Goal: Transaction & Acquisition: Book appointment/travel/reservation

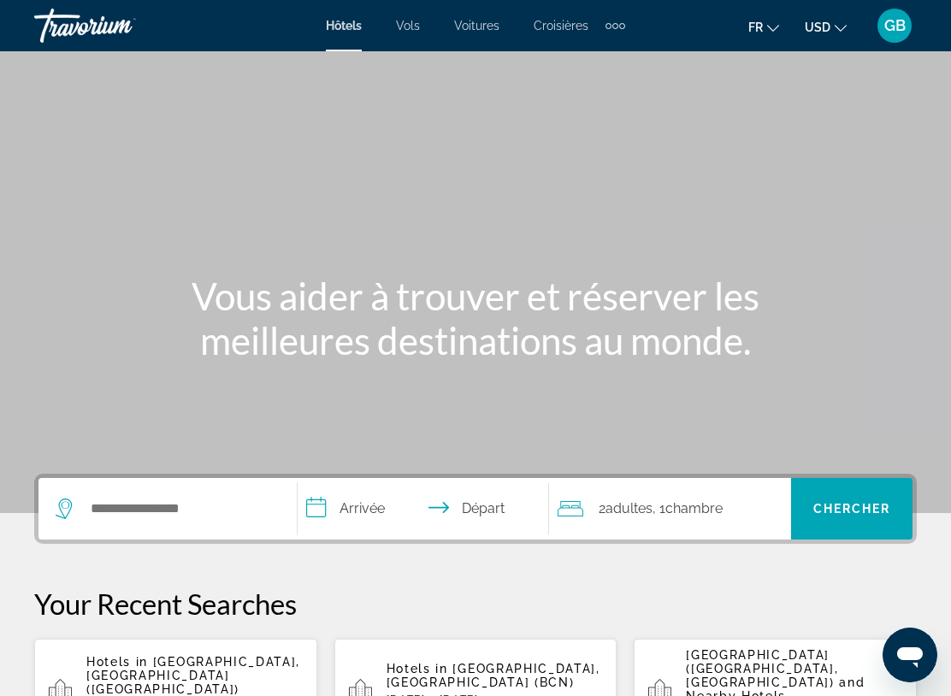
click at [812, 32] on span "USD" at bounding box center [818, 28] width 26 height 14
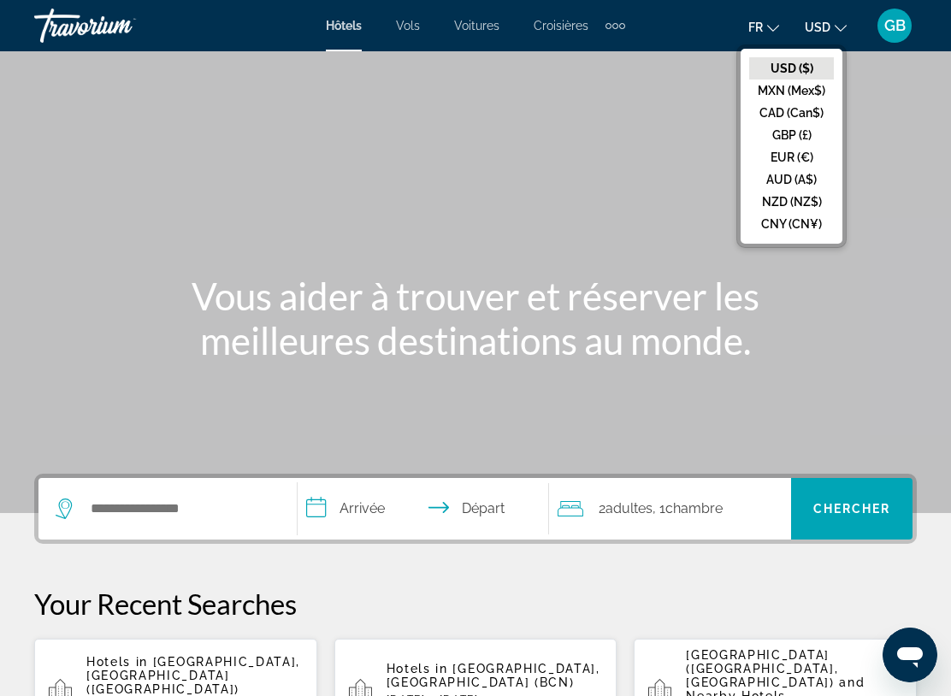
click at [788, 152] on button "EUR (€)" at bounding box center [791, 157] width 85 height 22
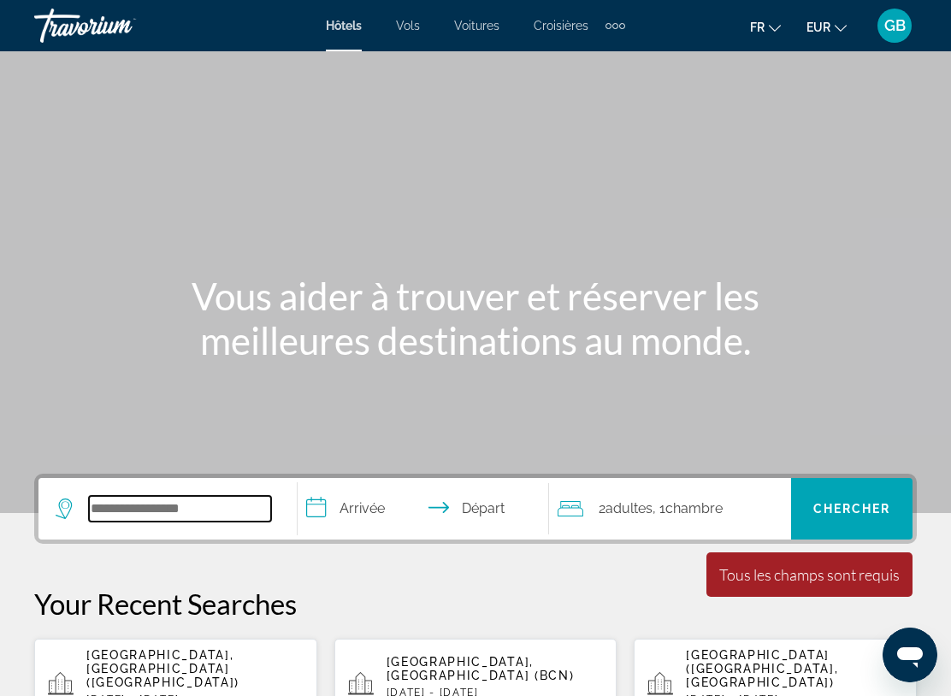
click at [173, 505] on input "Search hotel destination" at bounding box center [180, 509] width 182 height 26
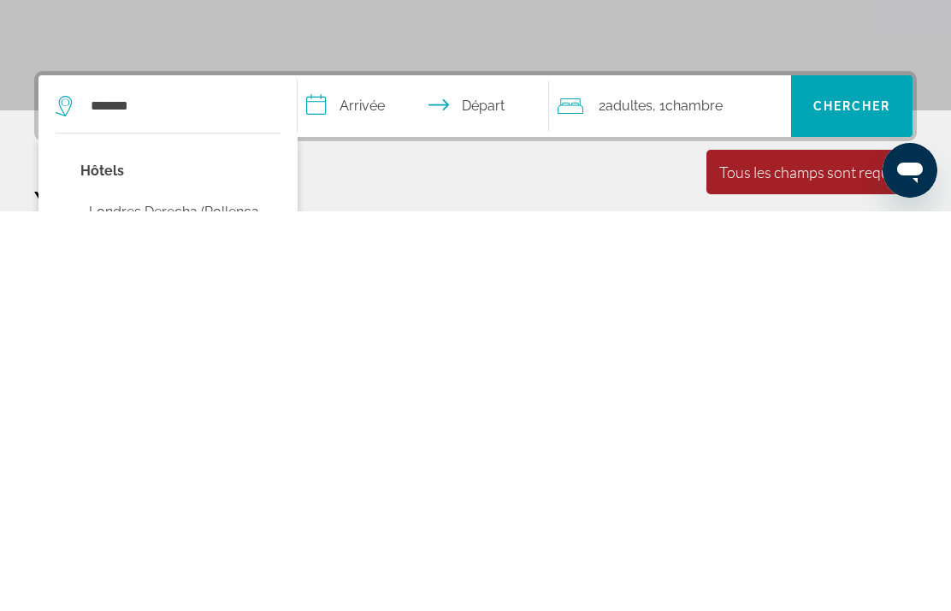
scroll to position [404, 0]
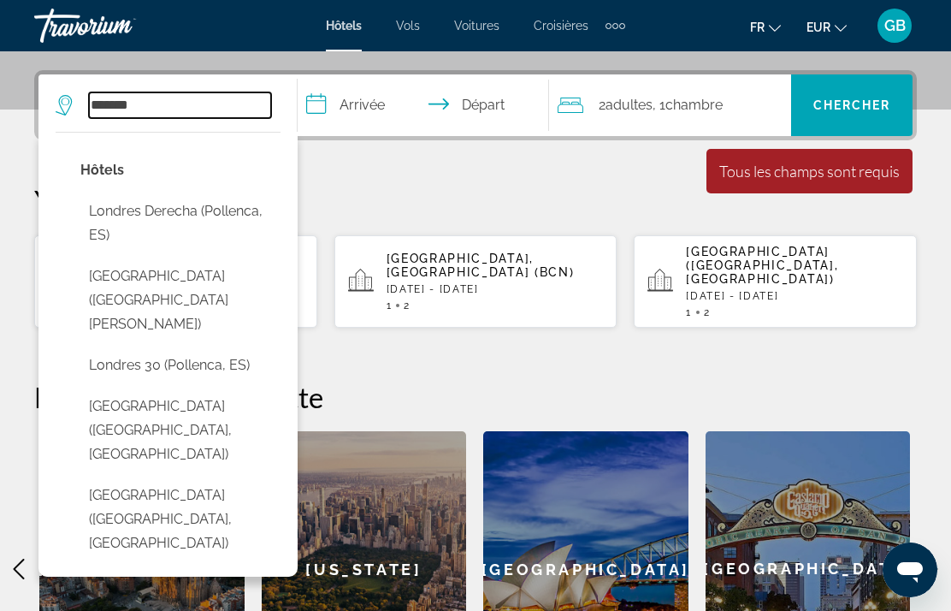
click at [147, 102] on input "*******" at bounding box center [180, 105] width 182 height 26
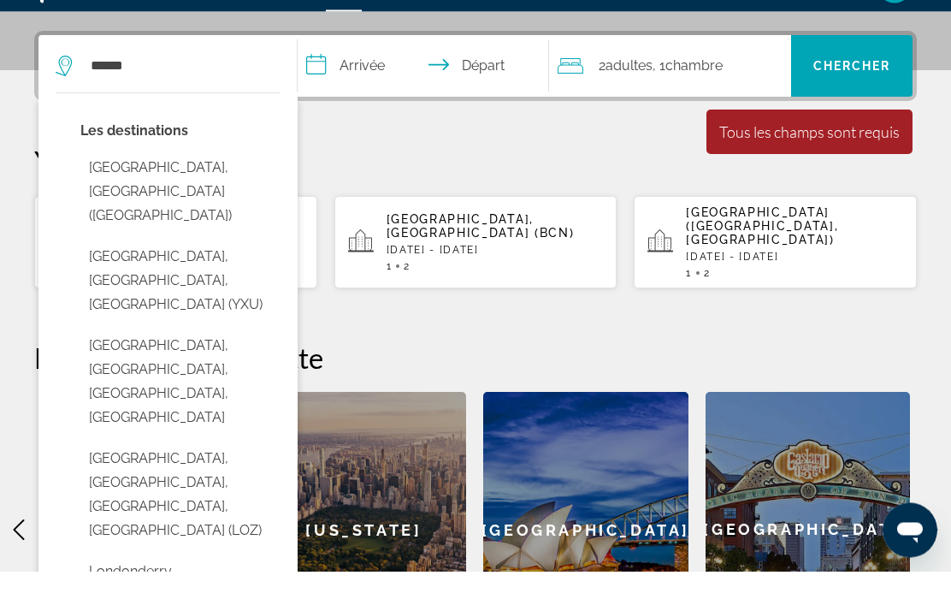
click at [117, 192] on button "[GEOGRAPHIC_DATA], [GEOGRAPHIC_DATA] ([GEOGRAPHIC_DATA])" at bounding box center [180, 232] width 200 height 80
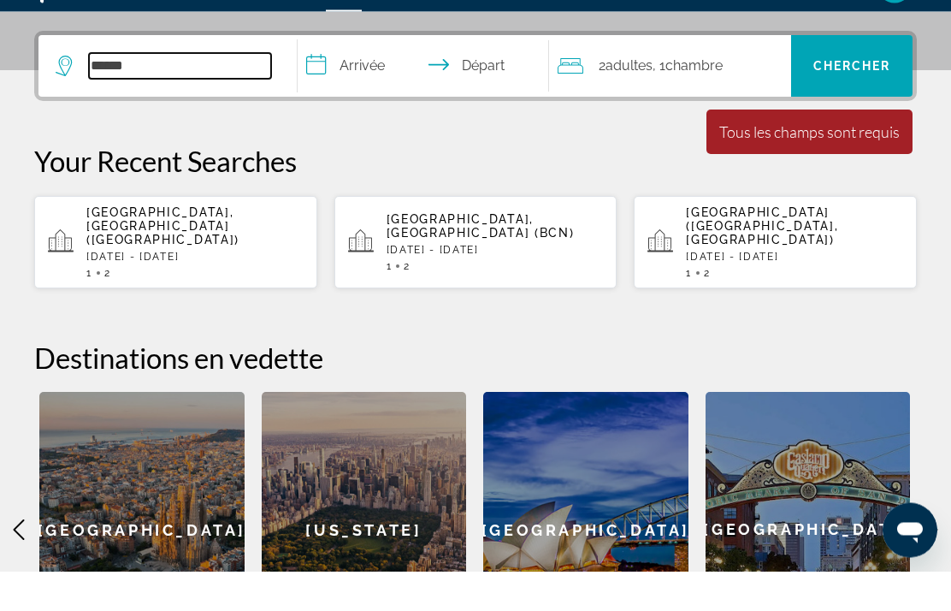
type input "**********"
click at [368, 88] on input "**********" at bounding box center [426, 108] width 257 height 67
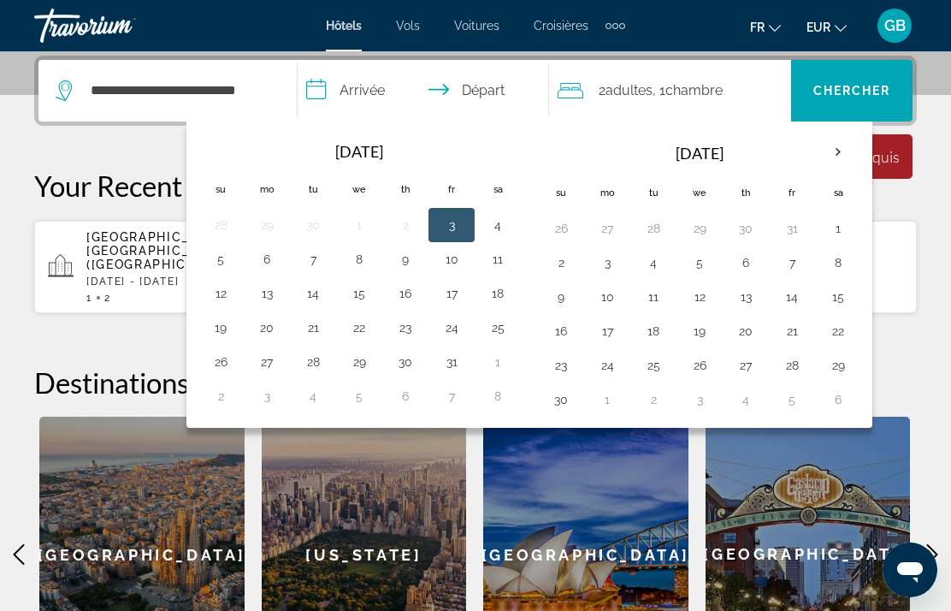
click at [790, 264] on button "7" at bounding box center [791, 263] width 27 height 24
click at [653, 298] on button "11" at bounding box center [653, 297] width 27 height 24
type input "**********"
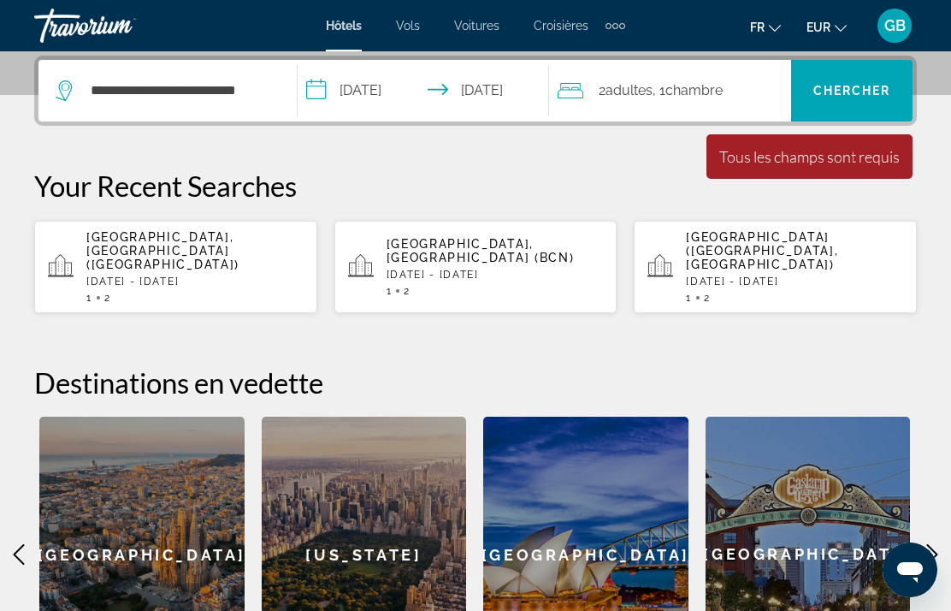
click at [843, 95] on span "Chercher" at bounding box center [852, 91] width 78 height 14
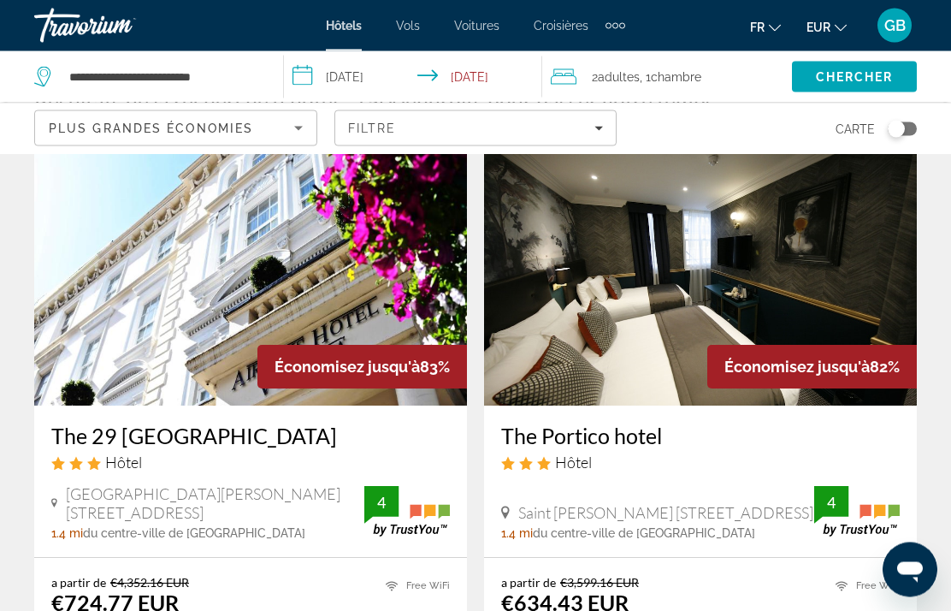
scroll to position [74, 0]
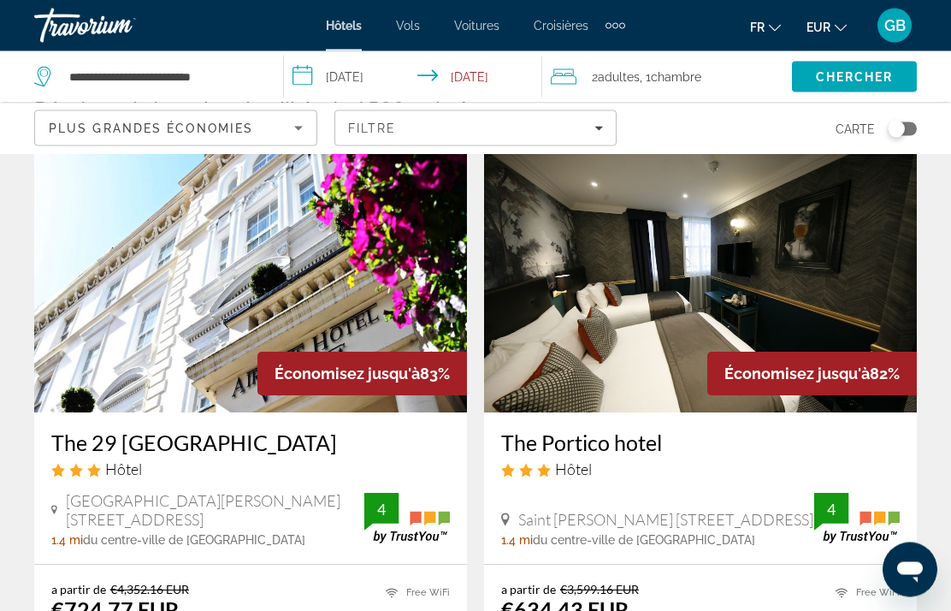
click at [279, 121] on div "Plus grandes économies" at bounding box center [171, 128] width 245 height 21
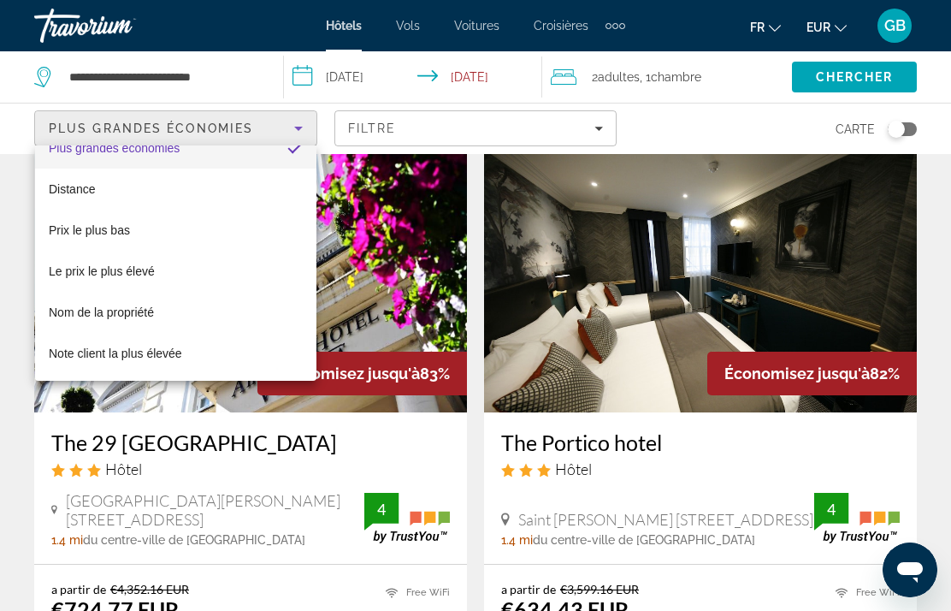
scroll to position [25, 0]
click at [684, 122] on div at bounding box center [475, 305] width 951 height 611
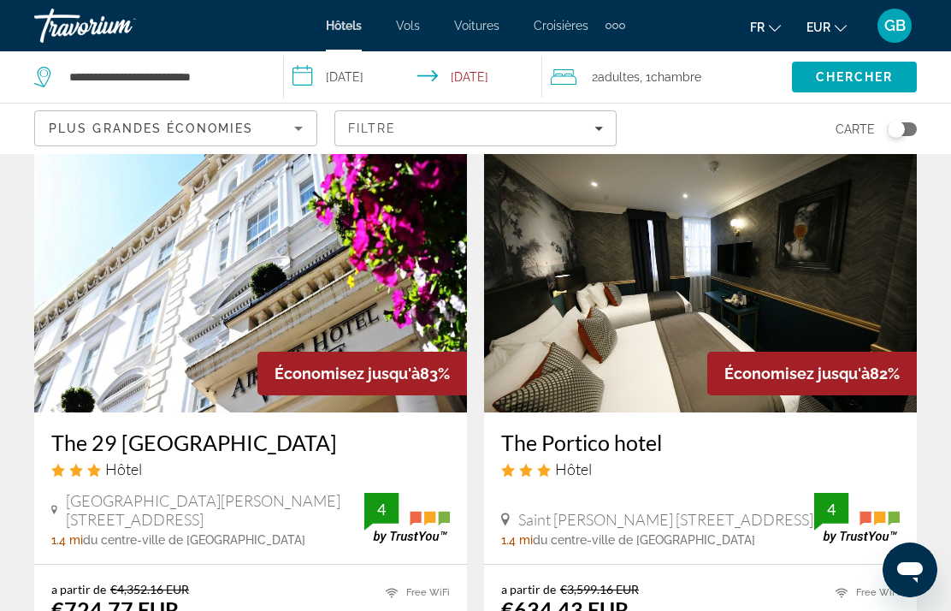
click at [583, 127] on div "Filtre" at bounding box center [476, 128] width 256 height 14
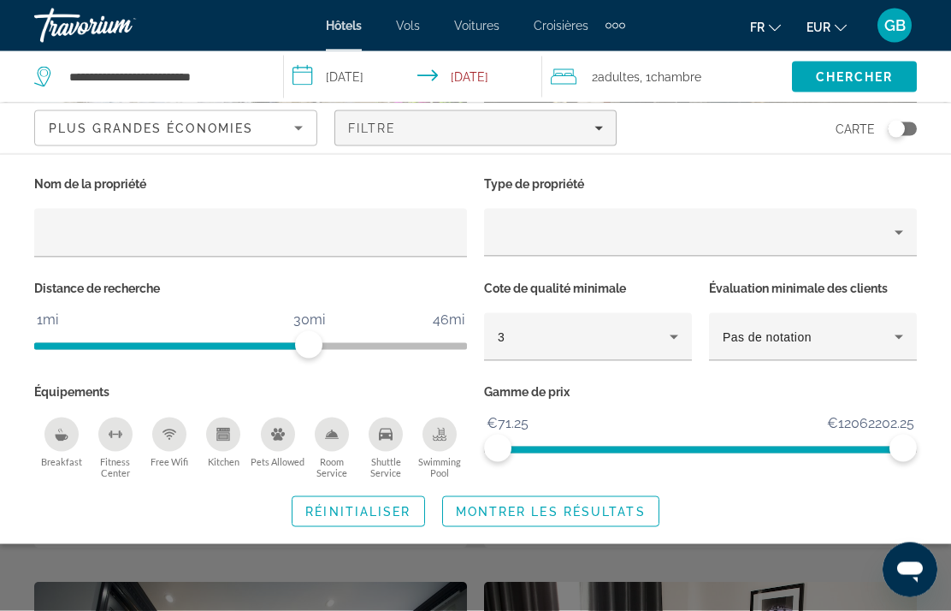
scroll to position [264, 0]
click at [895, 85] on span "Search" at bounding box center [854, 76] width 125 height 41
click at [835, 611] on div "Search widget" at bounding box center [475, 434] width 951 height 354
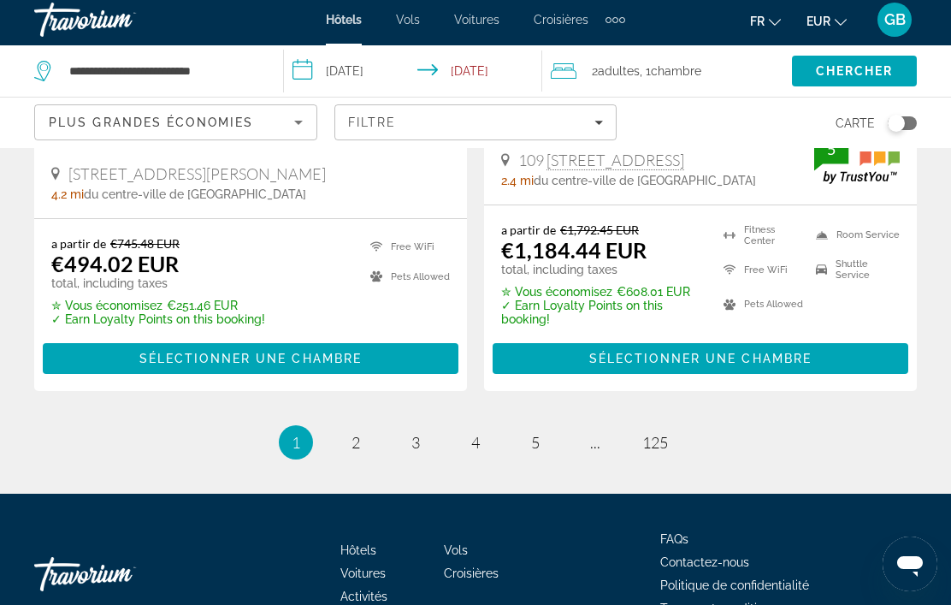
scroll to position [3704, 0]
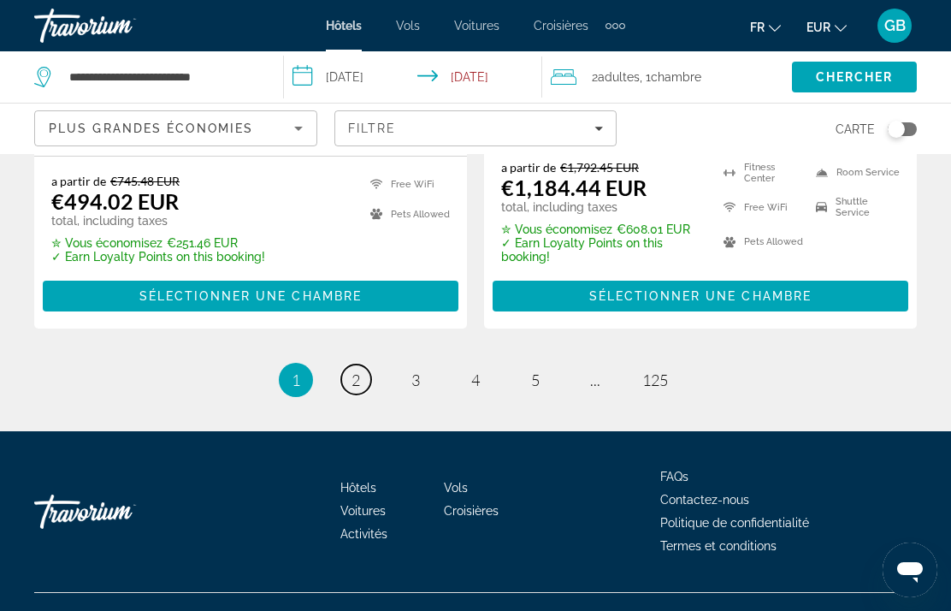
click at [367, 364] on link "page 2" at bounding box center [356, 379] width 30 height 30
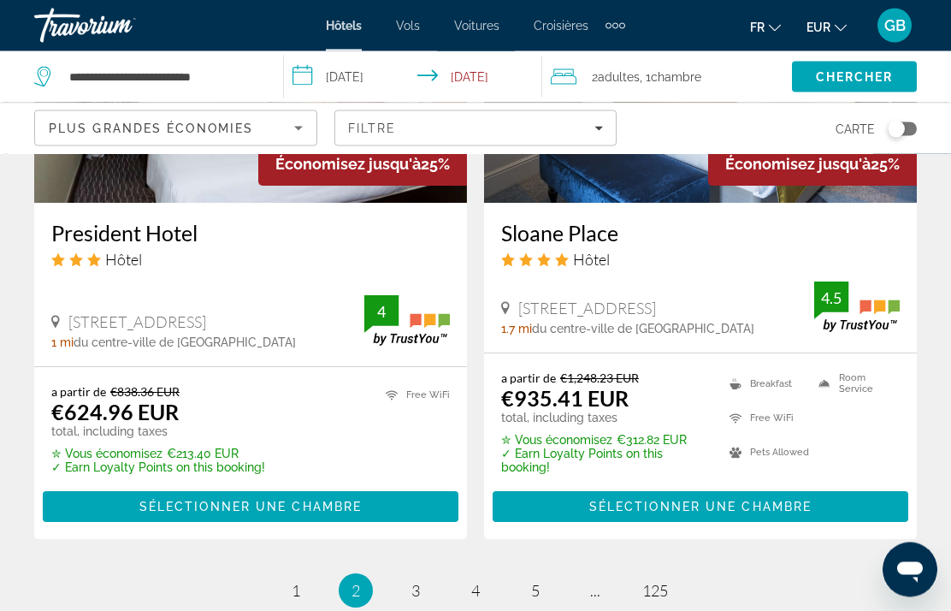
scroll to position [3638, 0]
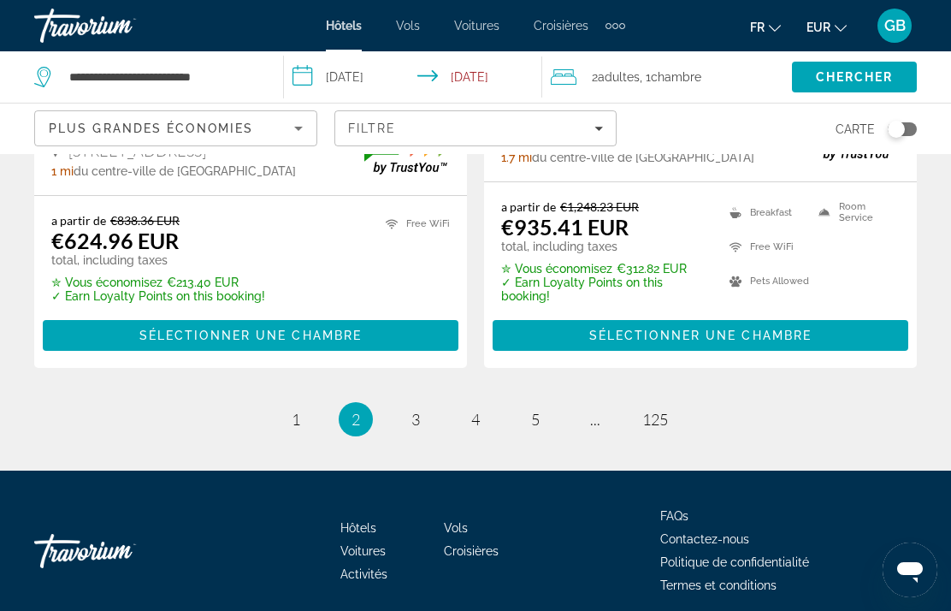
click at [398, 422] on li "page 3" at bounding box center [415, 419] width 34 height 34
click at [412, 426] on span "3" at bounding box center [415, 419] width 9 height 19
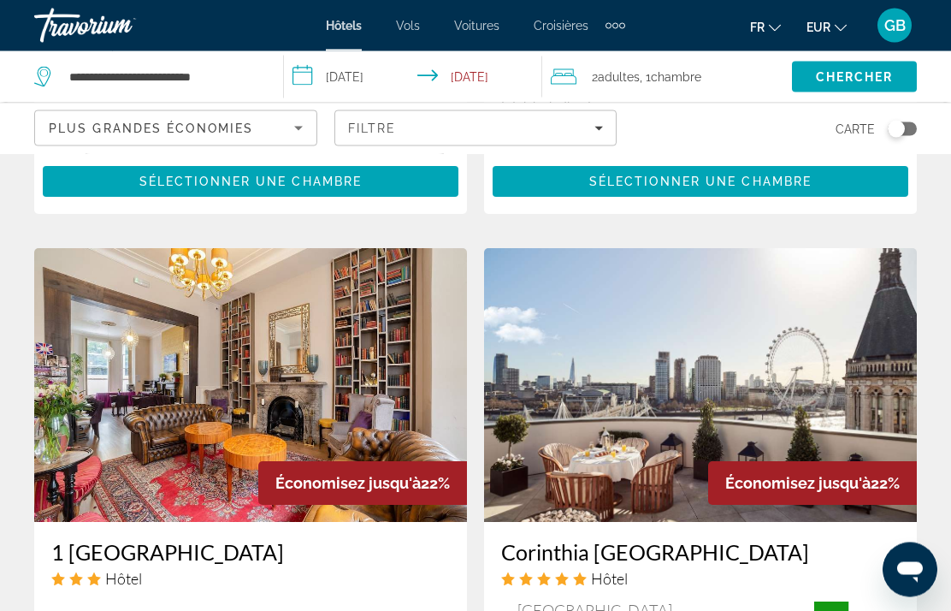
scroll to position [3181, 0]
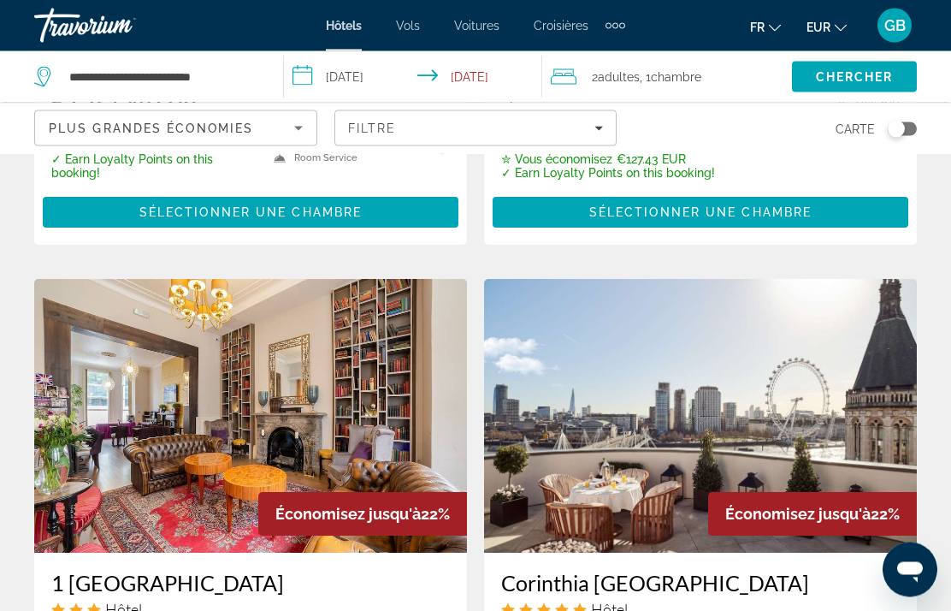
click at [897, 136] on div "Toggle map" at bounding box center [896, 129] width 17 height 17
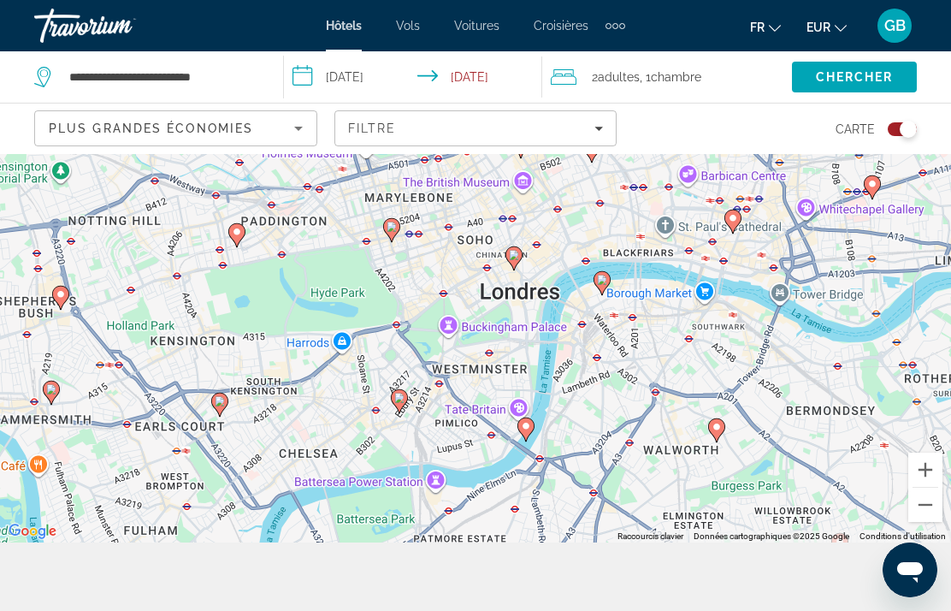
click at [608, 296] on gmp-advanced-marker "Main content" at bounding box center [601, 283] width 17 height 26
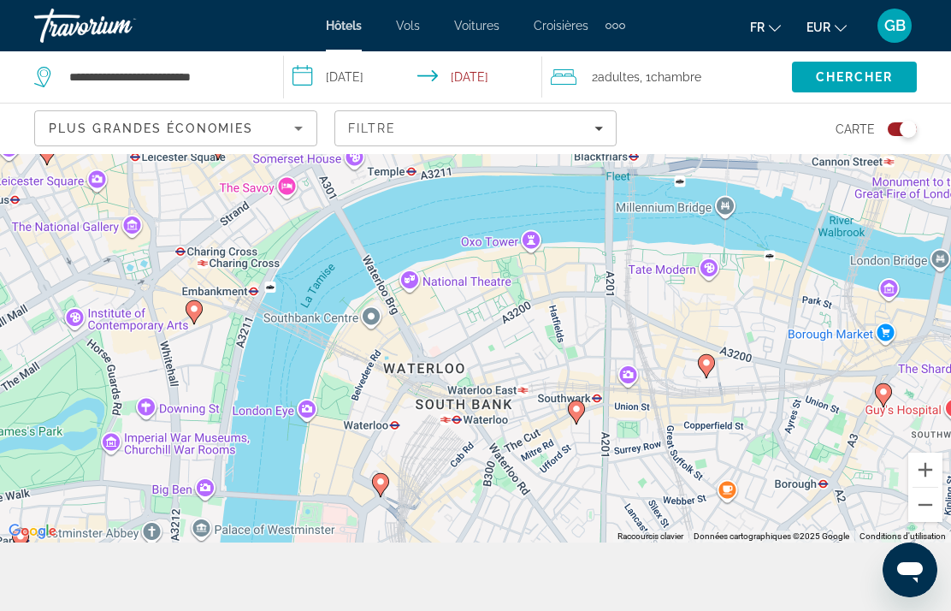
click at [578, 425] on gmp-advanced-marker "Main content" at bounding box center [576, 412] width 17 height 26
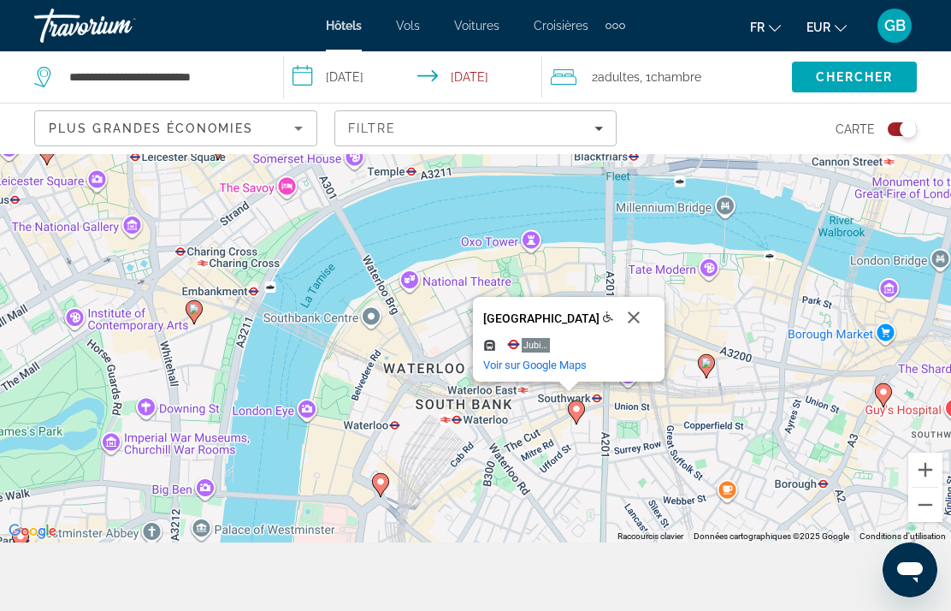
click at [575, 423] on icon "Main content" at bounding box center [576, 412] width 15 height 22
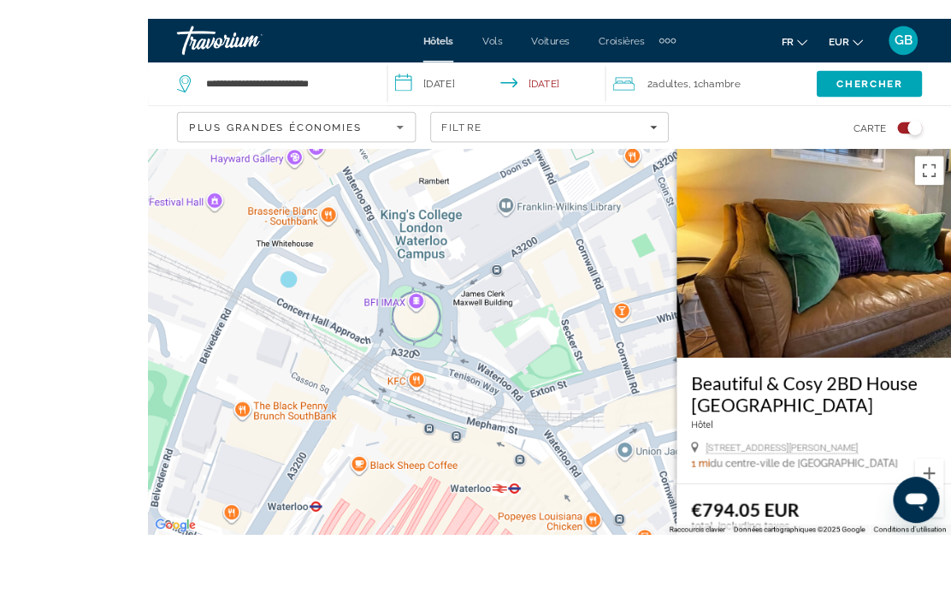
scroll to position [122, 0]
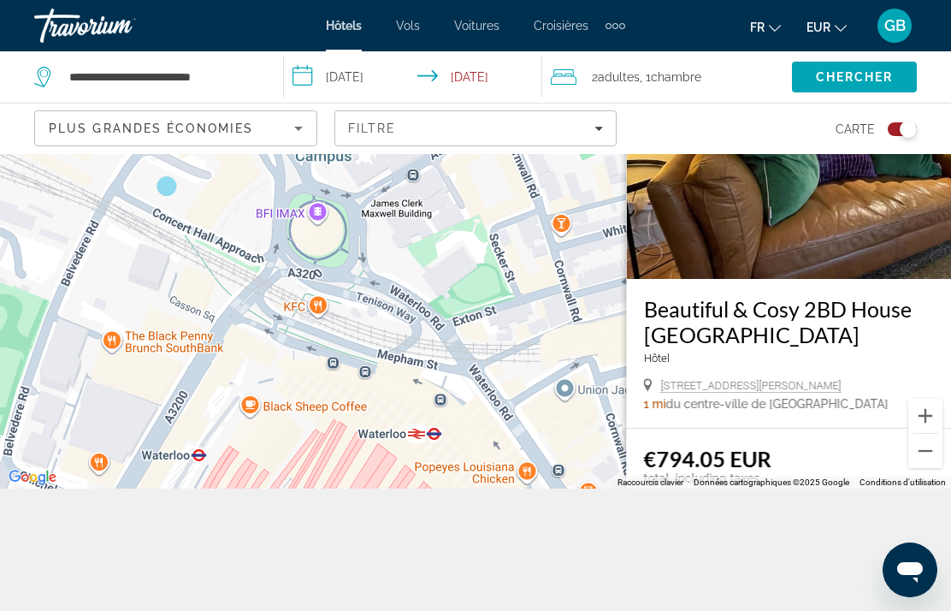
click at [927, 468] on button "Zoom arrière" at bounding box center [925, 451] width 34 height 34
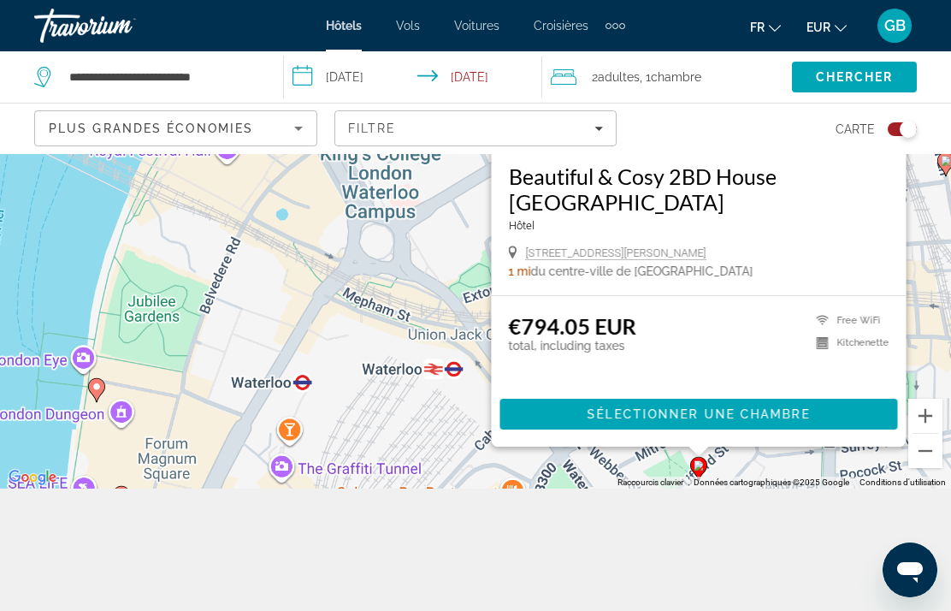
click at [924, 468] on button "Zoom arrière" at bounding box center [925, 451] width 34 height 34
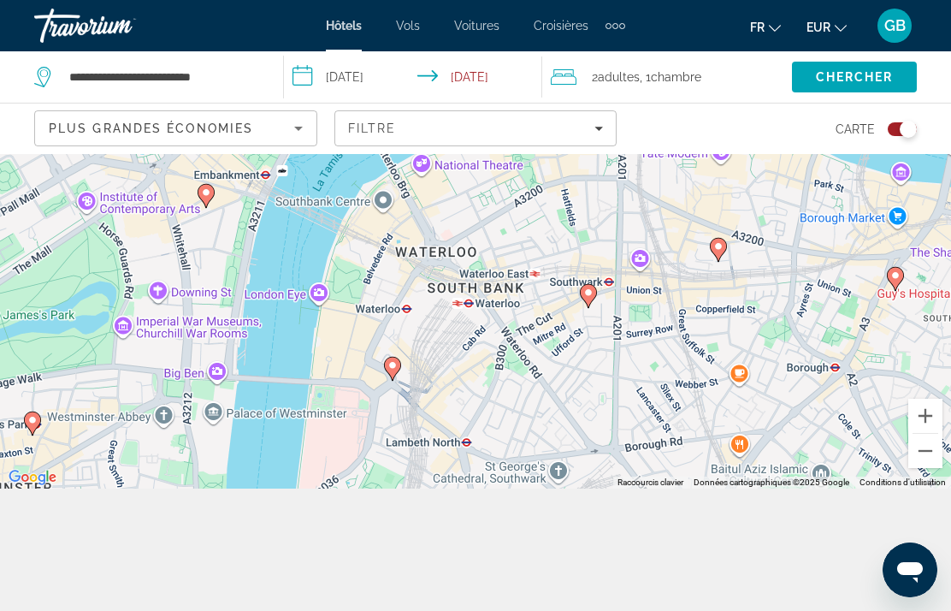
click at [888, 292] on gmp-advanced-marker "Main content" at bounding box center [895, 279] width 17 height 26
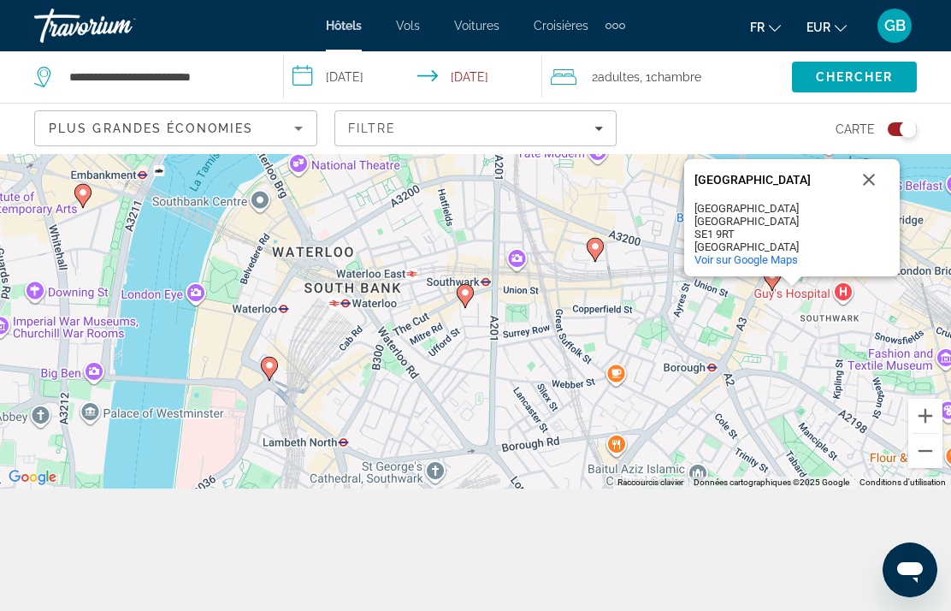
click at [766, 290] on icon "Main content" at bounding box center [771, 279] width 15 height 22
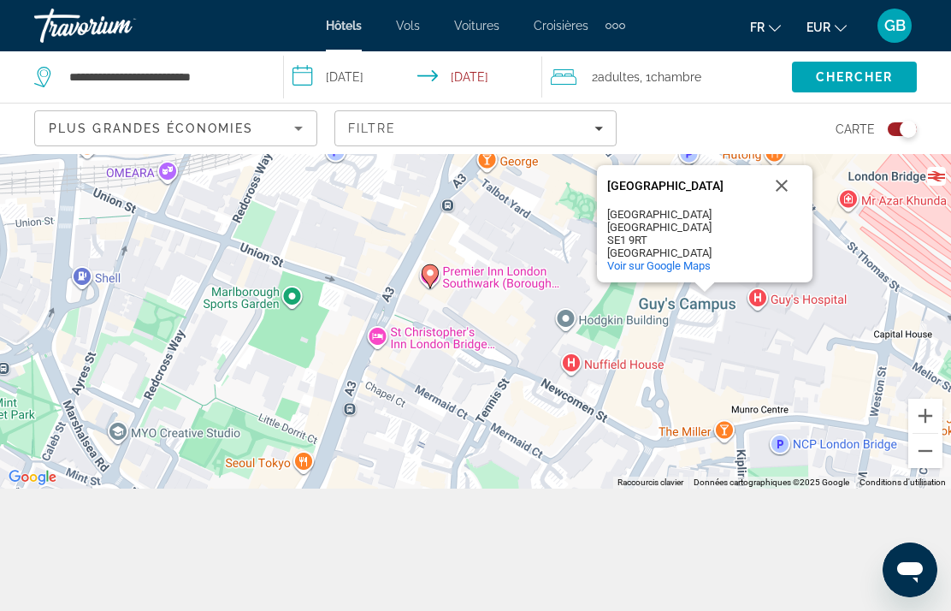
click at [477, 274] on div "Pour activer le glissement avec le clavier, appuyez sur Alt+Entrée. Une fois ce…" at bounding box center [475, 260] width 951 height 457
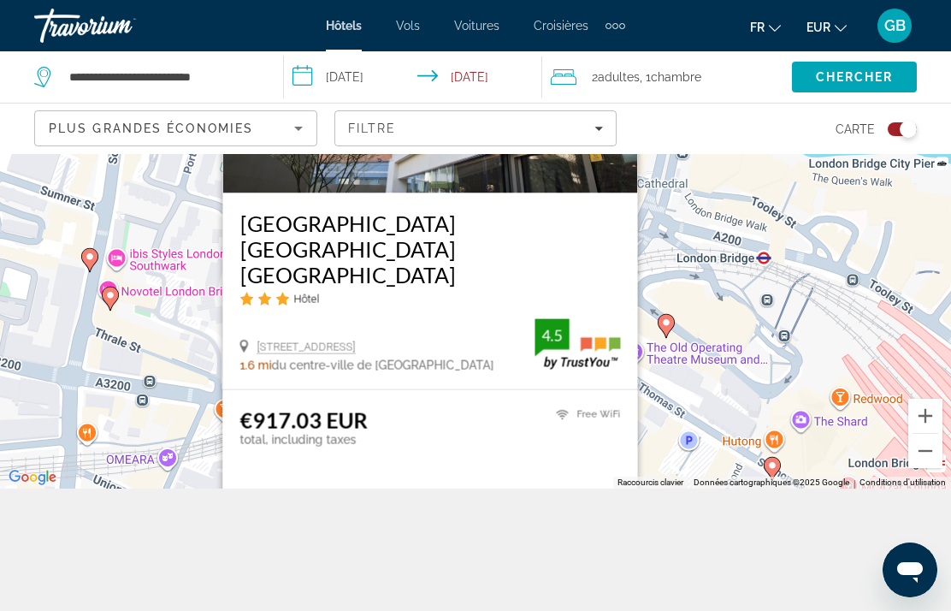
click at [772, 371] on div "Pour activer le glissement avec le clavier, appuyez sur Alt+Entrée. Une fois ce…" at bounding box center [475, 260] width 951 height 457
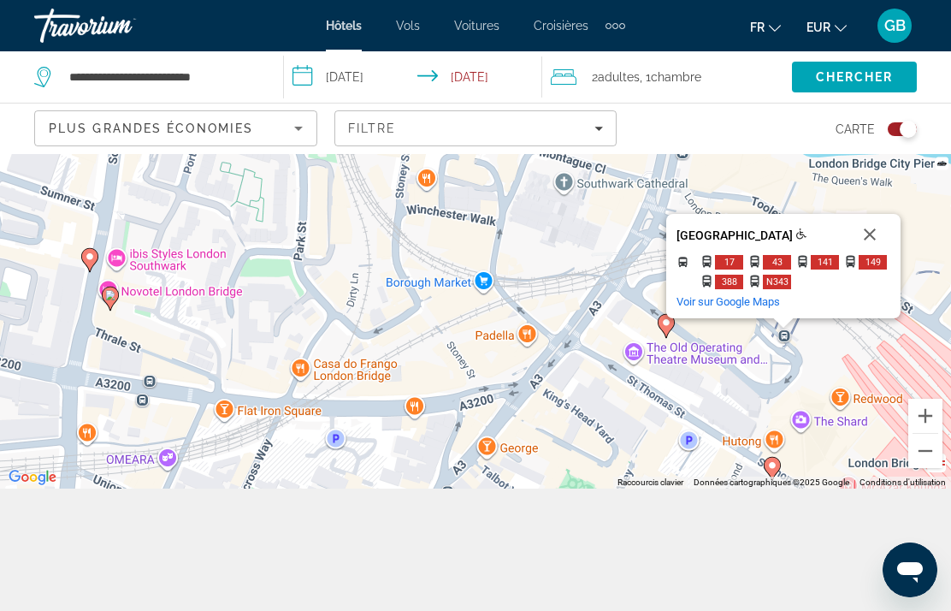
click at [926, 468] on button "Zoom arrière" at bounding box center [925, 451] width 34 height 34
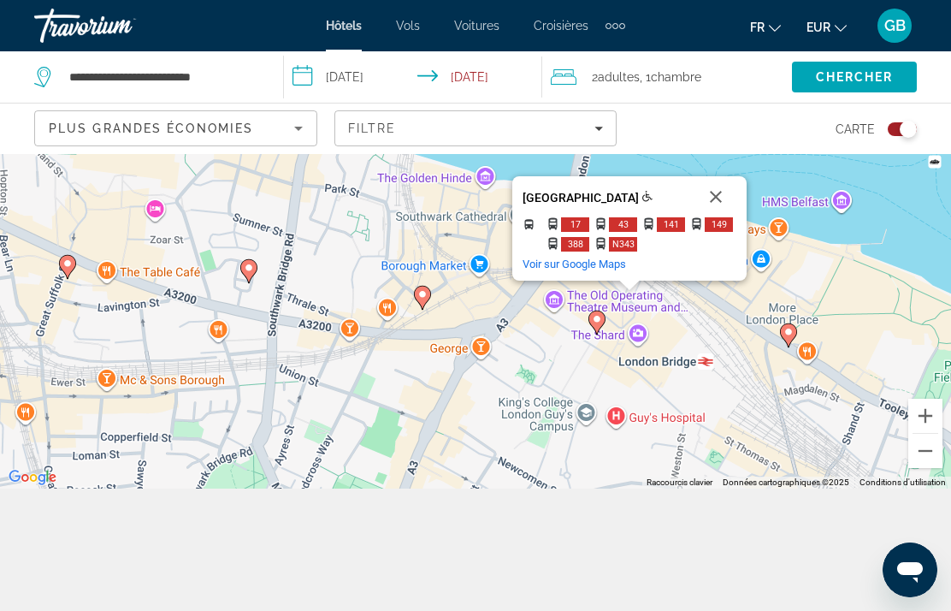
click at [931, 468] on button "Zoom arrière" at bounding box center [925, 451] width 34 height 34
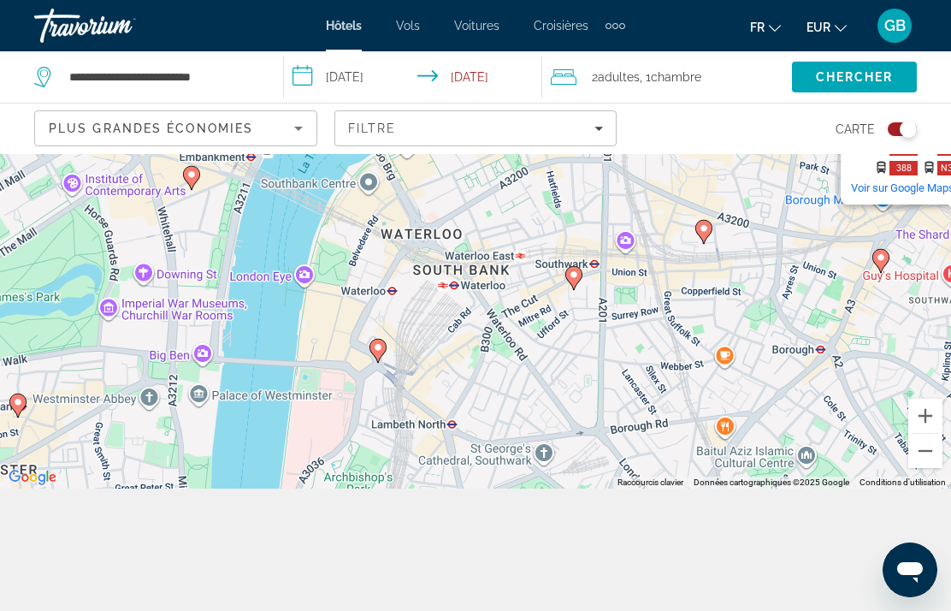
click at [382, 352] on image "Main content" at bounding box center [378, 347] width 10 height 10
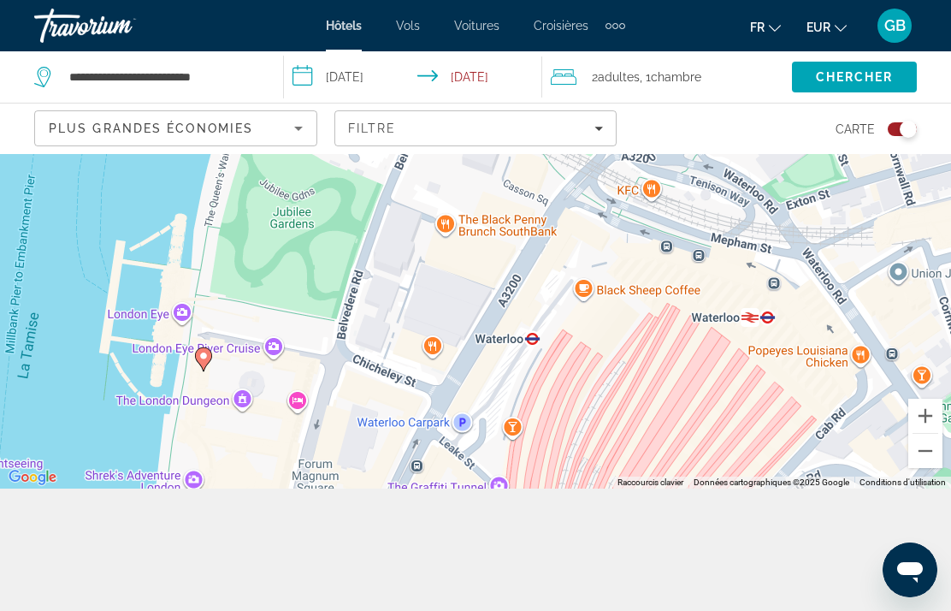
click at [680, 446] on div "Pour activer le glissement avec le clavier, appuyez sur Alt+Entrée. Une fois ce…" at bounding box center [475, 260] width 951 height 457
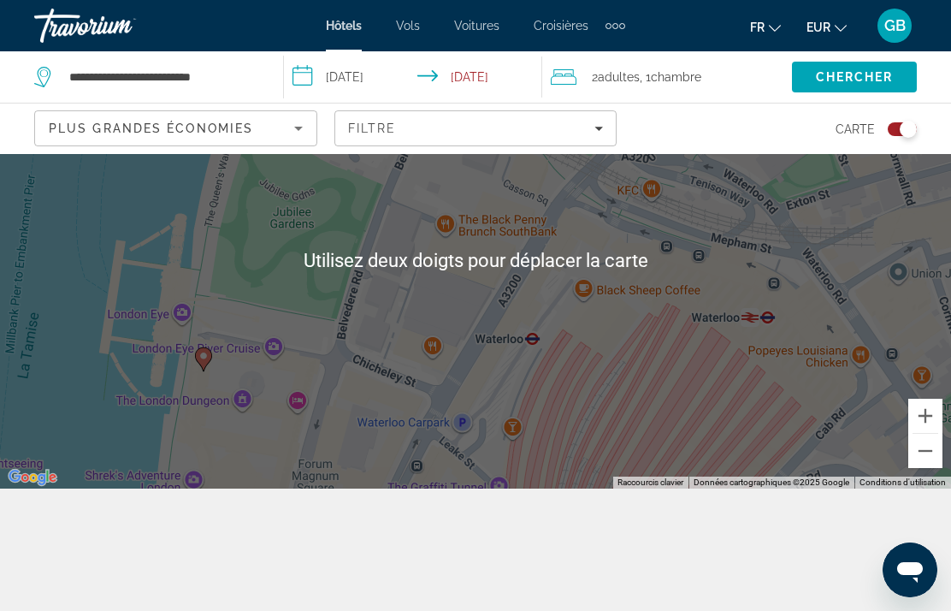
scroll to position [119, 0]
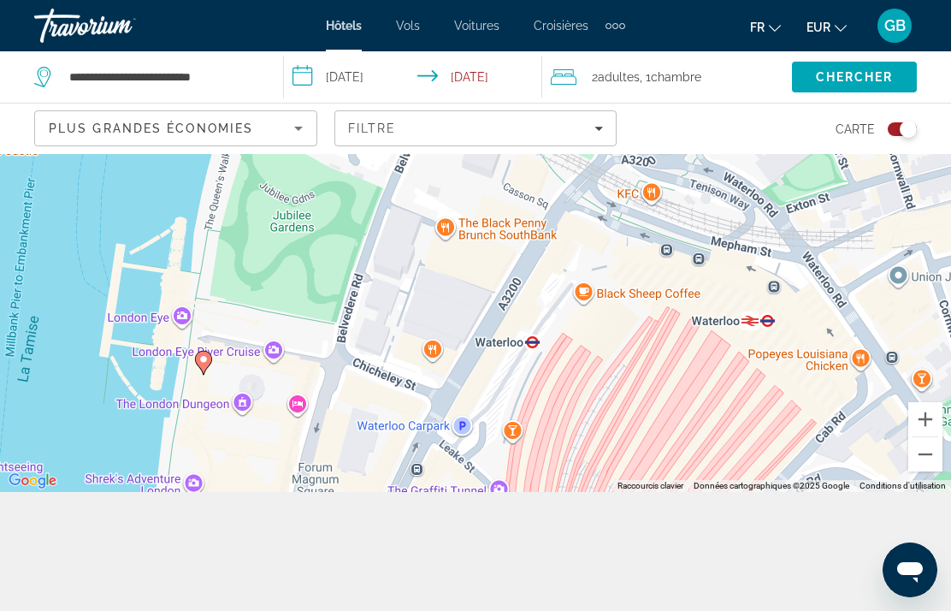
click at [191, 391] on div "Pour activer le glissement avec le clavier, appuyez sur Alt+Entrée. Une fois ce…" at bounding box center [475, 263] width 951 height 457
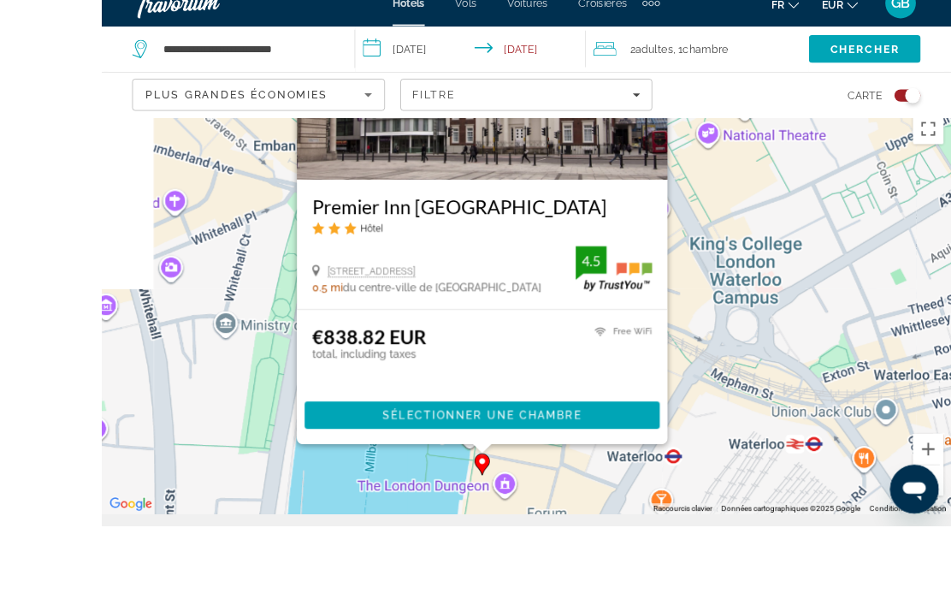
scroll to position [186, 0]
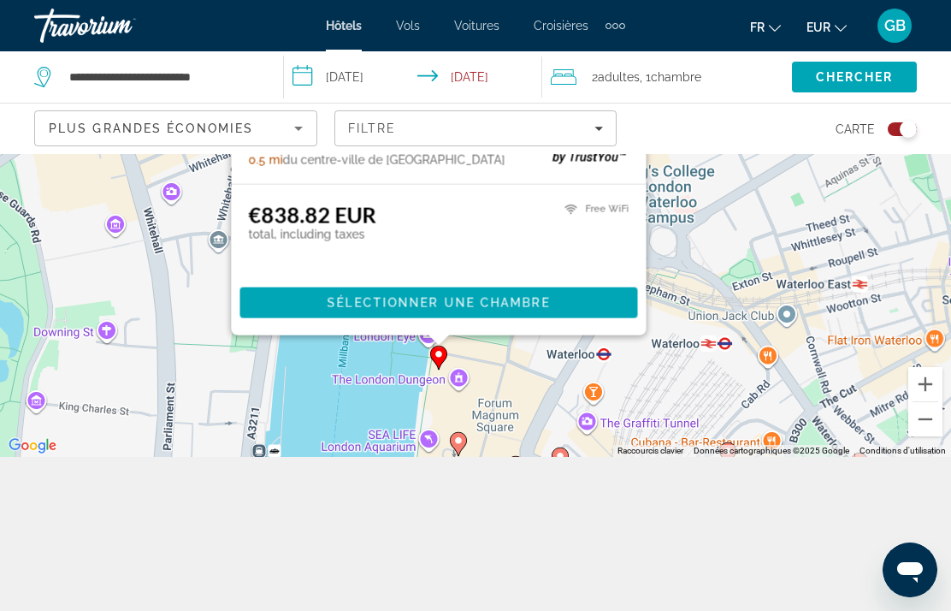
click at [931, 436] on button "Zoom arrière" at bounding box center [925, 419] width 34 height 34
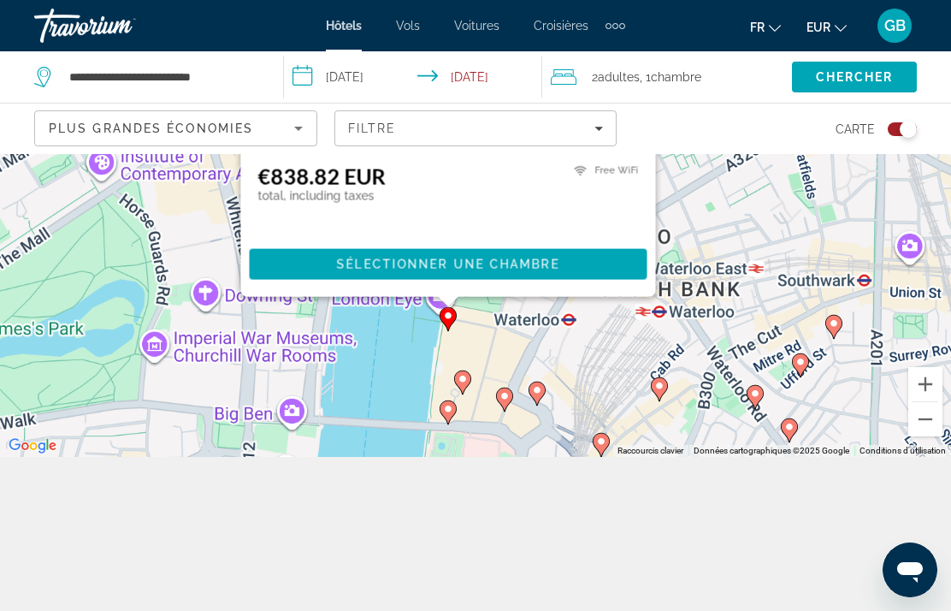
click at [931, 436] on button "Zoom arrière" at bounding box center [925, 419] width 34 height 34
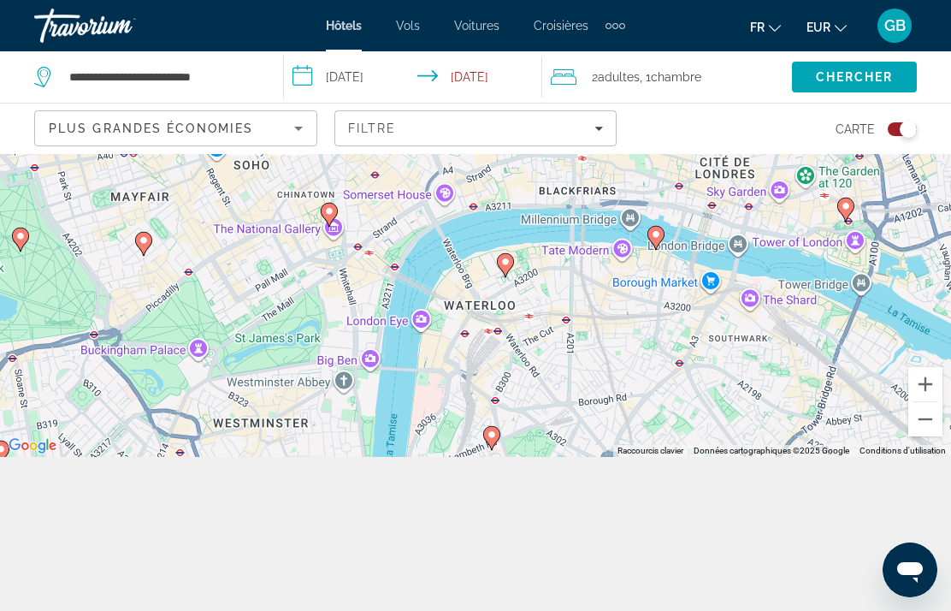
scroll to position [222, 0]
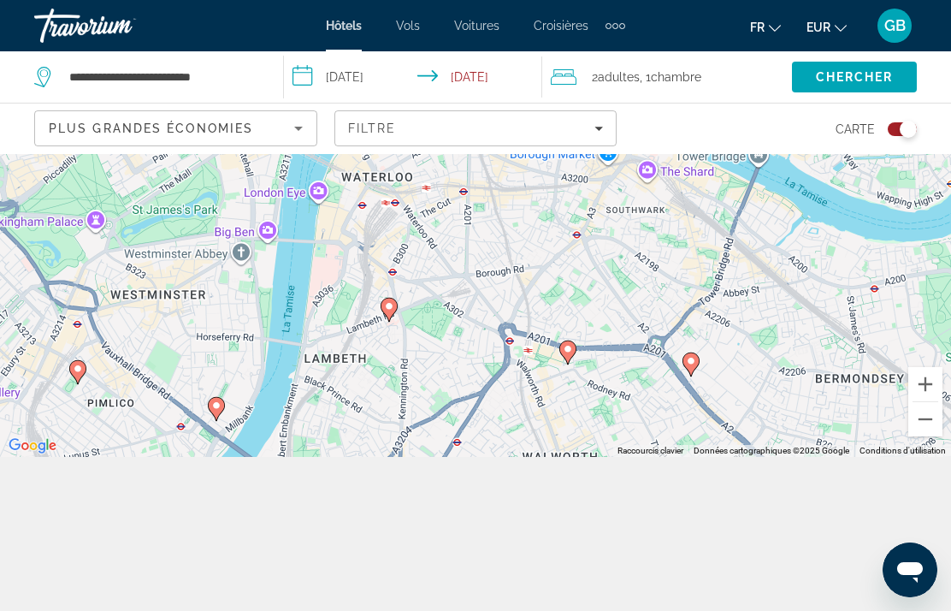
click at [569, 354] on image "Main content" at bounding box center [568, 349] width 10 height 10
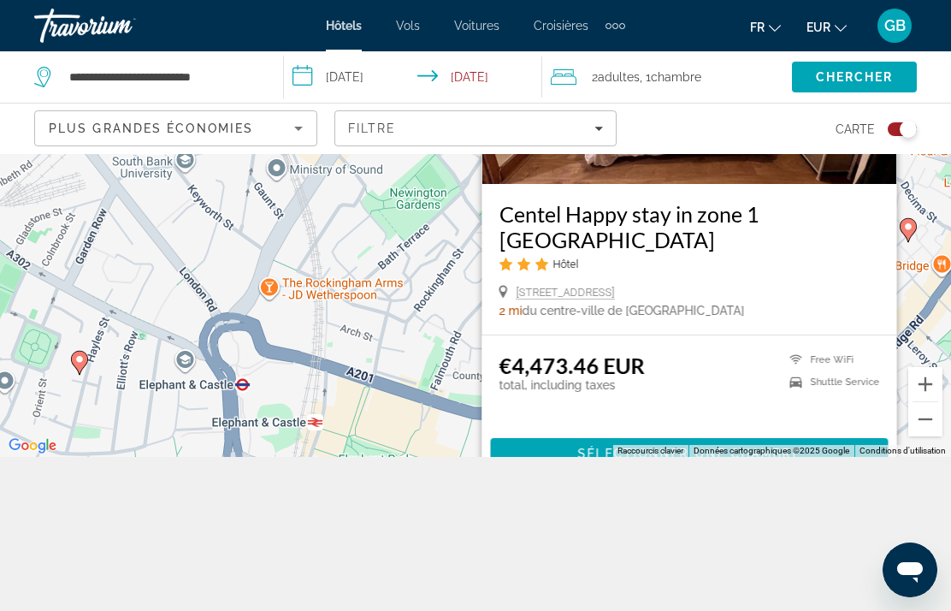
click at [926, 436] on button "Zoom arrière" at bounding box center [925, 419] width 34 height 34
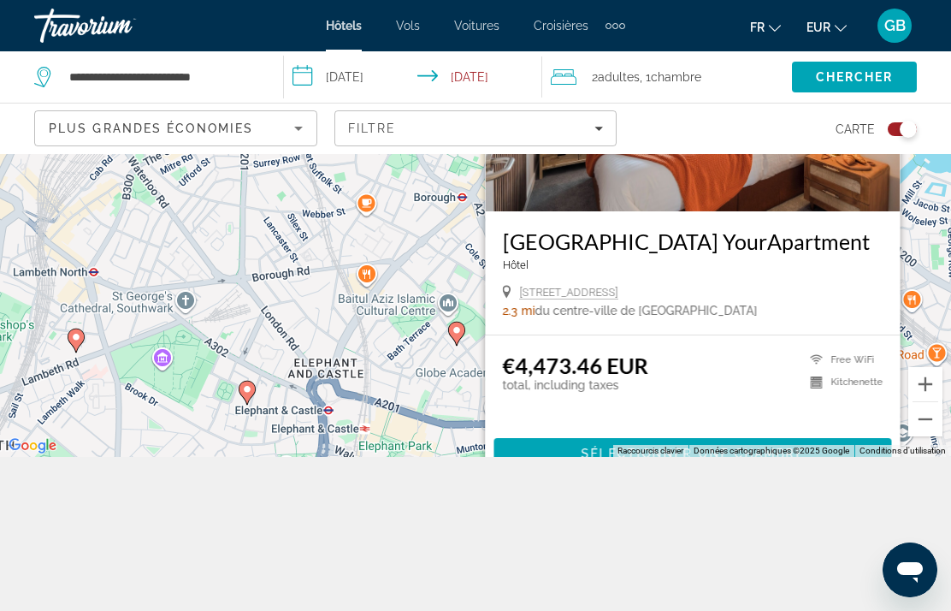
click at [929, 436] on button "Zoom arrière" at bounding box center [925, 419] width 34 height 34
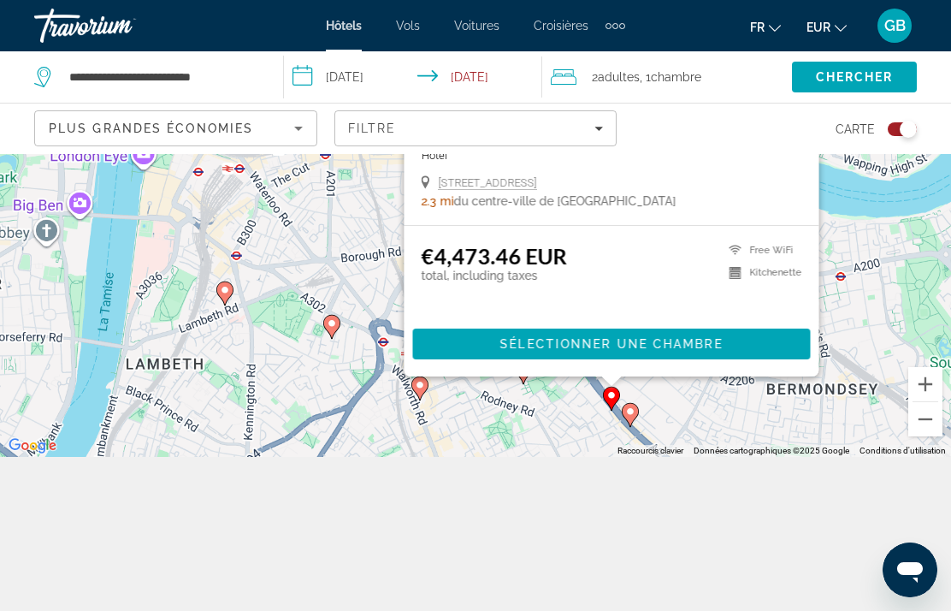
click at [928, 436] on button "Zoom arrière" at bounding box center [925, 419] width 34 height 34
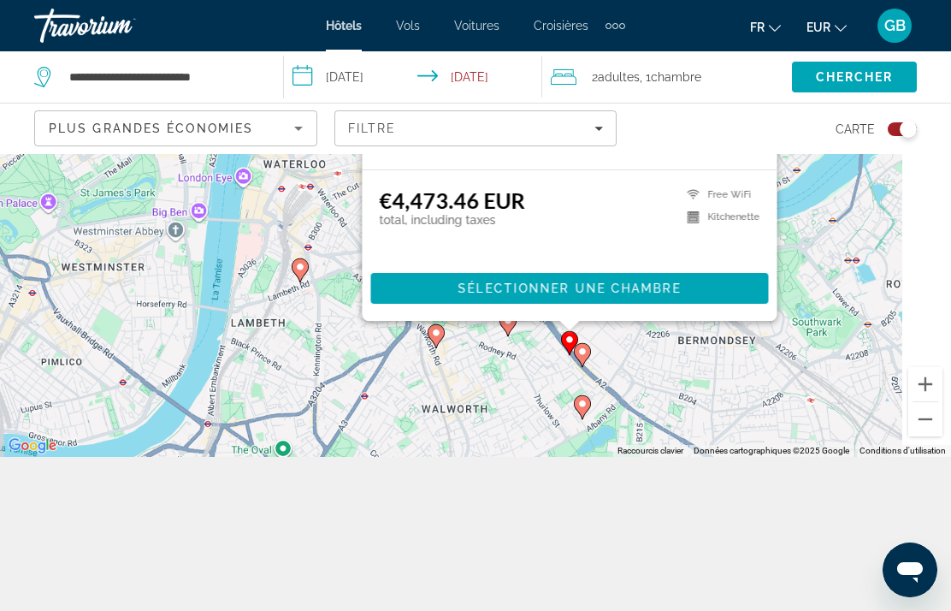
scroll to position [221, 0]
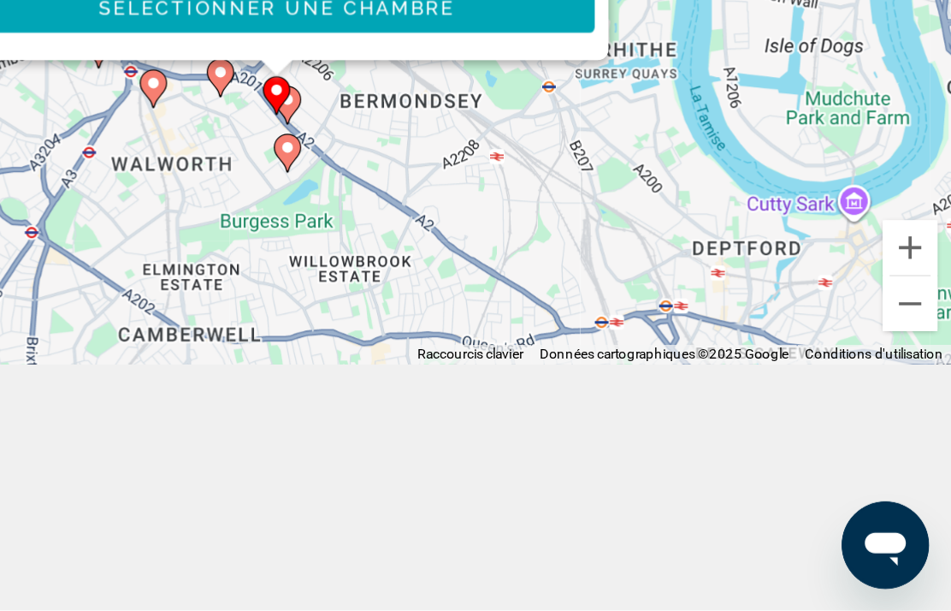
click at [908, 402] on button "Zoom arrière" at bounding box center [925, 419] width 34 height 34
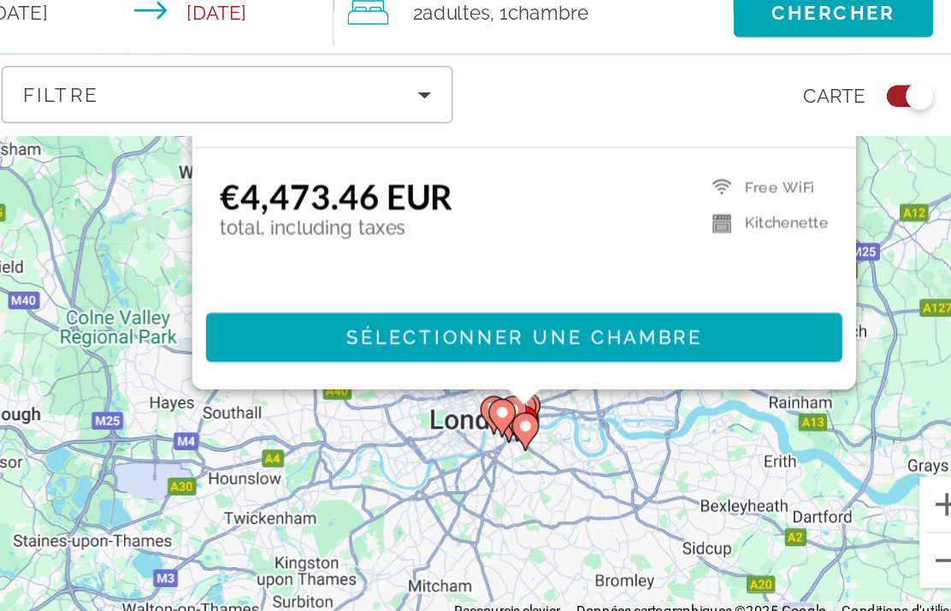
click at [908, 402] on button "Zoom arrière" at bounding box center [925, 419] width 34 height 34
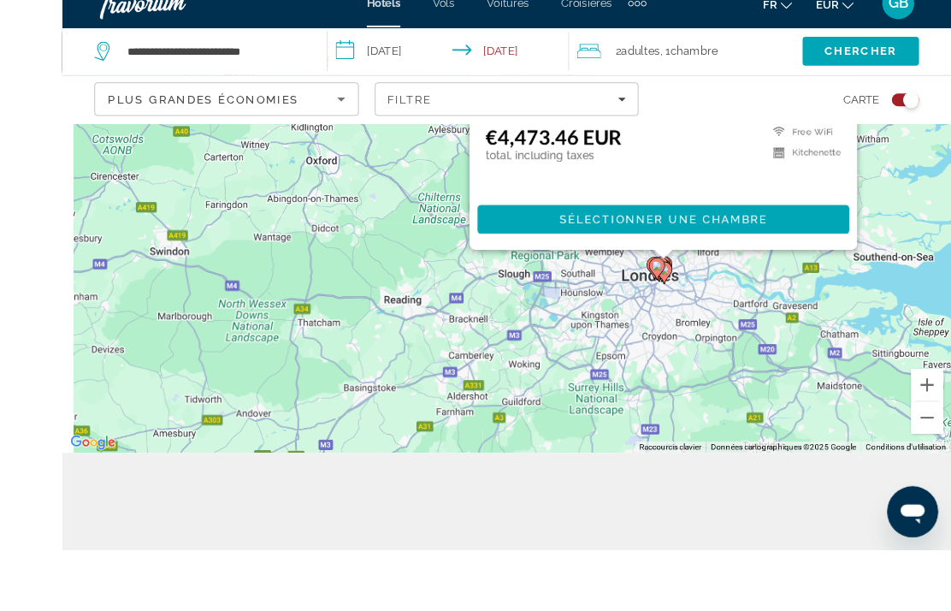
scroll to position [135, 0]
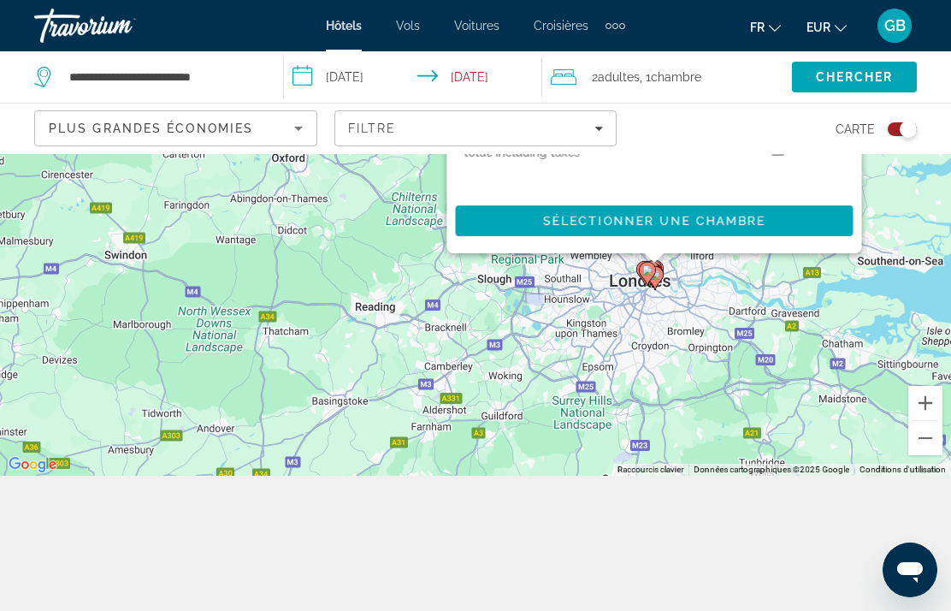
click at [934, 420] on button "Zoom avant" at bounding box center [925, 403] width 34 height 34
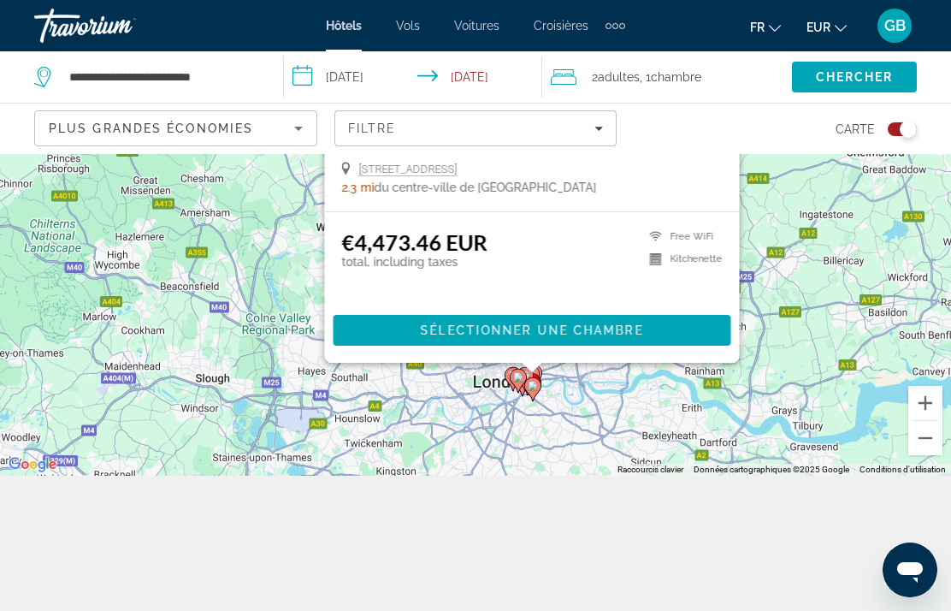
click at [924, 420] on button "Zoom avant" at bounding box center [925, 403] width 34 height 34
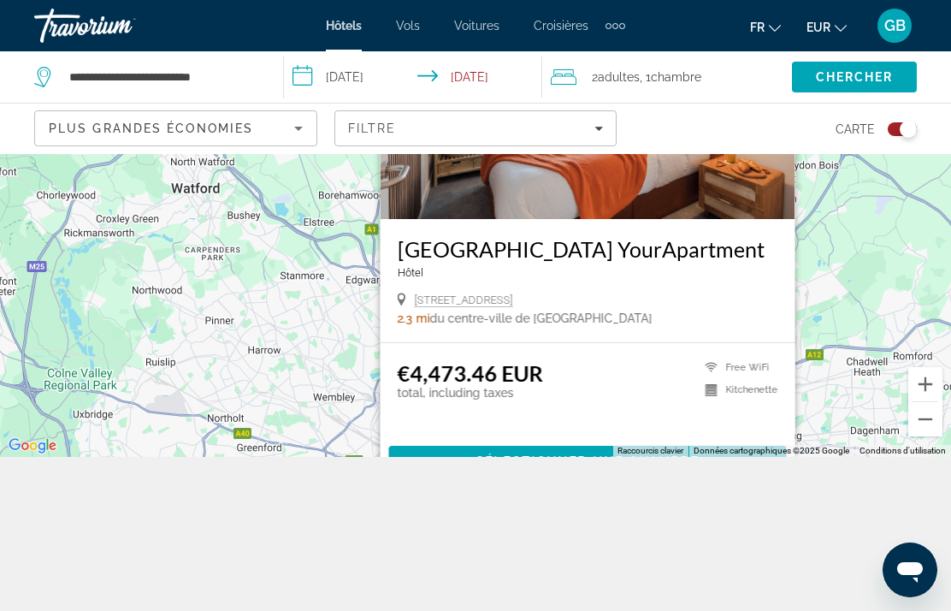
scroll to position [0, 0]
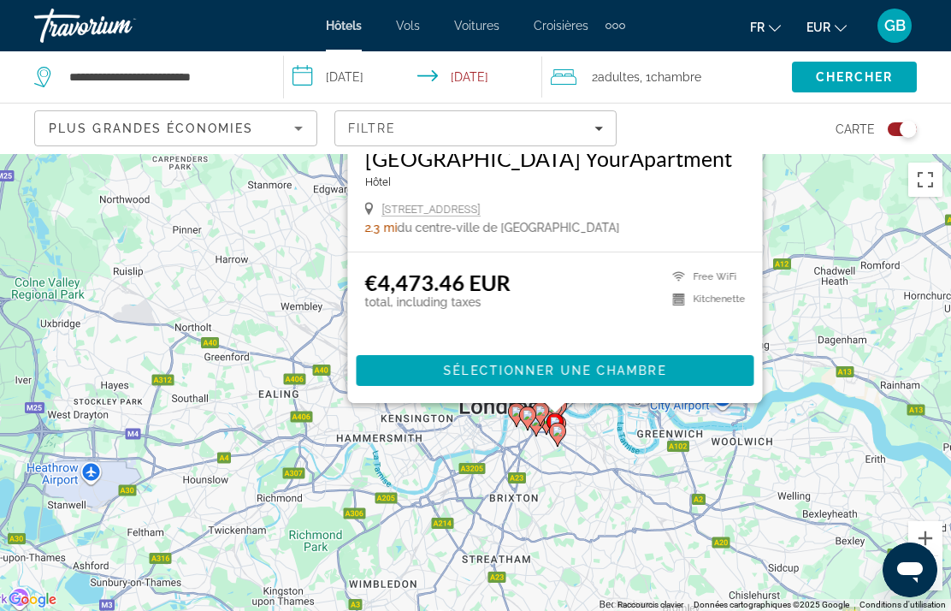
click at [925, 555] on button "Zoom avant" at bounding box center [925, 538] width 34 height 34
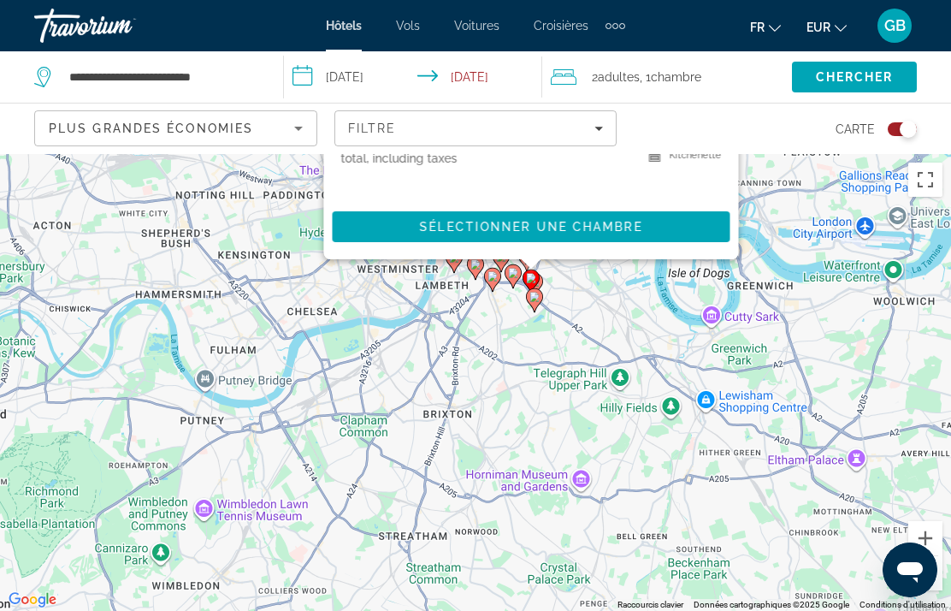
click at [941, 555] on button "Zoom avant" at bounding box center [925, 538] width 34 height 34
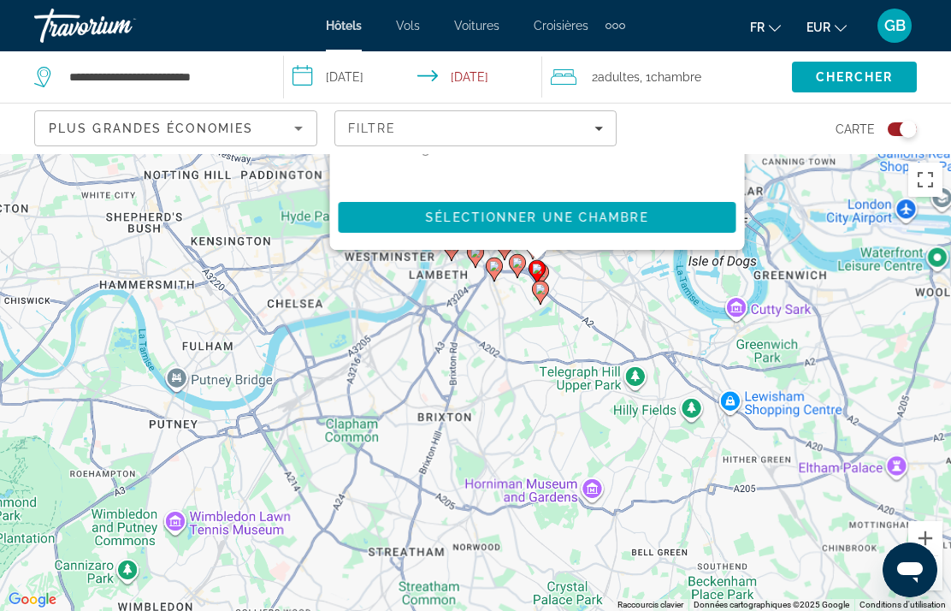
click at [943, 594] on div "Pour activer le glissement avec le clavier, appuyez sur Alt+Entrée. Une fois ce…" at bounding box center [475, 382] width 951 height 457
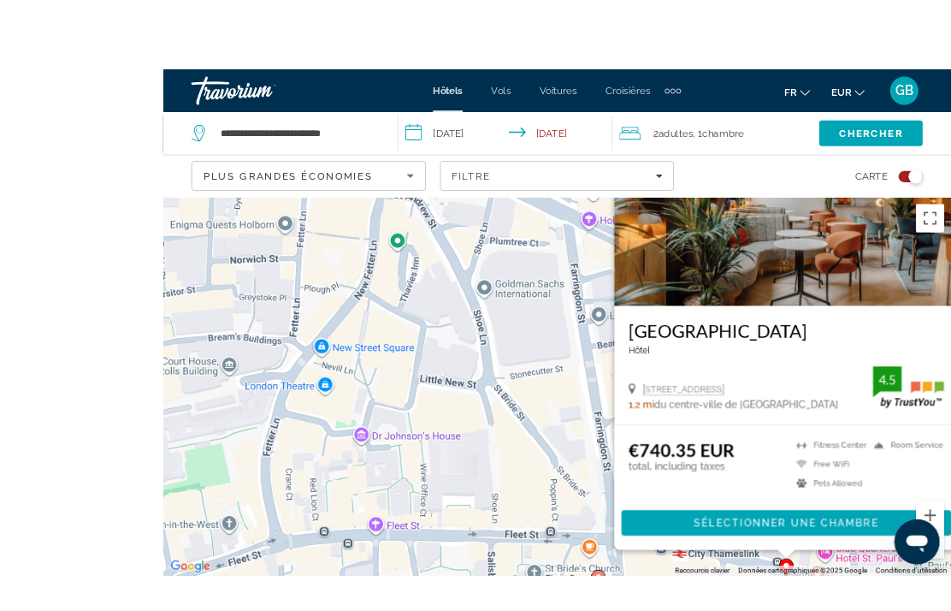
scroll to position [96, 0]
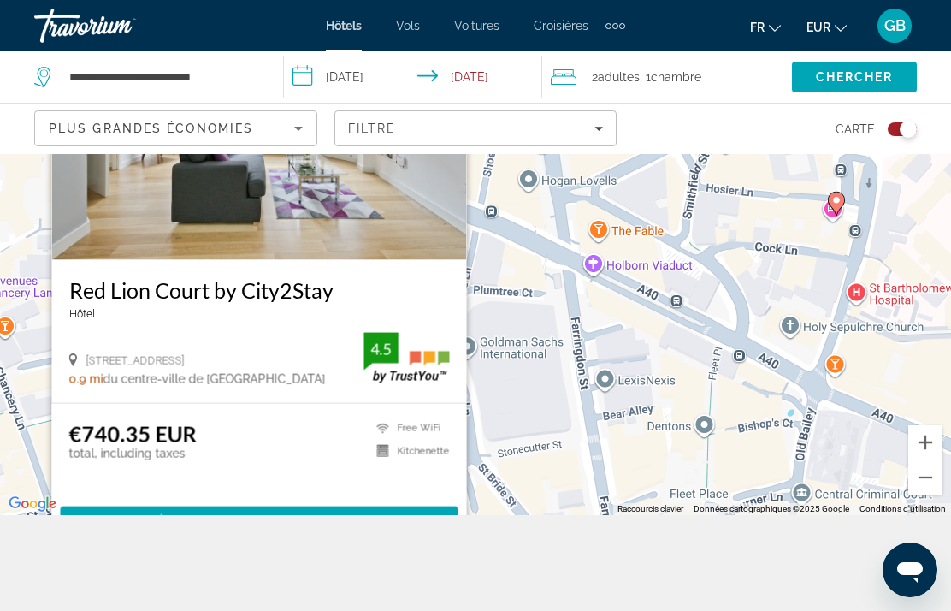
click at [526, 512] on div "Pour activer le glissement avec le clavier, appuyez sur Alt+Entrée. Une fois ce…" at bounding box center [475, 286] width 951 height 457
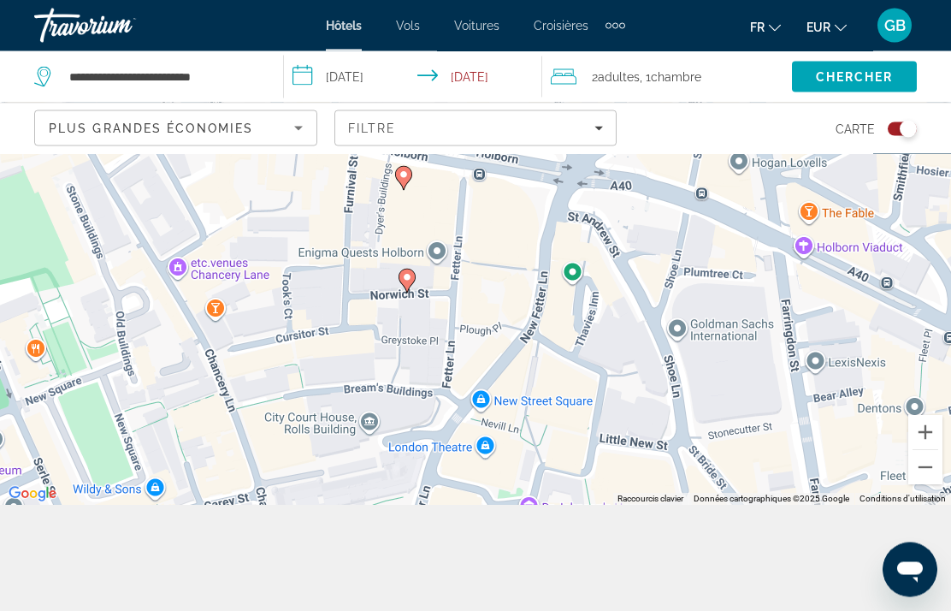
scroll to position [95, 0]
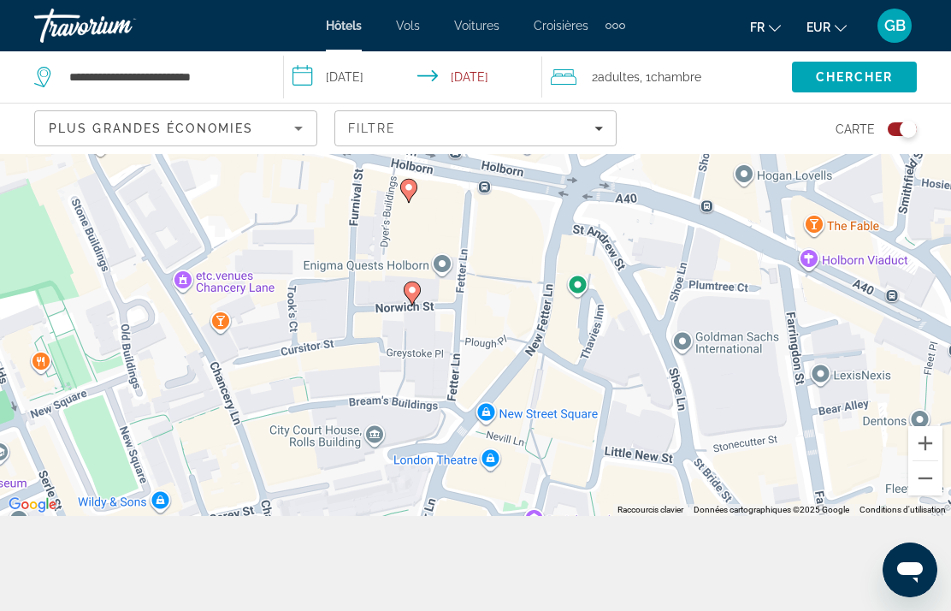
click at [402, 202] on icon "Main content" at bounding box center [408, 191] width 15 height 22
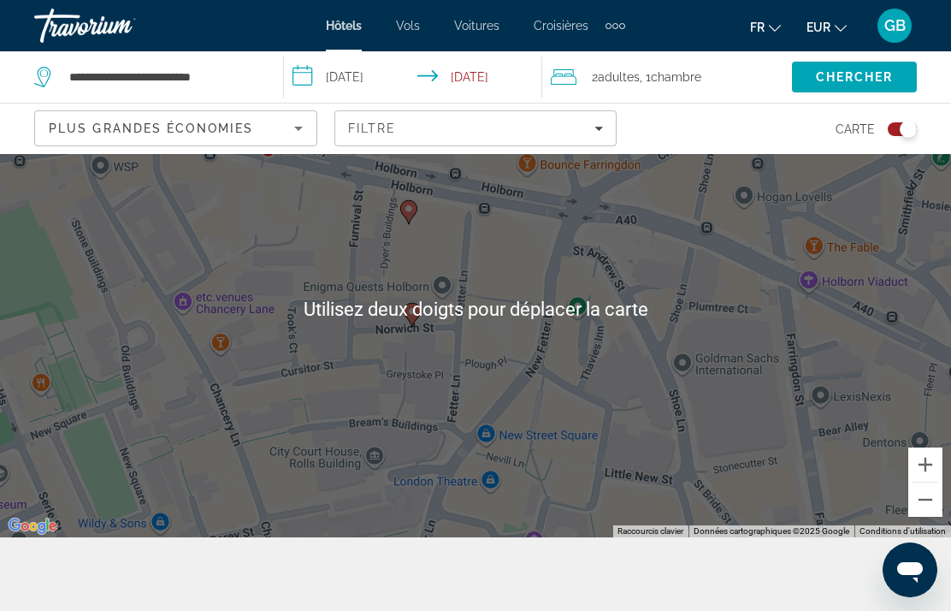
scroll to position [75, 0]
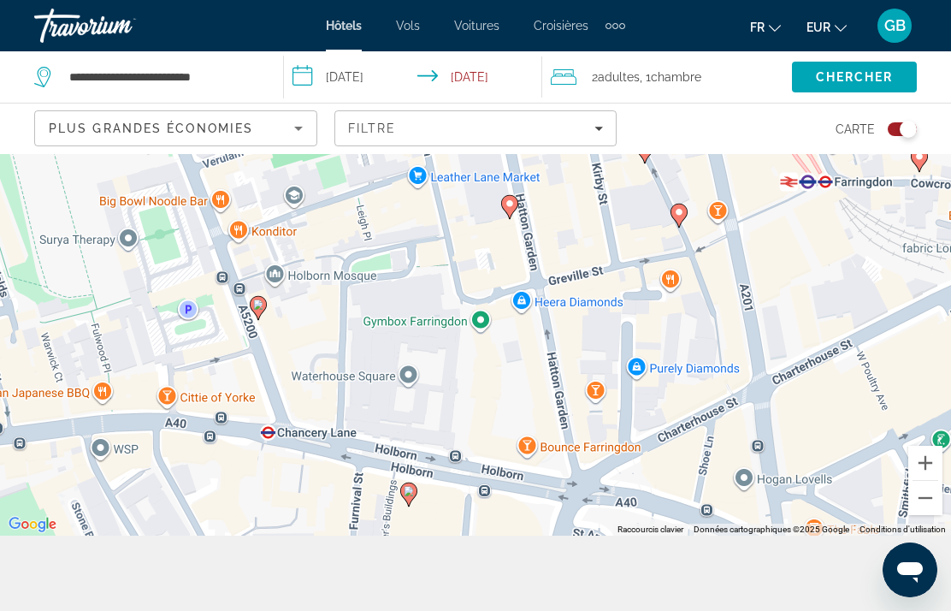
click at [175, 516] on div "Pour activer le glissement avec le clavier, appuyez sur Alt+Entrée. Une fois ce…" at bounding box center [475, 307] width 951 height 457
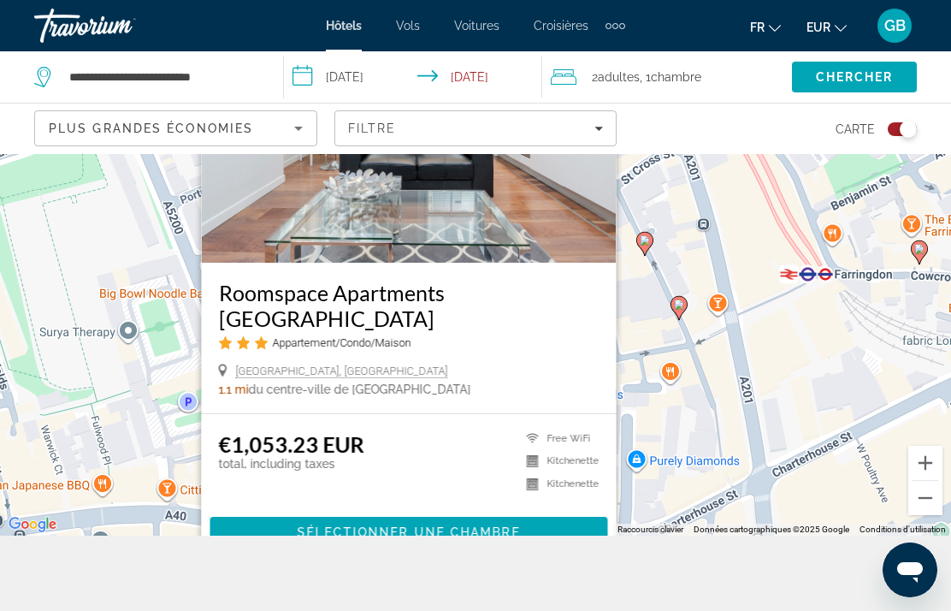
click at [152, 434] on div "Pour activer le glissement avec le clavier, appuyez sur Alt+Entrée. Une fois ce…" at bounding box center [475, 307] width 951 height 457
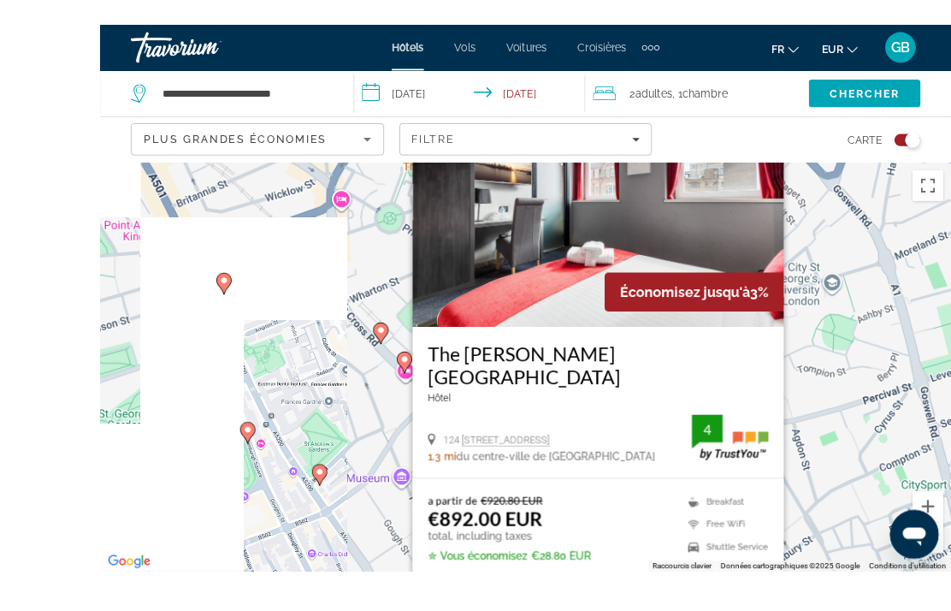
scroll to position [198, 0]
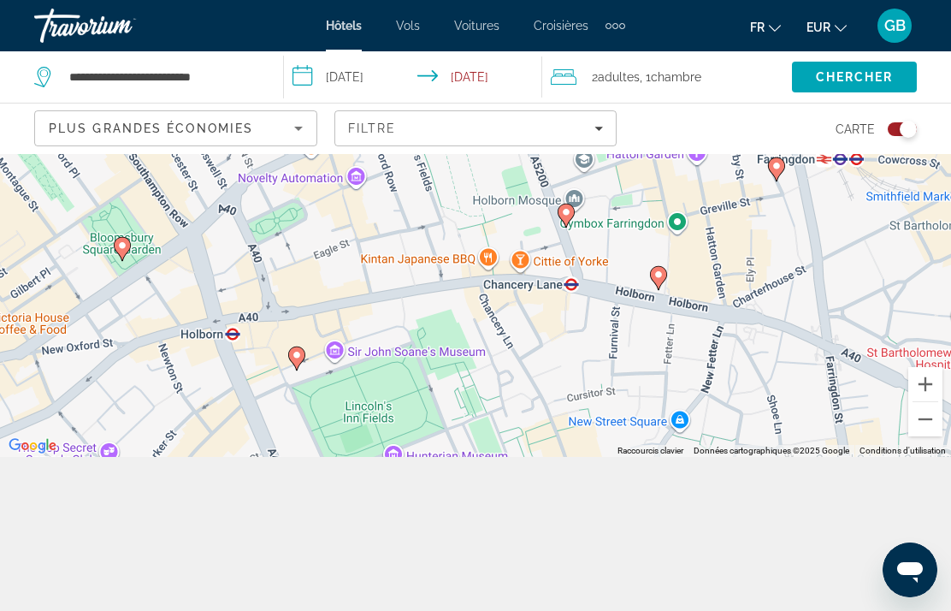
click at [291, 369] on icon "Main content" at bounding box center [296, 358] width 15 height 22
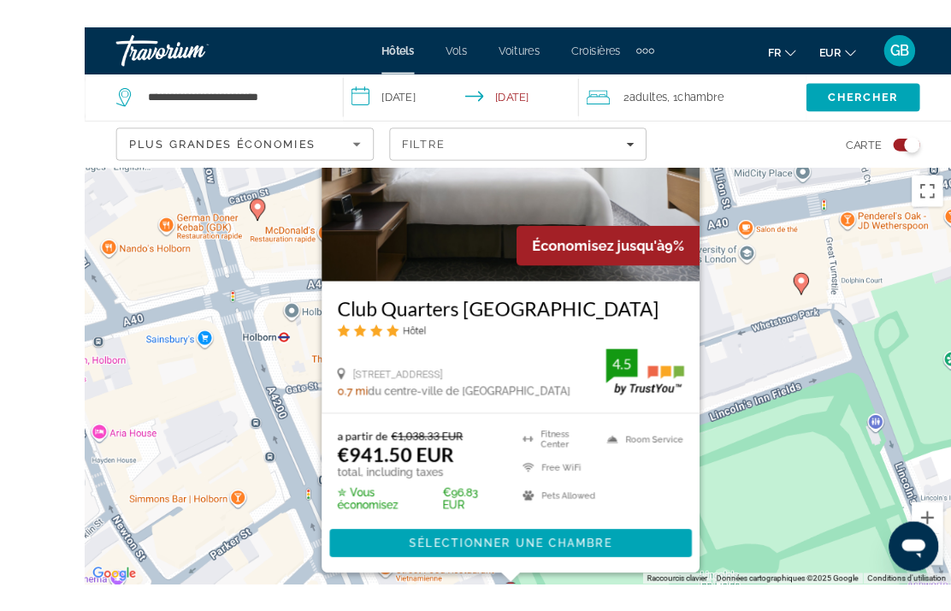
scroll to position [162, 0]
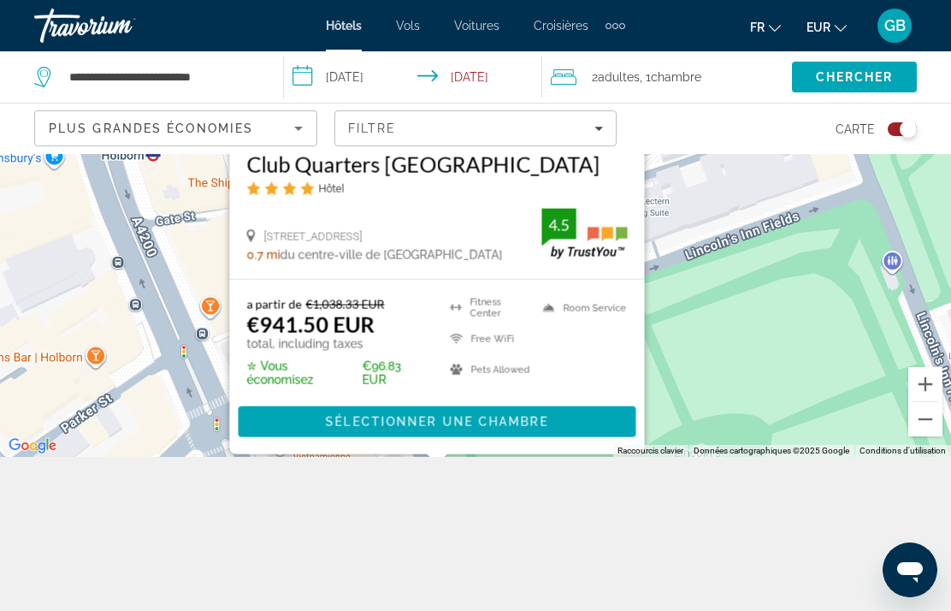
click at [921, 436] on button "Zoom arrière" at bounding box center [925, 419] width 34 height 34
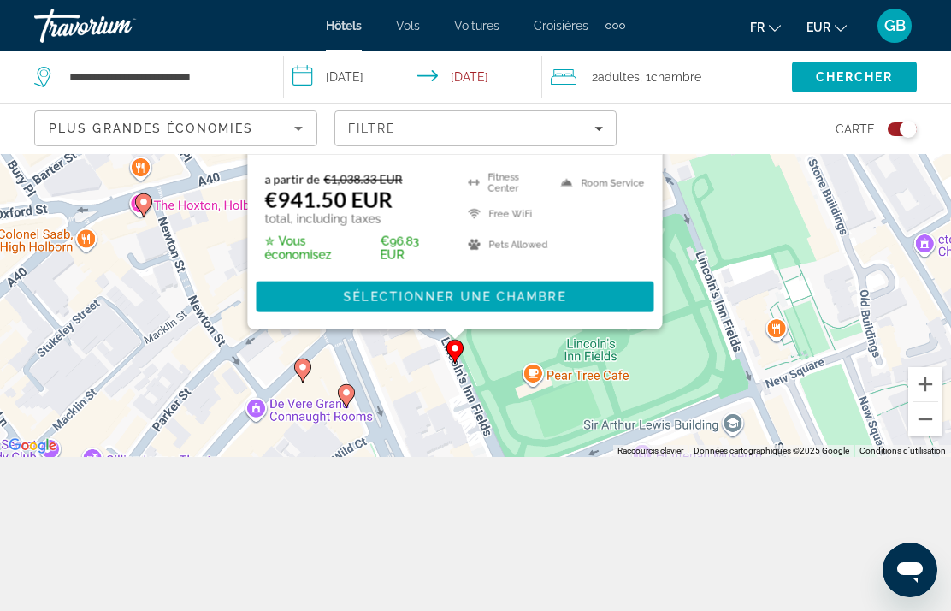
click at [917, 436] on button "Zoom arrière" at bounding box center [925, 419] width 34 height 34
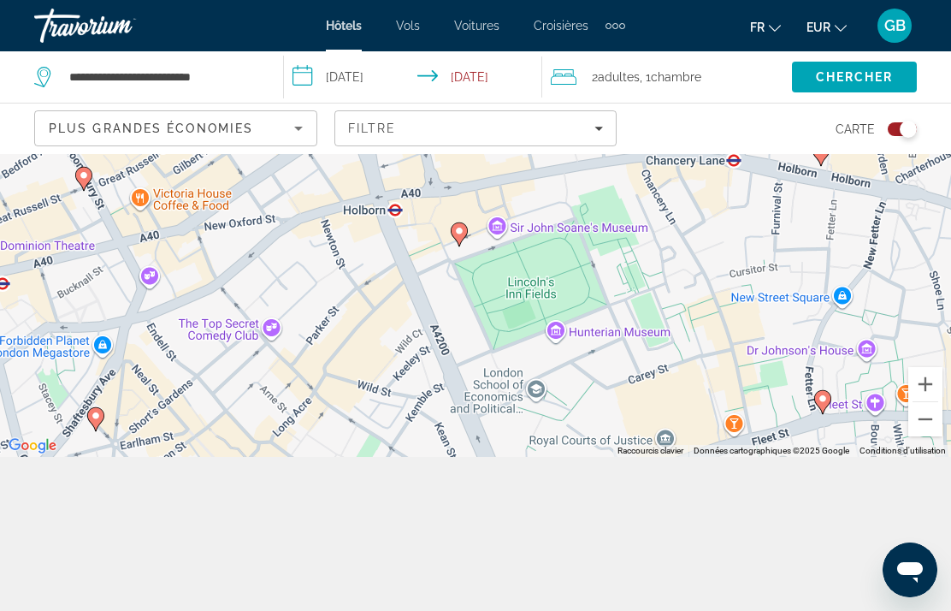
click at [325, 488] on gmp-advanced-marker "Main content" at bounding box center [318, 476] width 17 height 26
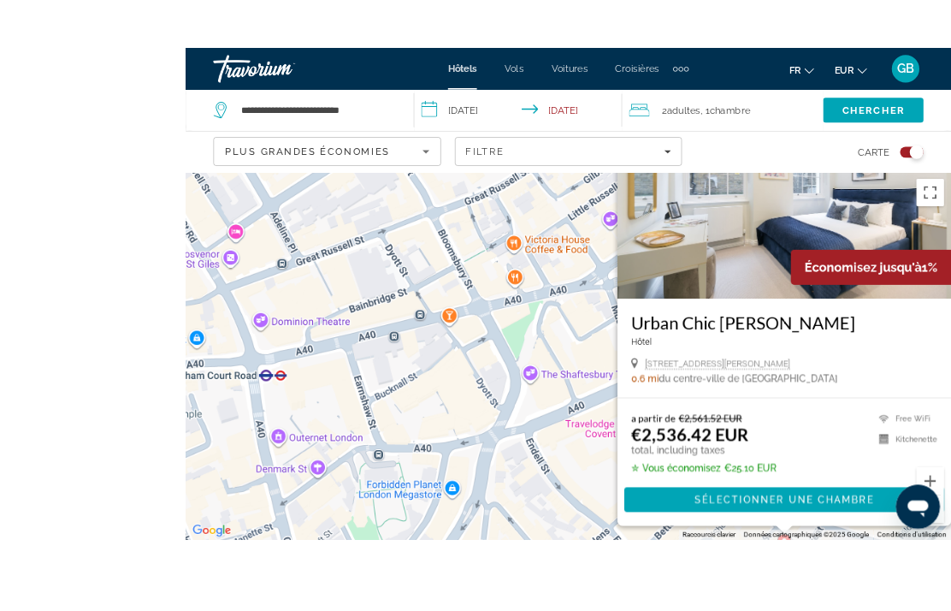
scroll to position [141, 0]
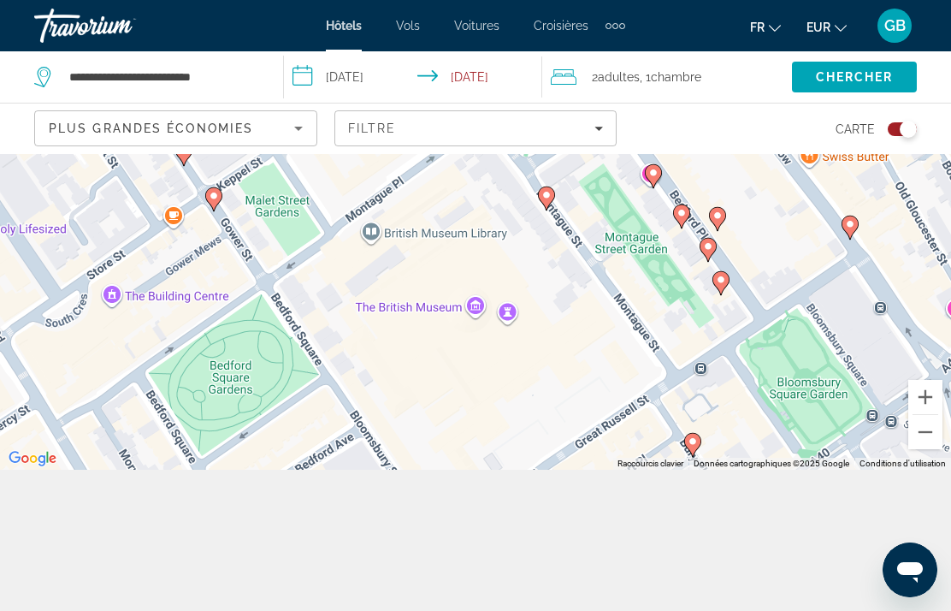
click at [232, 227] on div "Pour activer le glissement avec le clavier, appuyez sur Alt+Entrée. Une fois ce…" at bounding box center [475, 241] width 951 height 457
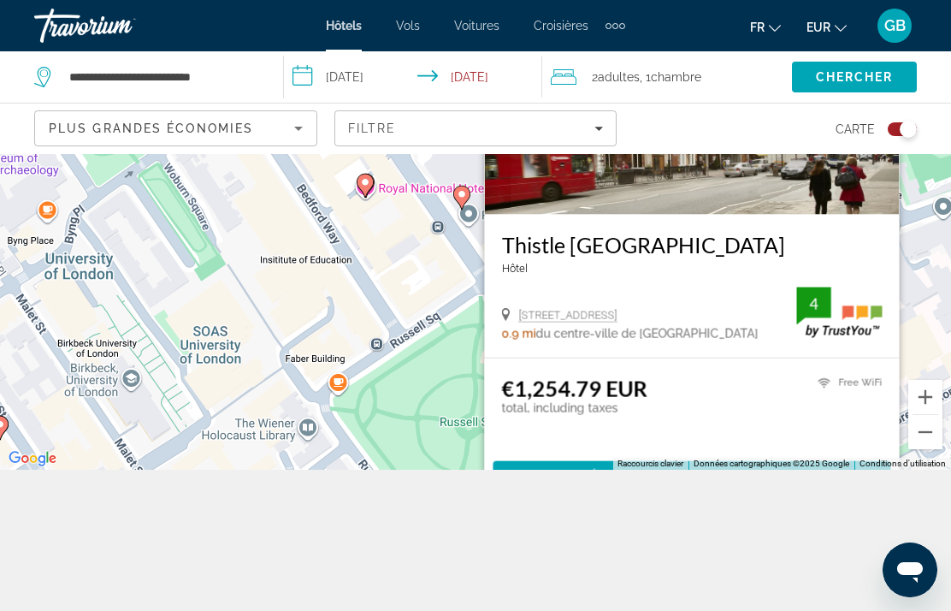
click at [239, 152] on gmp-advanced-marker "Main content" at bounding box center [234, 140] width 17 height 26
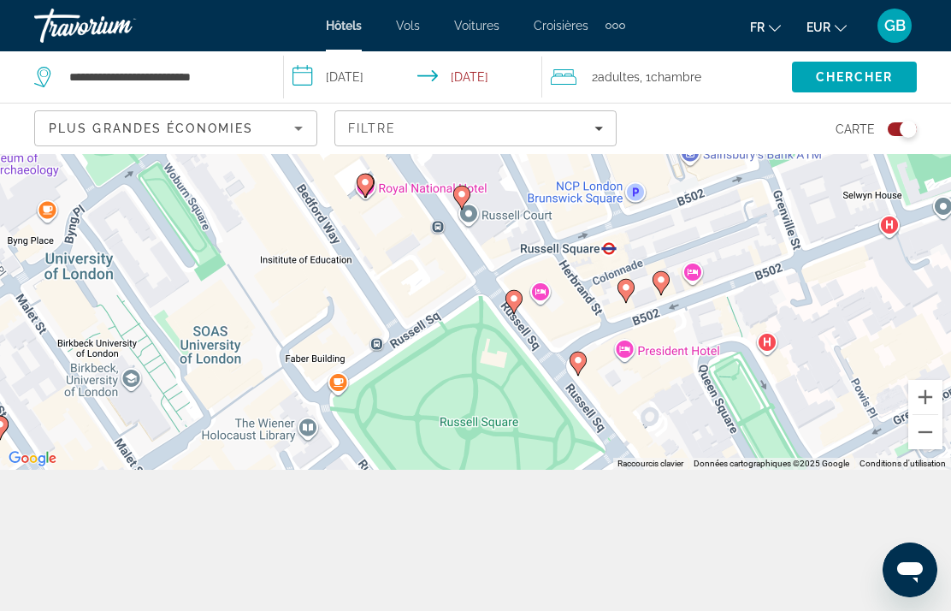
click at [931, 449] on button "Zoom arrière" at bounding box center [925, 432] width 34 height 34
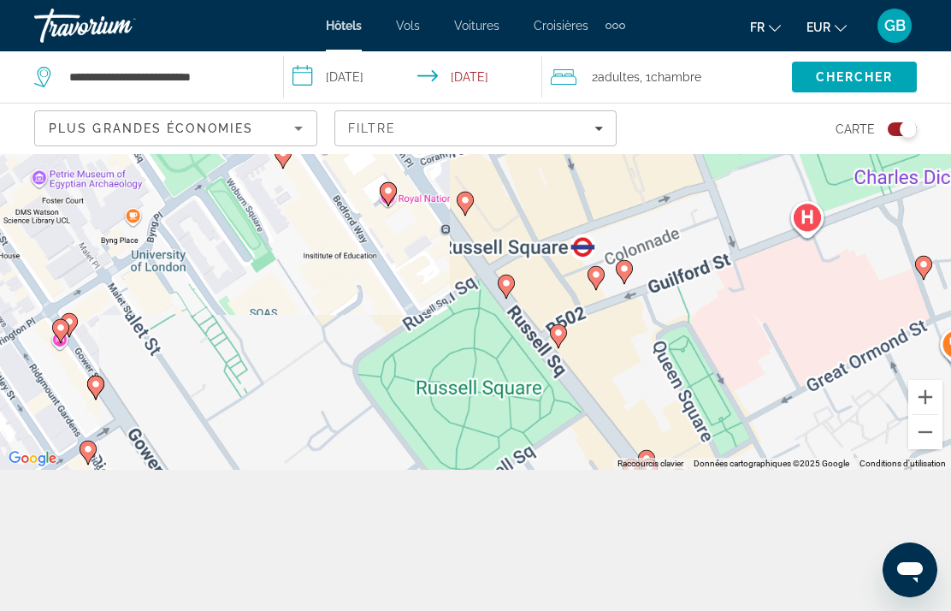
click at [922, 449] on button "Zoom arrière" at bounding box center [925, 432] width 34 height 34
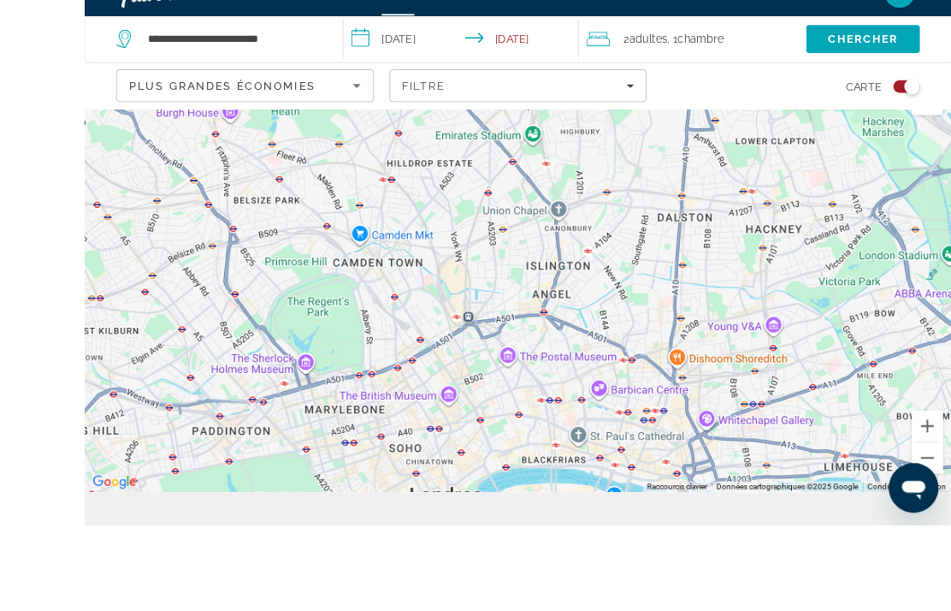
scroll to position [200, 0]
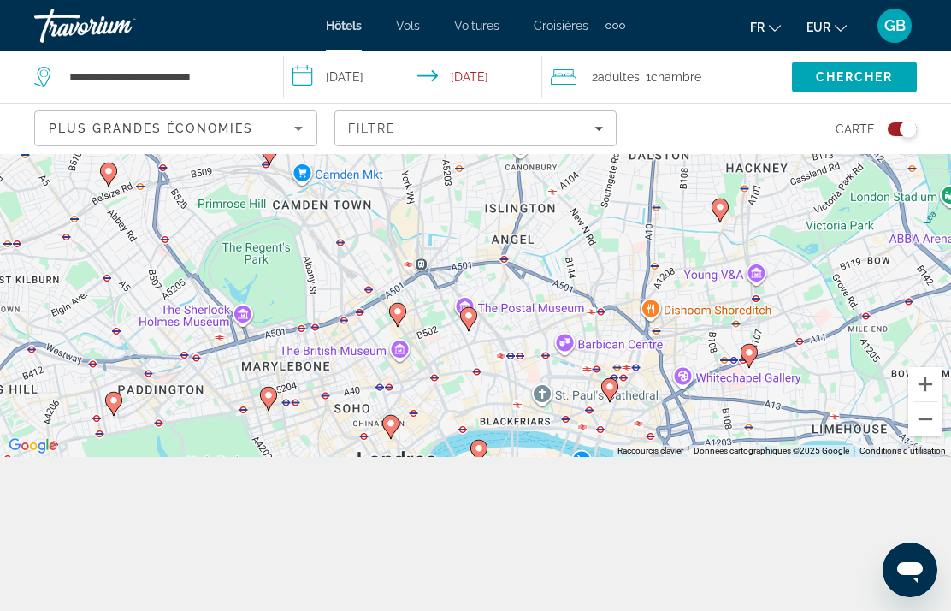
click at [120, 415] on icon "Main content" at bounding box center [113, 403] width 15 height 22
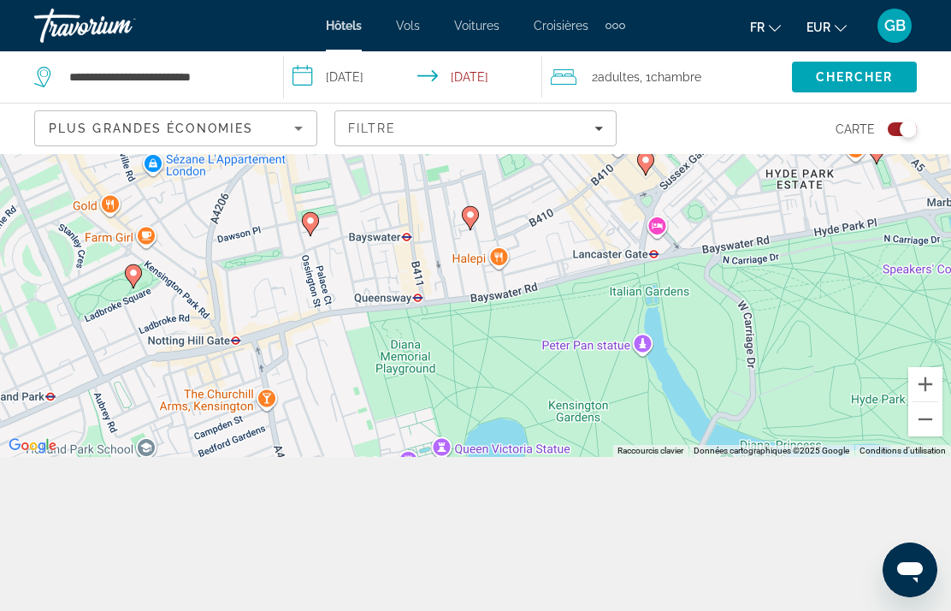
click at [471, 229] on icon "Main content" at bounding box center [470, 218] width 15 height 22
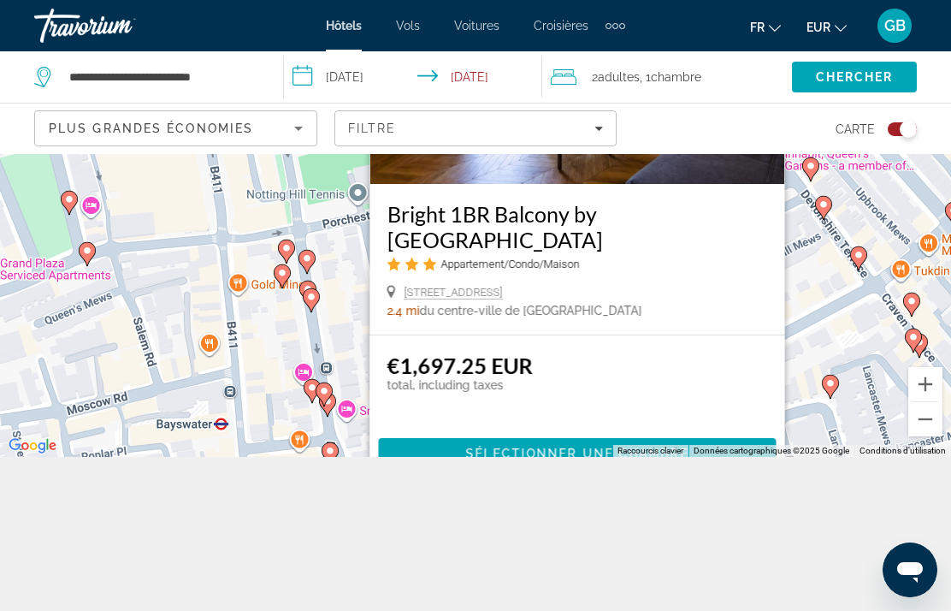
click at [269, 304] on div "Pour naviguer, appuyez sur les touches fléchées. Pour activer le glissement ave…" at bounding box center [475, 228] width 951 height 457
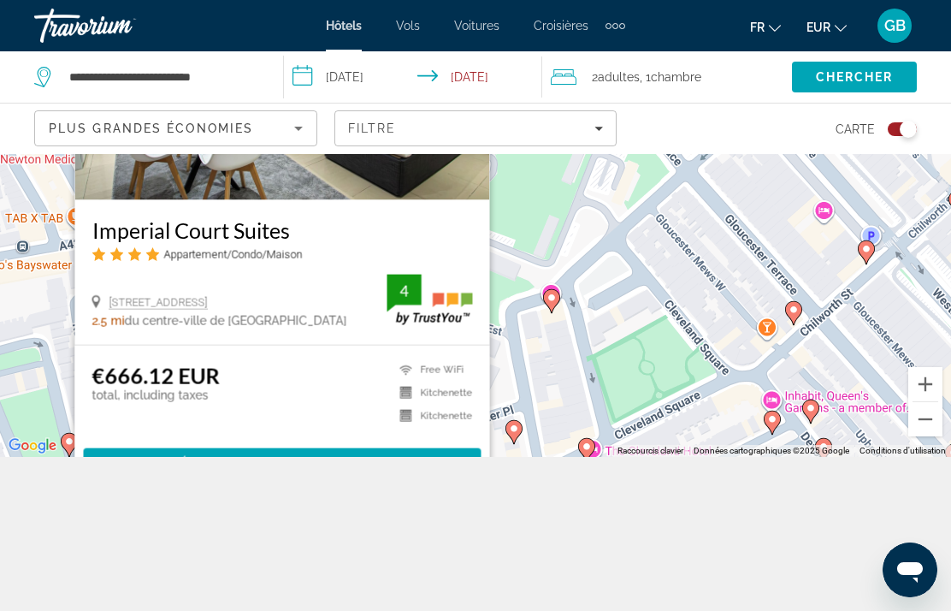
click at [553, 314] on gmp-advanced-marker "Main content" at bounding box center [551, 301] width 17 height 26
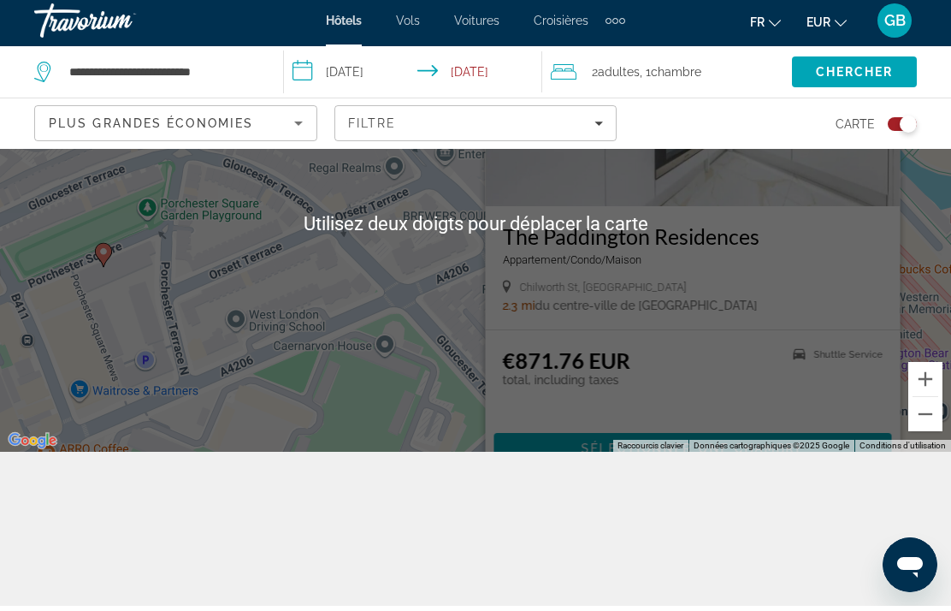
scroll to position [0, 0]
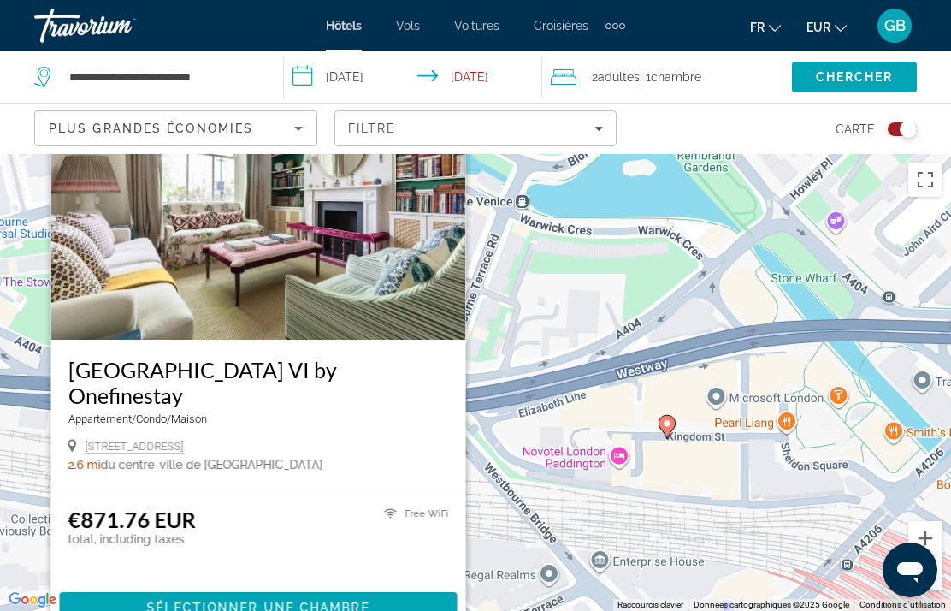
click at [884, 123] on button "Toggle map" at bounding box center [896, 128] width 42 height 15
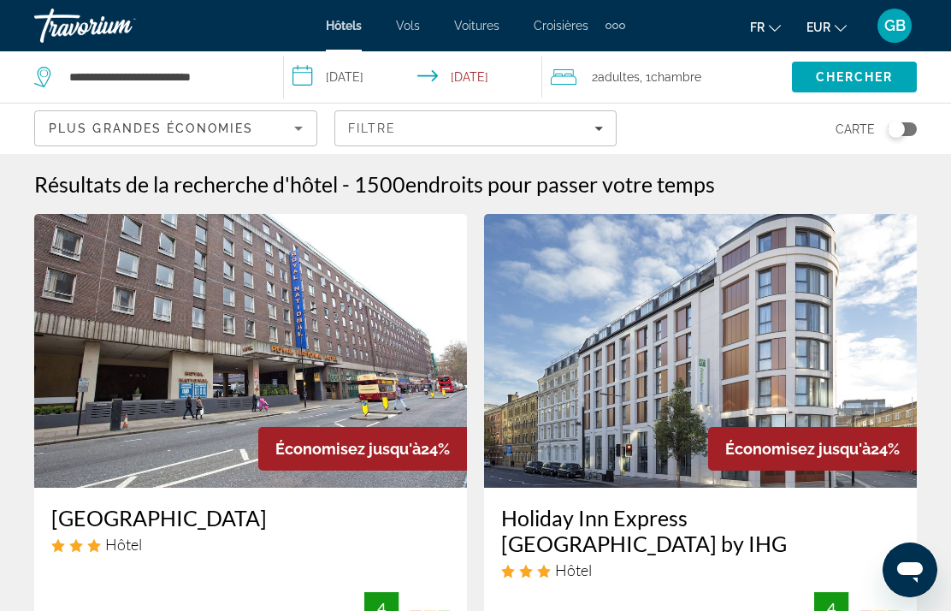
click at [148, 119] on div "Plus grandes économies" at bounding box center [171, 128] width 245 height 21
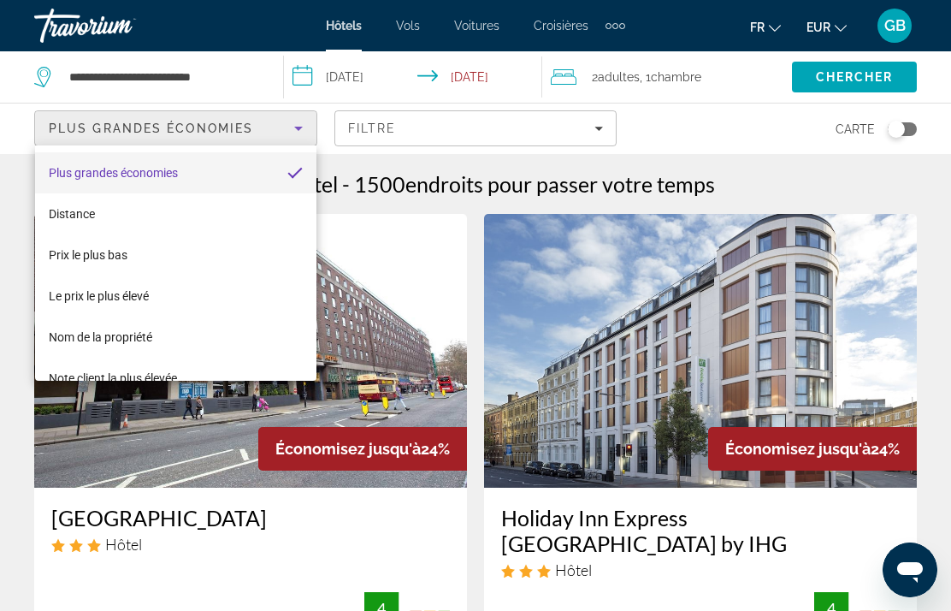
click at [371, 127] on div at bounding box center [475, 305] width 951 height 611
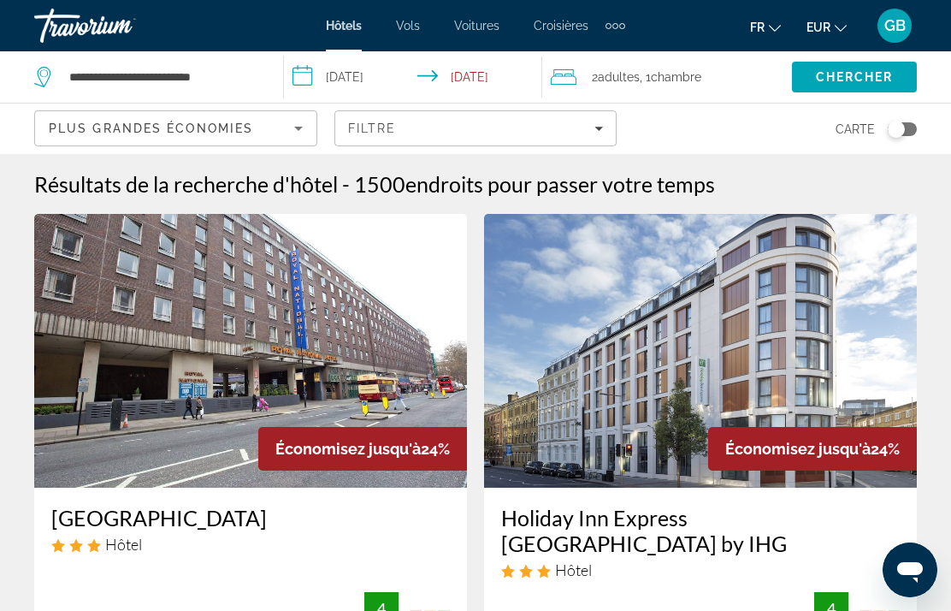
click at [430, 127] on div "Filtre" at bounding box center [476, 128] width 256 height 14
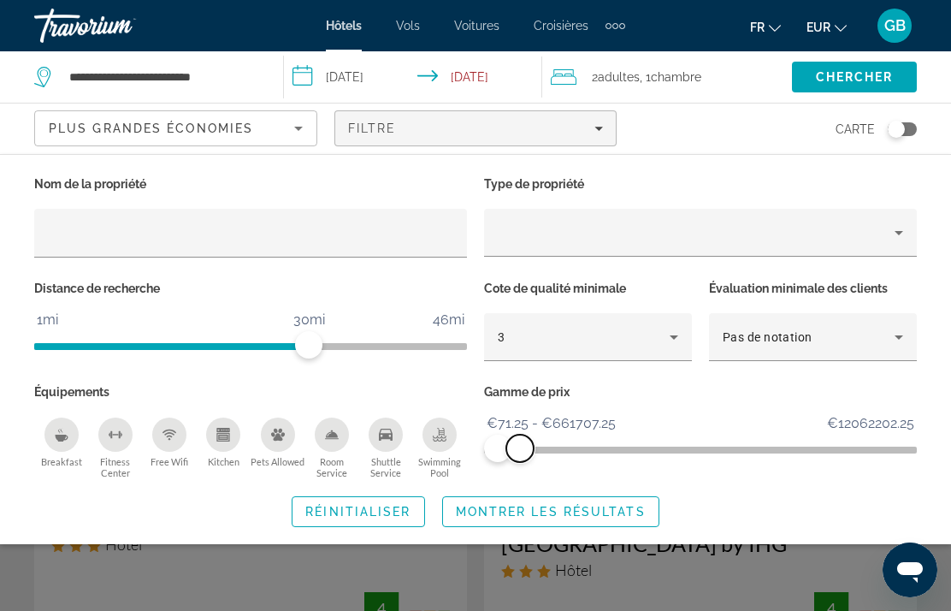
scroll to position [68, 0]
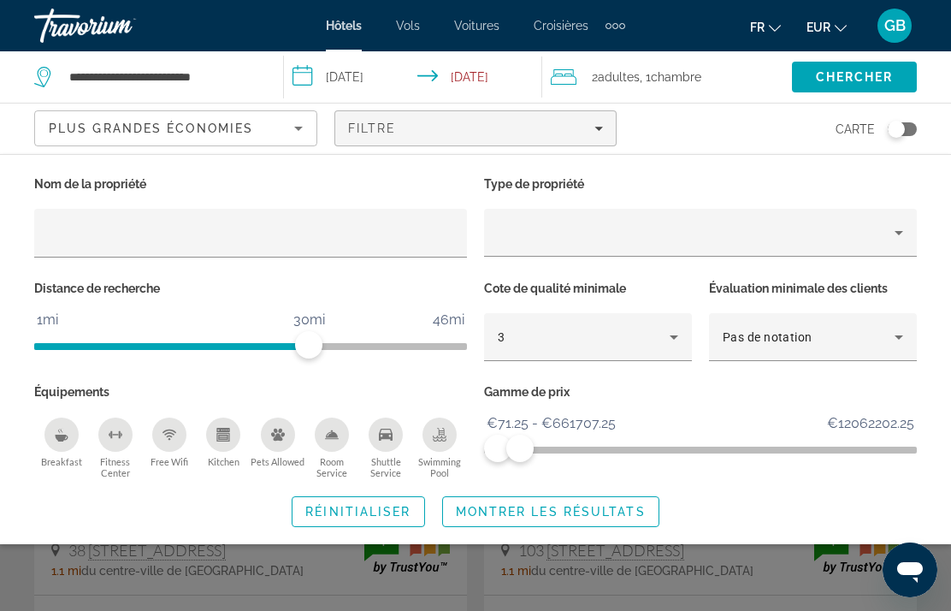
click at [471, 506] on span "Montrer les résultats" at bounding box center [551, 512] width 190 height 14
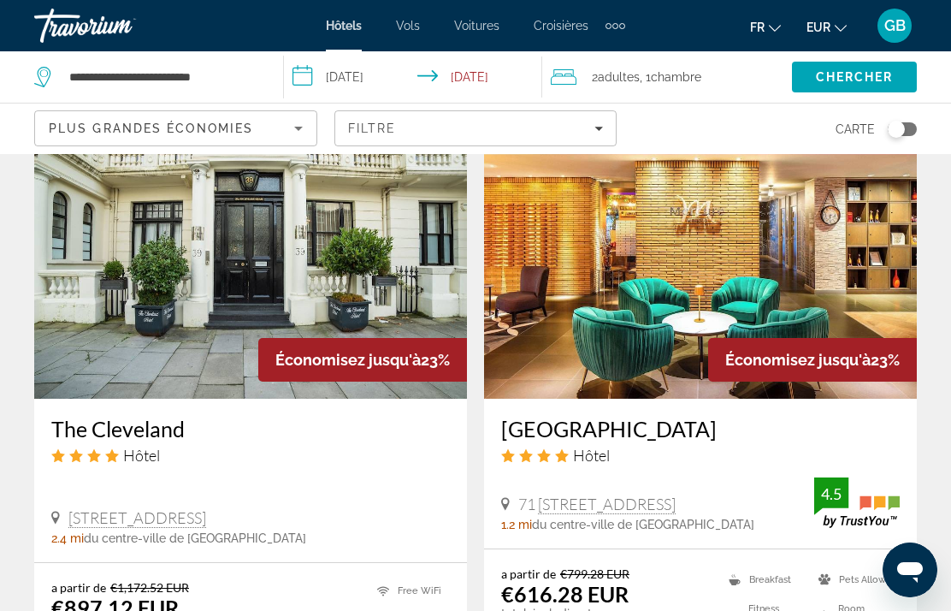
scroll to position [1390, 0]
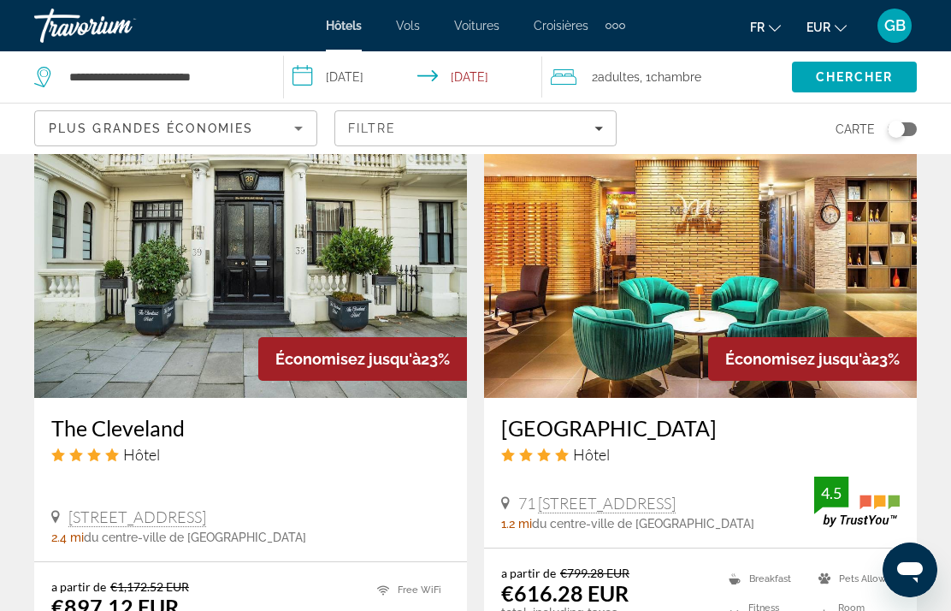
click at [846, 276] on img "Main content" at bounding box center [700, 261] width 433 height 274
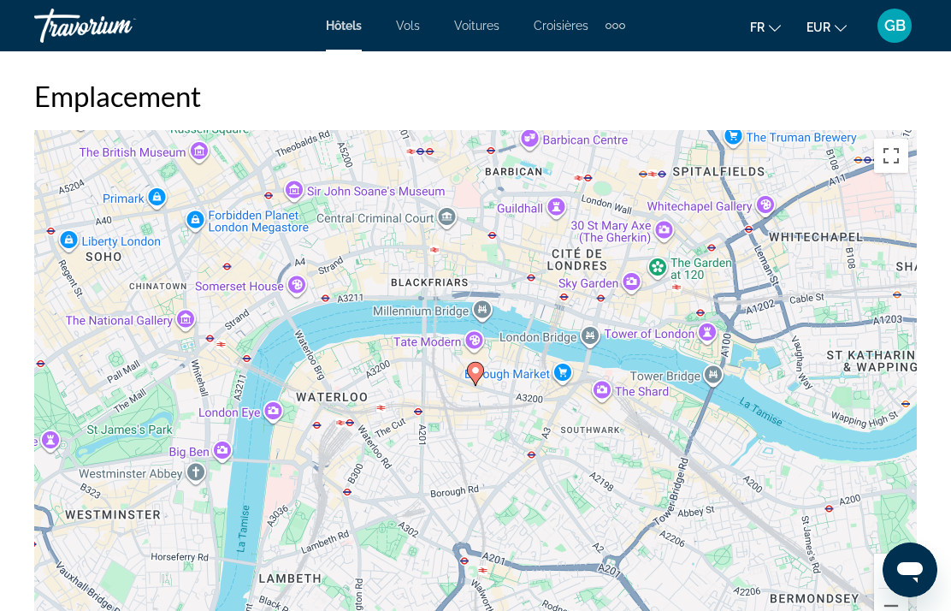
scroll to position [1957, 0]
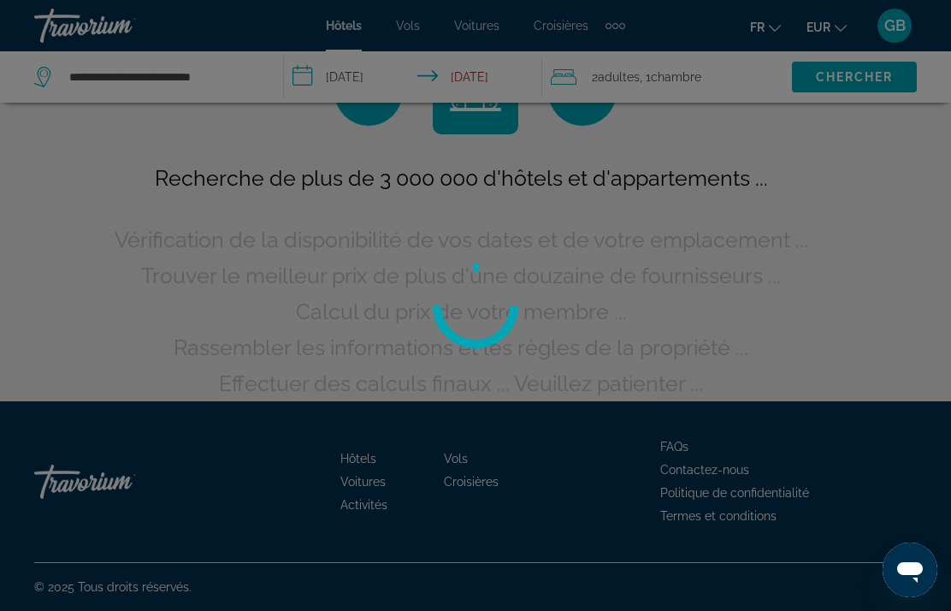
scroll to position [80, 0]
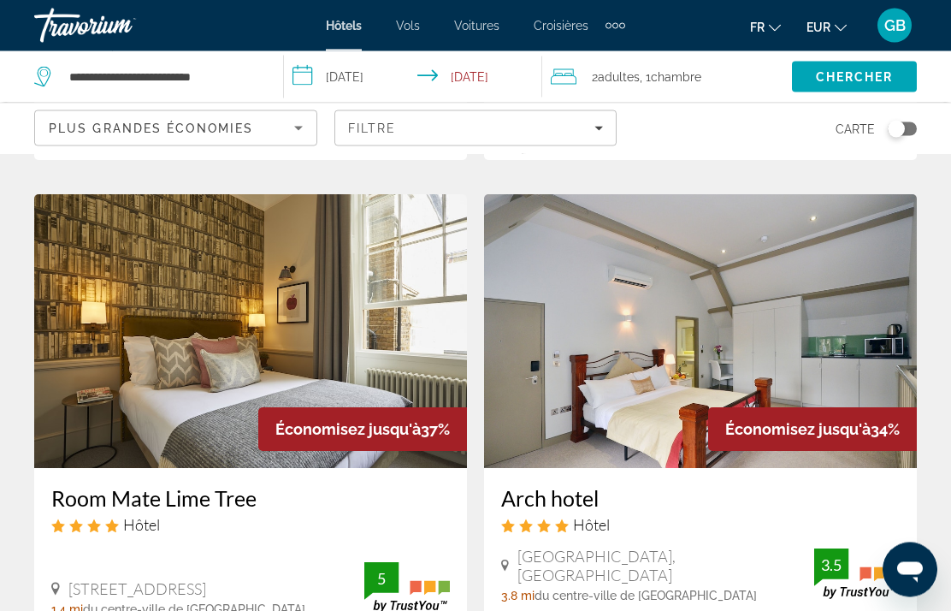
scroll to position [2583, 0]
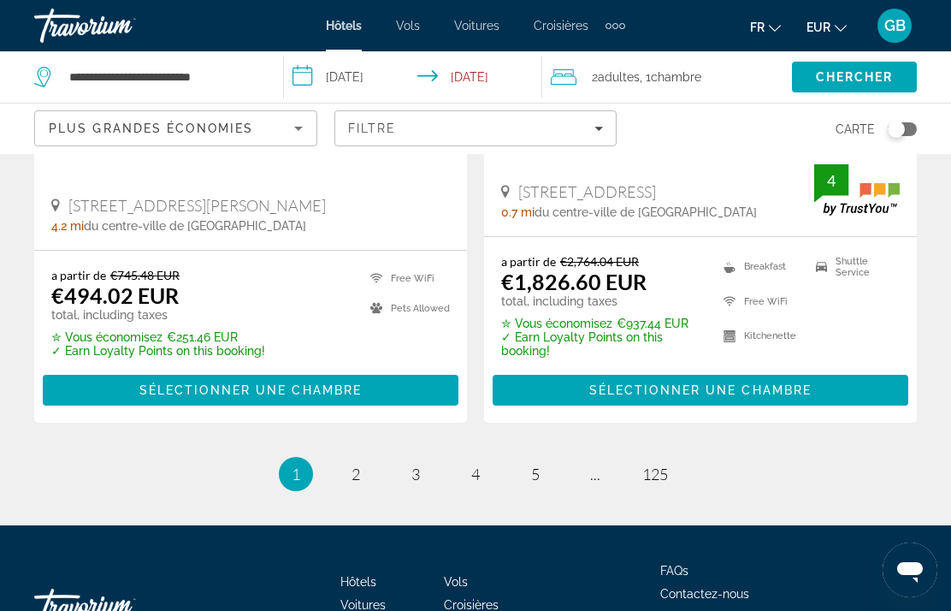
click at [817, 525] on div "Hôtels Vols Voitures Croisières Activités FAQs Contactez-nous Politique de conf…" at bounding box center [475, 605] width 882 height 161
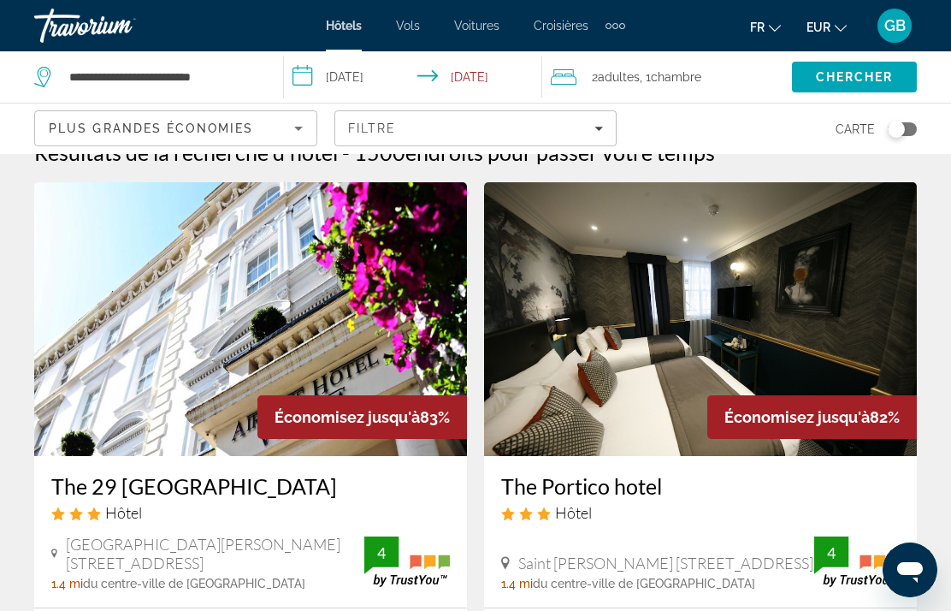
scroll to position [0, 0]
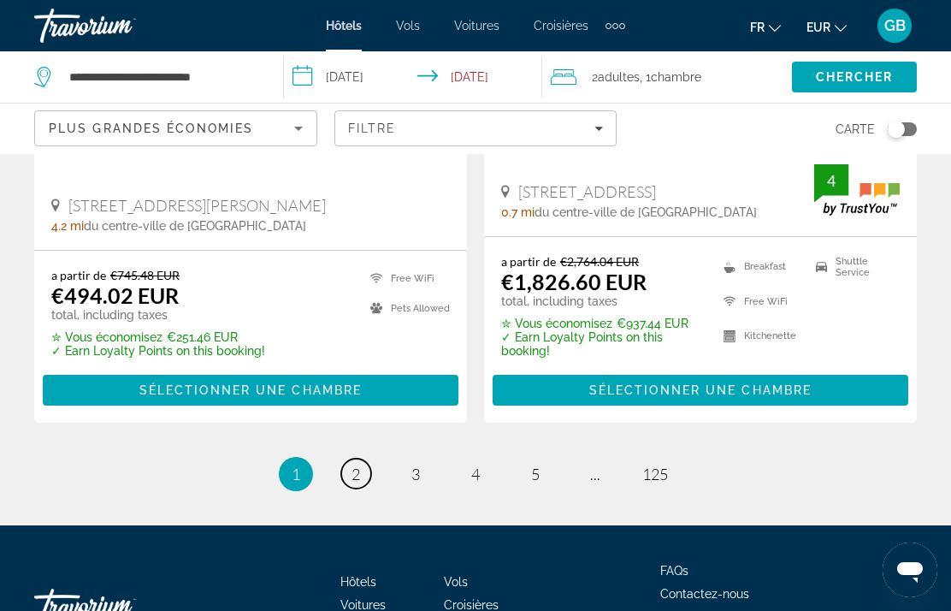
click at [354, 464] on span "2" at bounding box center [355, 473] width 9 height 19
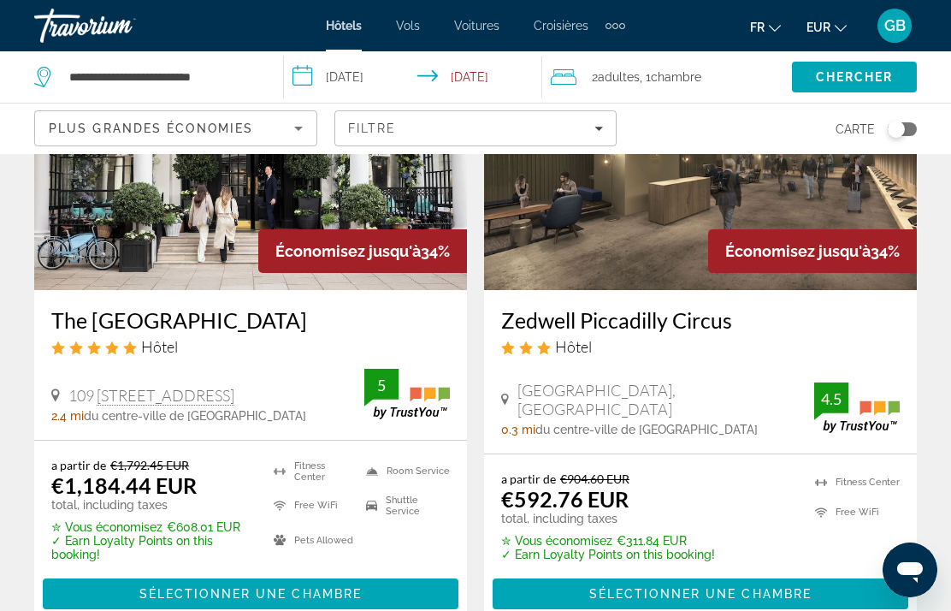
scroll to position [204, 0]
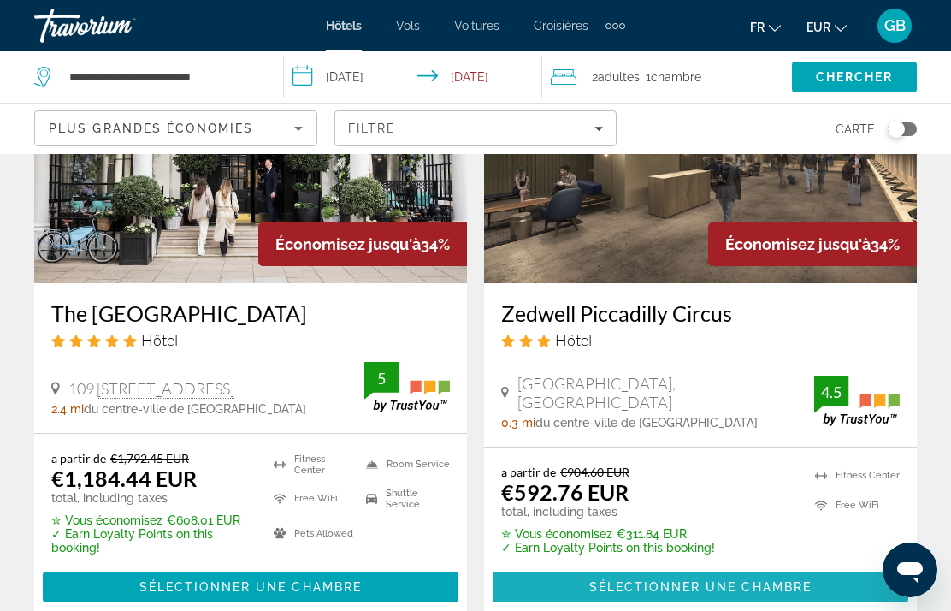
click at [833, 591] on span "Main content" at bounding box center [701, 586] width 416 height 41
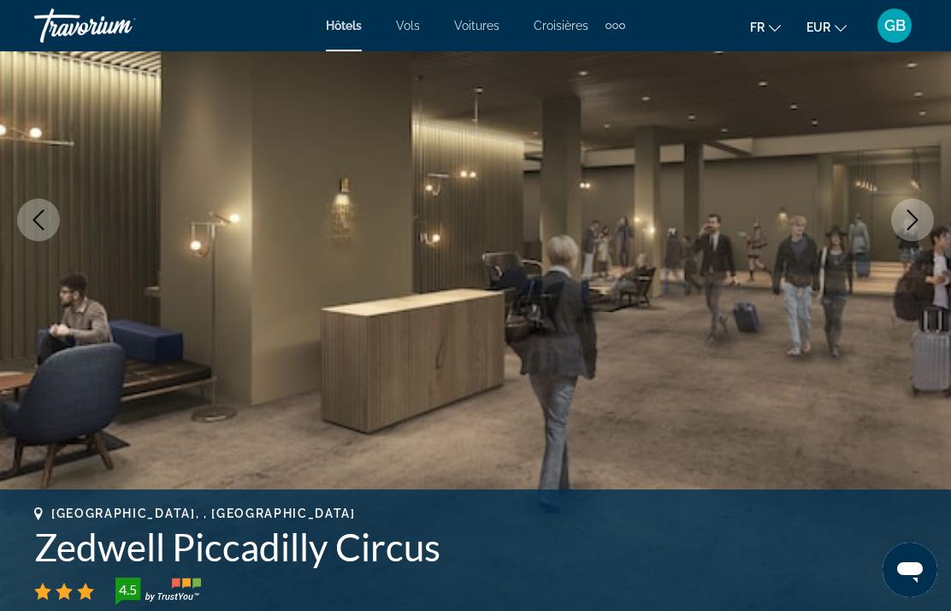
scroll to position [263, 0]
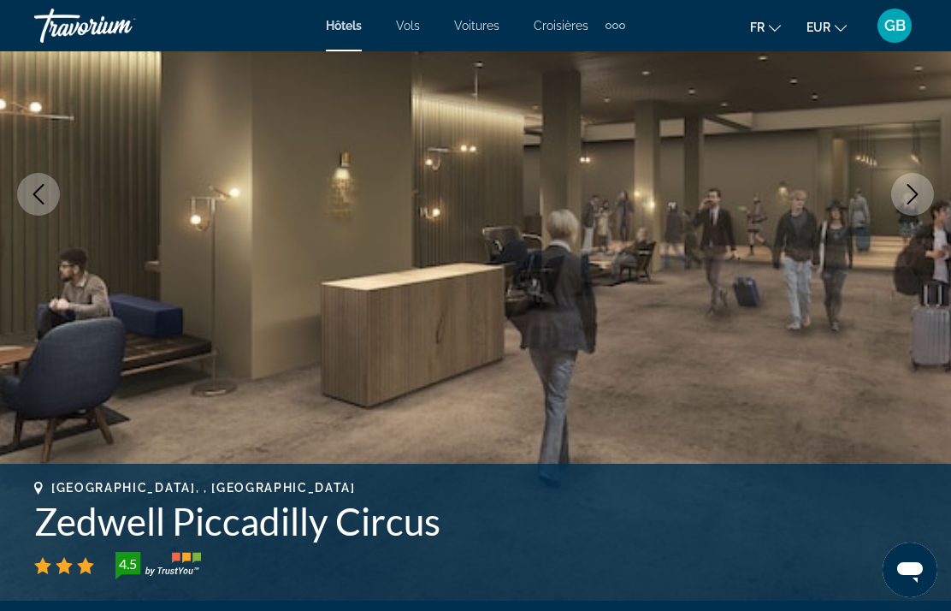
click at [916, 187] on icon "Next image" at bounding box center [912, 194] width 21 height 21
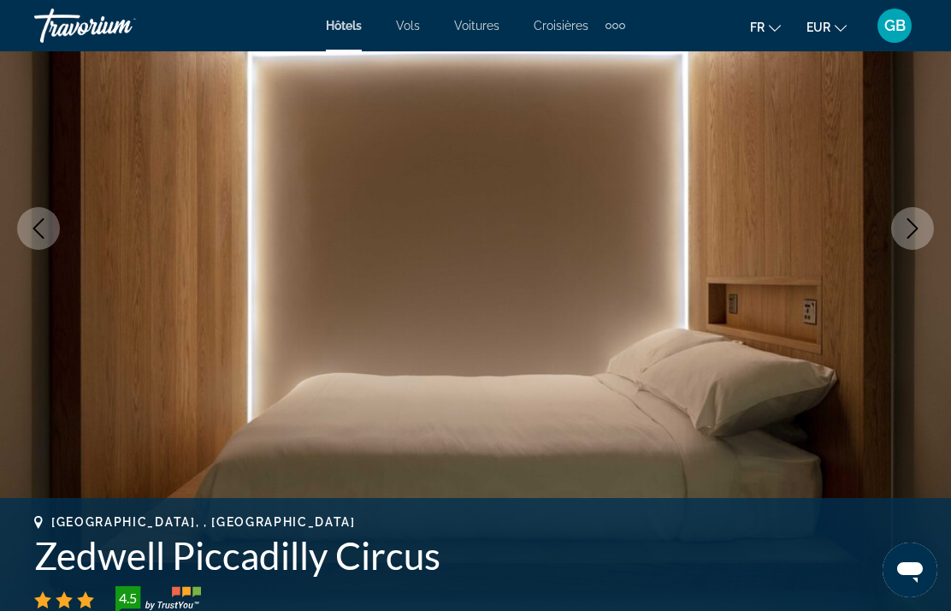
scroll to position [227, 0]
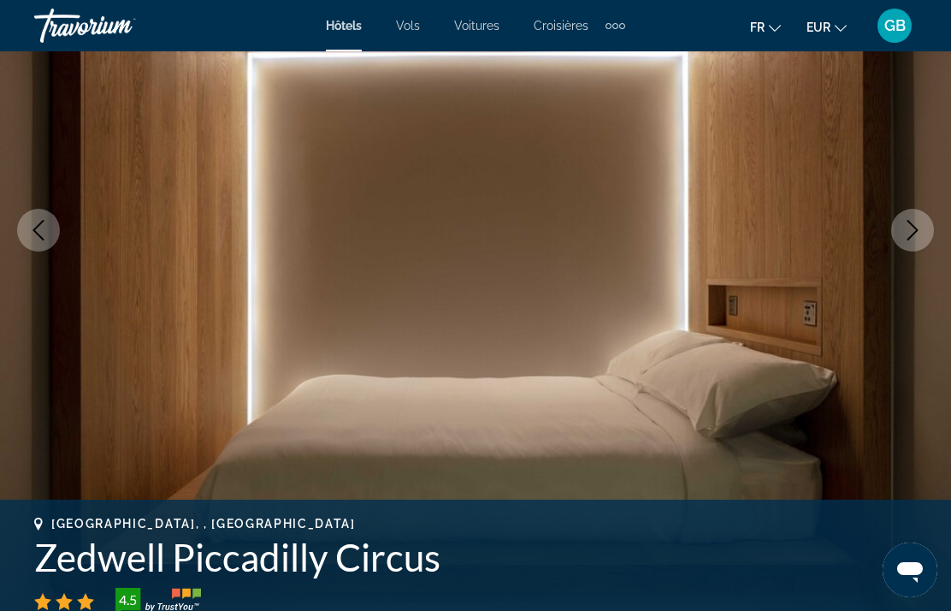
click at [908, 236] on icon "Next image" at bounding box center [912, 230] width 21 height 21
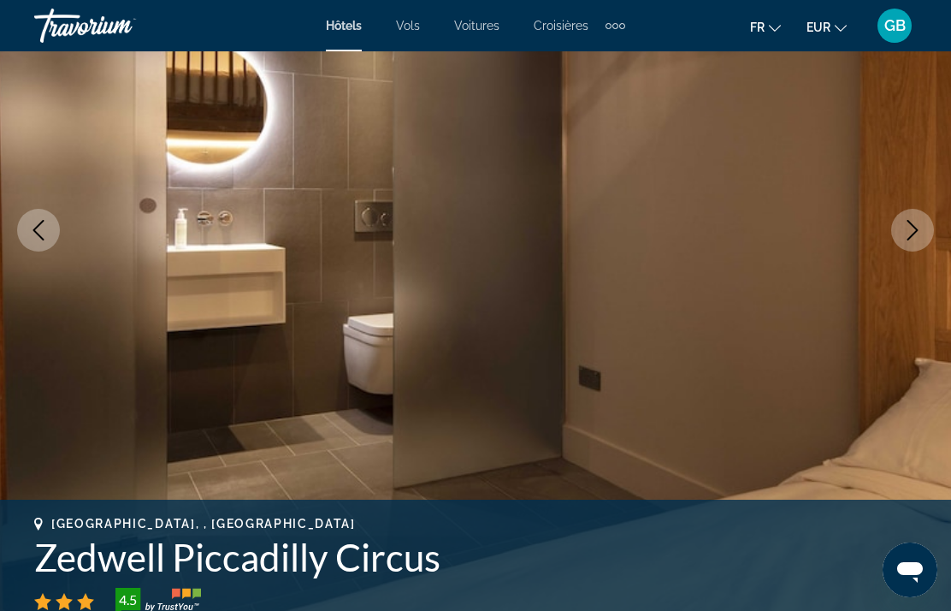
click at [918, 241] on button "Next image" at bounding box center [912, 230] width 43 height 43
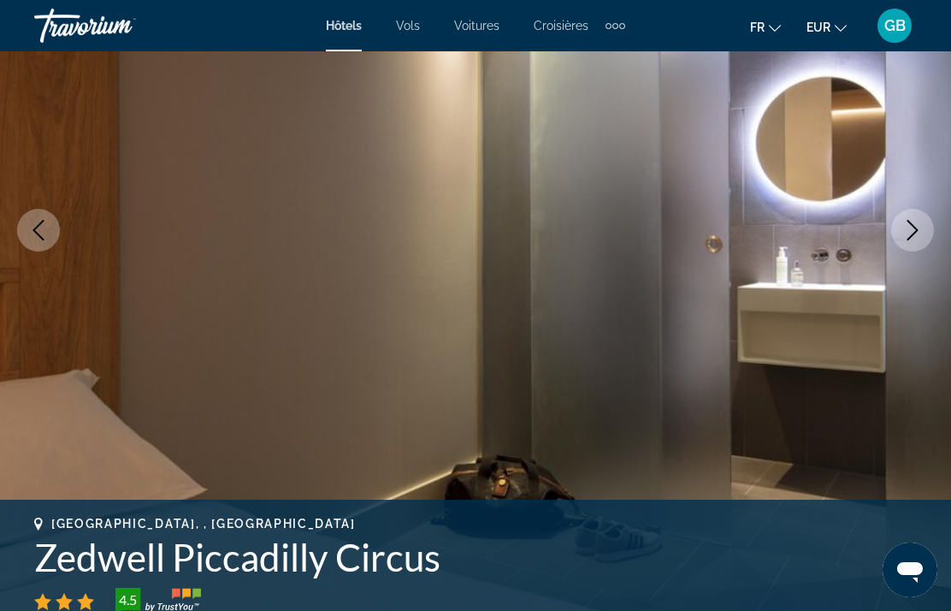
click at [916, 249] on button "Next image" at bounding box center [912, 230] width 43 height 43
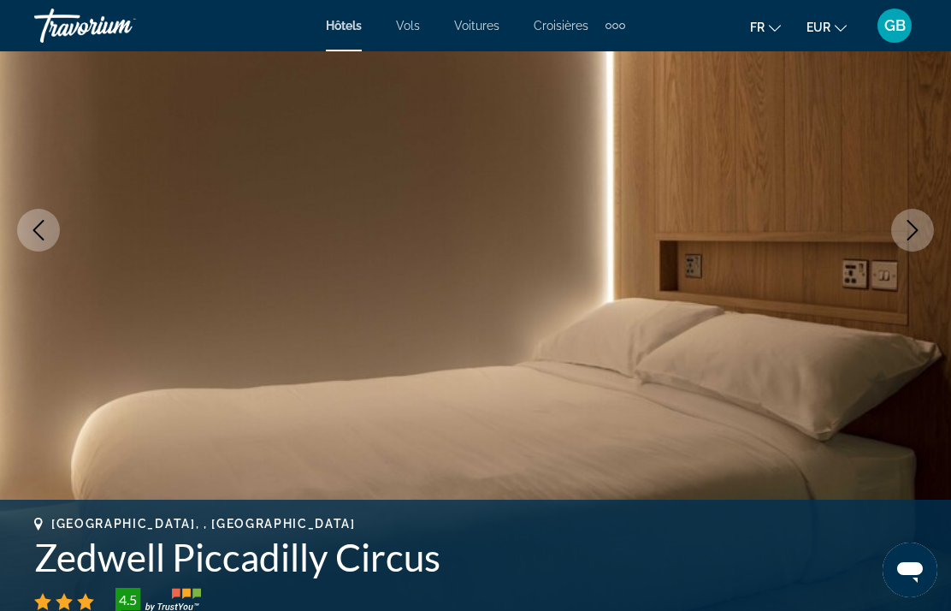
click at [890, 238] on img "Main content" at bounding box center [475, 230] width 951 height 812
click at [912, 233] on icon "Next image" at bounding box center [912, 230] width 21 height 21
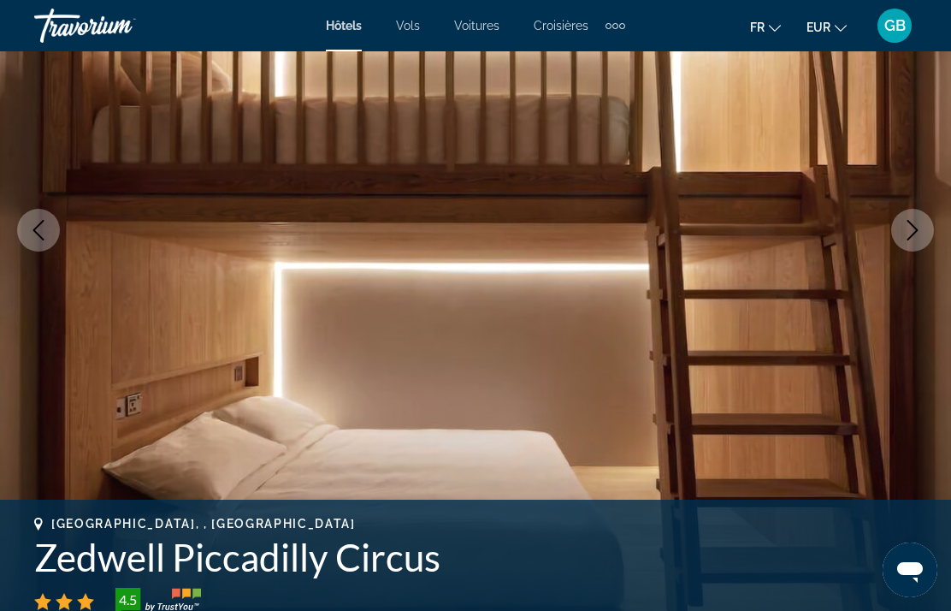
click at [922, 232] on icon "Next image" at bounding box center [912, 230] width 21 height 21
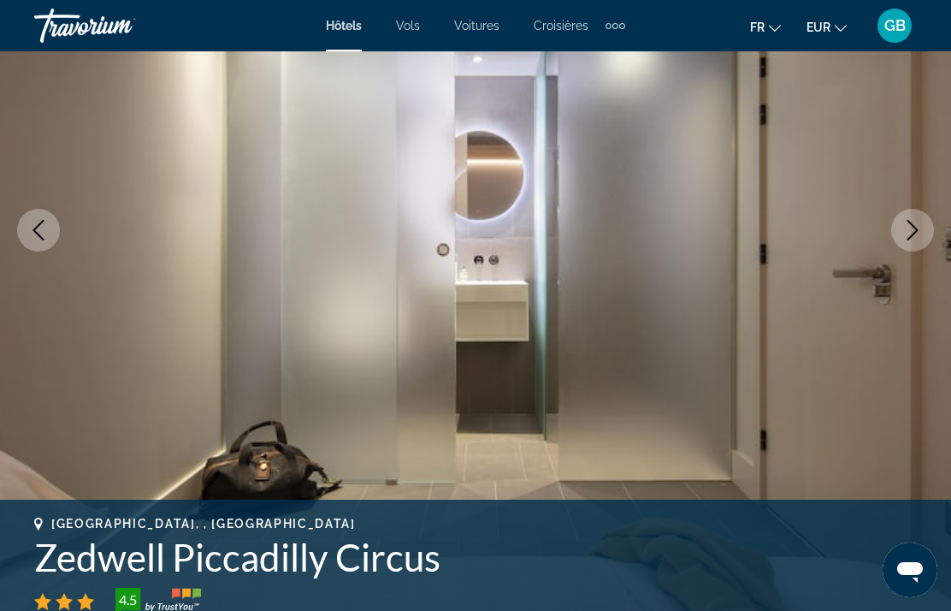
click at [918, 235] on icon "Next image" at bounding box center [912, 230] width 21 height 21
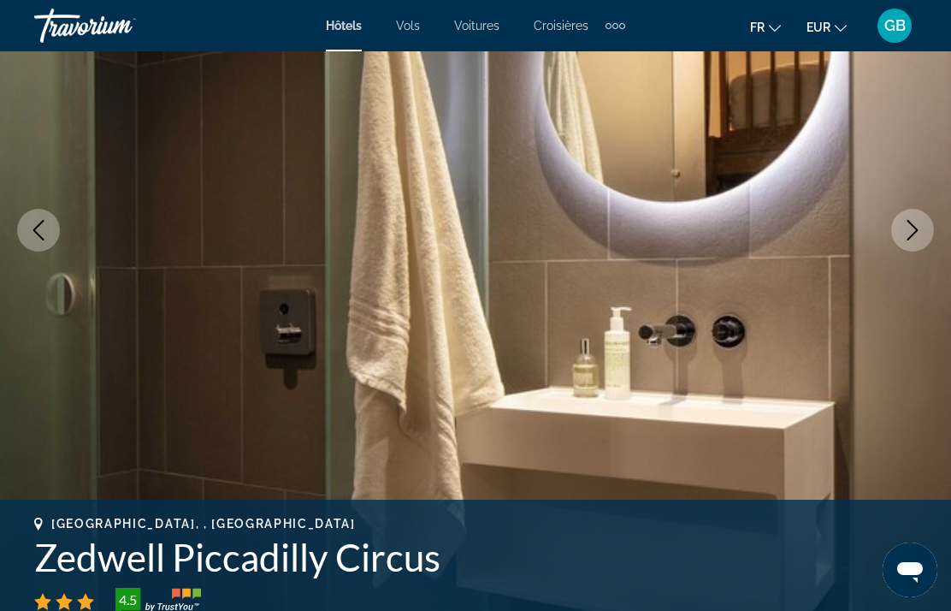
click at [920, 233] on icon "Next image" at bounding box center [912, 230] width 21 height 21
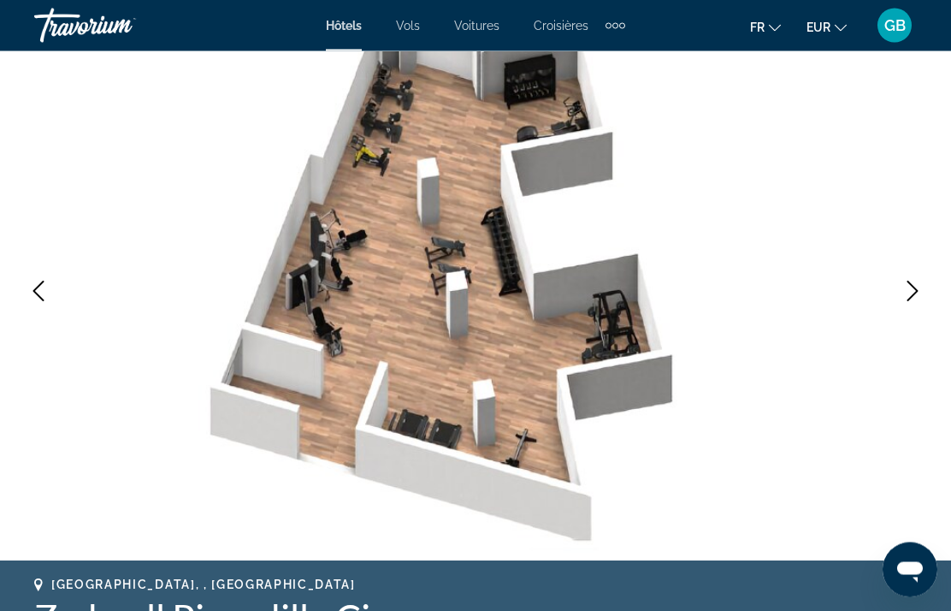
scroll to position [149, 0]
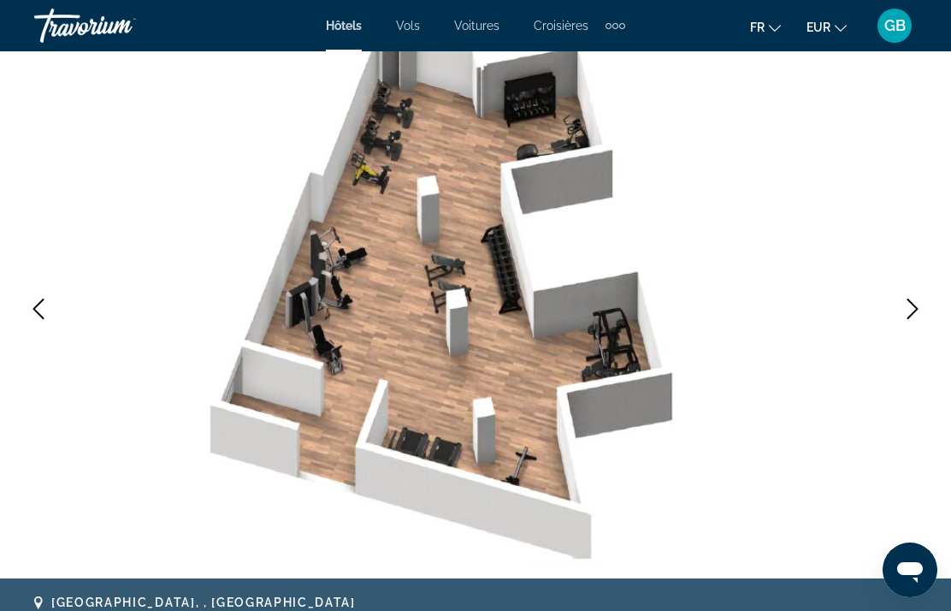
click at [920, 290] on button "Next image" at bounding box center [912, 308] width 43 height 43
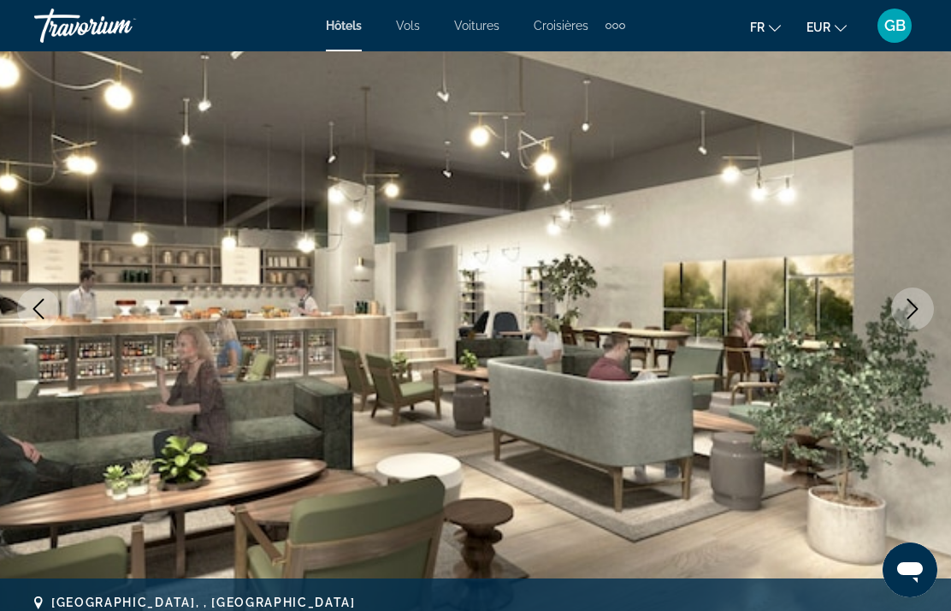
click at [916, 302] on icon "Next image" at bounding box center [912, 308] width 21 height 21
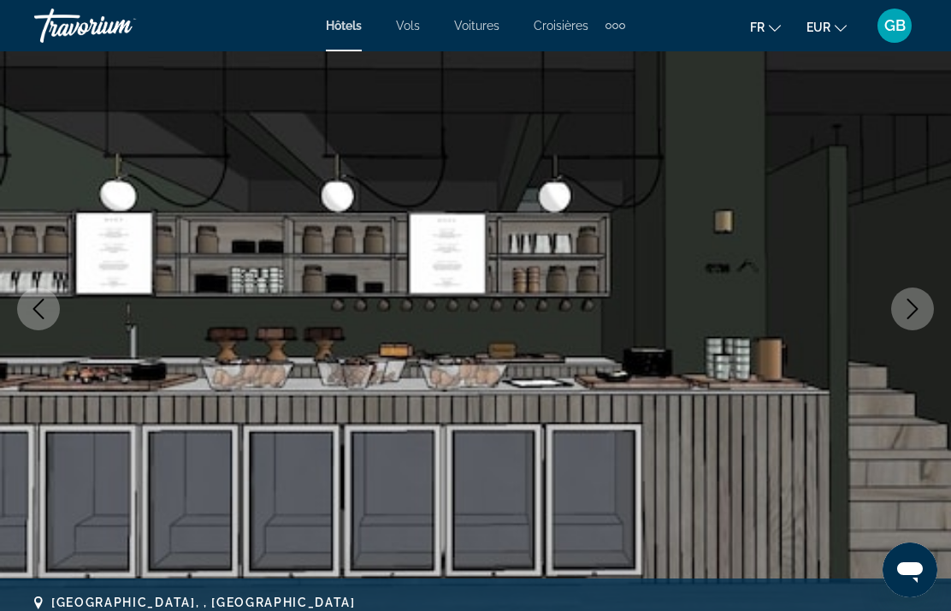
click at [917, 295] on button "Next image" at bounding box center [912, 308] width 43 height 43
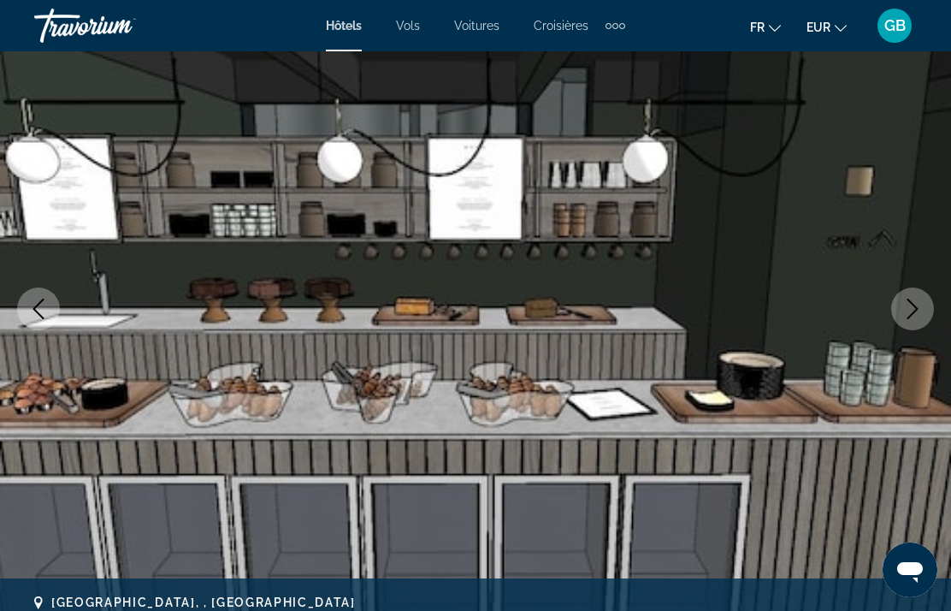
click at [917, 301] on icon "Next image" at bounding box center [912, 308] width 21 height 21
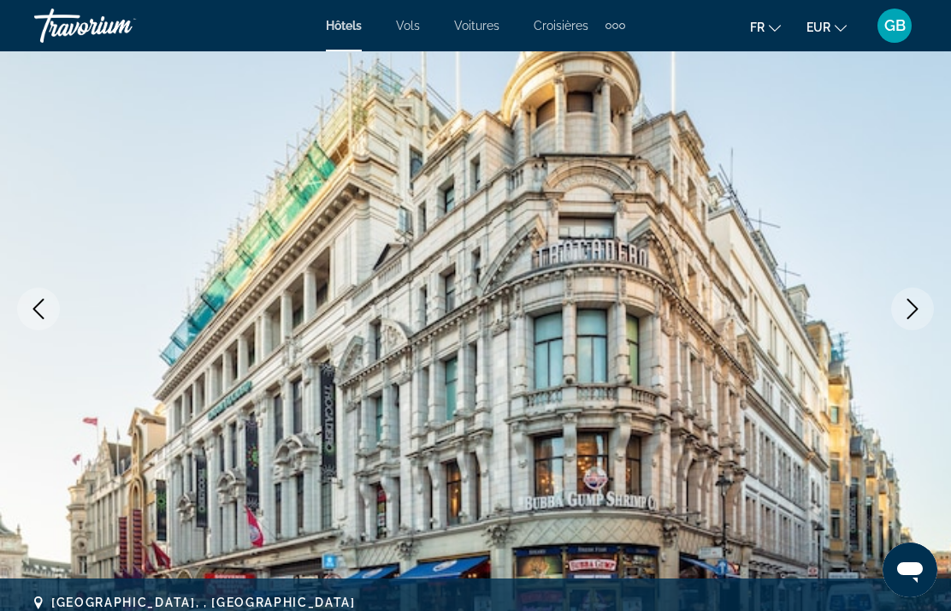
click at [910, 304] on icon "Next image" at bounding box center [912, 308] width 21 height 21
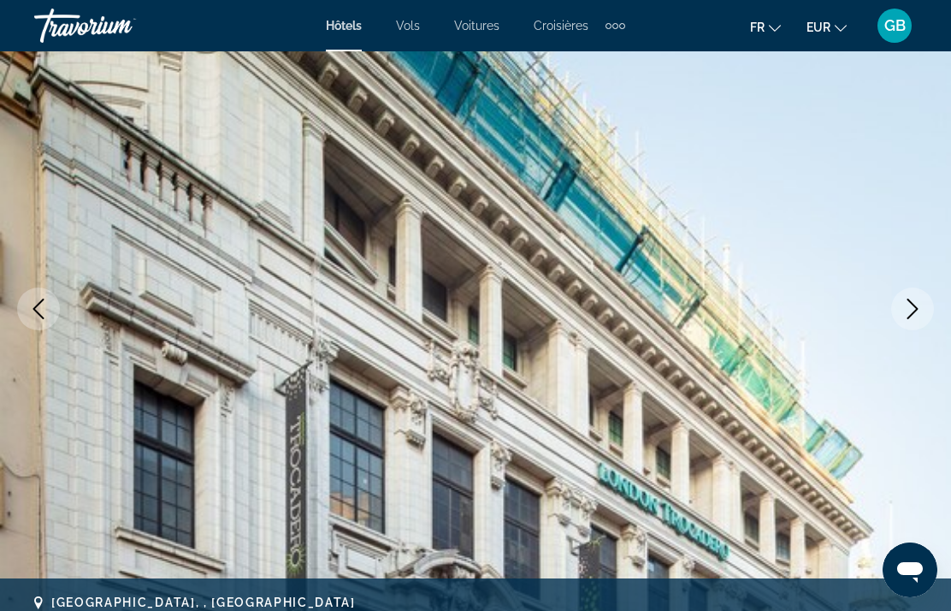
click at [915, 307] on icon "Next image" at bounding box center [912, 308] width 11 height 21
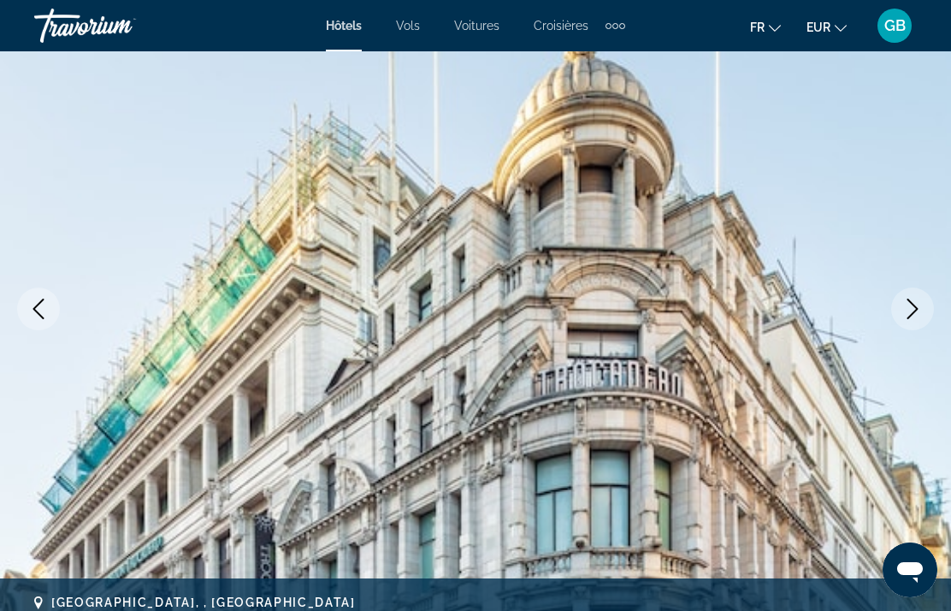
click at [912, 309] on icon "Next image" at bounding box center [912, 308] width 21 height 21
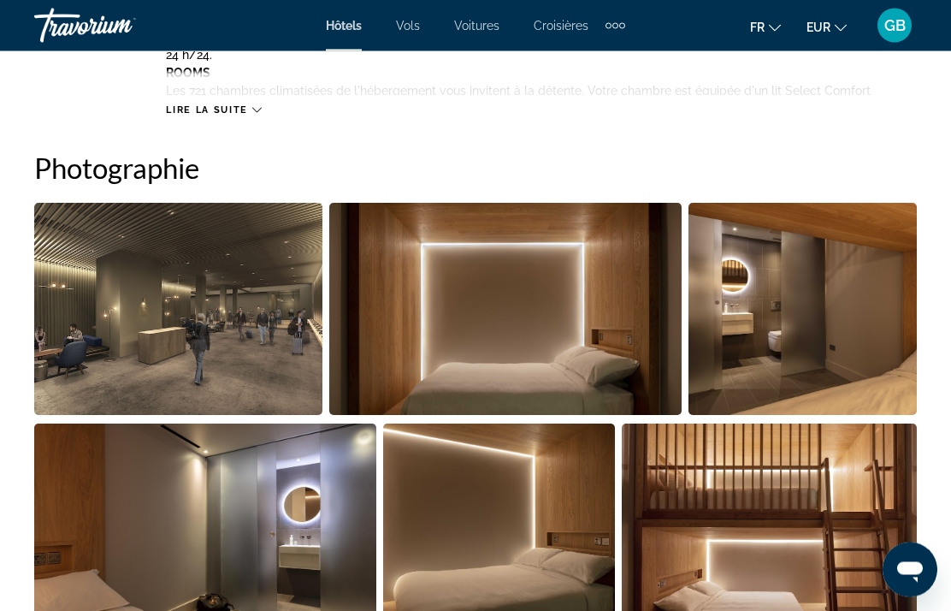
scroll to position [1089, 0]
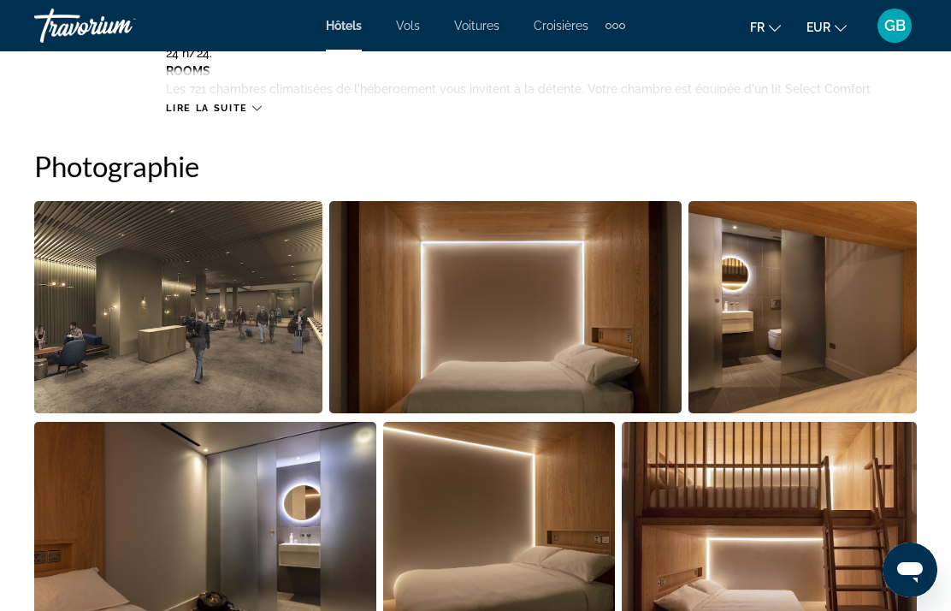
click at [607, 330] on img "Open full-screen image slider" at bounding box center [505, 307] width 352 height 212
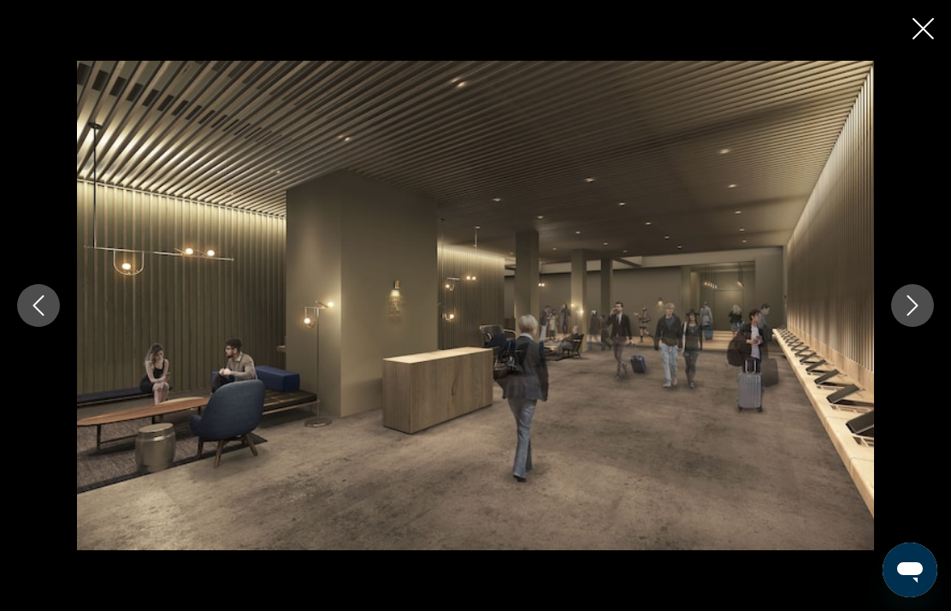
click at [912, 316] on icon "Next image" at bounding box center [912, 305] width 11 height 21
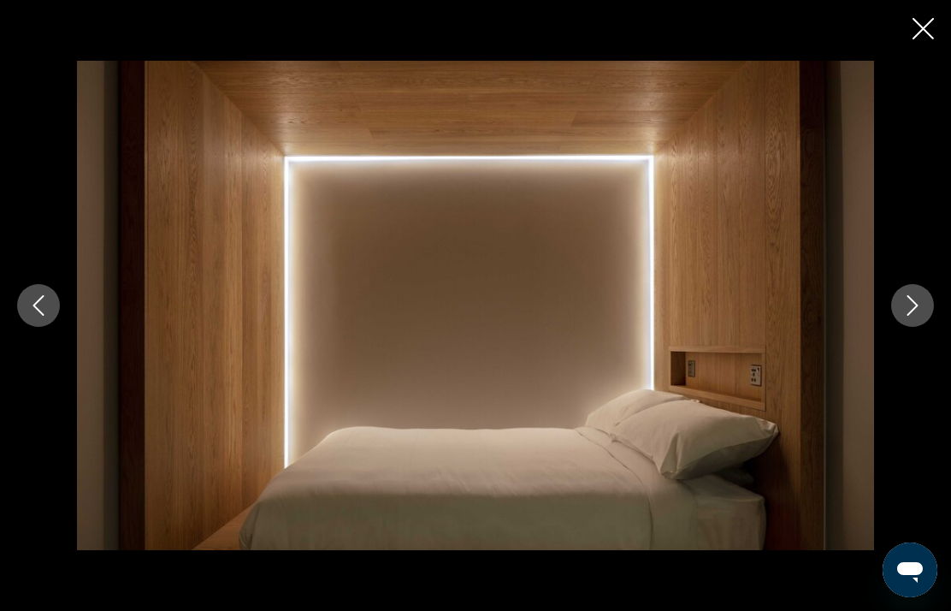
scroll to position [1157, 0]
click at [943, 294] on div "prev next" at bounding box center [475, 305] width 951 height 488
click at [893, 305] on button "Next image" at bounding box center [912, 305] width 43 height 43
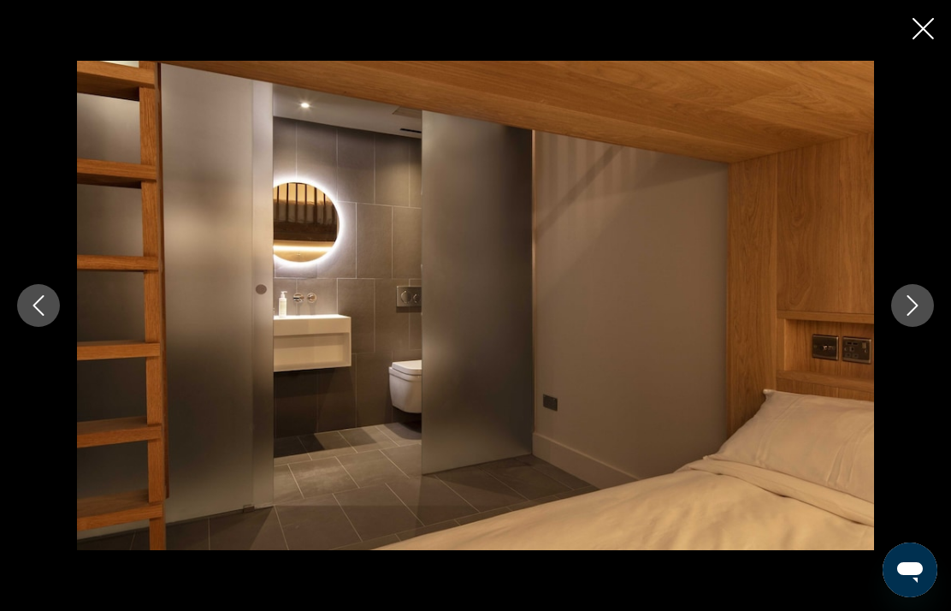
click at [902, 296] on icon "Next image" at bounding box center [912, 305] width 21 height 21
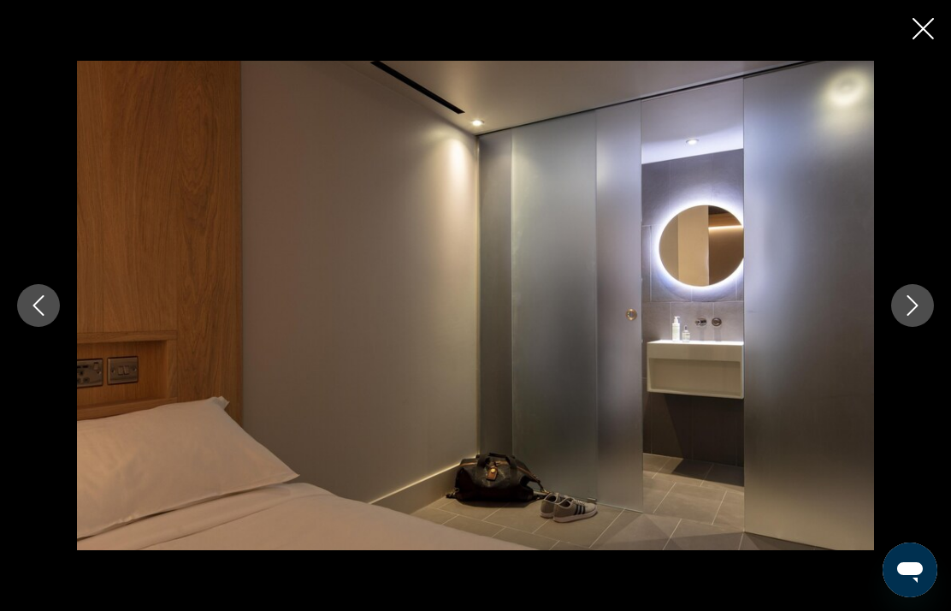
click at [36, 260] on div "prev next" at bounding box center [475, 305] width 951 height 488
click at [9, 296] on div "prev next" at bounding box center [475, 305] width 951 height 488
click at [32, 290] on button "Previous image" at bounding box center [38, 305] width 43 height 43
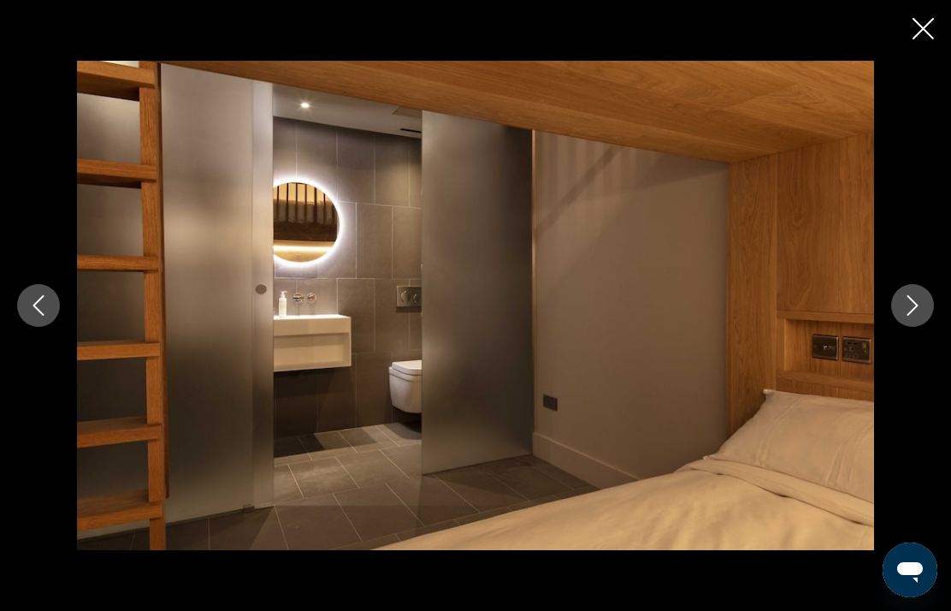
scroll to position [1130, 0]
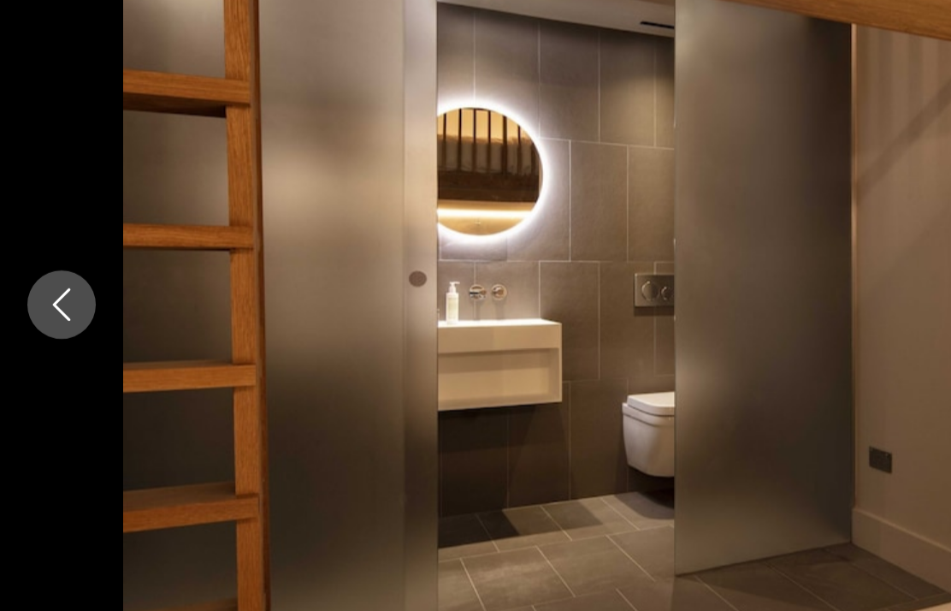
click at [552, 162] on img "Main content" at bounding box center [475, 305] width 797 height 488
click at [415, 210] on img "Main content" at bounding box center [475, 305] width 797 height 488
click at [439, 193] on img "Main content" at bounding box center [475, 305] width 797 height 488
click at [567, 193] on img "Main content" at bounding box center [475, 305] width 797 height 488
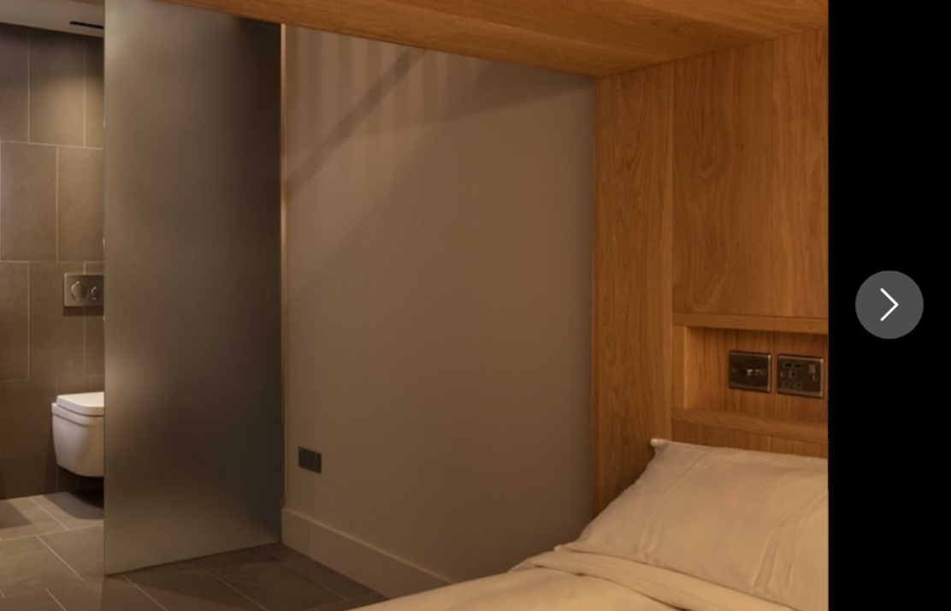
click at [902, 295] on icon "Next image" at bounding box center [912, 305] width 21 height 21
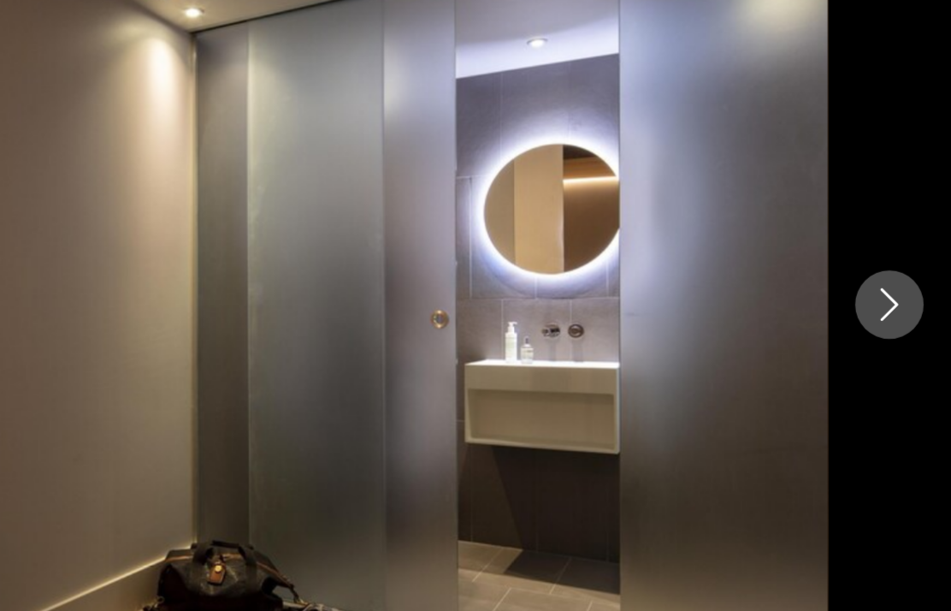
click at [902, 295] on icon "Next image" at bounding box center [912, 305] width 21 height 21
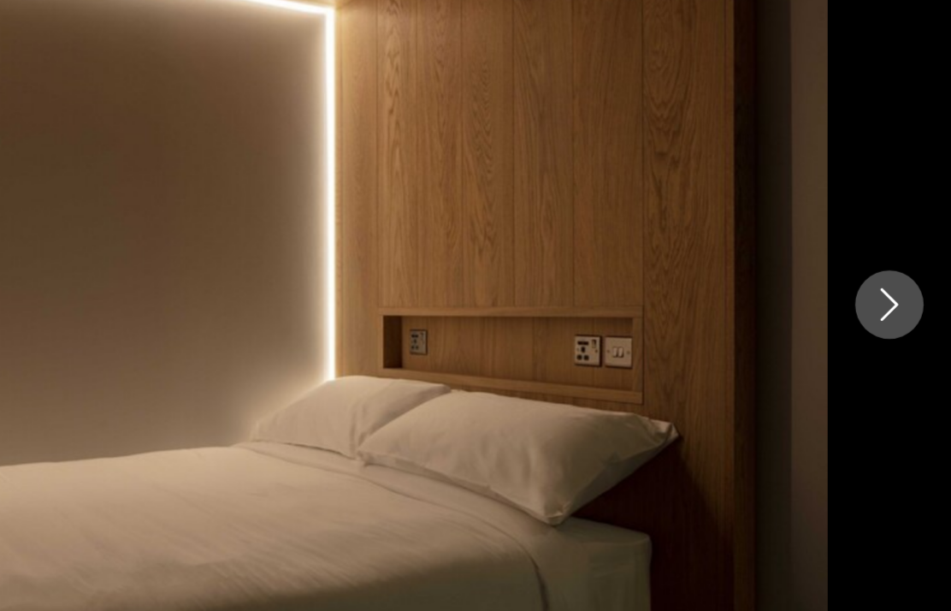
click at [891, 284] on button "Next image" at bounding box center [912, 305] width 43 height 43
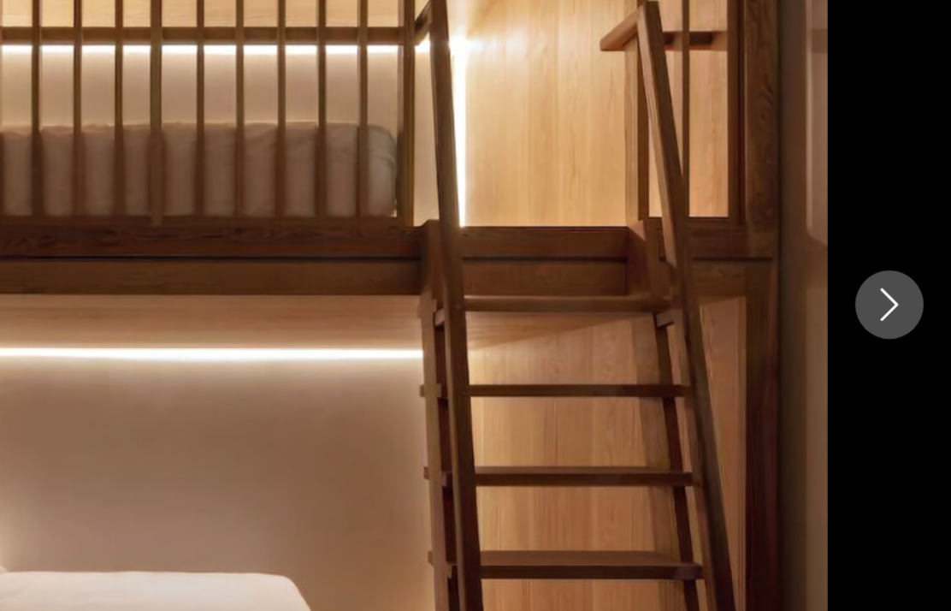
click at [902, 295] on icon "Next image" at bounding box center [912, 305] width 21 height 21
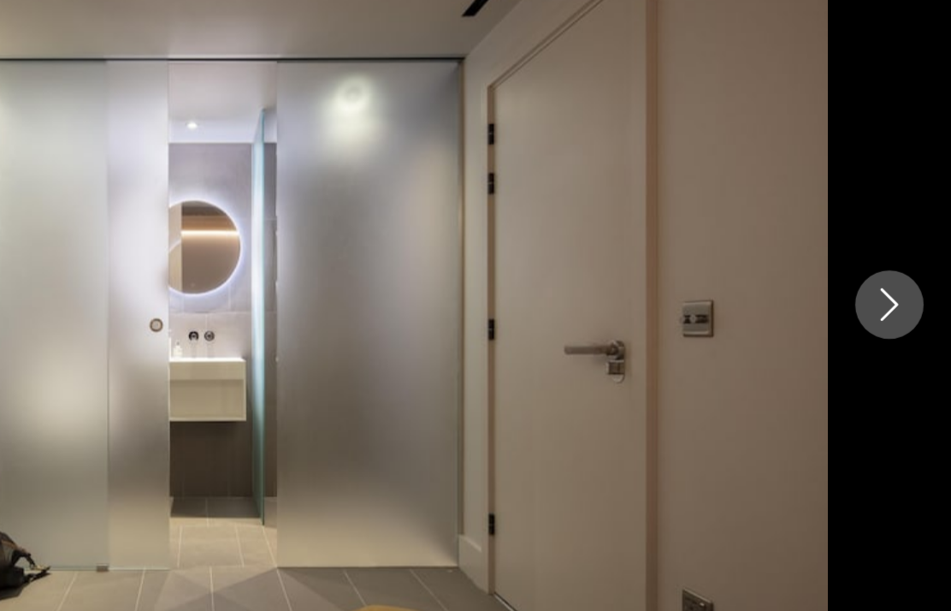
click at [77, 129] on img "Main content" at bounding box center [475, 305] width 797 height 488
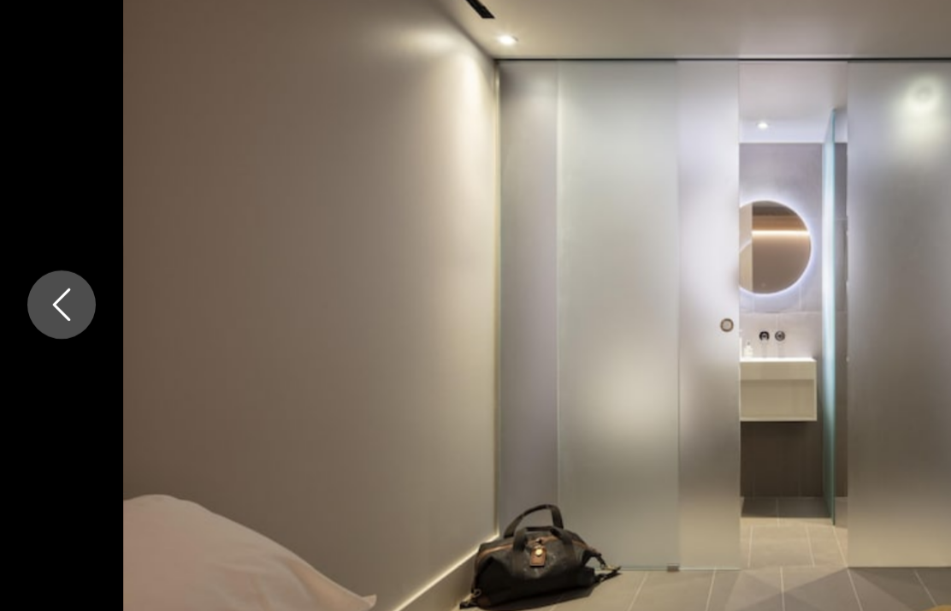
click at [21, 284] on button "Previous image" at bounding box center [38, 305] width 43 height 43
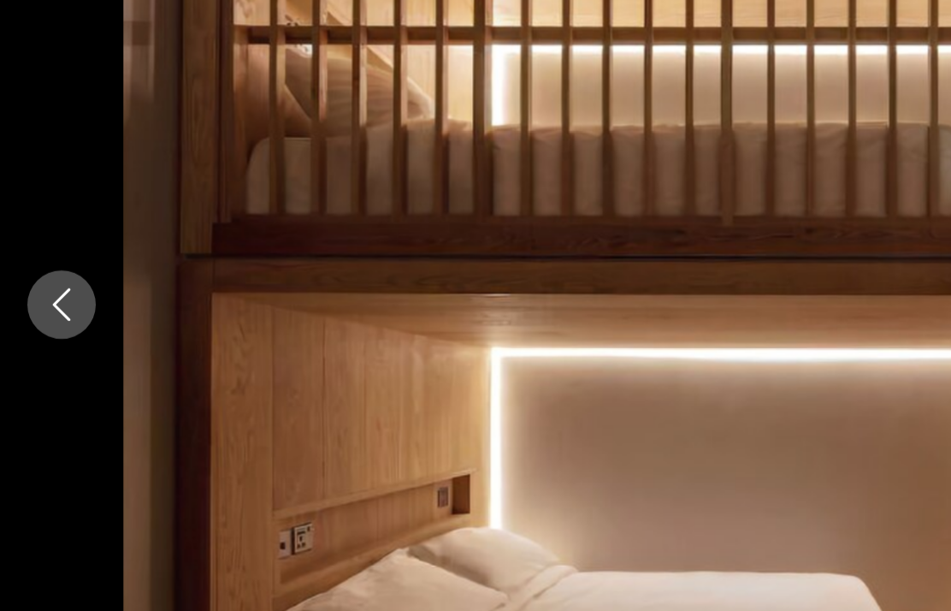
click at [29, 295] on icon "Previous image" at bounding box center [38, 305] width 21 height 21
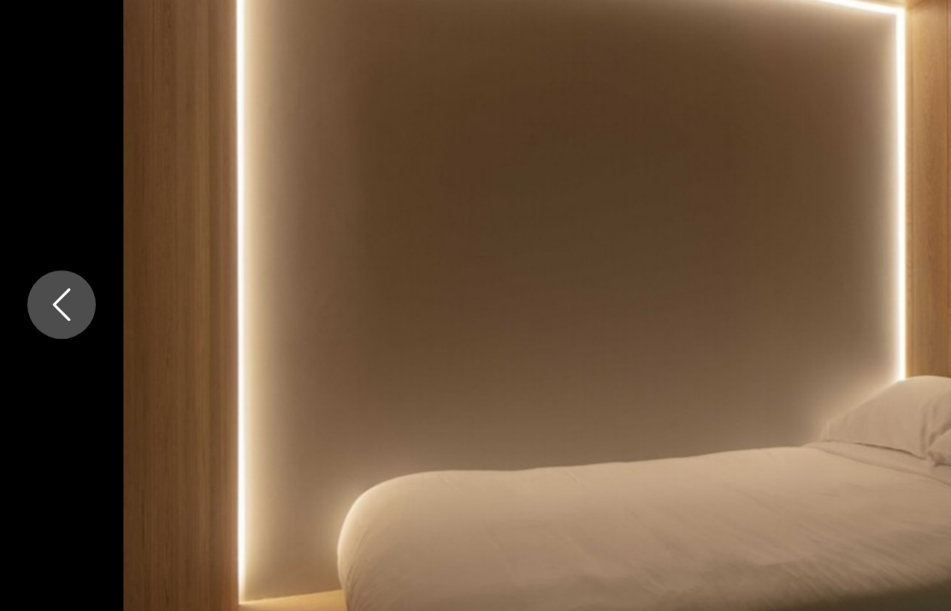
click at [544, 186] on img "Main content" at bounding box center [475, 305] width 797 height 488
click at [593, 374] on img "Main content" at bounding box center [475, 305] width 797 height 488
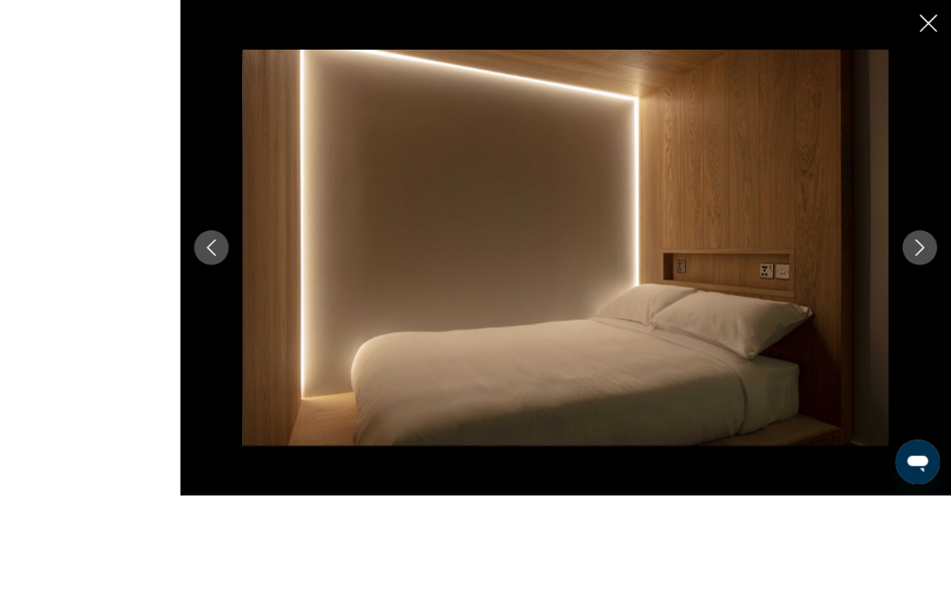
scroll to position [1010, 0]
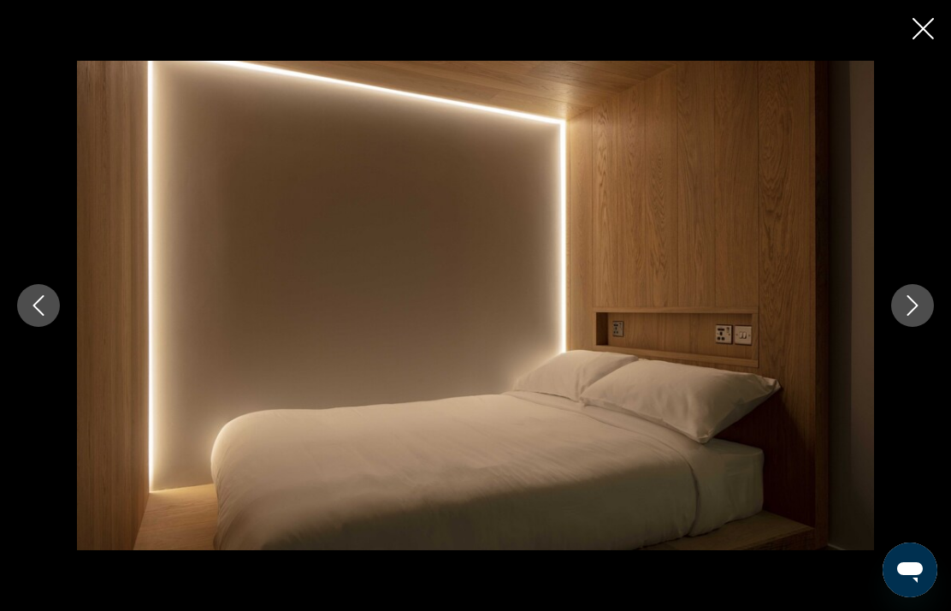
click at [912, 316] on icon "Next image" at bounding box center [912, 305] width 21 height 21
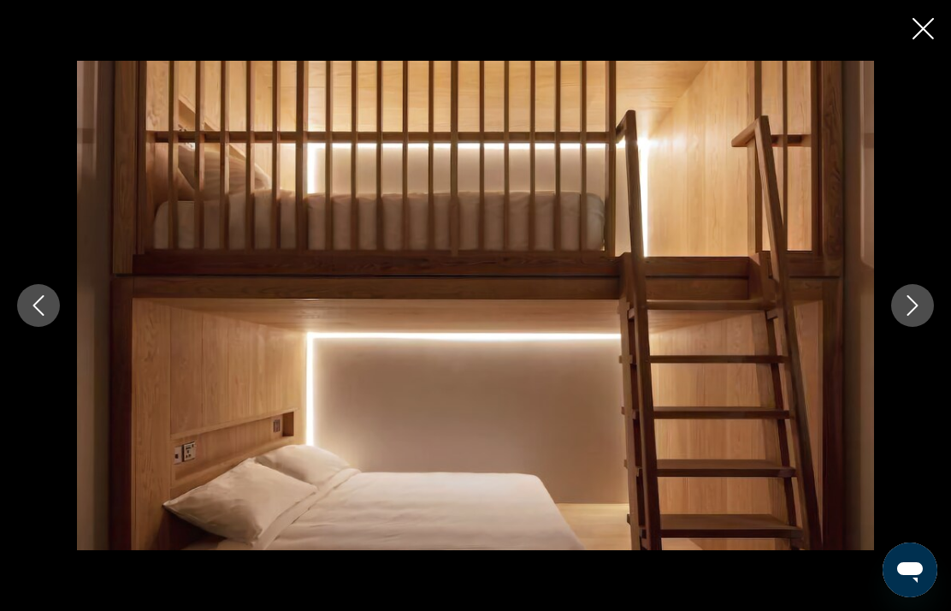
click at [948, 611] on div "prev next" at bounding box center [475, 305] width 951 height 611
click at [910, 316] on icon "Next image" at bounding box center [912, 305] width 21 height 21
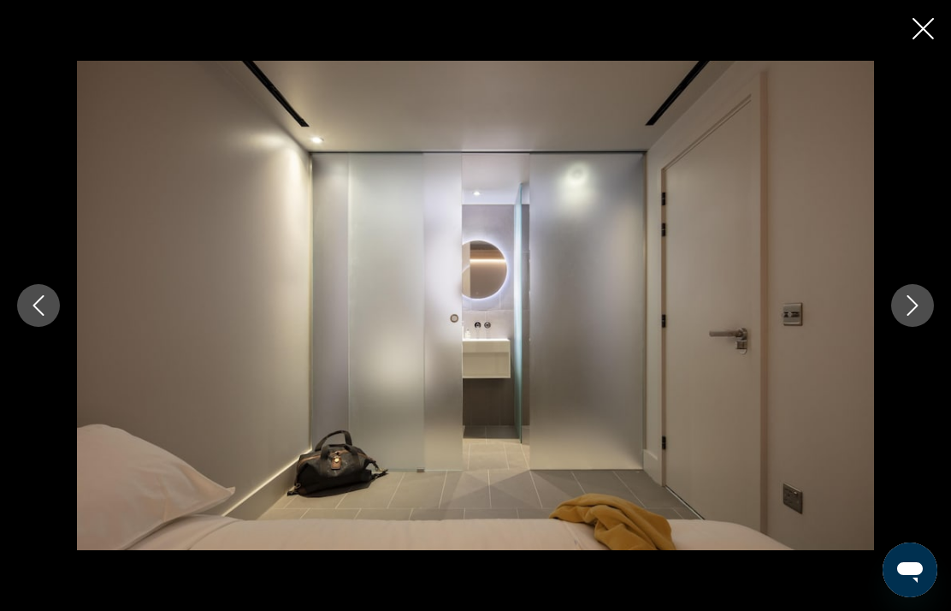
click at [918, 316] on icon "Next image" at bounding box center [912, 305] width 21 height 21
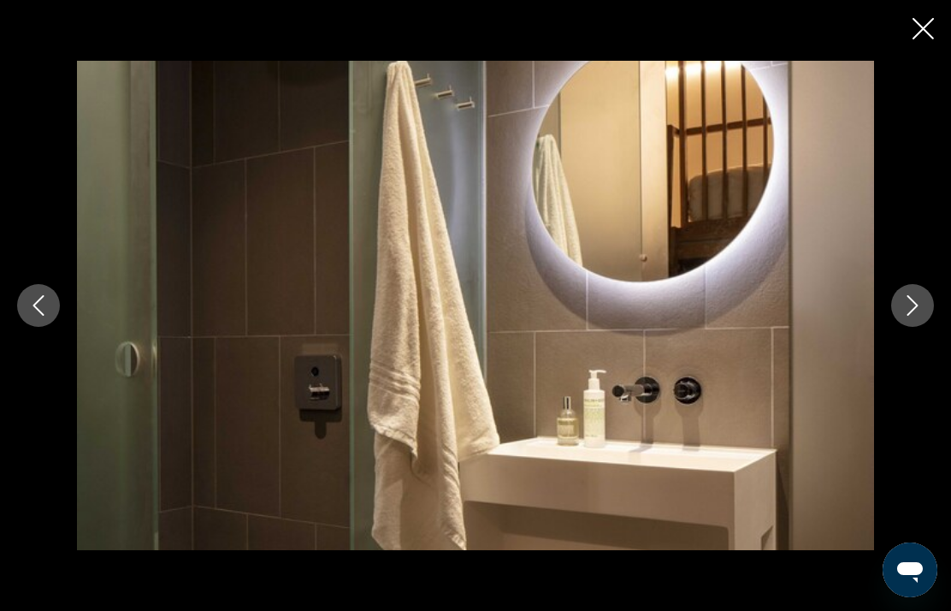
click at [921, 321] on button "Next image" at bounding box center [912, 305] width 43 height 43
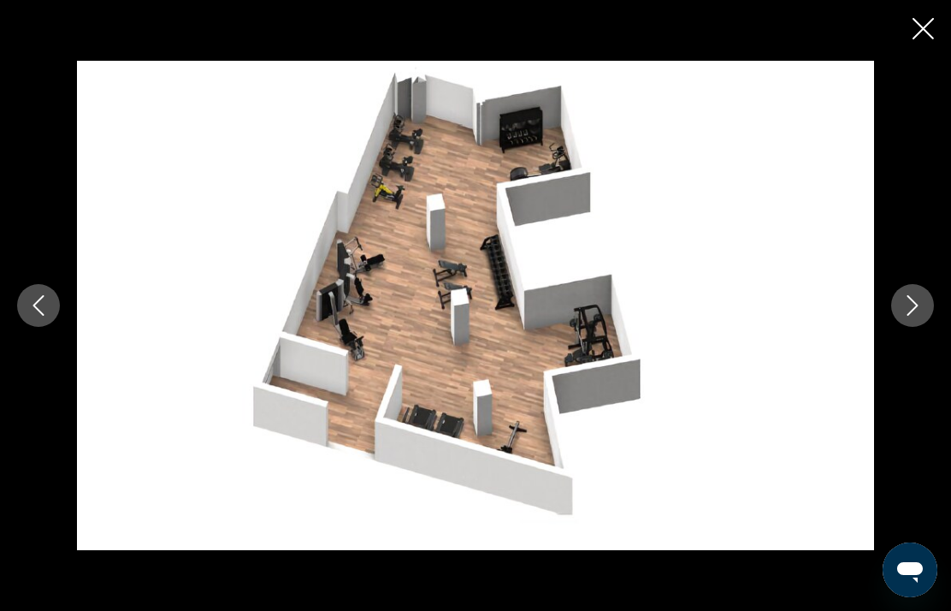
click at [908, 316] on icon "Next image" at bounding box center [912, 305] width 21 height 21
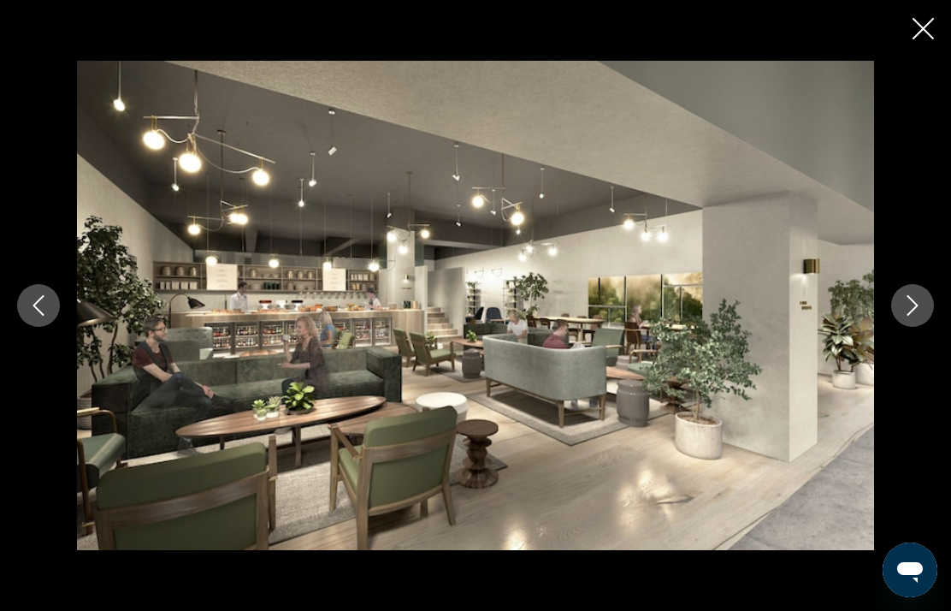
click at [924, 32] on icon "Close slideshow" at bounding box center [922, 28] width 21 height 21
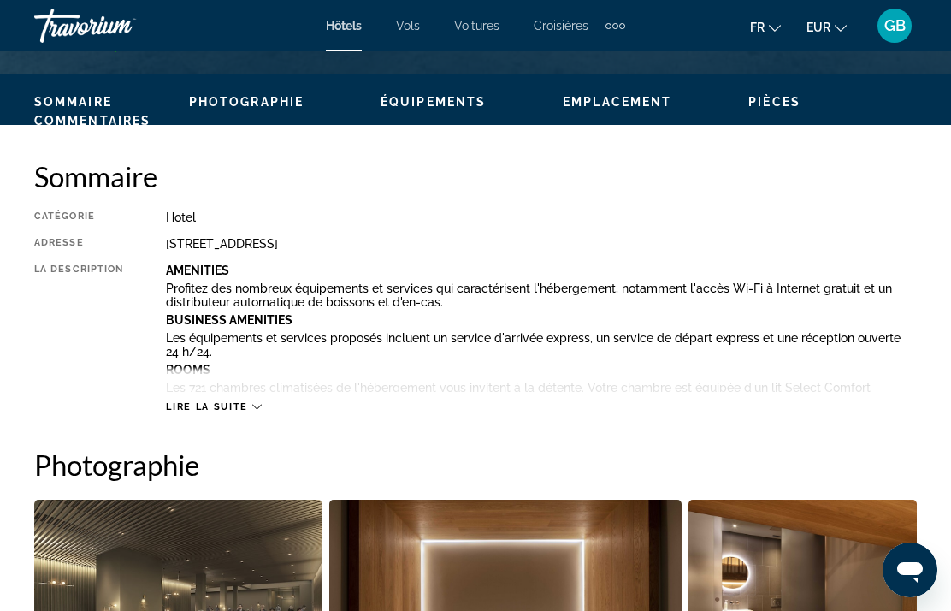
scroll to position [792, 0]
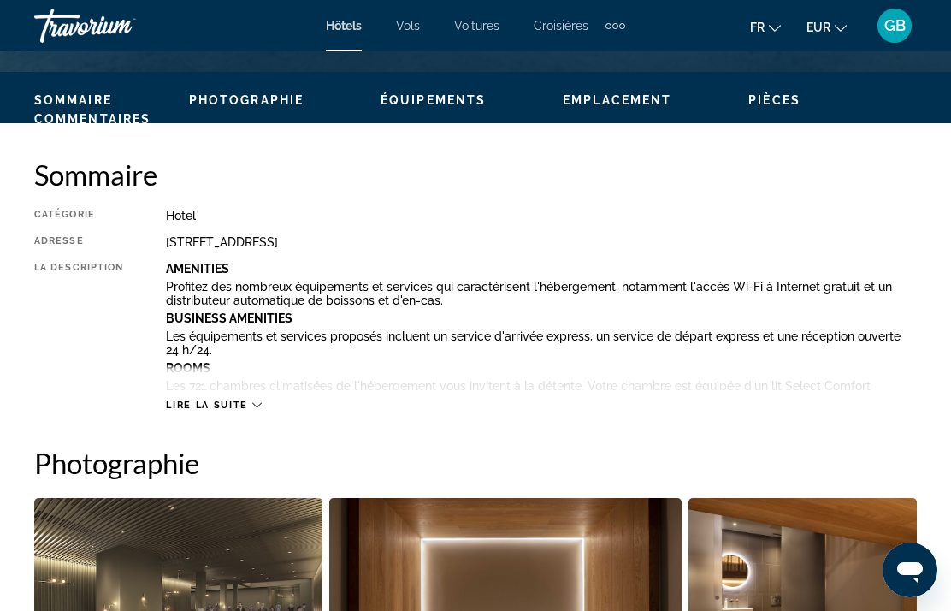
click at [227, 409] on span "Lire la suite" at bounding box center [206, 404] width 81 height 11
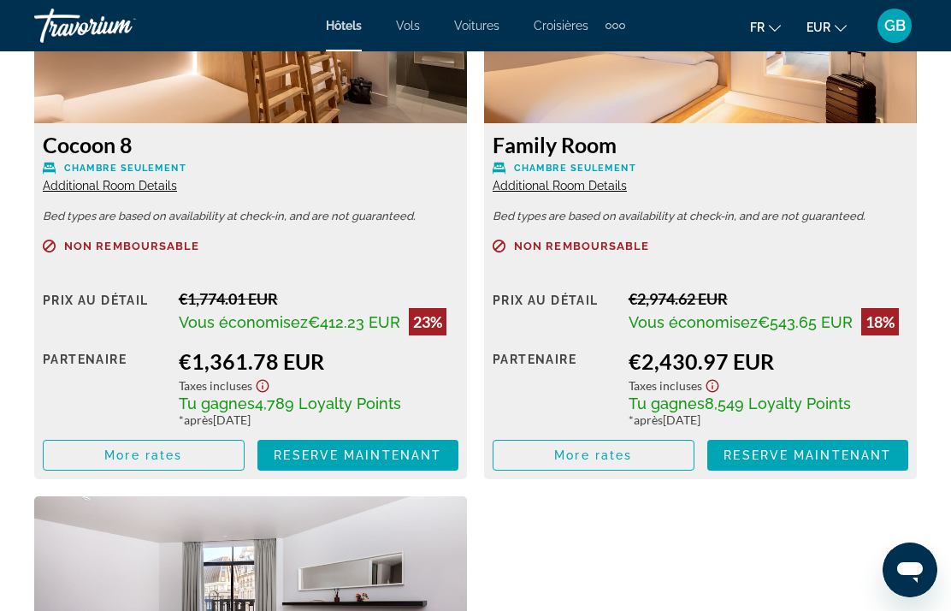
scroll to position [4529, 0]
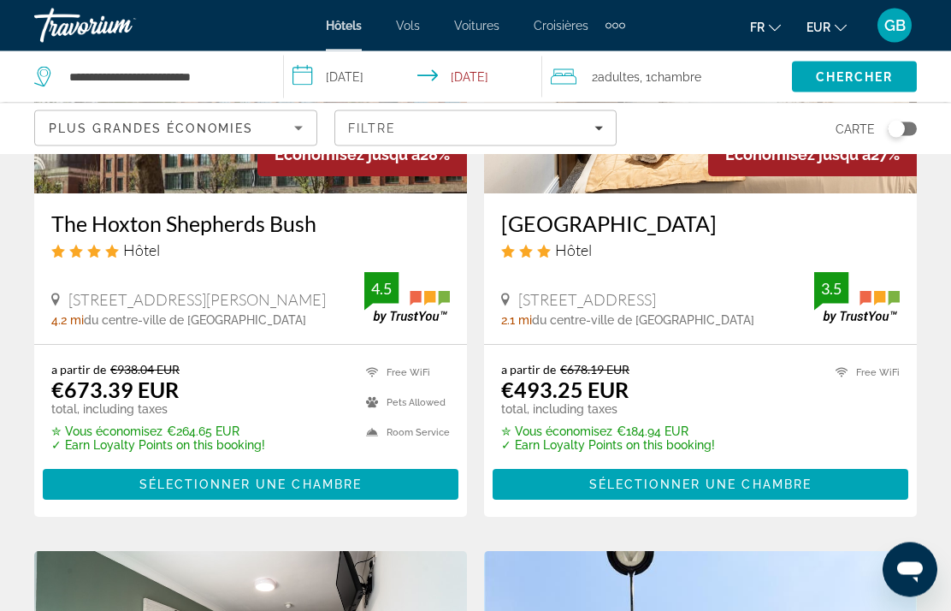
scroll to position [1573, 0]
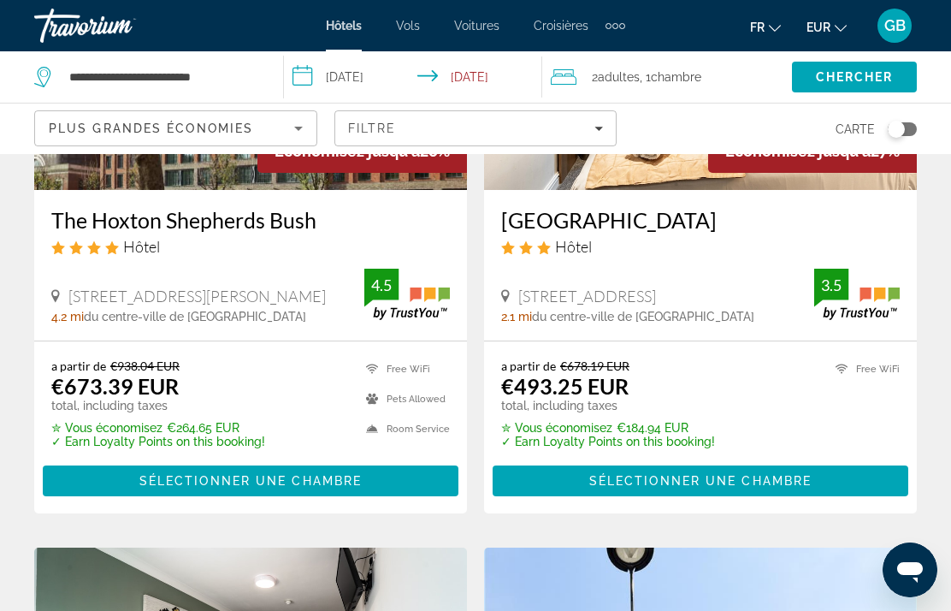
click at [791, 476] on span "Sélectionner une chambre" at bounding box center [700, 481] width 222 height 14
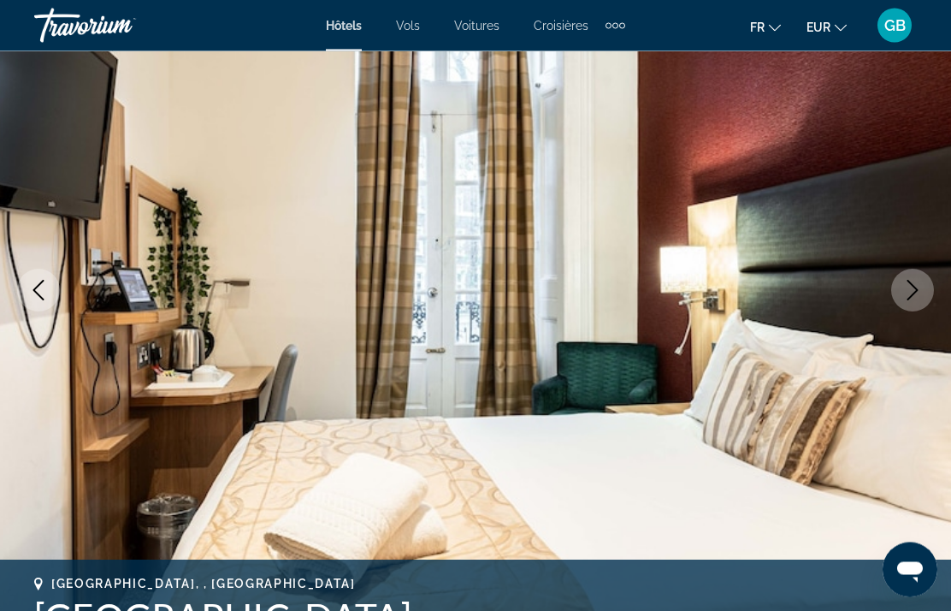
scroll to position [198, 0]
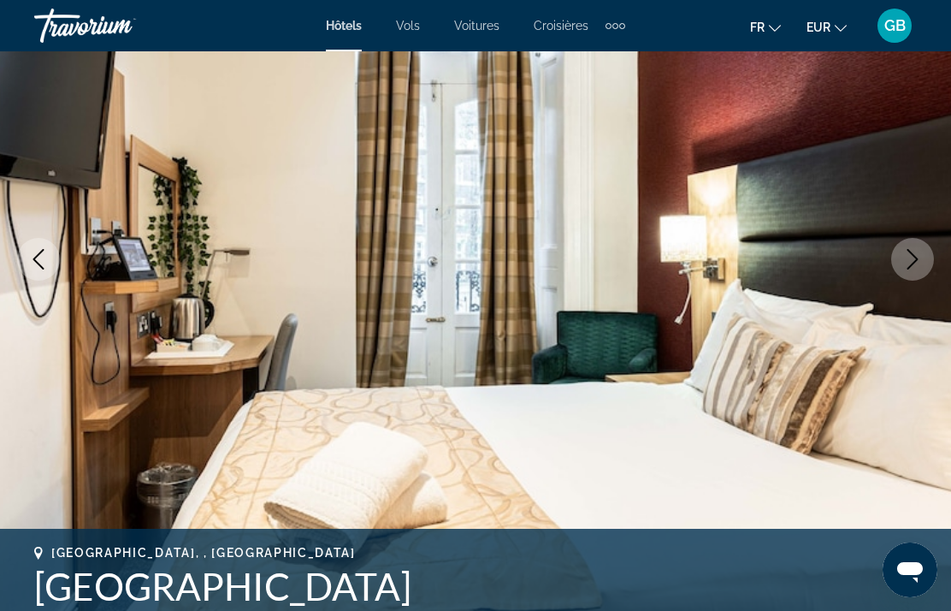
click at [919, 254] on icon "Next image" at bounding box center [912, 259] width 21 height 21
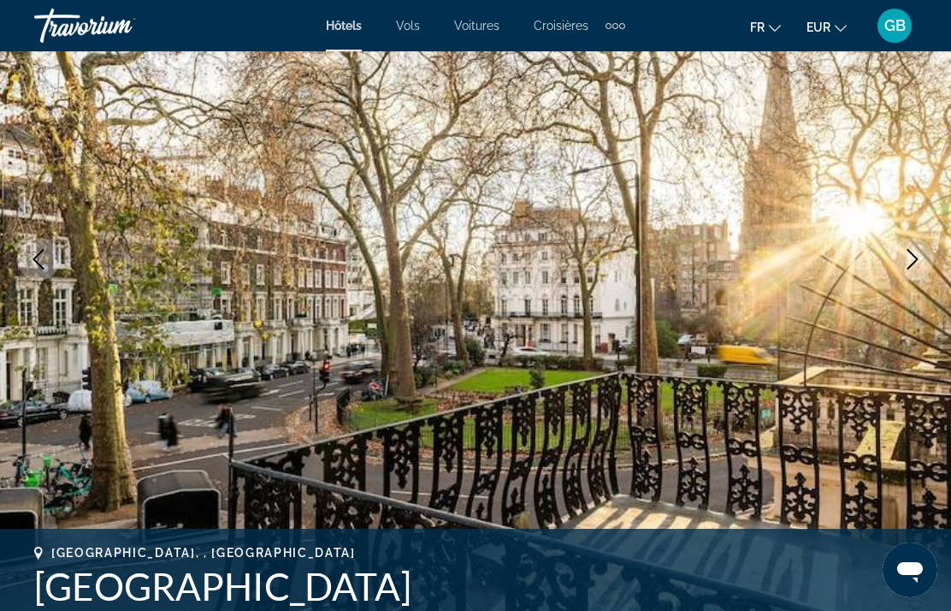
click at [900, 301] on img "Main content" at bounding box center [475, 259] width 951 height 812
click at [916, 253] on icon "Next image" at bounding box center [912, 259] width 21 height 21
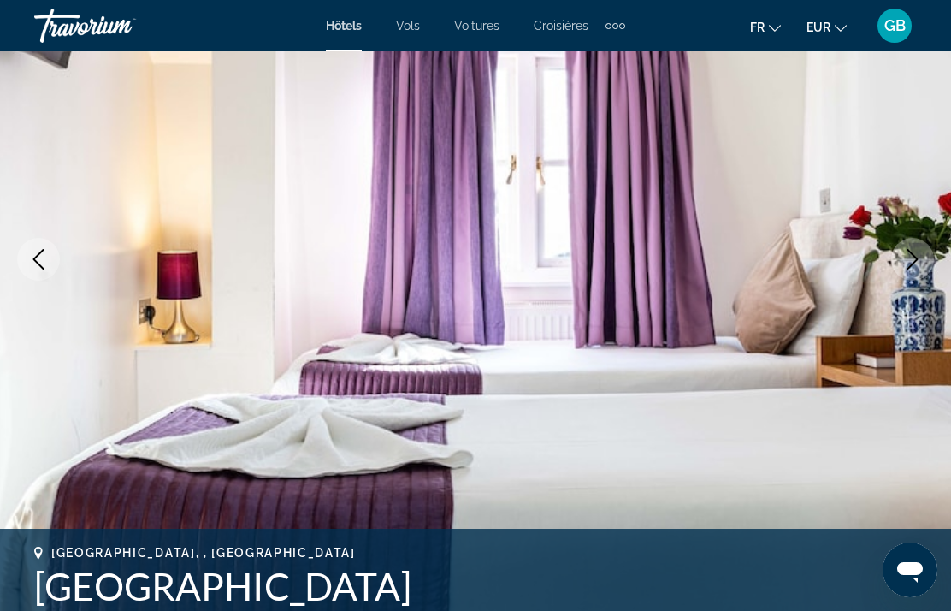
click at [918, 252] on icon "Next image" at bounding box center [912, 259] width 21 height 21
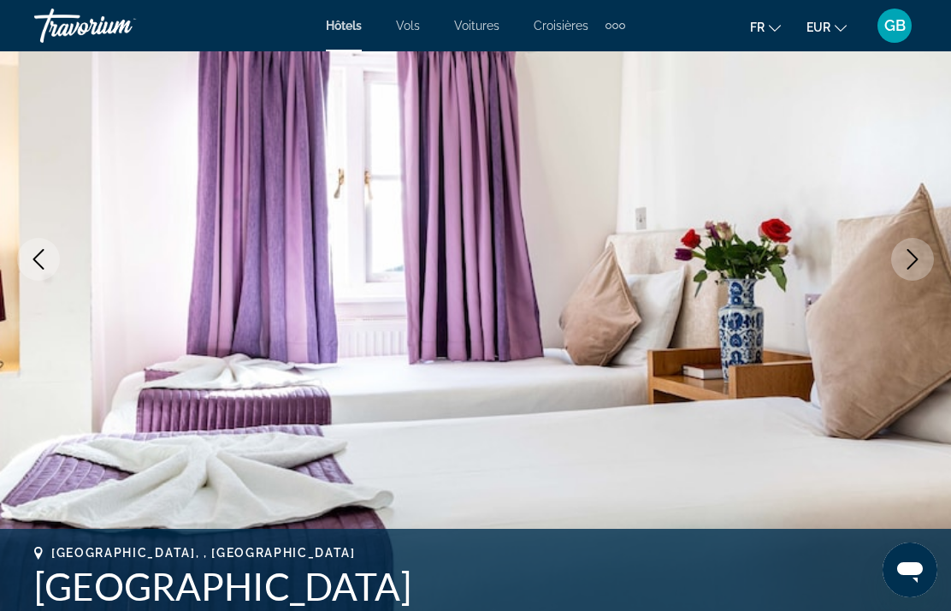
click at [907, 262] on icon "Next image" at bounding box center [912, 259] width 21 height 21
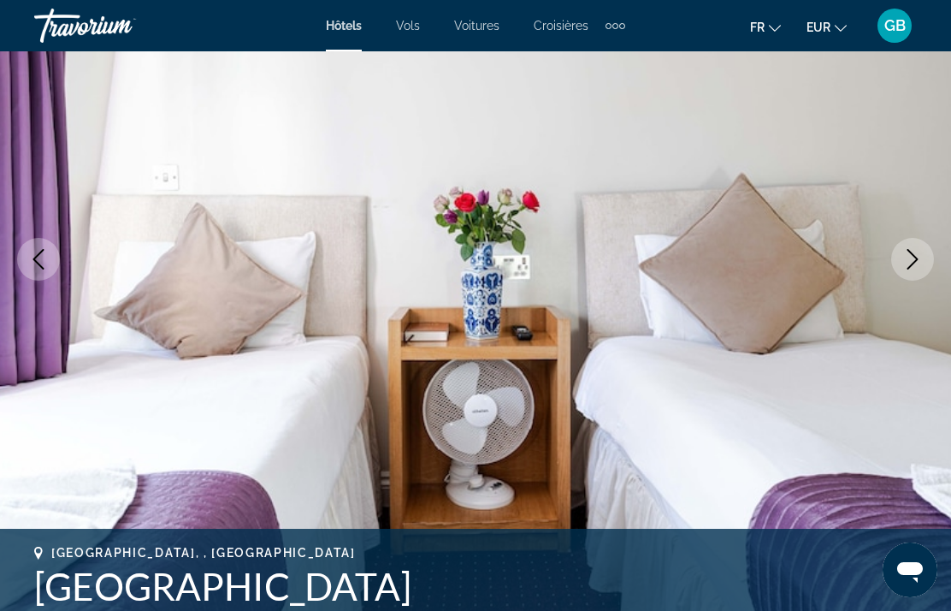
click at [906, 267] on icon "Next image" at bounding box center [912, 259] width 21 height 21
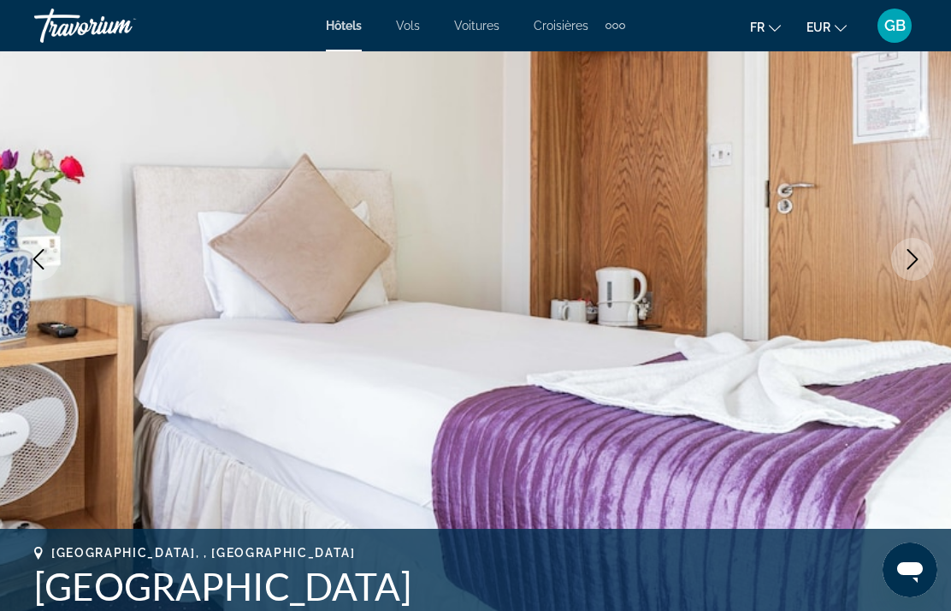
click at [910, 258] on icon "Next image" at bounding box center [912, 259] width 21 height 21
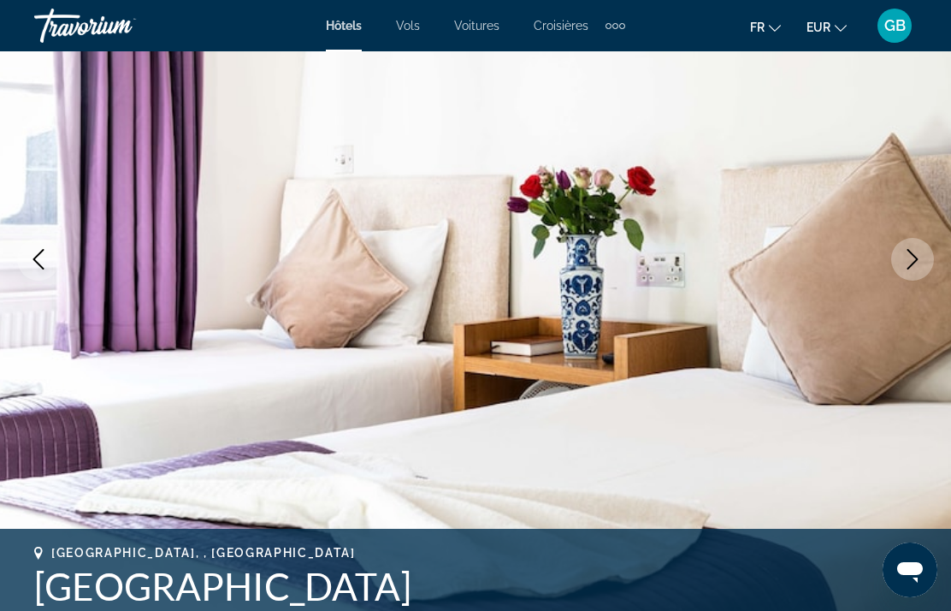
click at [909, 264] on icon "Next image" at bounding box center [912, 259] width 21 height 21
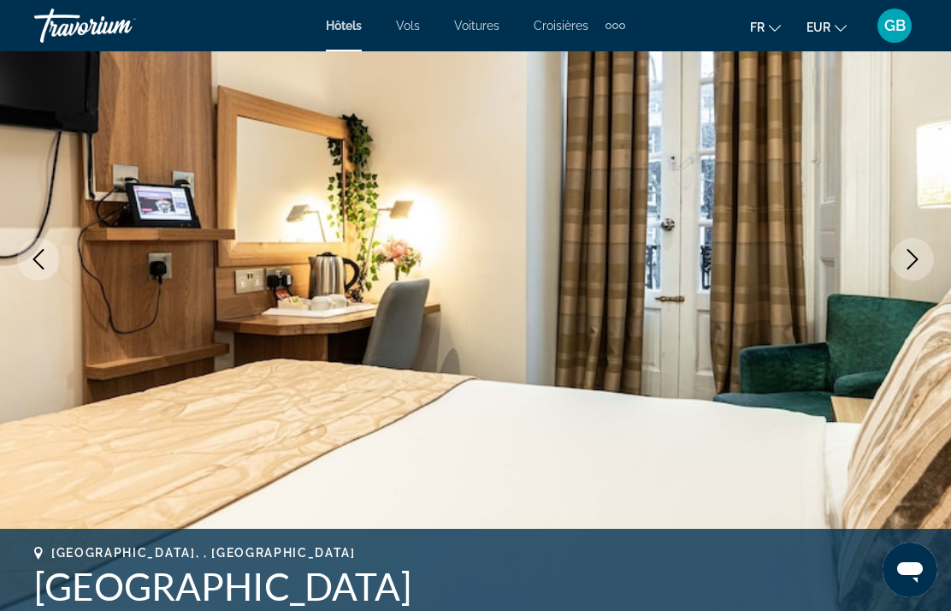
click at [904, 274] on button "Next image" at bounding box center [912, 259] width 43 height 43
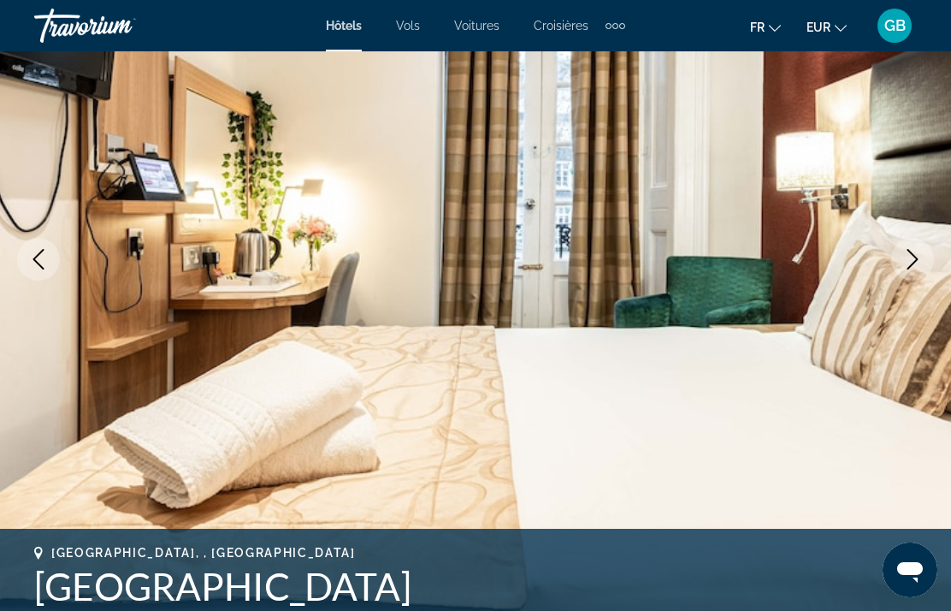
click at [904, 274] on button "Next image" at bounding box center [912, 259] width 43 height 43
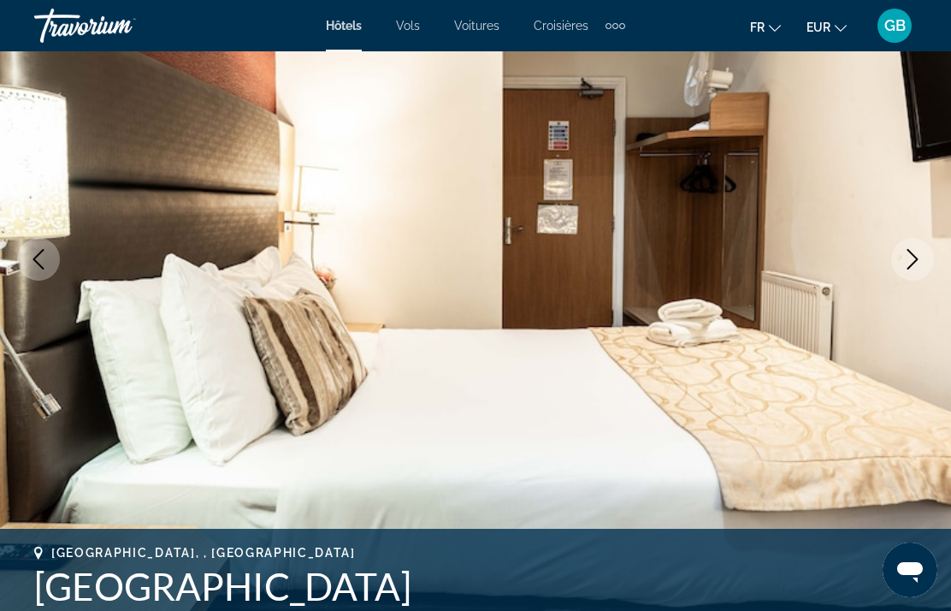
click at [904, 279] on button "Next image" at bounding box center [912, 259] width 43 height 43
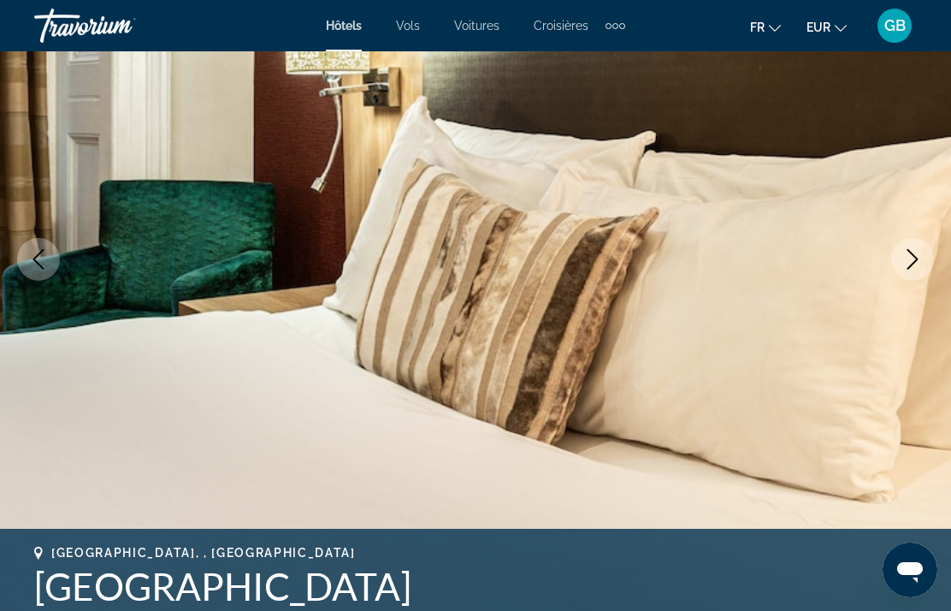
click at [904, 279] on button "Next image" at bounding box center [912, 259] width 43 height 43
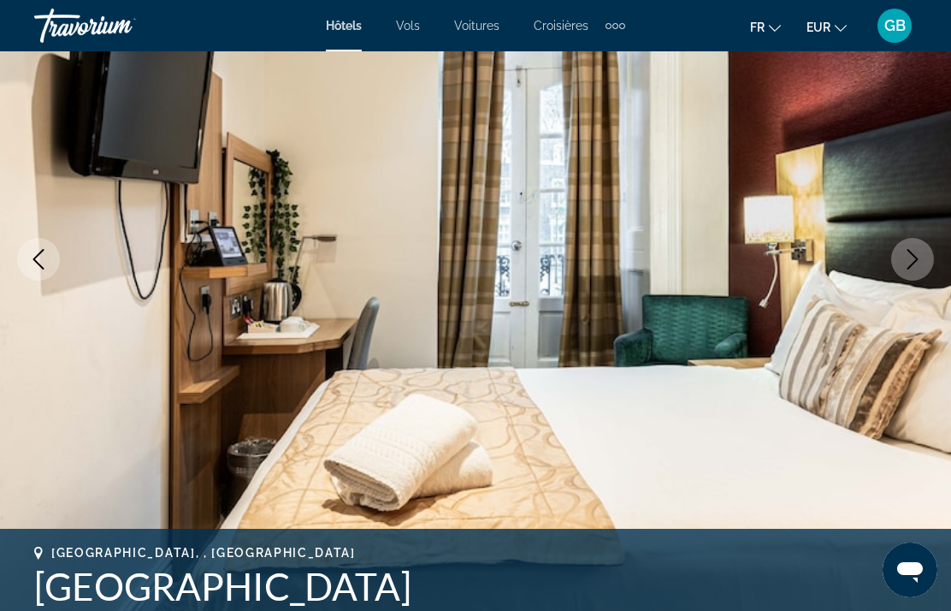
click at [902, 284] on img "Main content" at bounding box center [475, 259] width 951 height 812
click at [912, 259] on icon "Next image" at bounding box center [912, 259] width 21 height 21
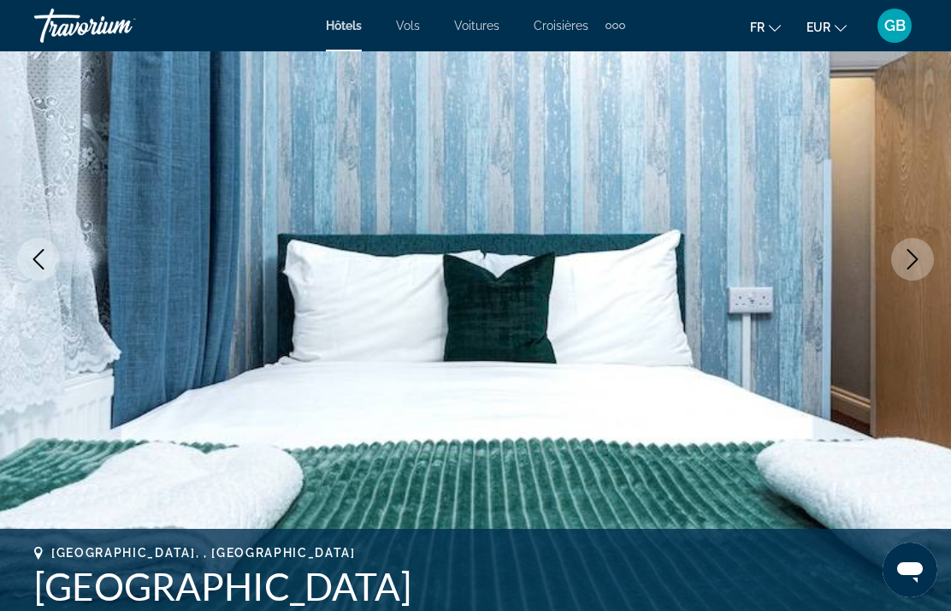
click at [910, 257] on icon "Next image" at bounding box center [912, 259] width 21 height 21
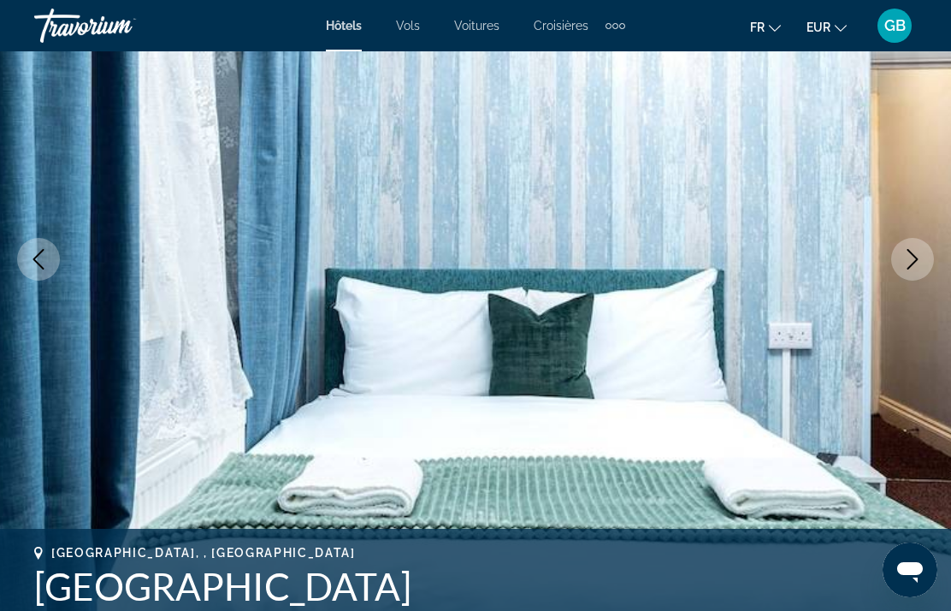
click at [911, 260] on icon "Next image" at bounding box center [912, 259] width 21 height 21
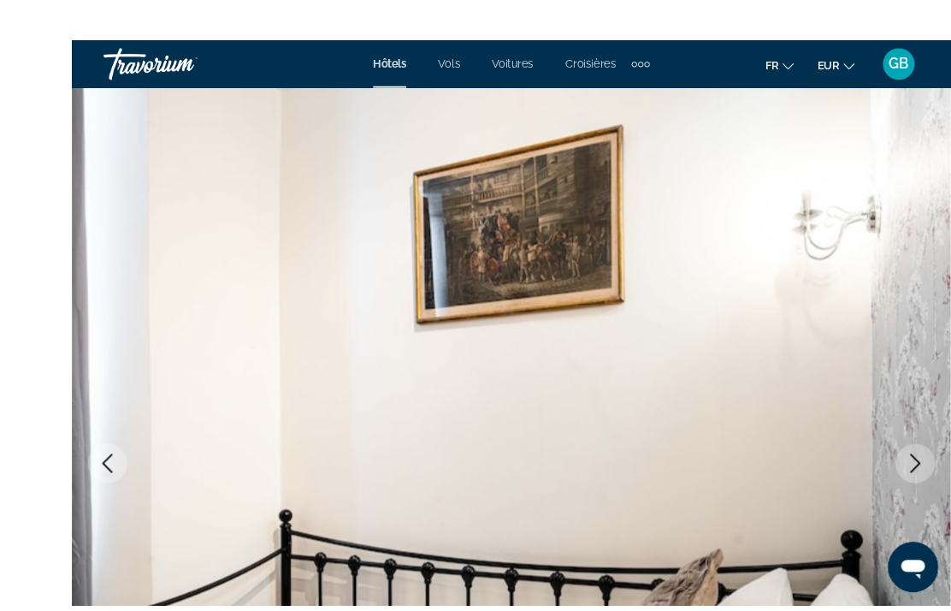
scroll to position [162, 0]
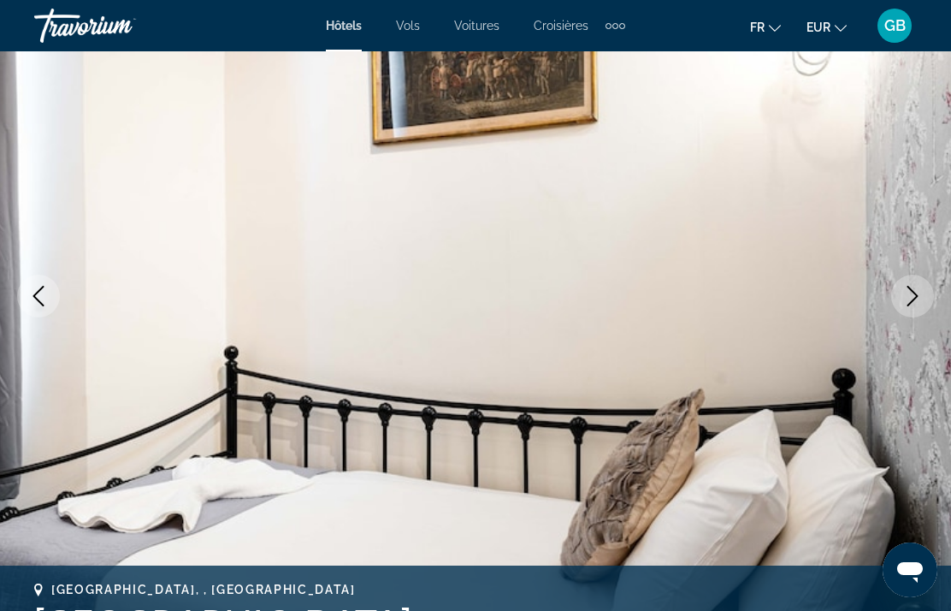
click at [917, 294] on icon "Next image" at bounding box center [912, 296] width 21 height 21
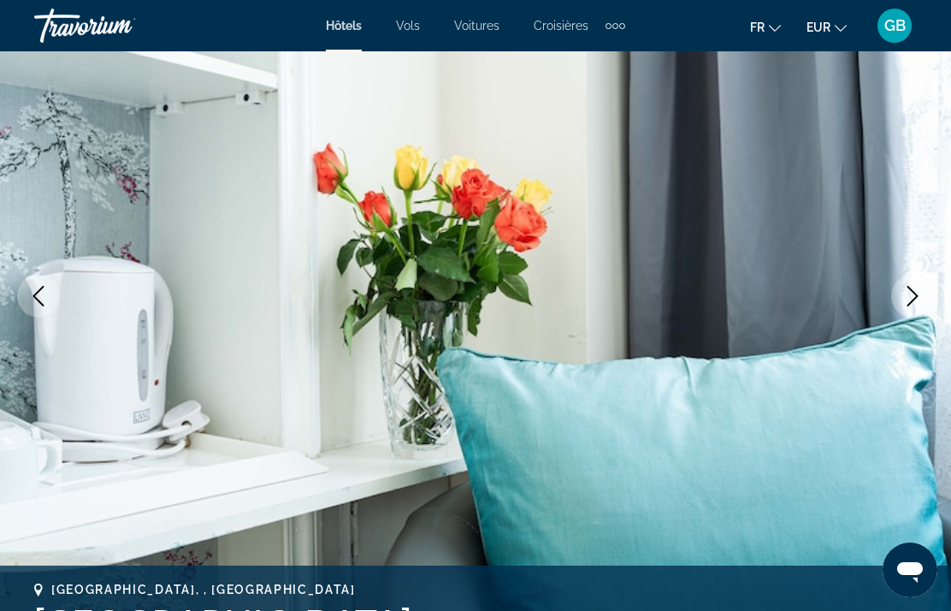
click at [908, 277] on button "Next image" at bounding box center [912, 295] width 43 height 43
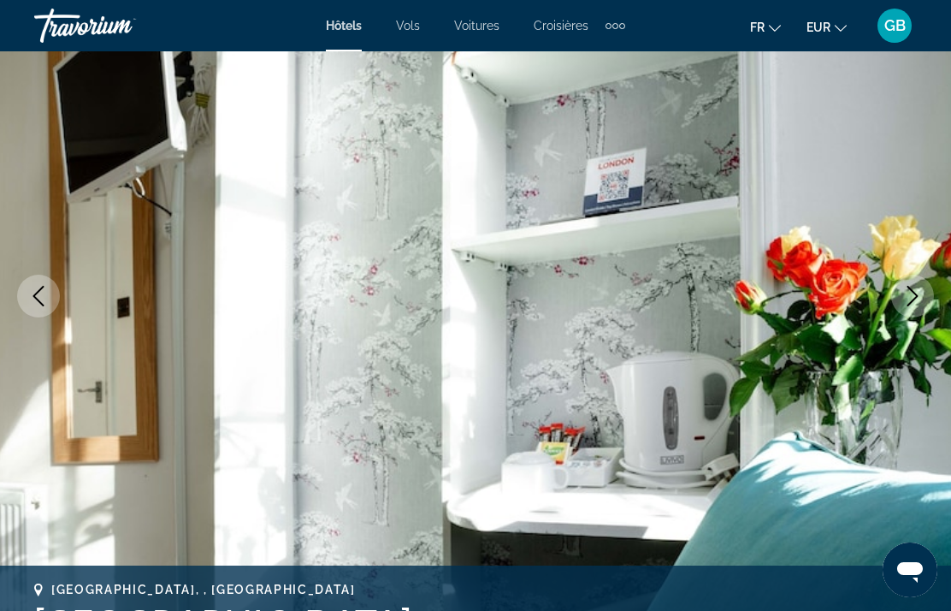
click at [921, 294] on icon "Next image" at bounding box center [912, 296] width 21 height 21
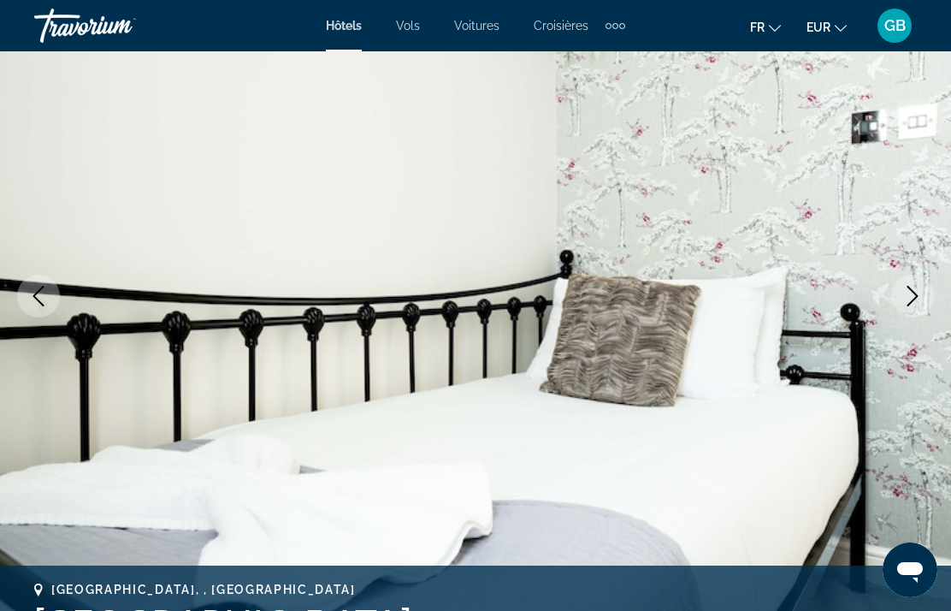
click at [923, 298] on button "Next image" at bounding box center [912, 295] width 43 height 43
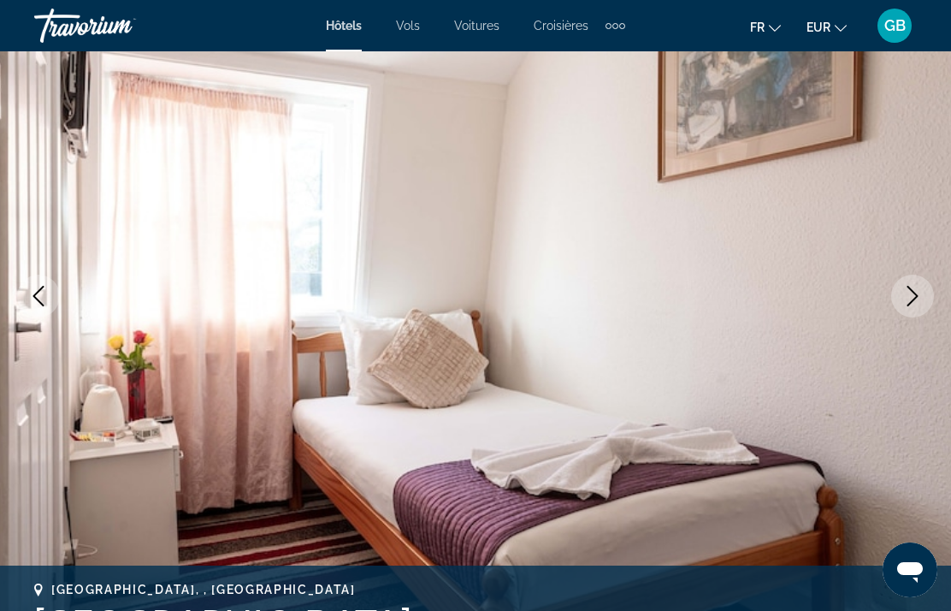
click at [919, 297] on icon "Next image" at bounding box center [912, 296] width 21 height 21
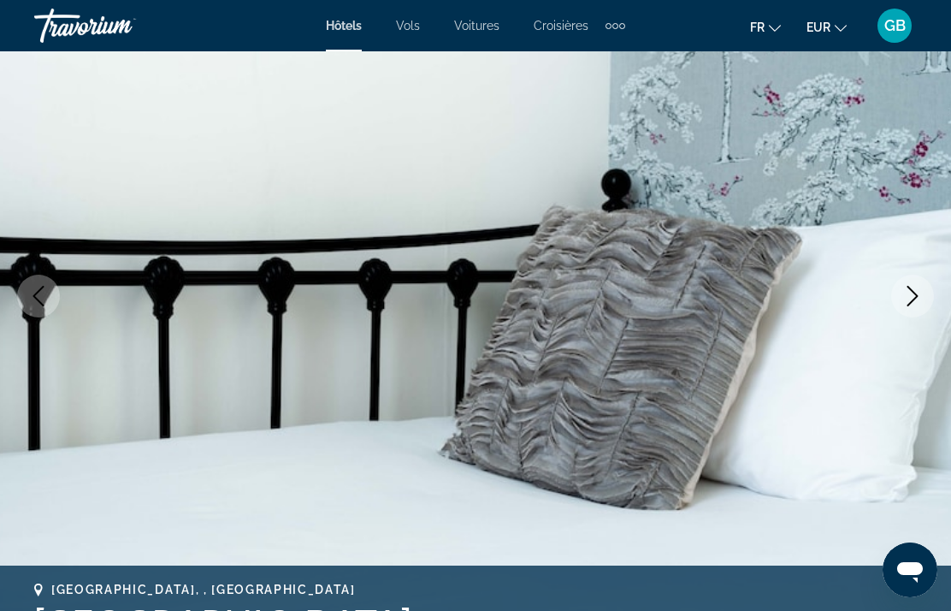
click at [913, 296] on icon "Next image" at bounding box center [912, 296] width 21 height 21
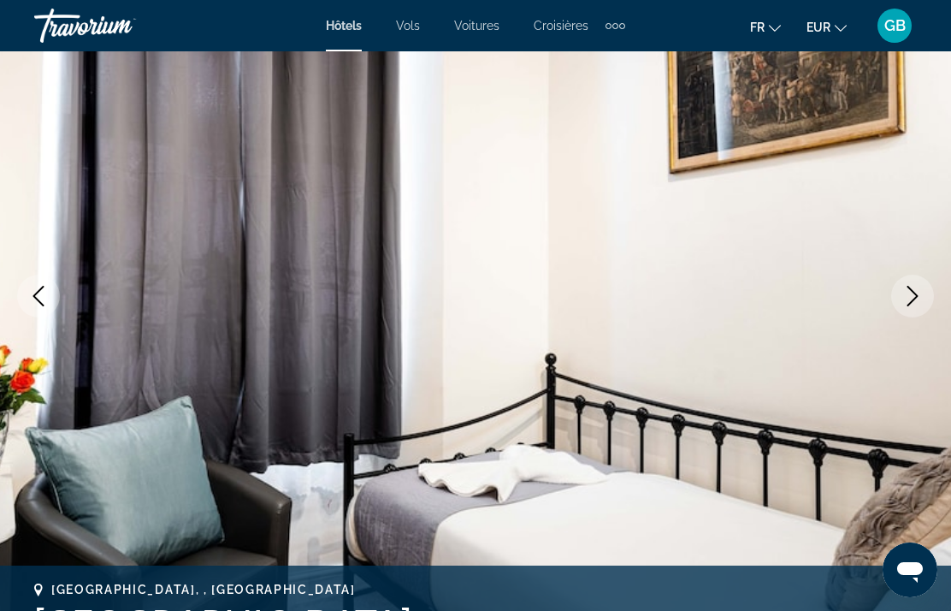
click at [910, 290] on icon "Next image" at bounding box center [912, 296] width 21 height 21
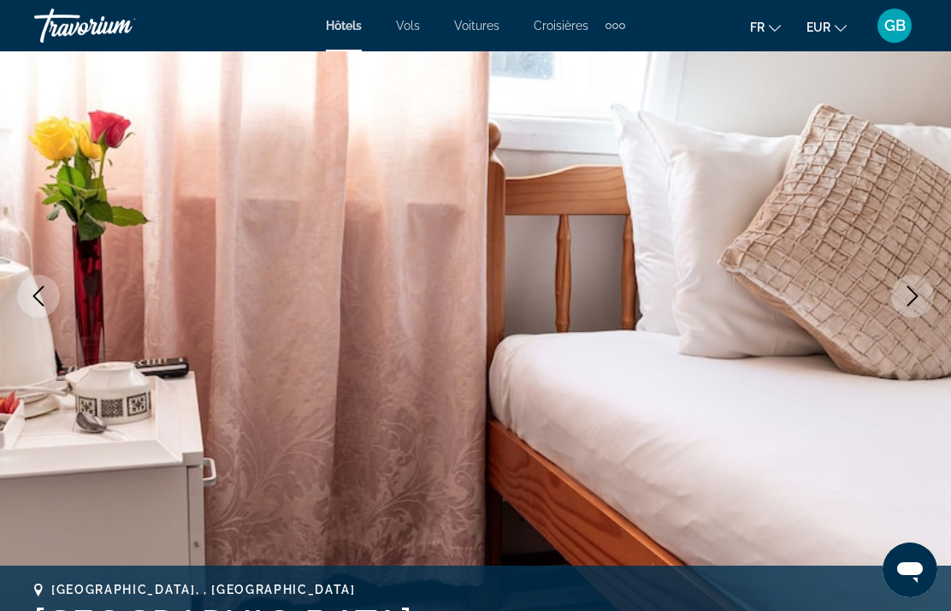
click at [908, 292] on icon "Next image" at bounding box center [912, 296] width 21 height 21
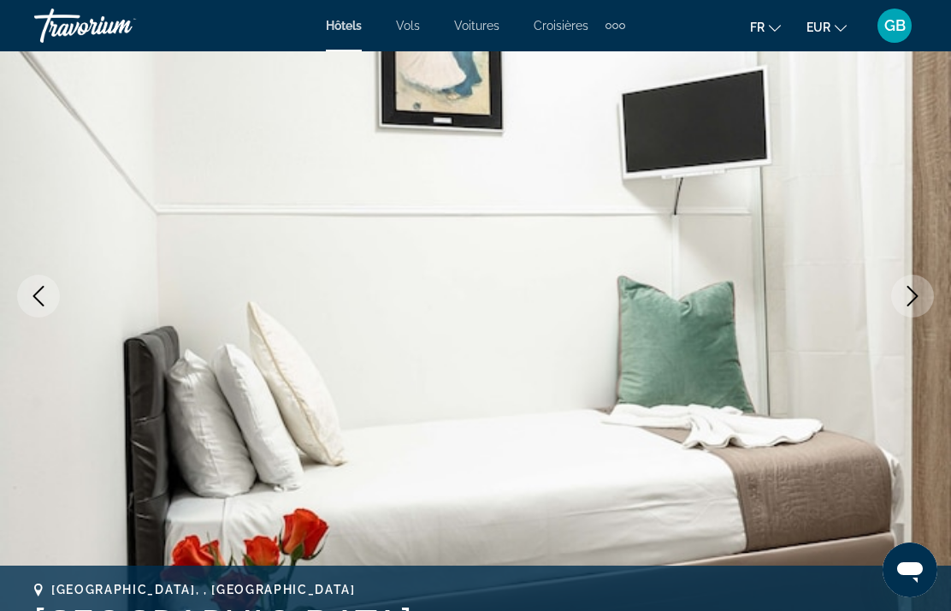
click at [904, 285] on button "Next image" at bounding box center [912, 295] width 43 height 43
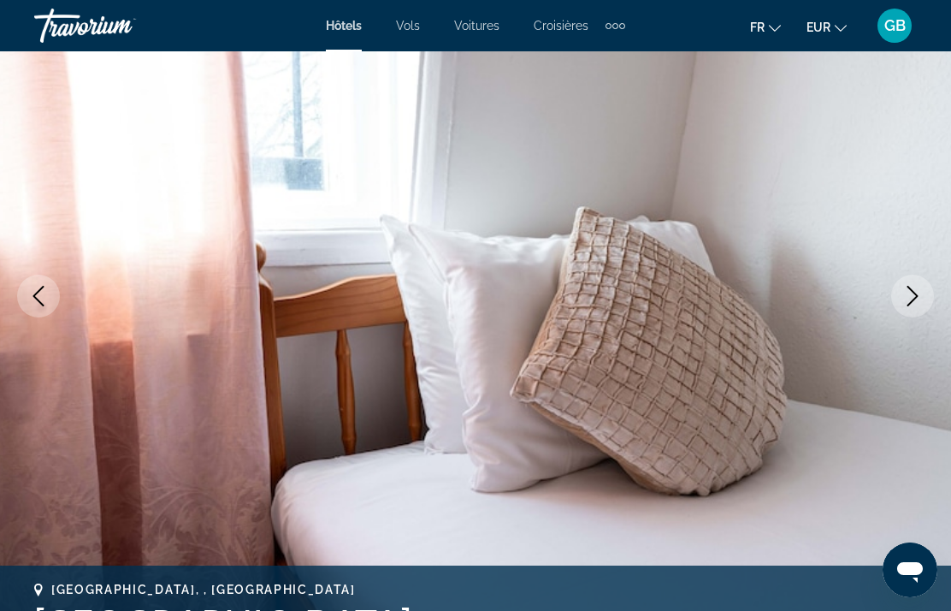
click at [902, 286] on icon "Next image" at bounding box center [912, 296] width 21 height 21
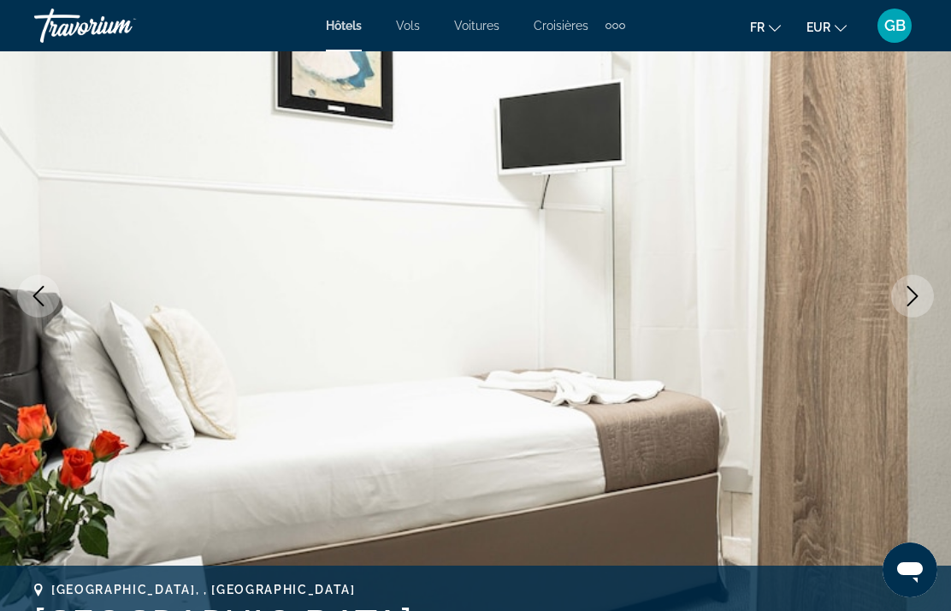
click at [900, 288] on button "Next image" at bounding box center [912, 295] width 43 height 43
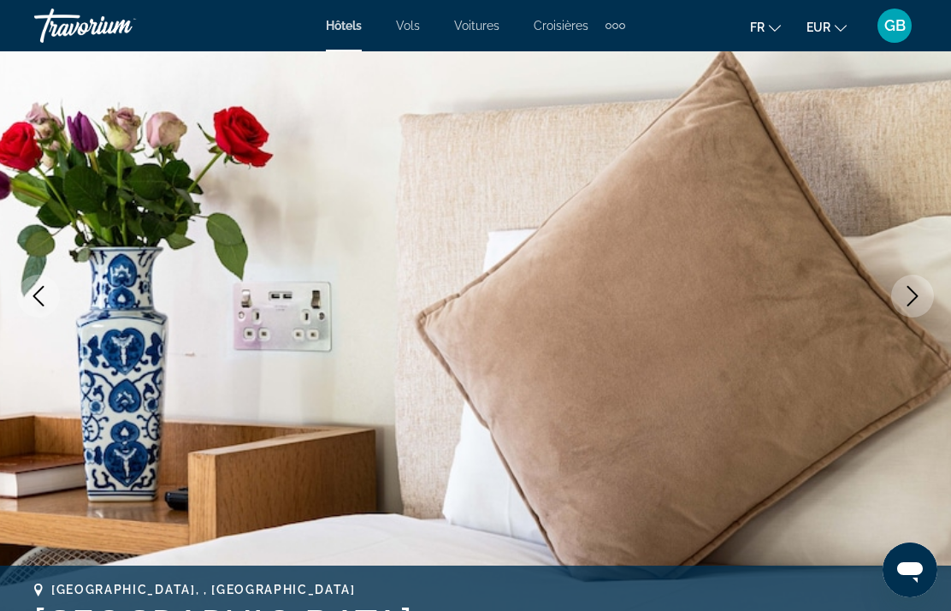
click at [897, 294] on button "Next image" at bounding box center [912, 295] width 43 height 43
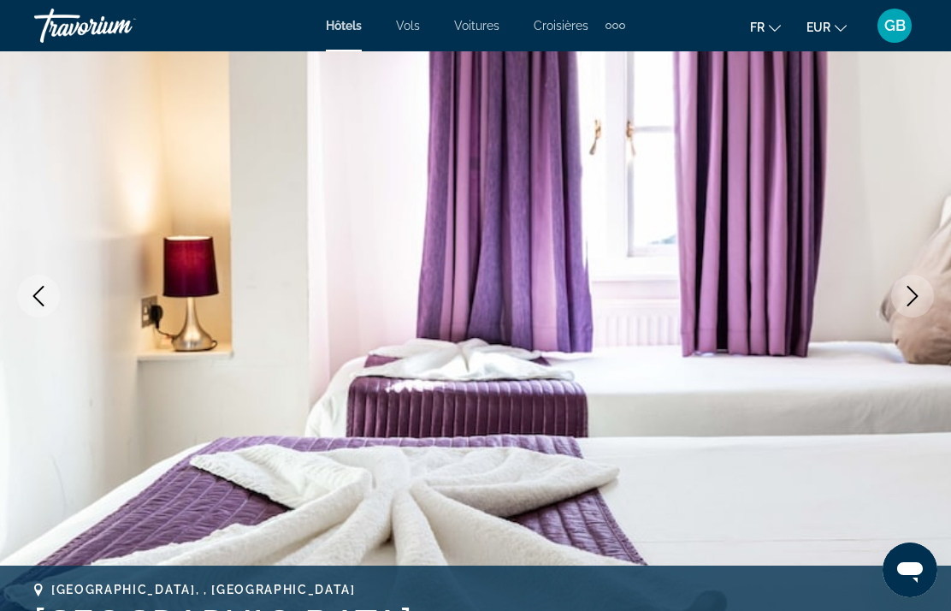
click at [899, 299] on button "Next image" at bounding box center [912, 295] width 43 height 43
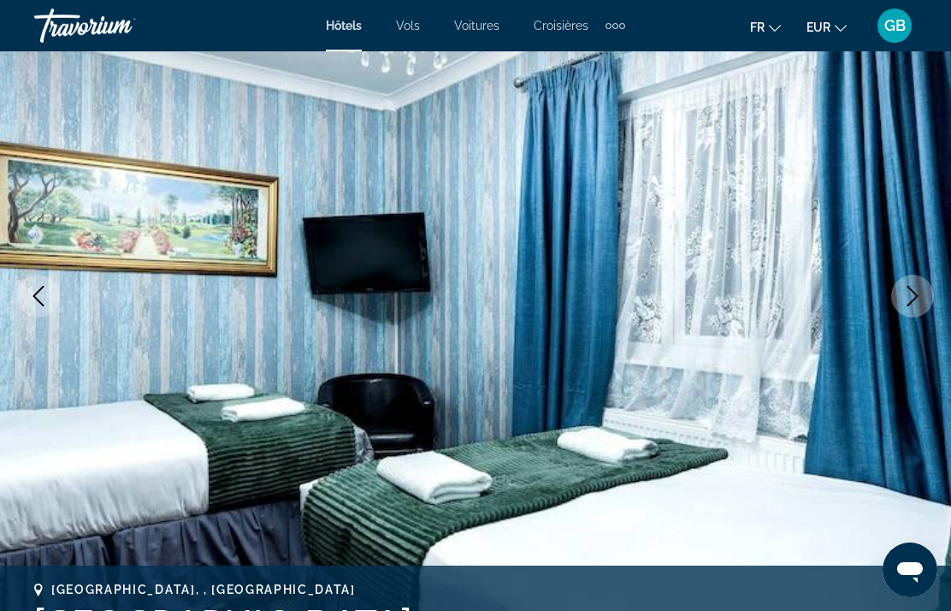
click at [902, 296] on icon "Next image" at bounding box center [912, 296] width 21 height 21
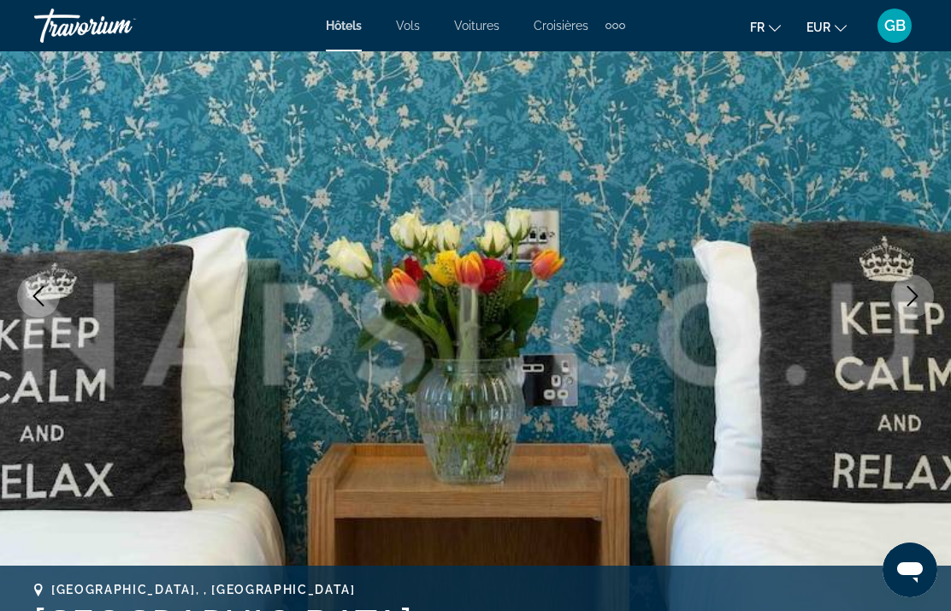
click at [905, 300] on icon "Next image" at bounding box center [912, 296] width 21 height 21
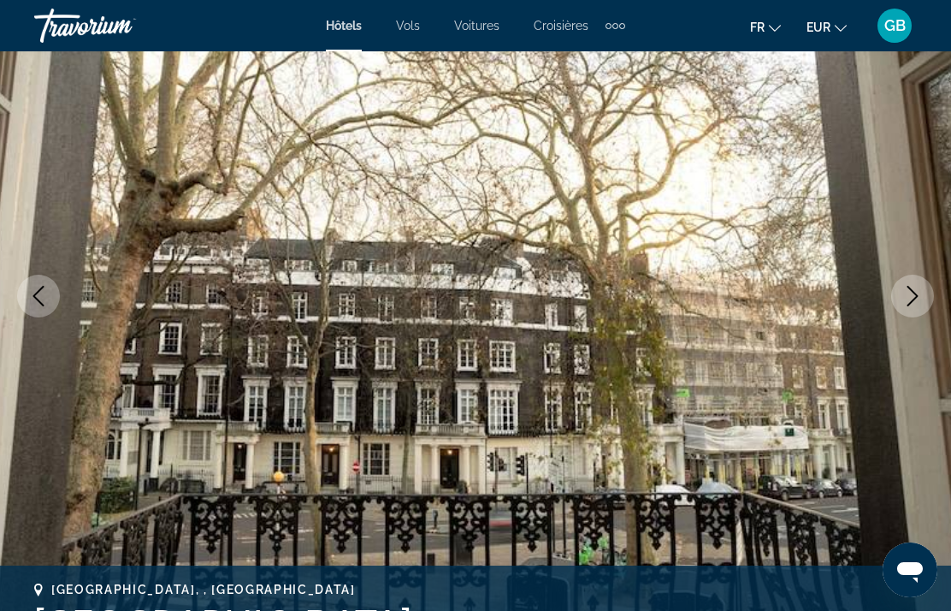
click at [907, 298] on icon "Next image" at bounding box center [912, 296] width 21 height 21
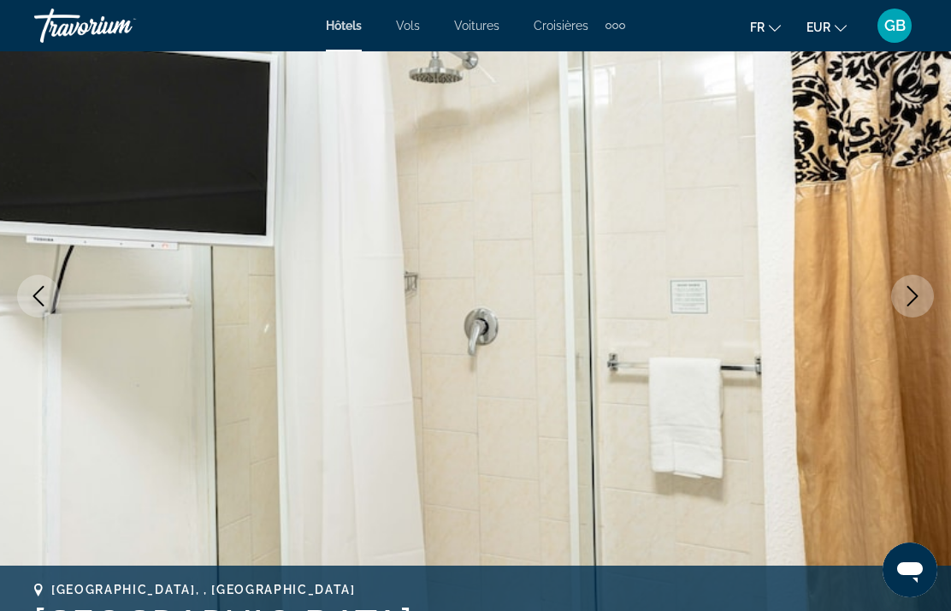
click at [908, 301] on icon "Next image" at bounding box center [912, 296] width 21 height 21
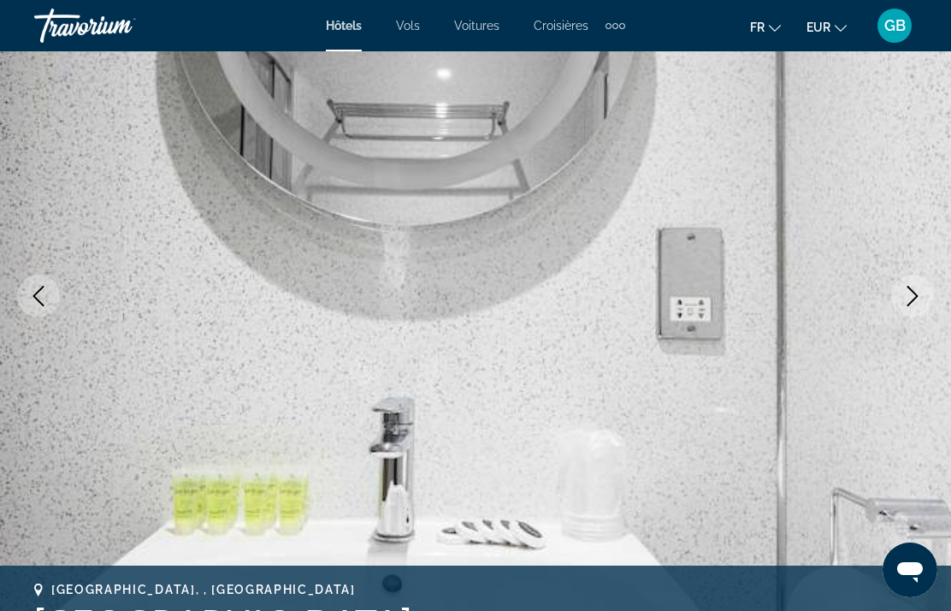
click at [907, 296] on icon "Next image" at bounding box center [912, 296] width 21 height 21
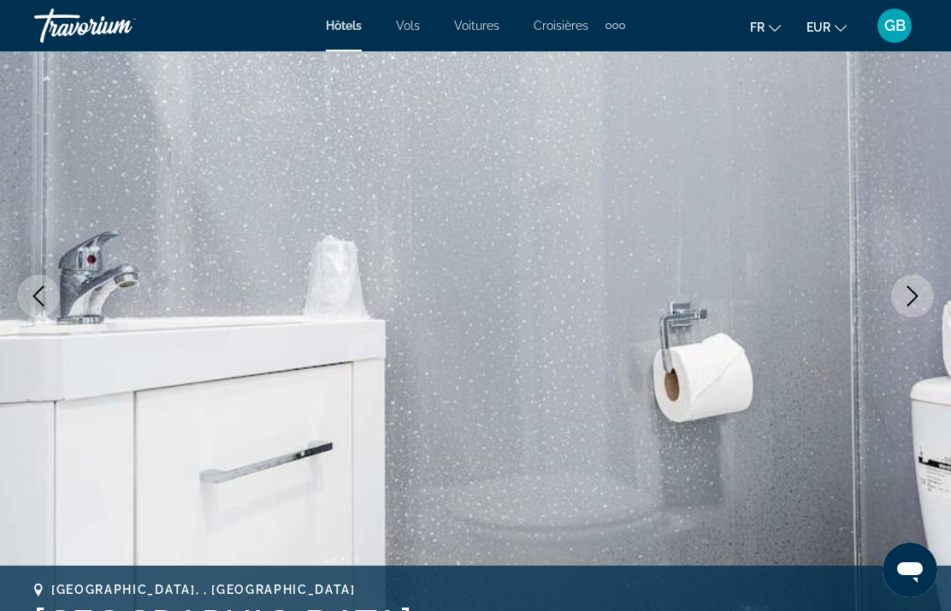
click at [906, 298] on icon "Next image" at bounding box center [912, 296] width 21 height 21
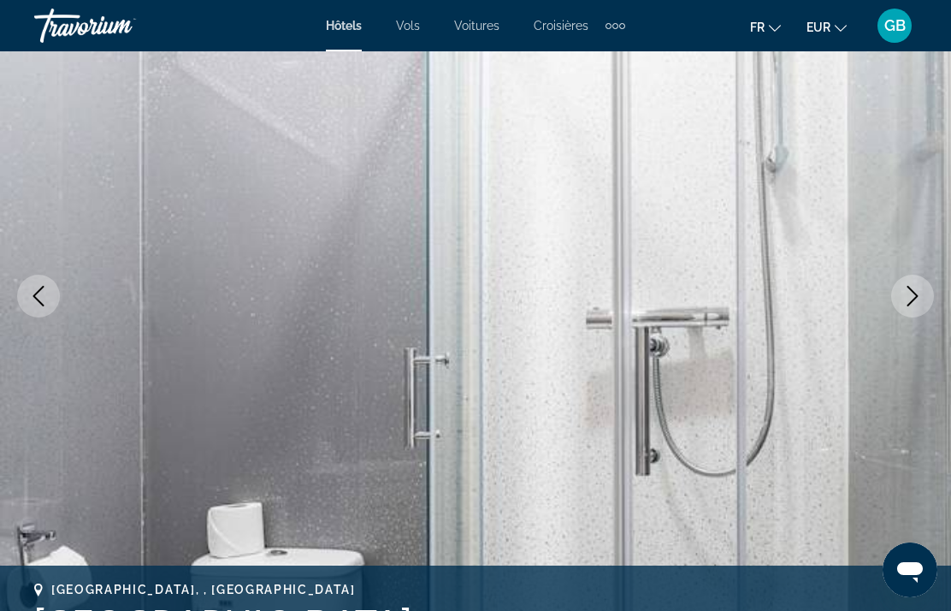
click at [906, 297] on icon "Next image" at bounding box center [912, 296] width 21 height 21
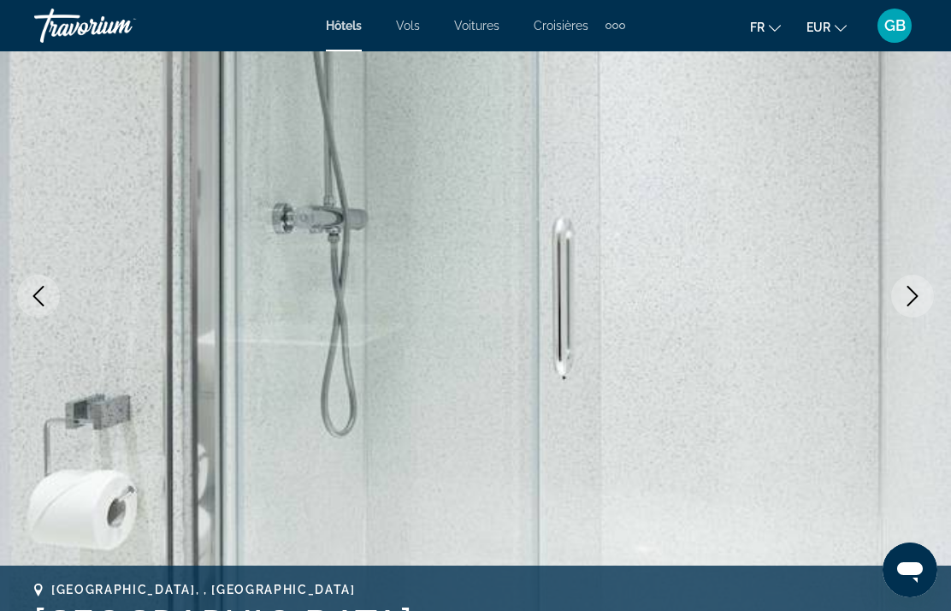
click at [910, 298] on icon "Next image" at bounding box center [912, 296] width 21 height 21
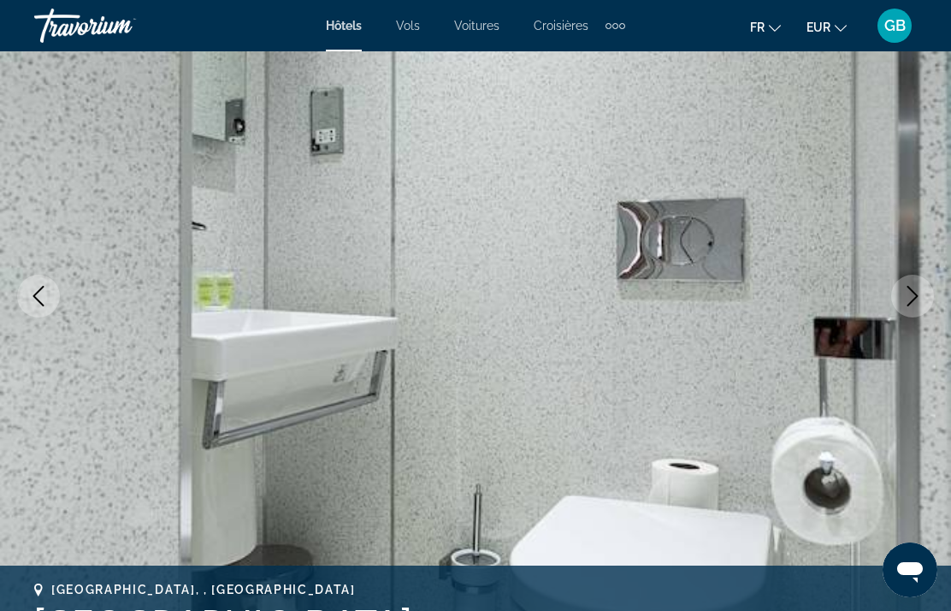
click at [909, 298] on icon "Next image" at bounding box center [912, 296] width 21 height 21
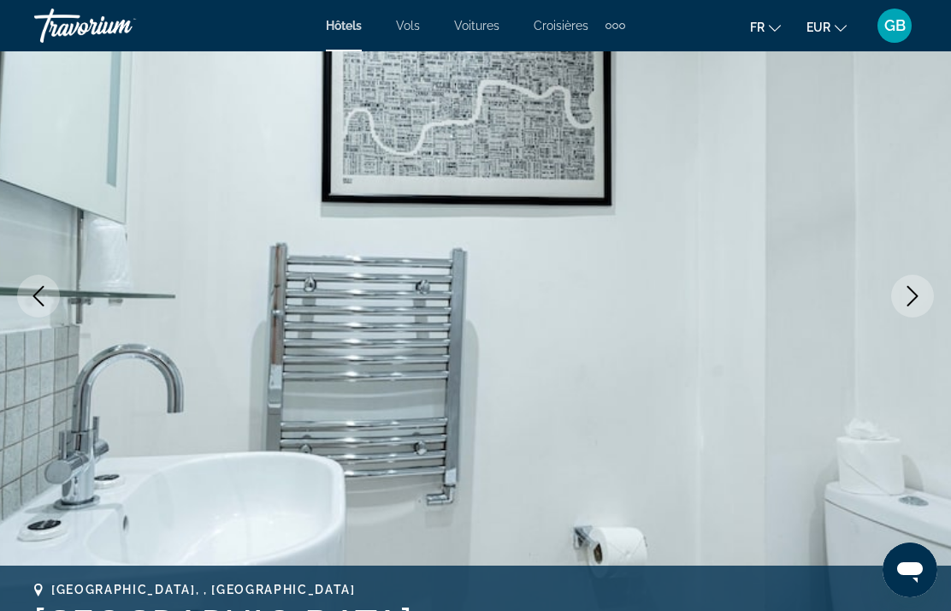
click at [908, 300] on icon "Next image" at bounding box center [912, 296] width 21 height 21
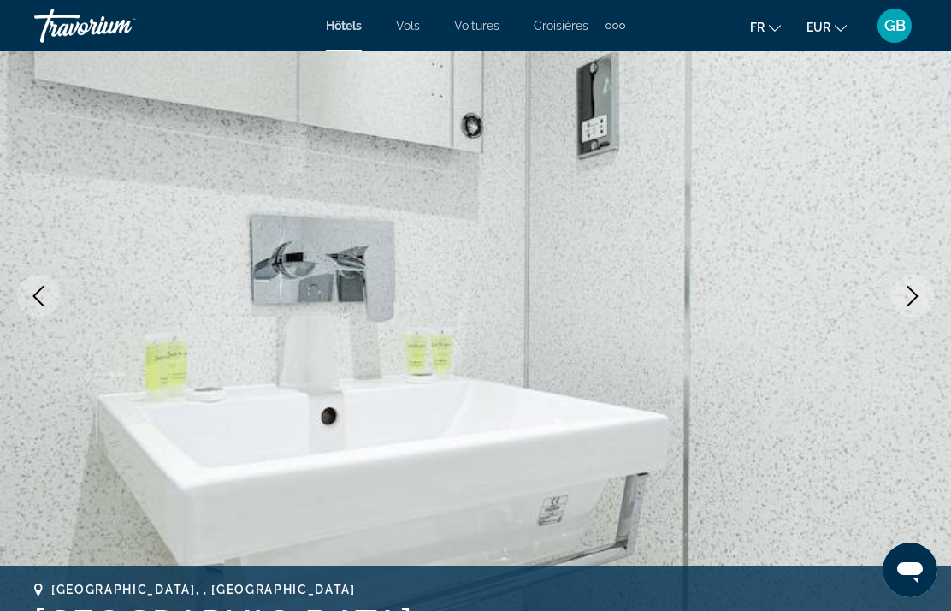
click at [910, 298] on icon "Next image" at bounding box center [912, 296] width 21 height 21
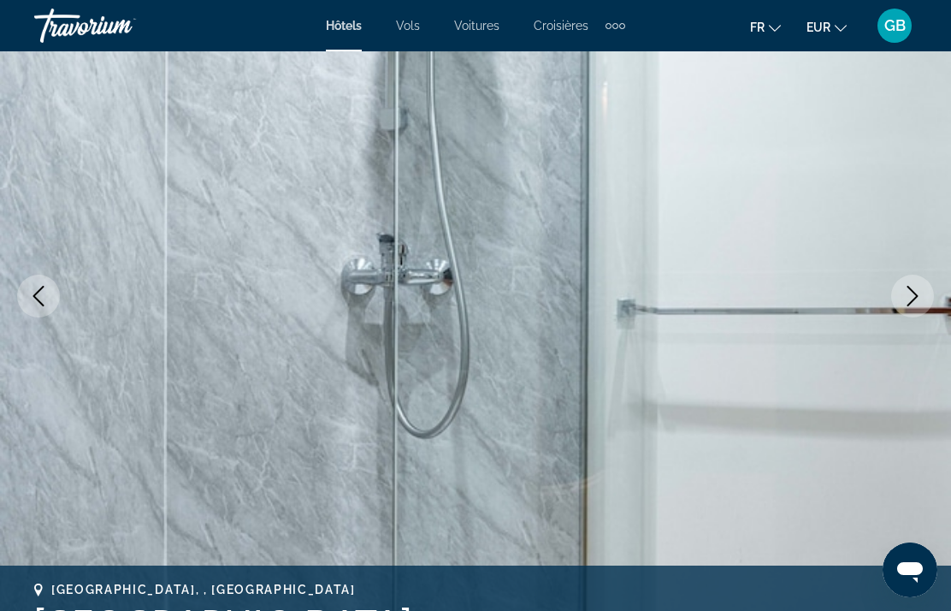
click at [912, 297] on icon "Next image" at bounding box center [912, 296] width 21 height 21
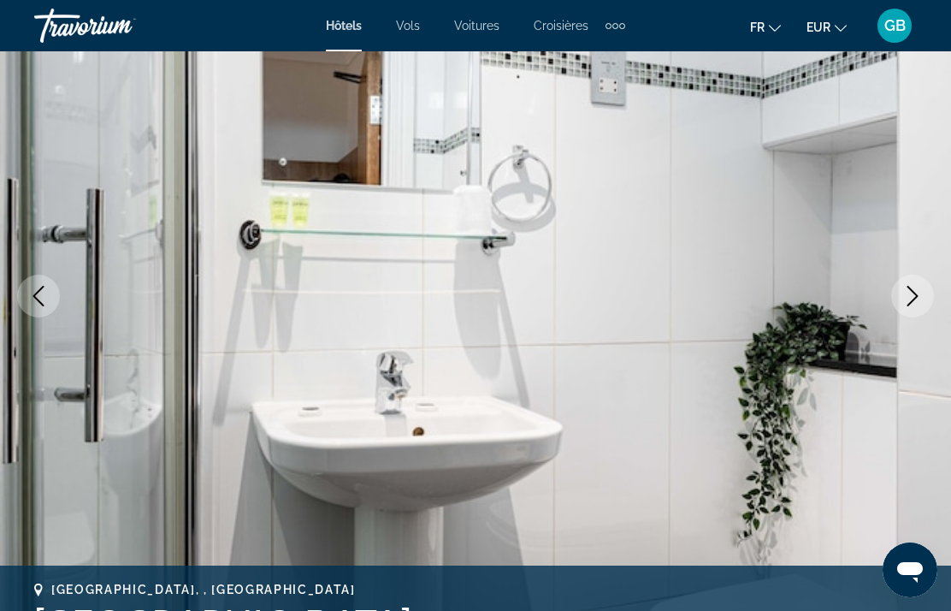
click at [912, 298] on icon "Next image" at bounding box center [912, 296] width 21 height 21
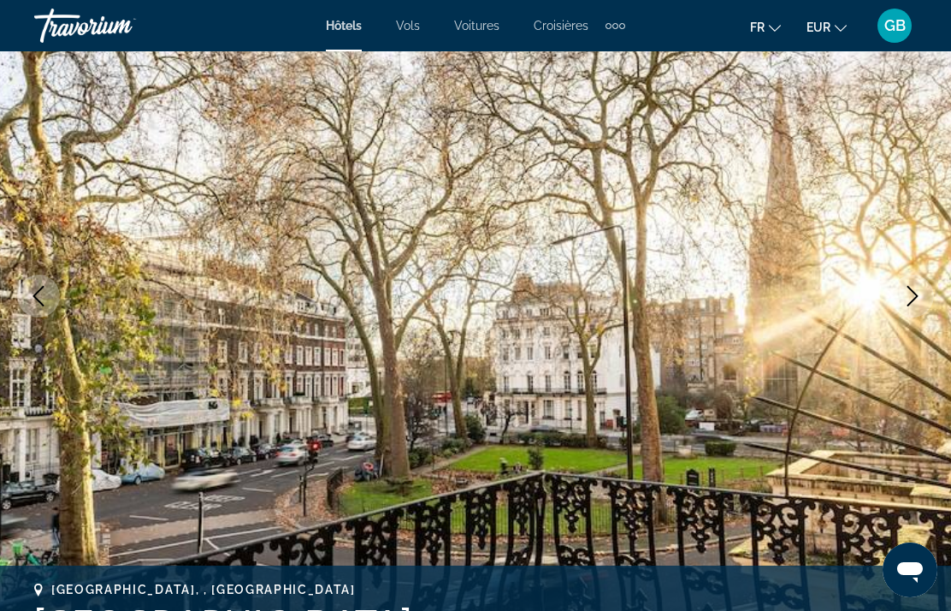
click at [913, 303] on icon "Next image" at bounding box center [912, 296] width 21 height 21
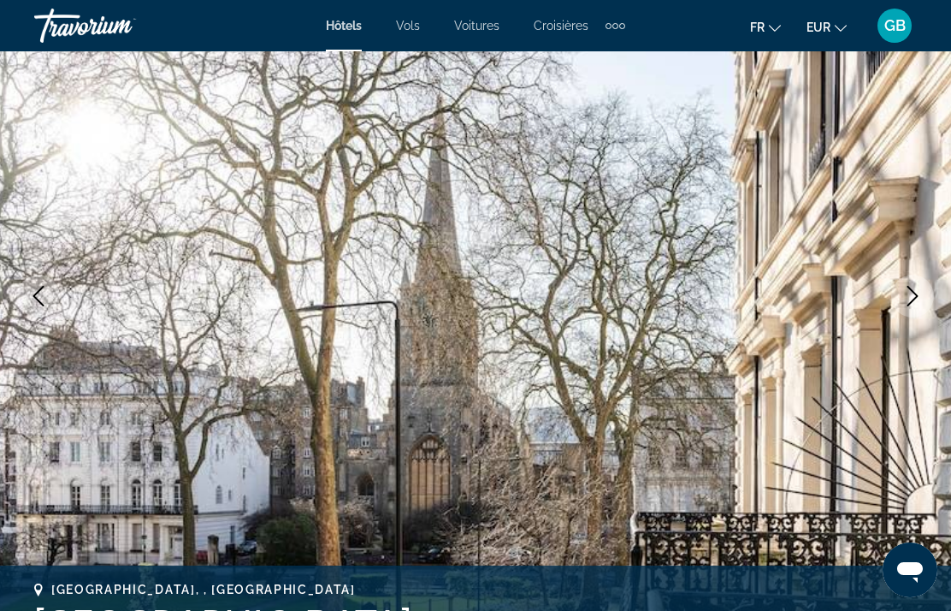
click at [906, 298] on icon "Next image" at bounding box center [912, 296] width 21 height 21
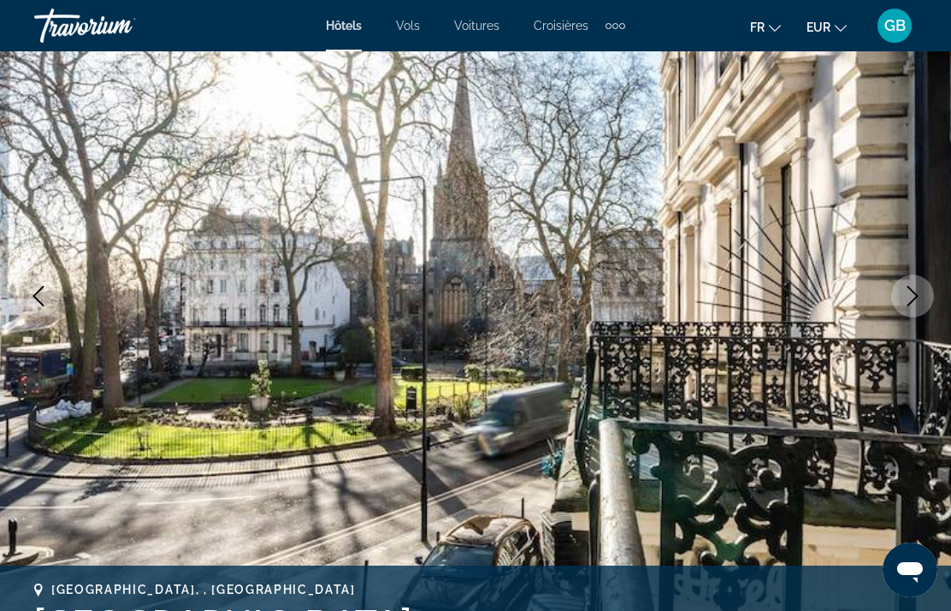
click at [911, 291] on icon "Next image" at bounding box center [912, 296] width 21 height 21
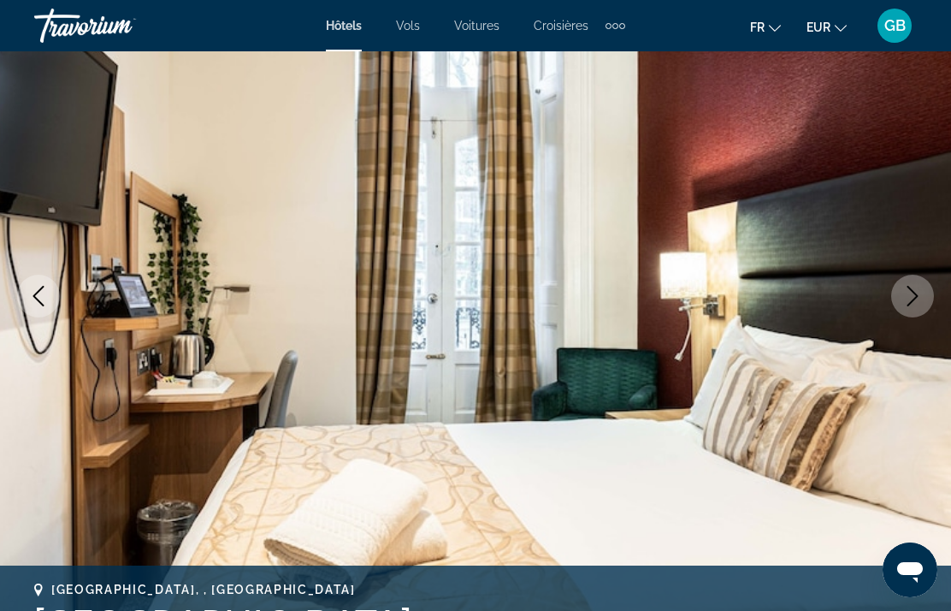
click at [47, 309] on button "Previous image" at bounding box center [38, 295] width 43 height 43
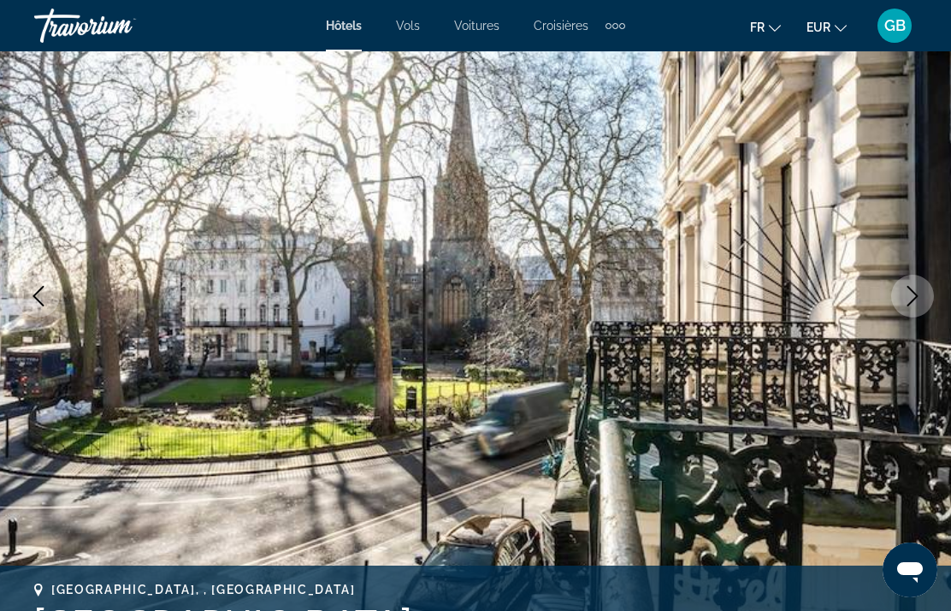
click at [47, 325] on img "Main content" at bounding box center [475, 296] width 951 height 812
click at [49, 302] on button "Previous image" at bounding box center [38, 295] width 43 height 43
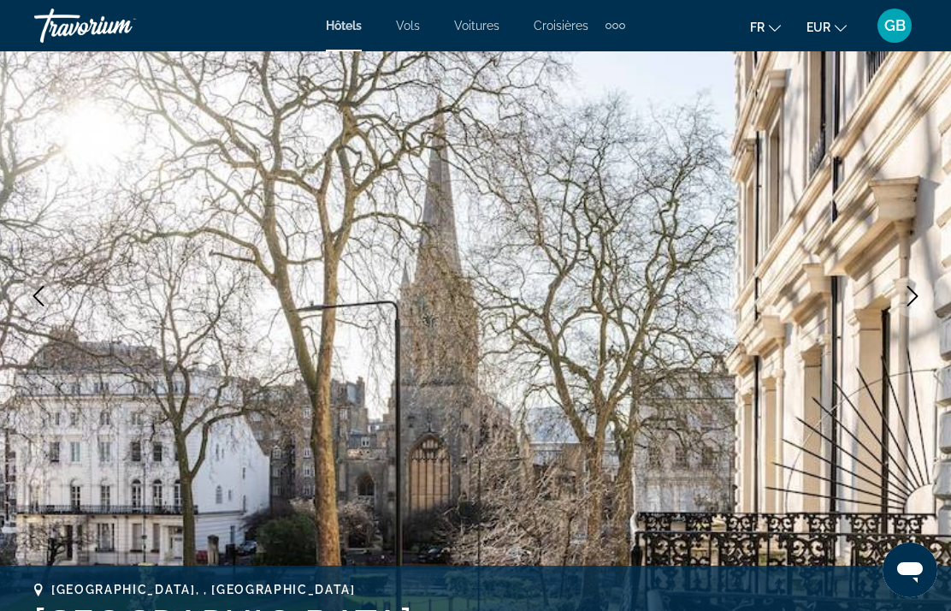
click at [52, 303] on button "Previous image" at bounding box center [38, 295] width 43 height 43
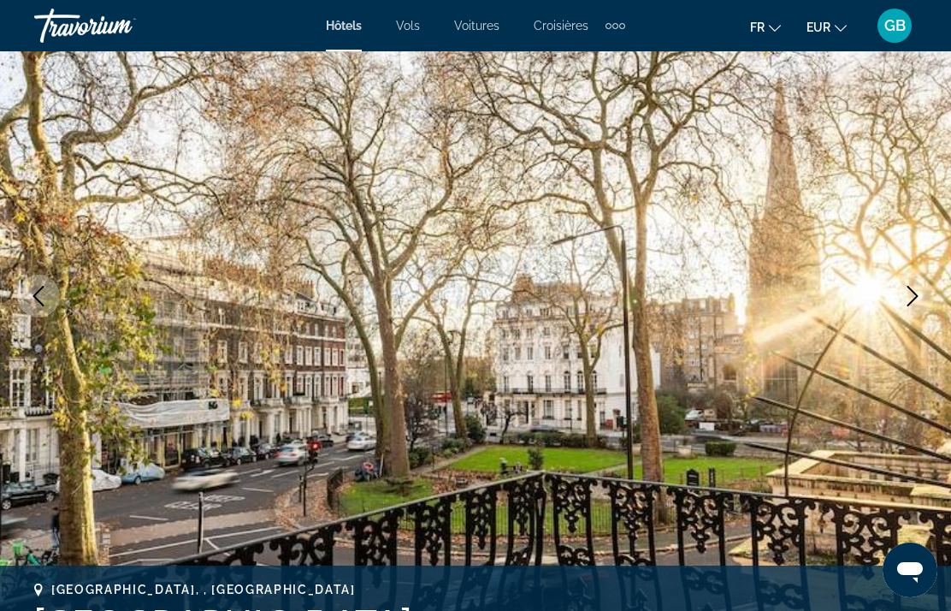
click at [900, 296] on button "Next image" at bounding box center [912, 295] width 43 height 43
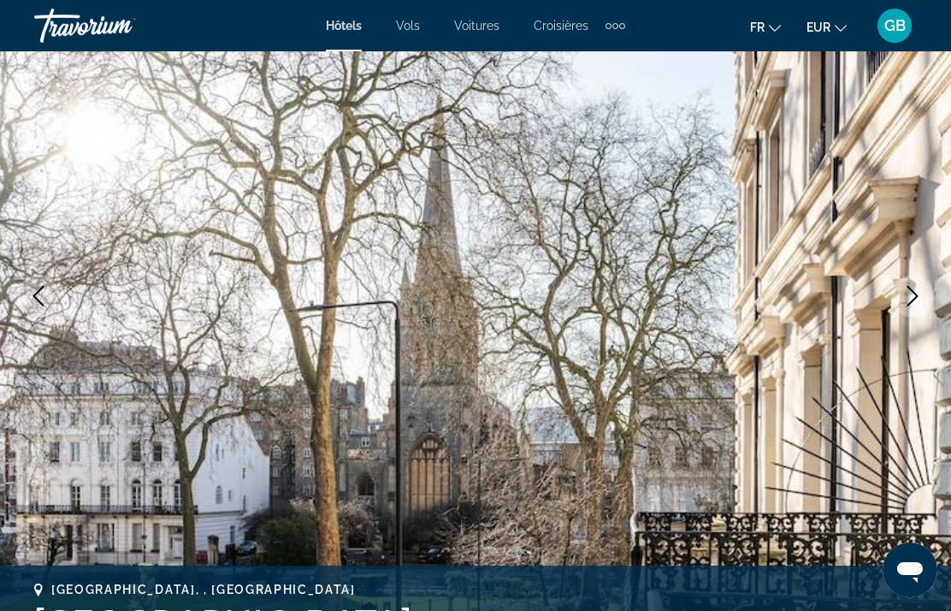
click at [912, 283] on button "Next image" at bounding box center [912, 295] width 43 height 43
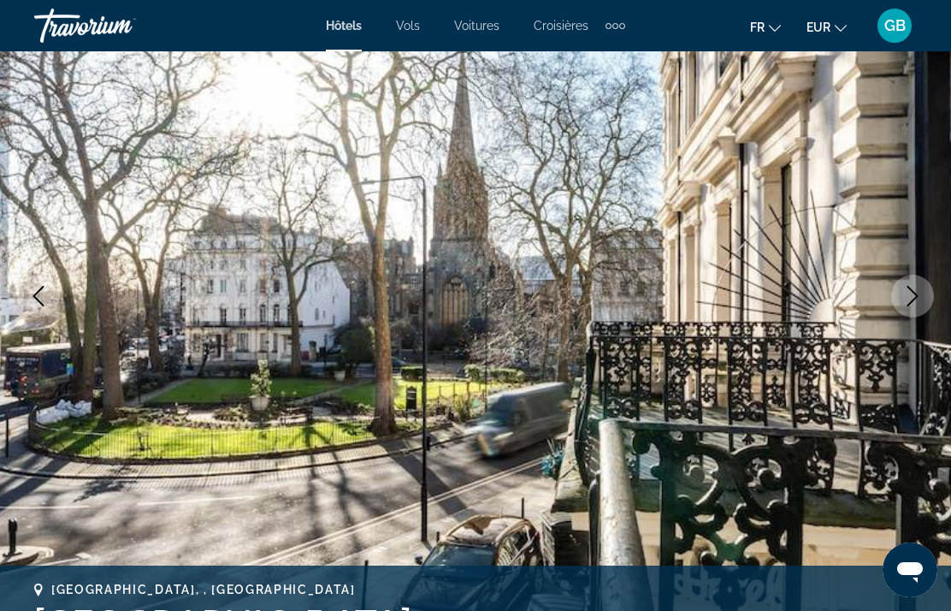
click at [910, 309] on button "Next image" at bounding box center [912, 295] width 43 height 43
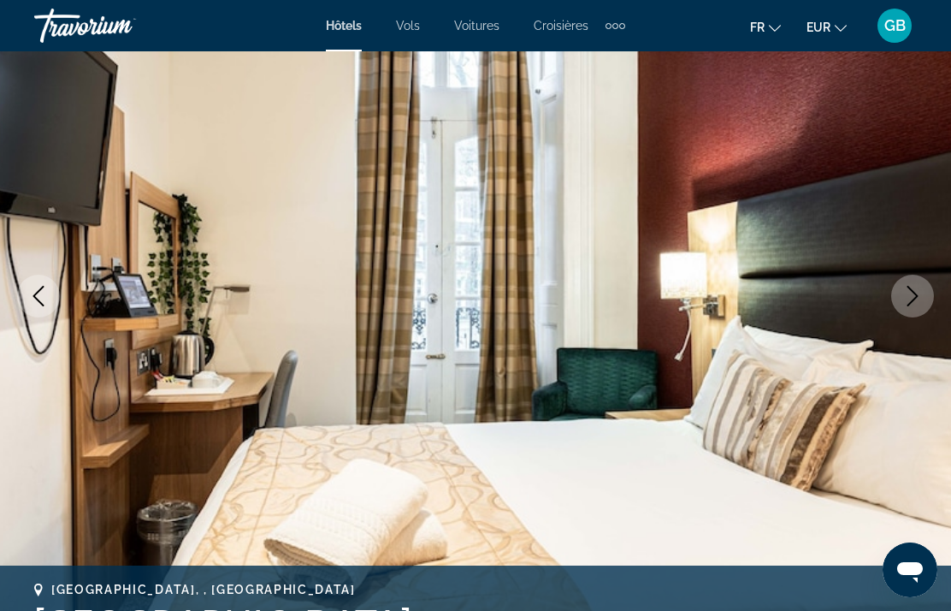
click at [906, 286] on icon "Next image" at bounding box center [912, 296] width 21 height 21
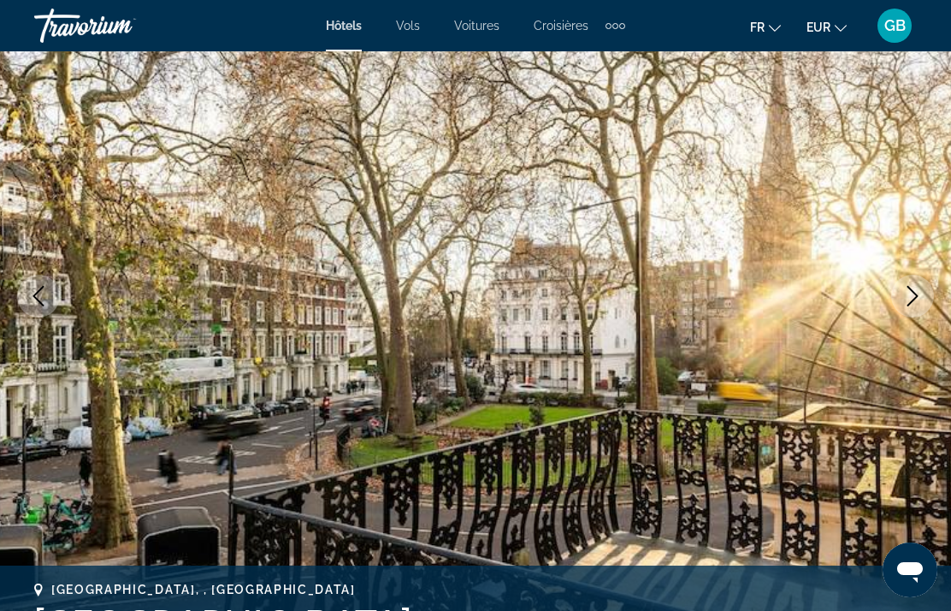
click at [905, 297] on icon "Next image" at bounding box center [912, 296] width 21 height 21
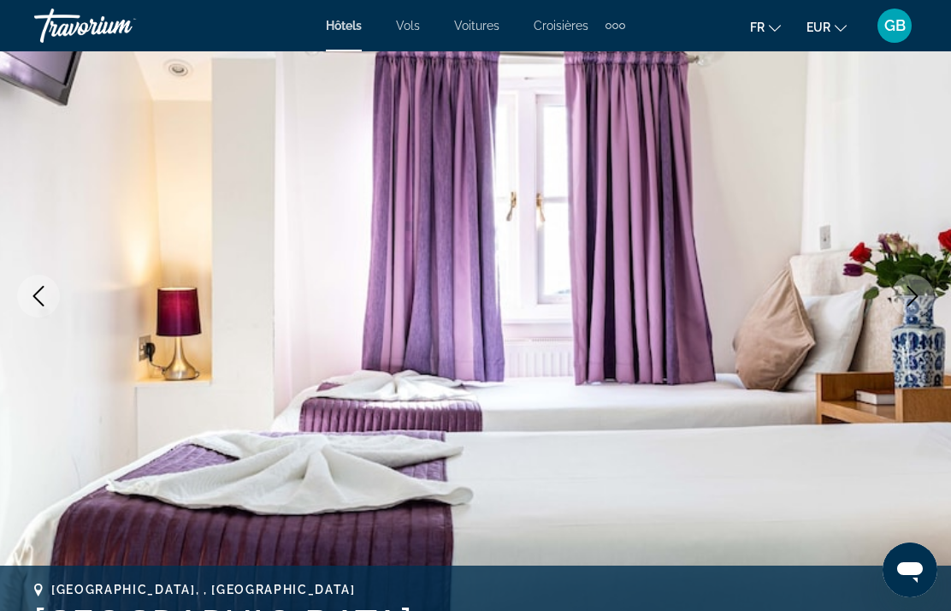
click at [912, 279] on button "Next image" at bounding box center [912, 295] width 43 height 43
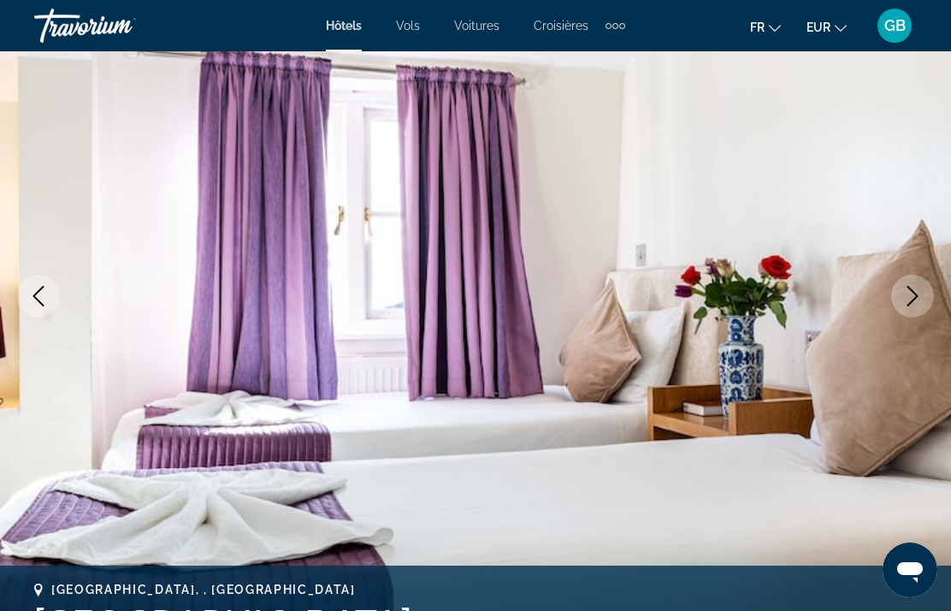
click at [906, 297] on icon "Next image" at bounding box center [912, 296] width 21 height 21
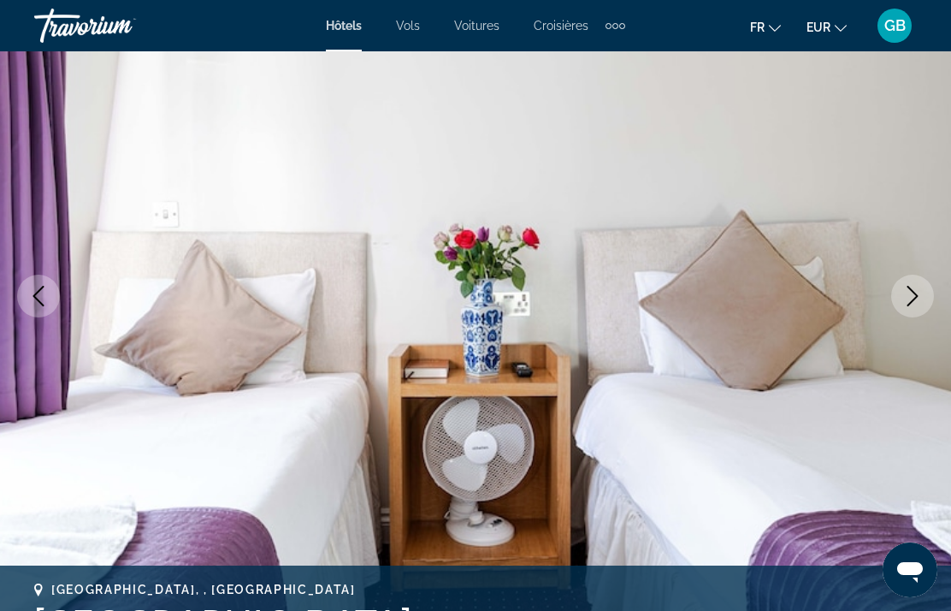
click at [887, 301] on img "Main content" at bounding box center [475, 296] width 951 height 812
click at [901, 298] on button "Next image" at bounding box center [912, 295] width 43 height 43
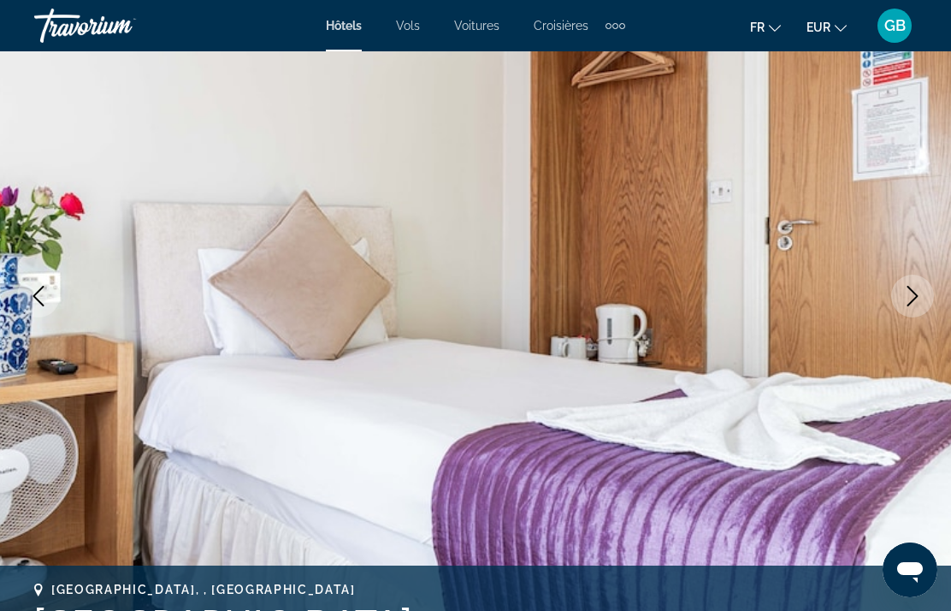
click at [918, 297] on icon "Next image" at bounding box center [912, 296] width 21 height 21
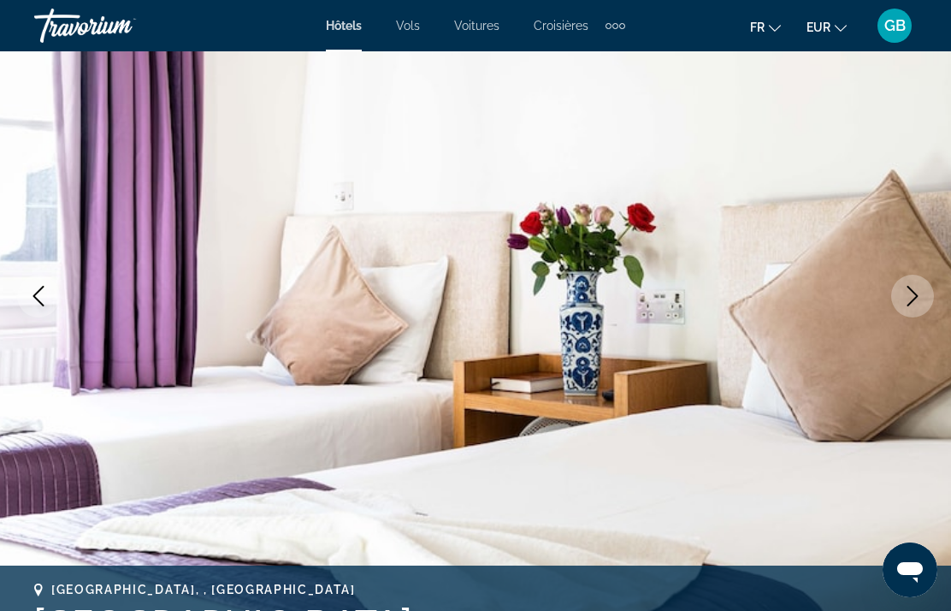
click at [915, 298] on icon "Next image" at bounding box center [912, 296] width 11 height 21
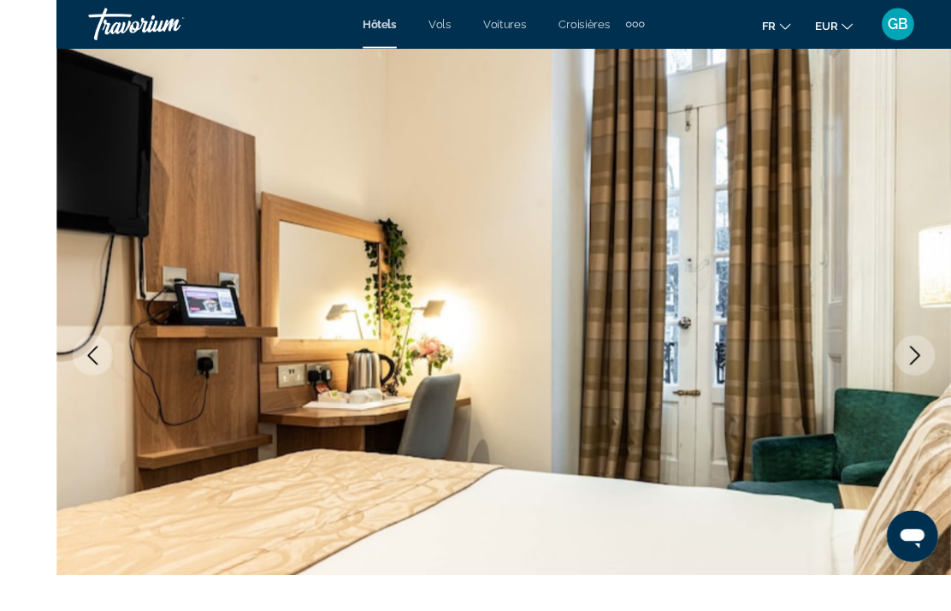
scroll to position [215, 0]
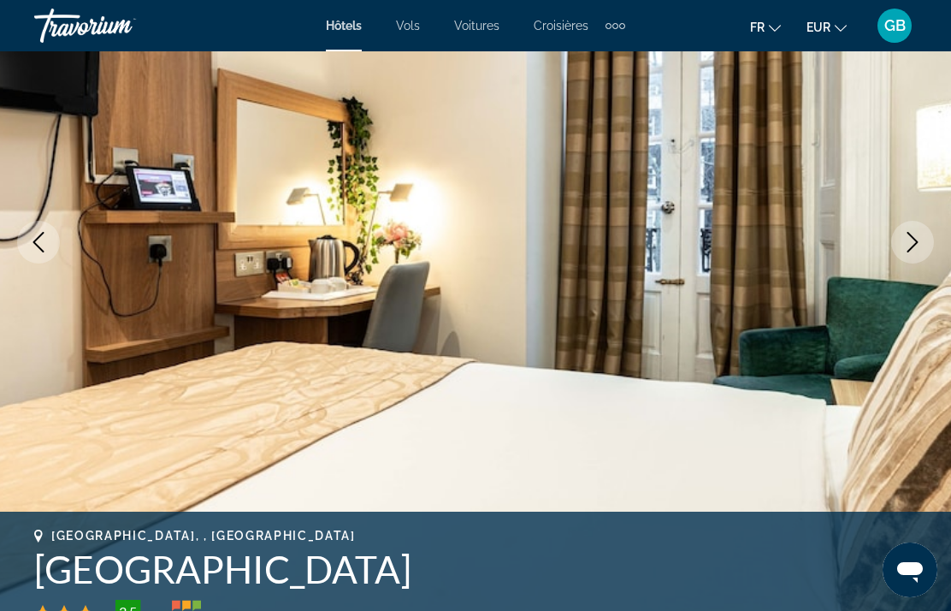
click at [907, 237] on icon "Next image" at bounding box center [912, 242] width 21 height 21
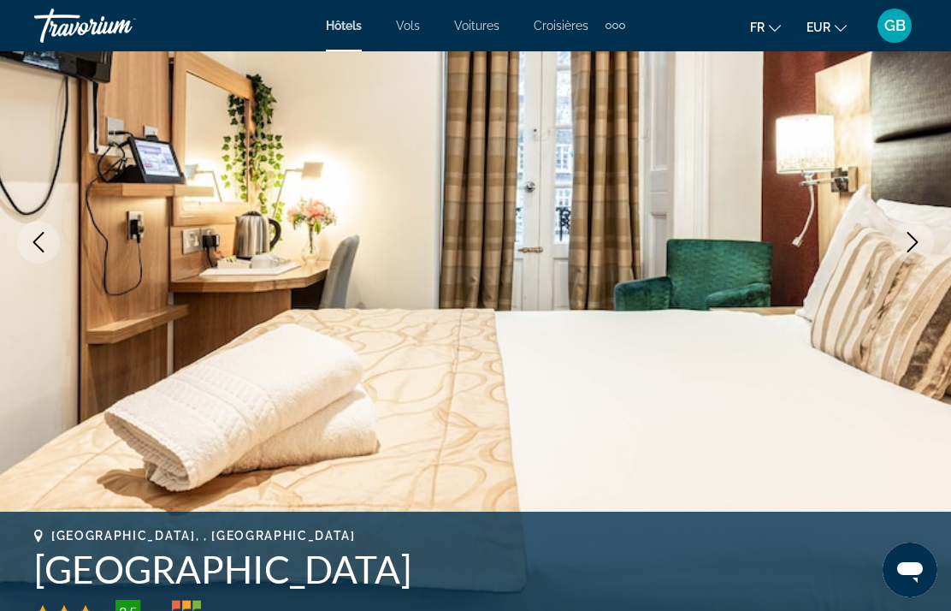
click at [918, 254] on button "Next image" at bounding box center [912, 242] width 43 height 43
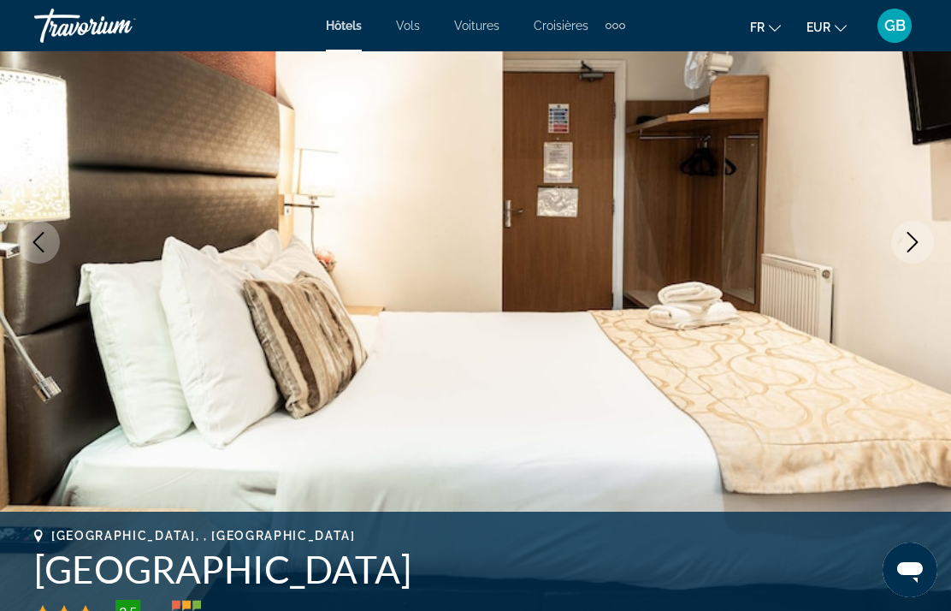
click at [903, 239] on icon "Next image" at bounding box center [912, 242] width 21 height 21
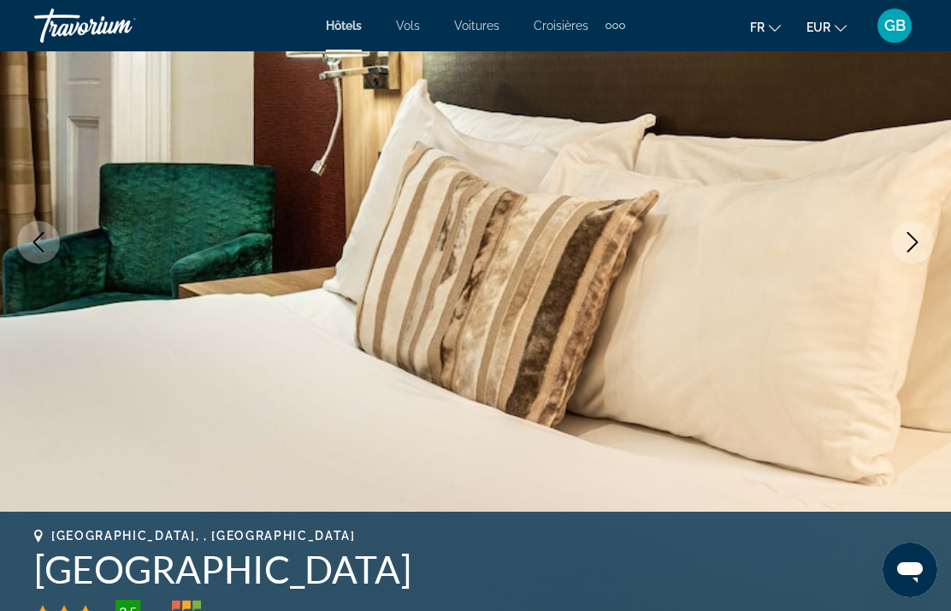
click at [906, 244] on icon "Next image" at bounding box center [912, 242] width 21 height 21
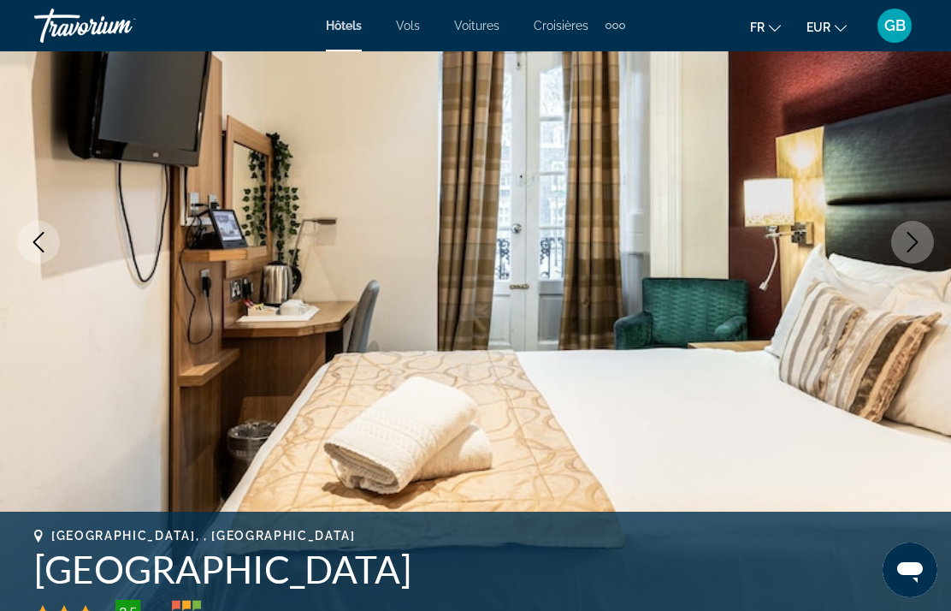
click at [920, 242] on icon "Next image" at bounding box center [912, 242] width 21 height 21
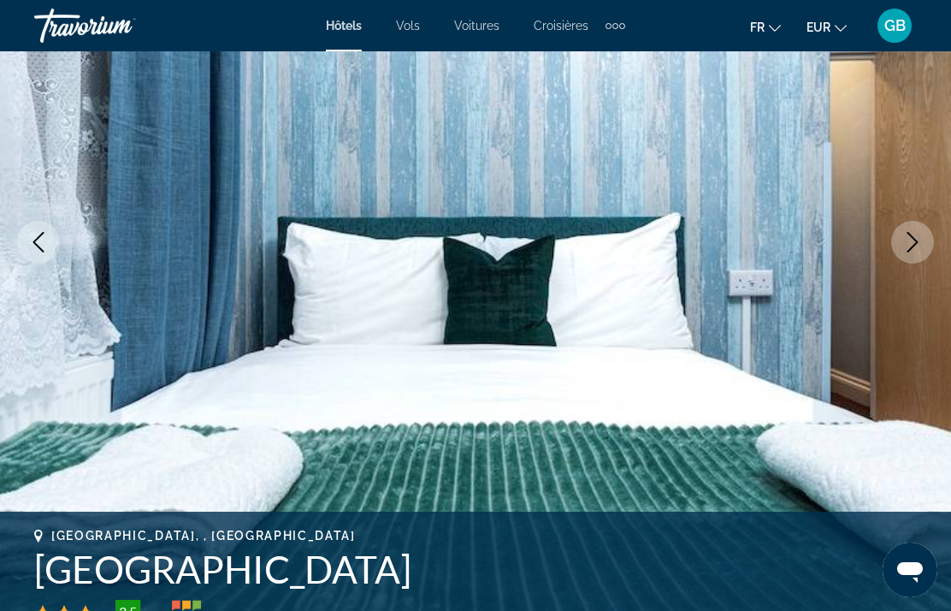
click at [913, 252] on button "Next image" at bounding box center [912, 242] width 43 height 43
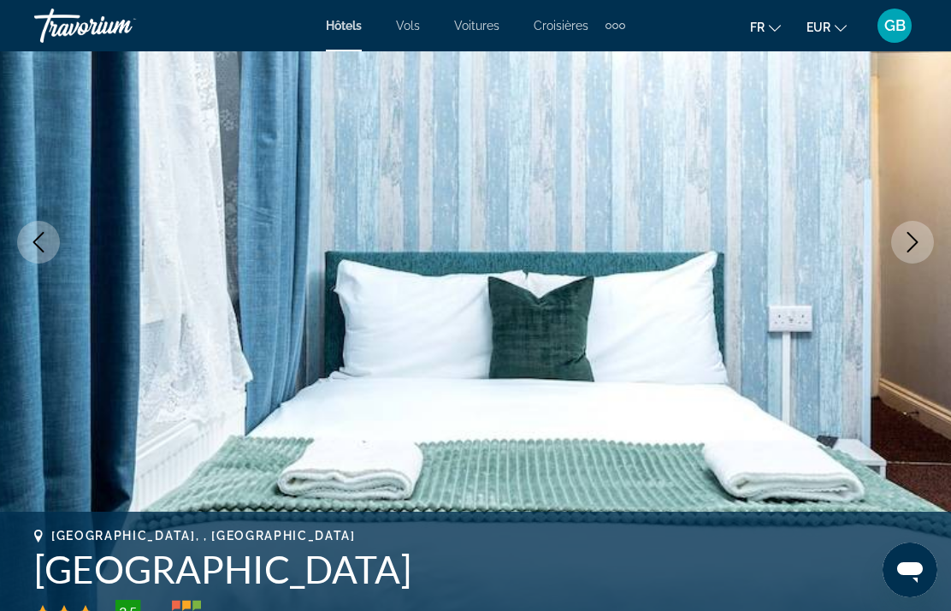
click at [922, 238] on icon "Next image" at bounding box center [912, 242] width 21 height 21
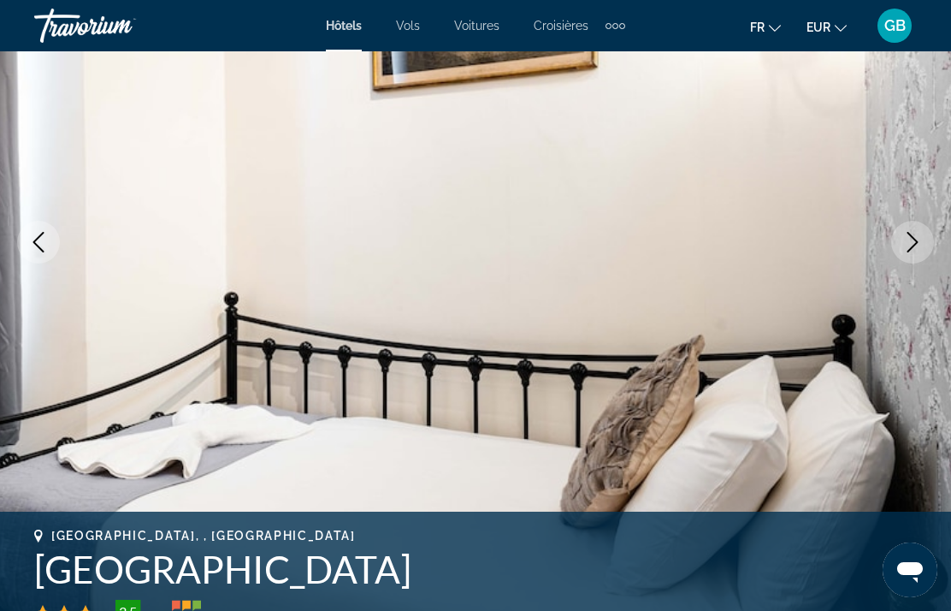
click at [918, 241] on icon "Next image" at bounding box center [912, 242] width 21 height 21
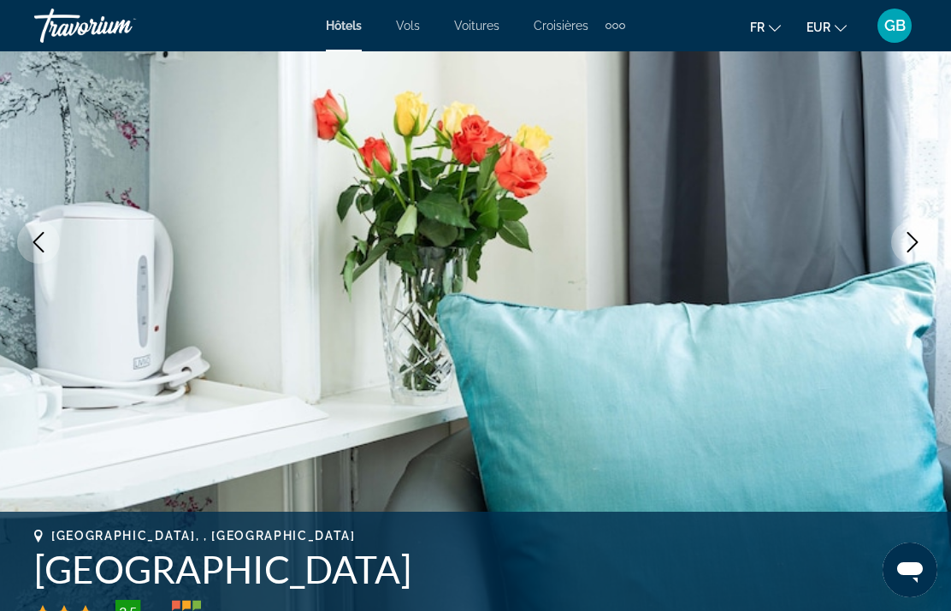
click at [907, 236] on icon "Next image" at bounding box center [912, 242] width 21 height 21
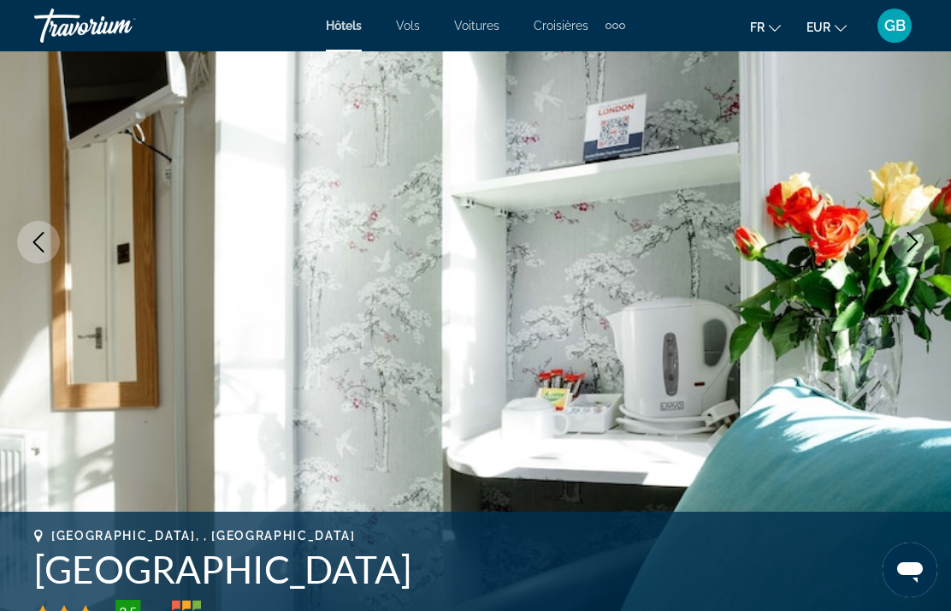
click at [892, 240] on button "Next image" at bounding box center [912, 242] width 43 height 43
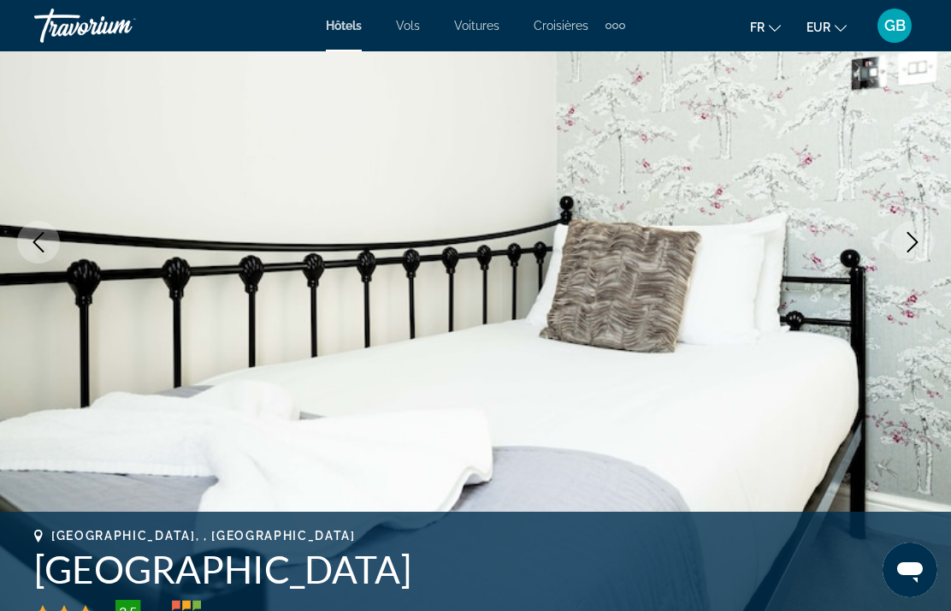
click at [897, 239] on button "Next image" at bounding box center [912, 242] width 43 height 43
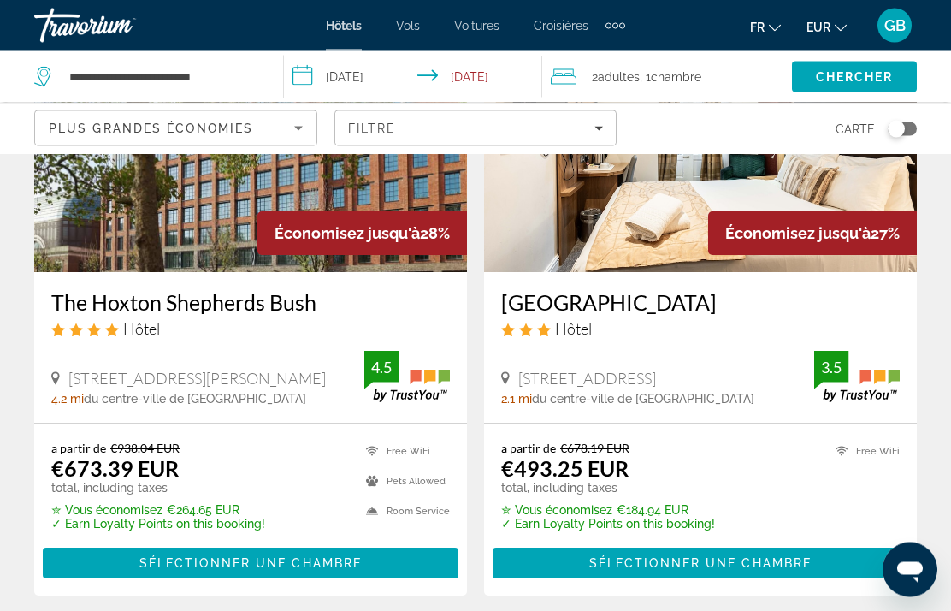
scroll to position [1486, 0]
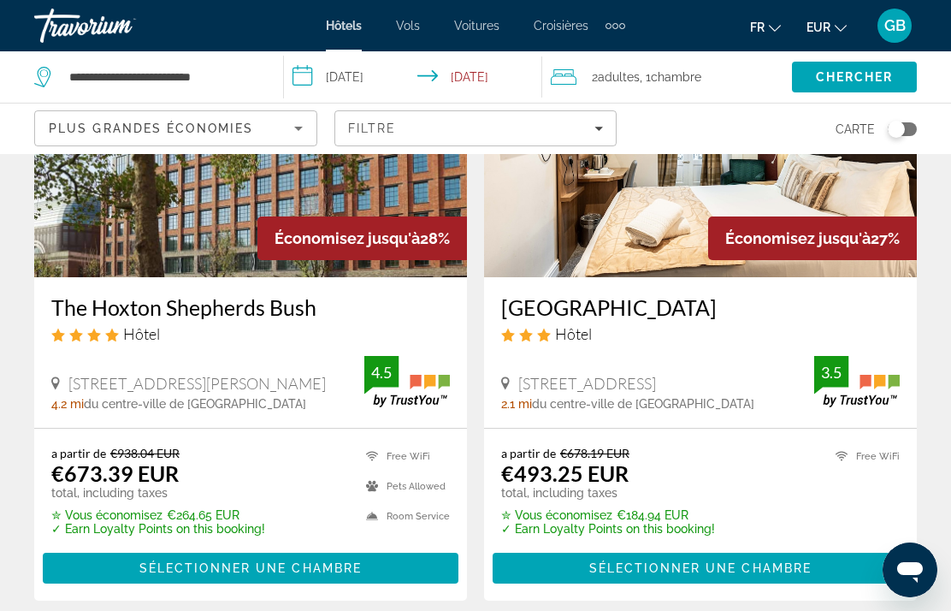
click at [856, 204] on img "Main content" at bounding box center [700, 140] width 433 height 274
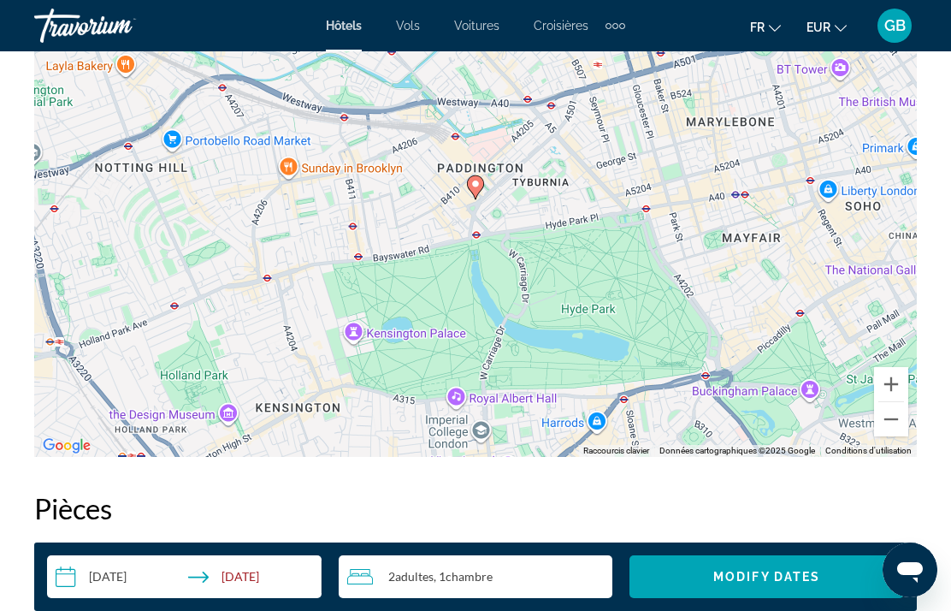
scroll to position [2076, 0]
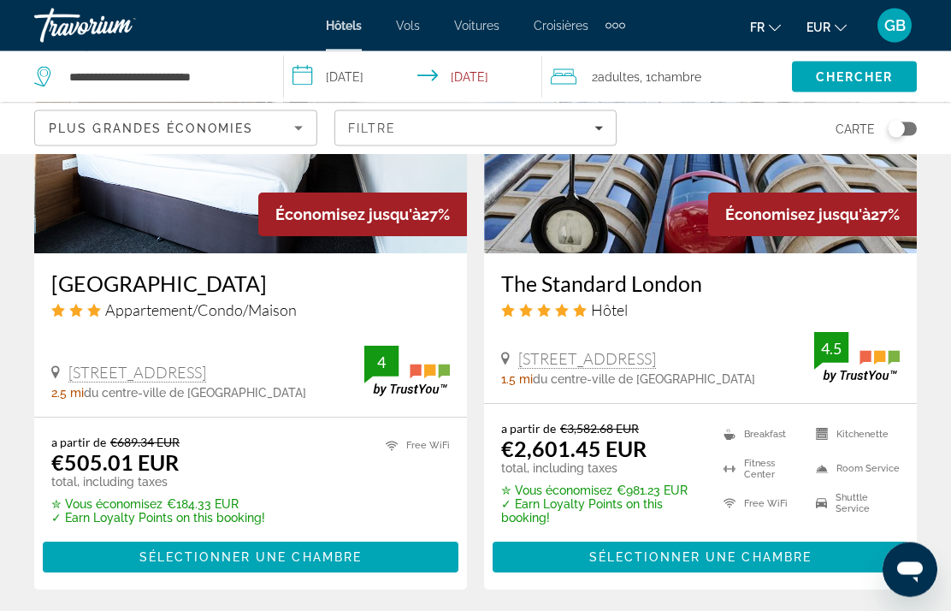
scroll to position [2142, 0]
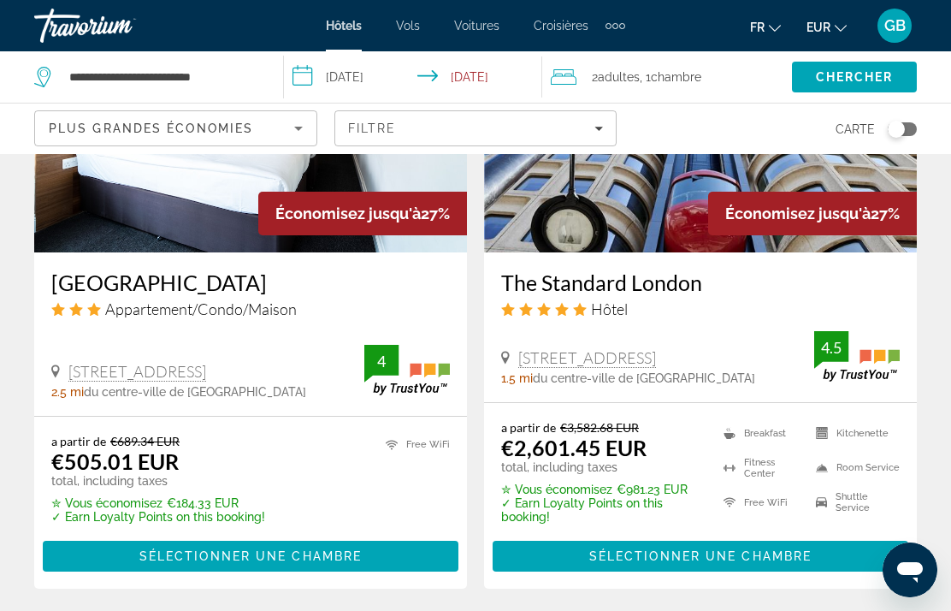
click at [187, 209] on img "Main content" at bounding box center [250, 116] width 433 height 274
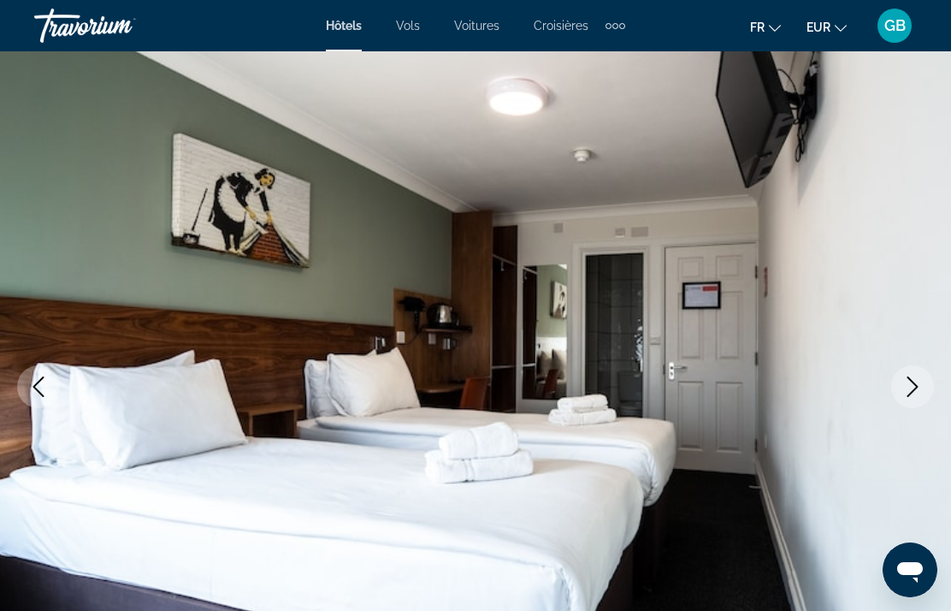
scroll to position [93, 0]
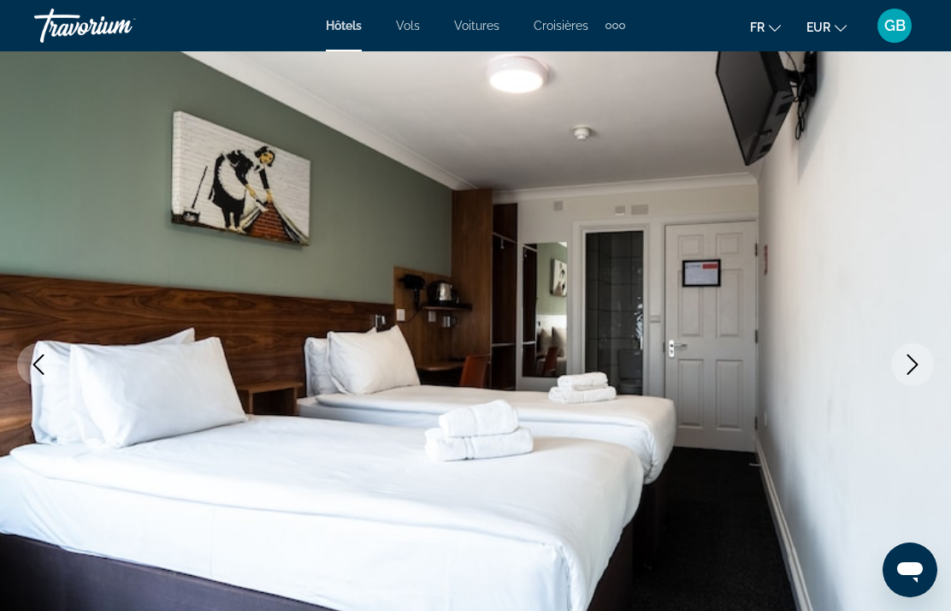
click at [912, 365] on icon "Next image" at bounding box center [912, 364] width 21 height 21
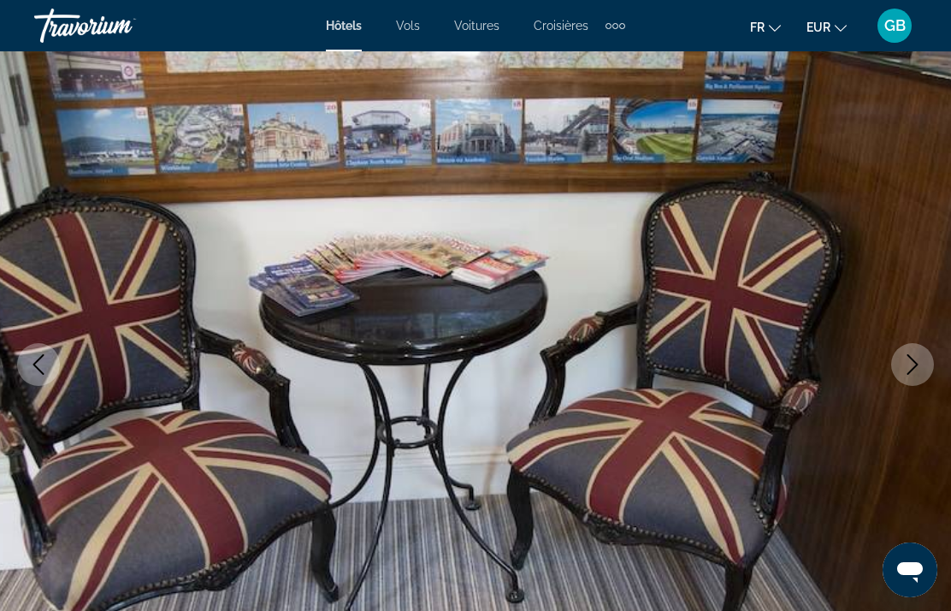
click at [906, 375] on button "Next image" at bounding box center [912, 364] width 43 height 43
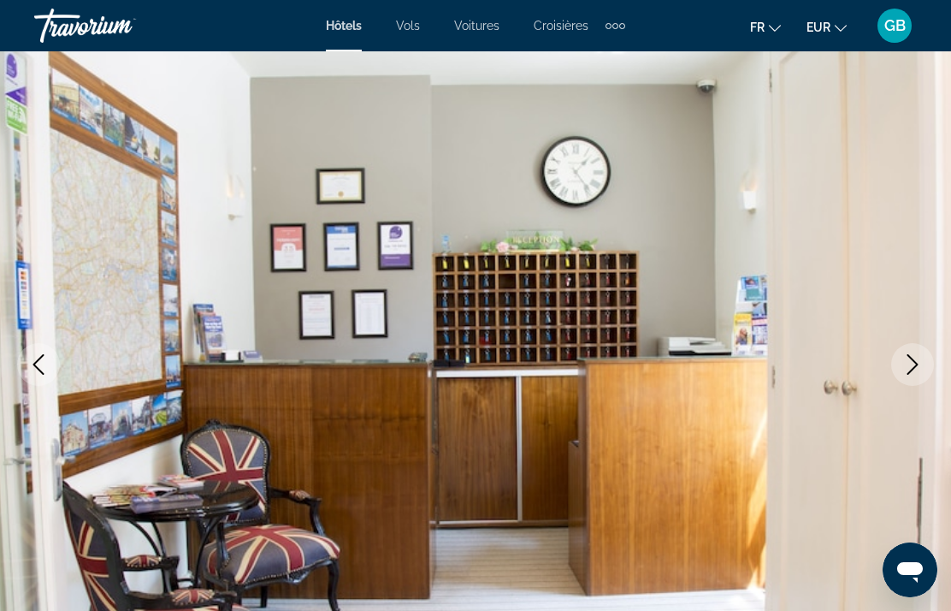
click at [909, 357] on icon "Next image" at bounding box center [912, 364] width 21 height 21
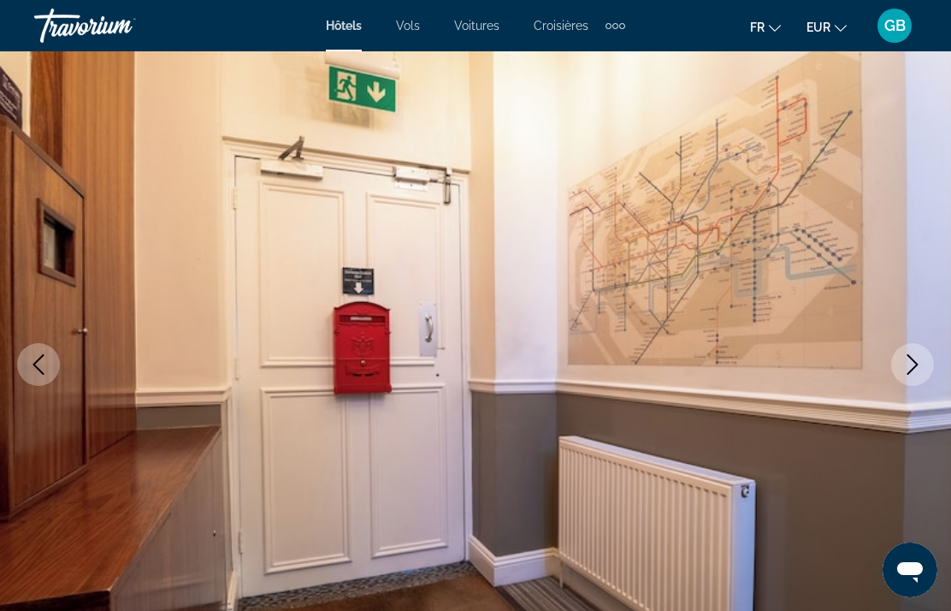
click at [894, 365] on button "Next image" at bounding box center [912, 364] width 43 height 43
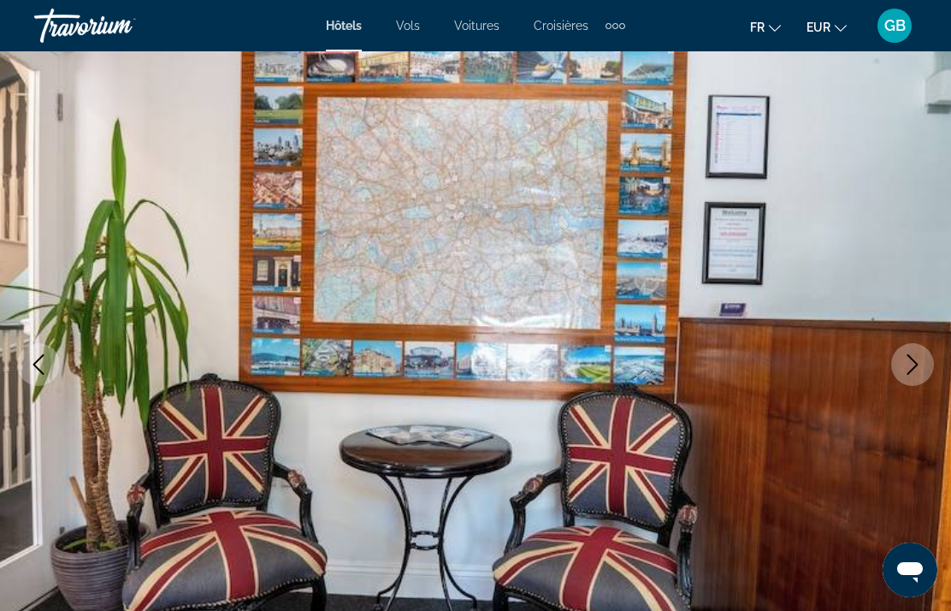
click at [900, 363] on button "Next image" at bounding box center [912, 364] width 43 height 43
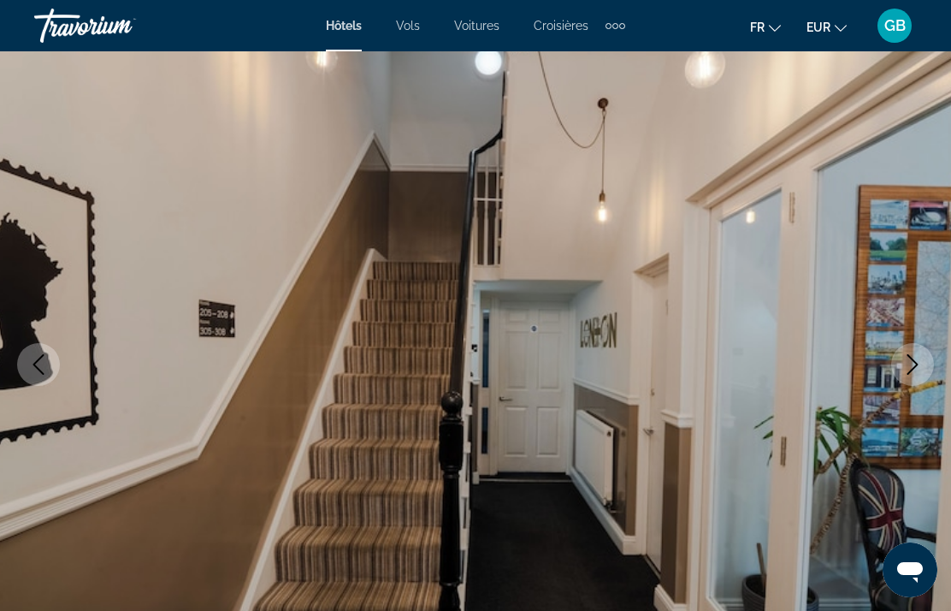
click at [26, 355] on button "Previous image" at bounding box center [38, 364] width 43 height 43
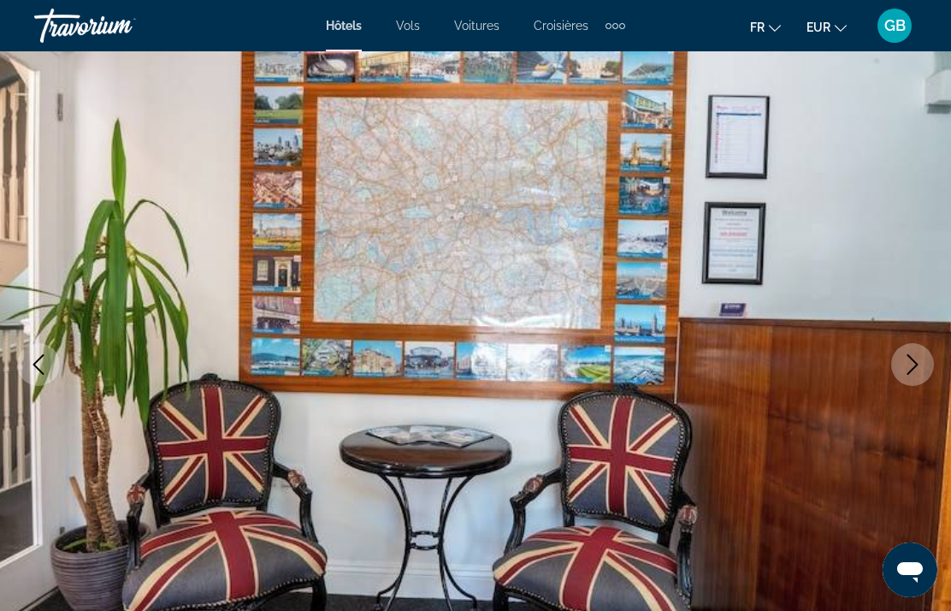
click at [888, 358] on img "Main content" at bounding box center [475, 364] width 951 height 812
click at [917, 372] on icon "Next image" at bounding box center [912, 364] width 21 height 21
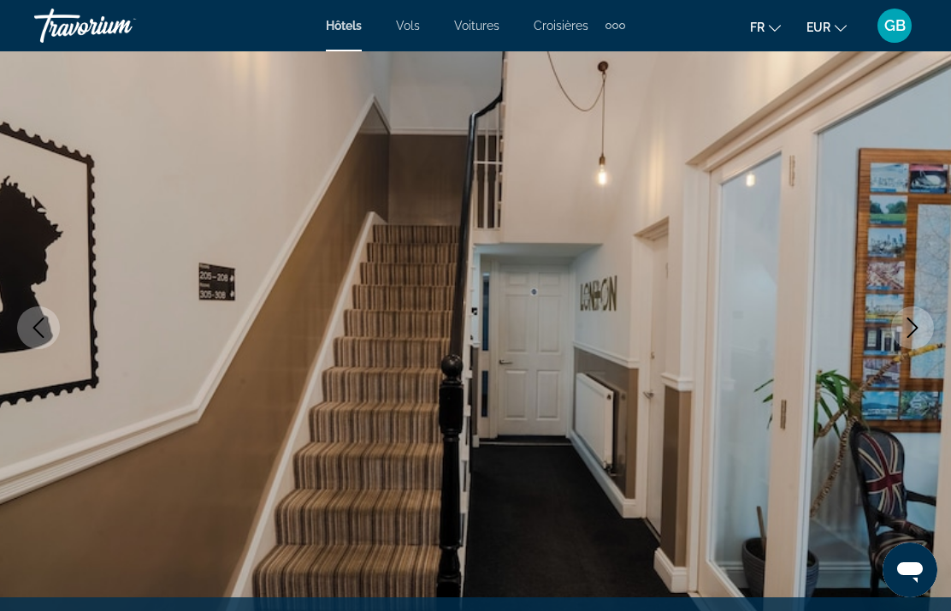
scroll to position [150, 0]
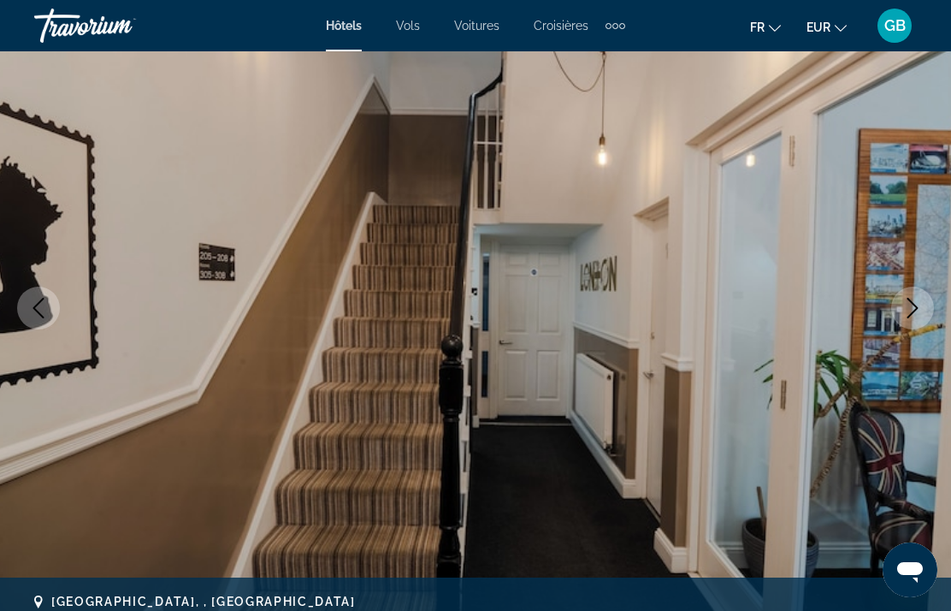
click at [920, 290] on button "Next image" at bounding box center [912, 307] width 43 height 43
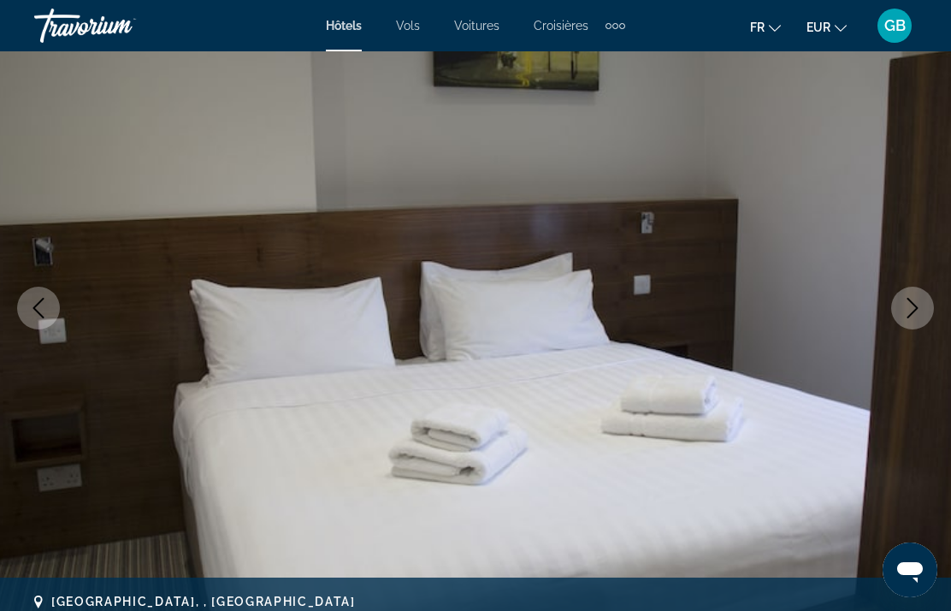
click at [906, 297] on button "Next image" at bounding box center [912, 307] width 43 height 43
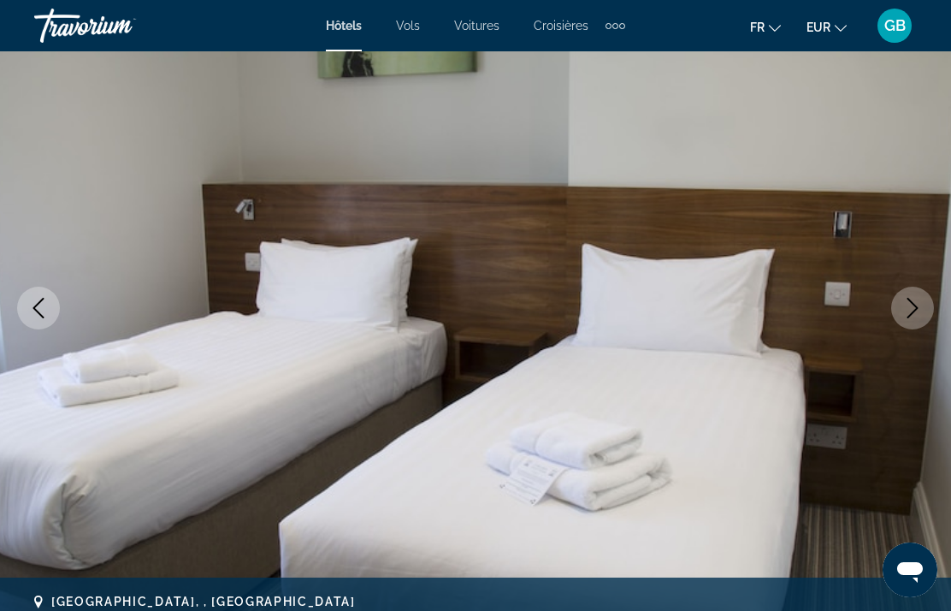
click at [908, 304] on icon "Next image" at bounding box center [912, 308] width 21 height 21
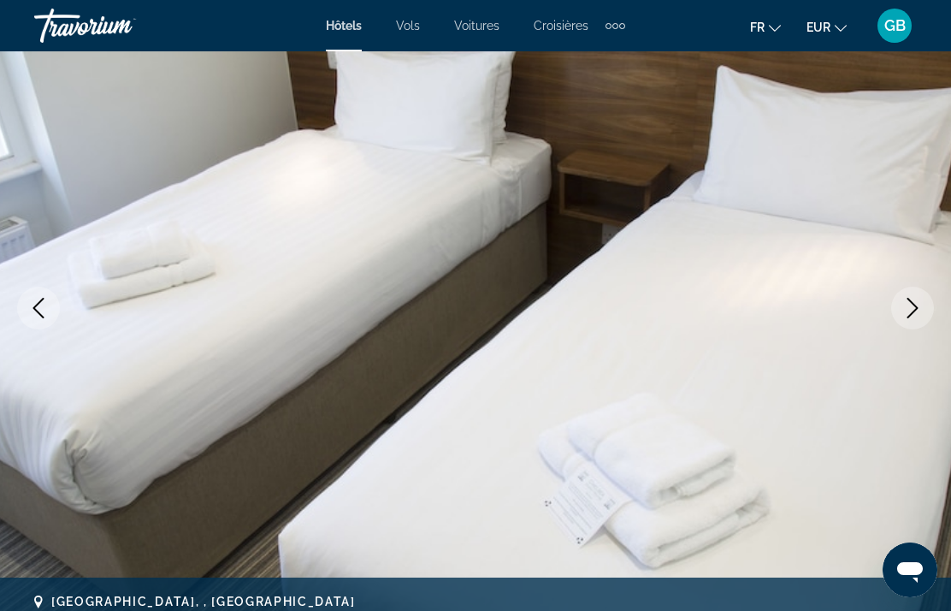
click at [905, 315] on icon "Next image" at bounding box center [912, 308] width 21 height 21
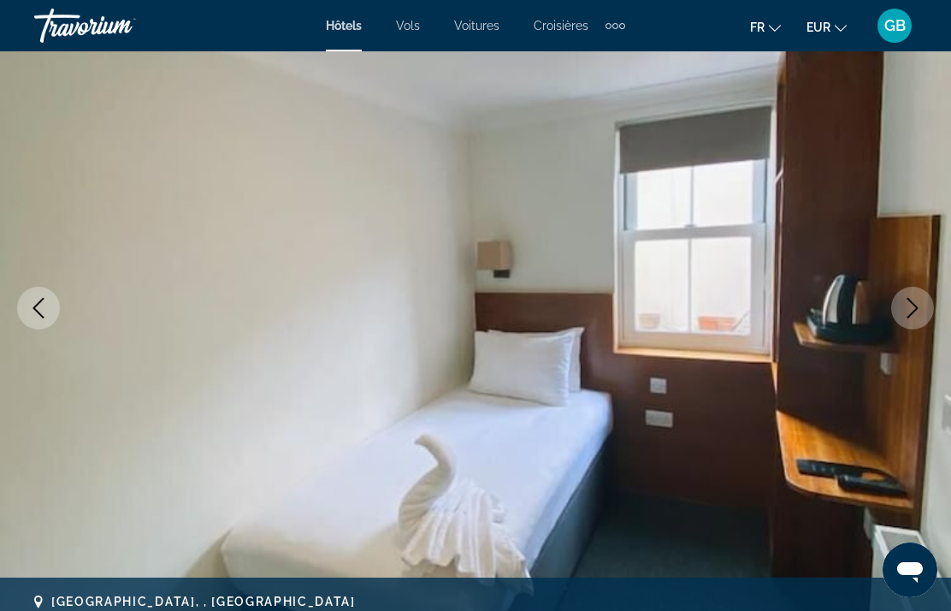
click at [914, 298] on icon "Next image" at bounding box center [912, 308] width 21 height 21
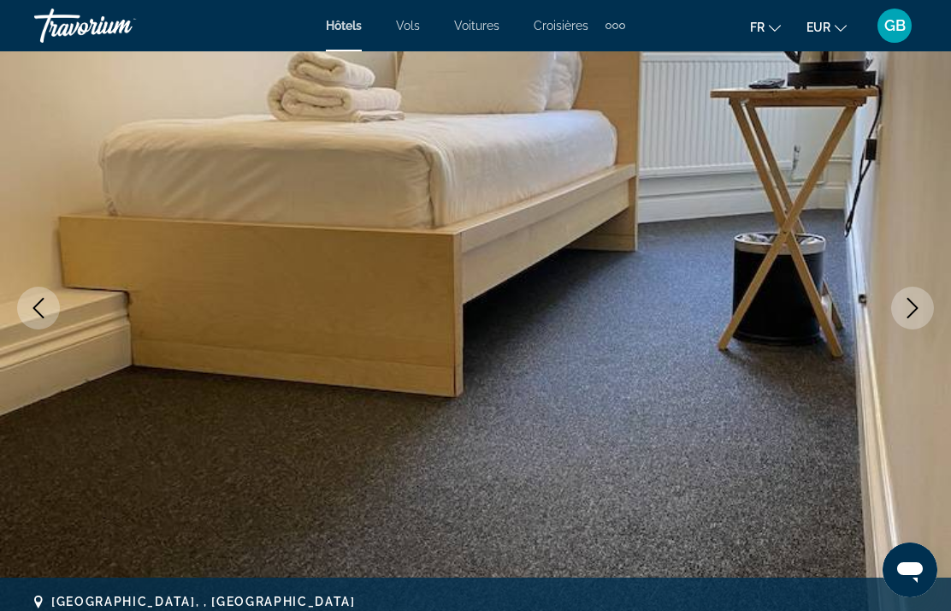
click at [918, 299] on icon "Next image" at bounding box center [912, 308] width 21 height 21
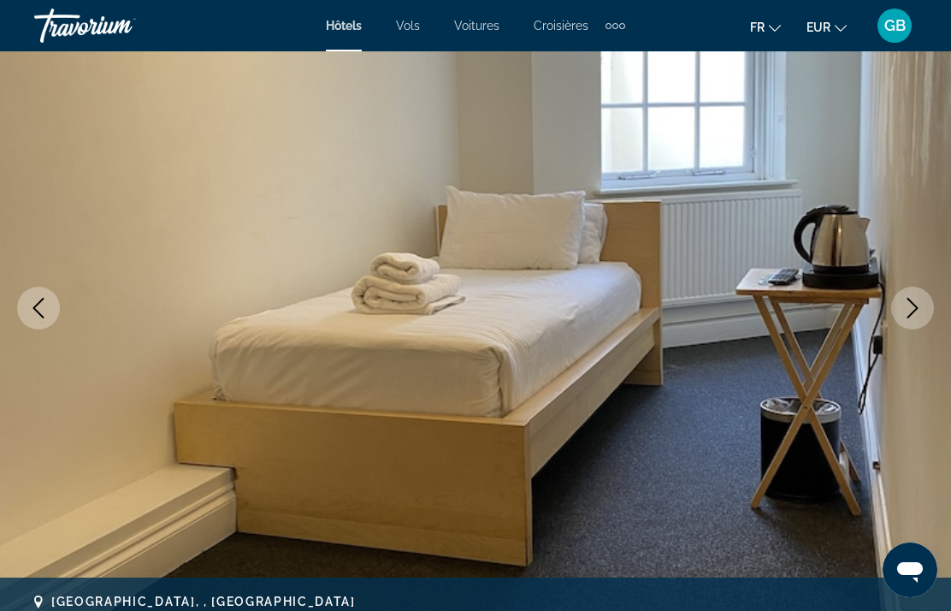
click at [916, 318] on button "Next image" at bounding box center [912, 307] width 43 height 43
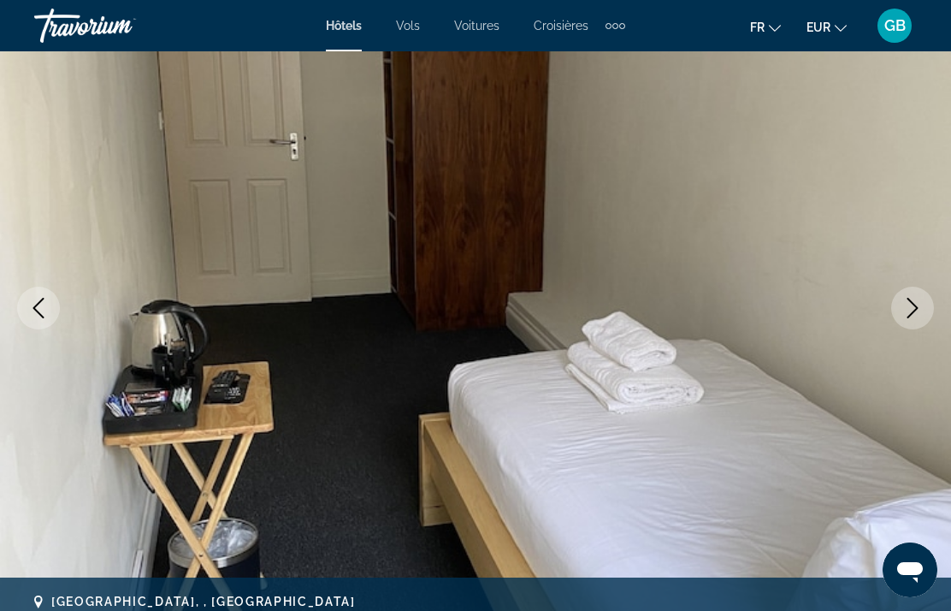
click at [912, 296] on button "Next image" at bounding box center [912, 307] width 43 height 43
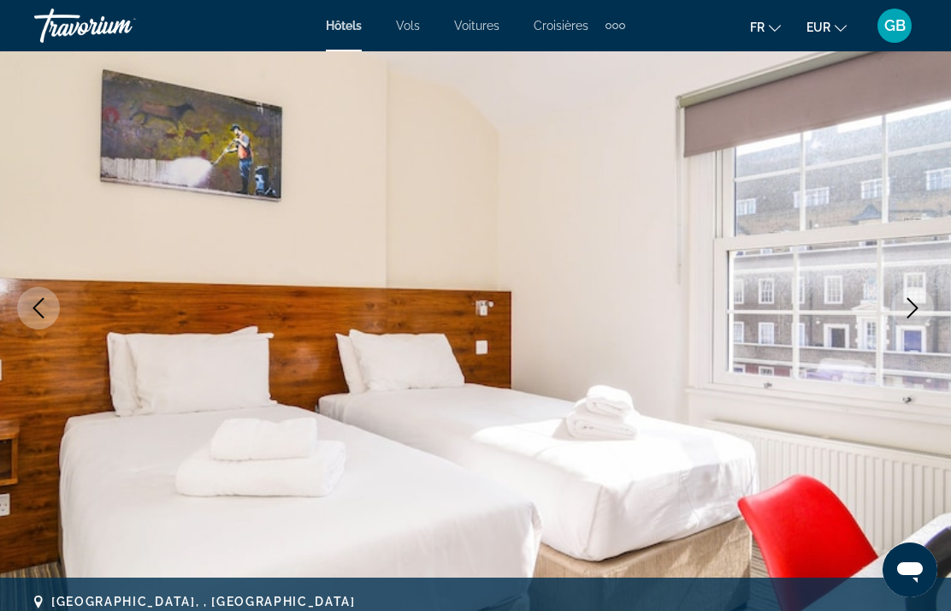
click at [910, 292] on button "Next image" at bounding box center [912, 307] width 43 height 43
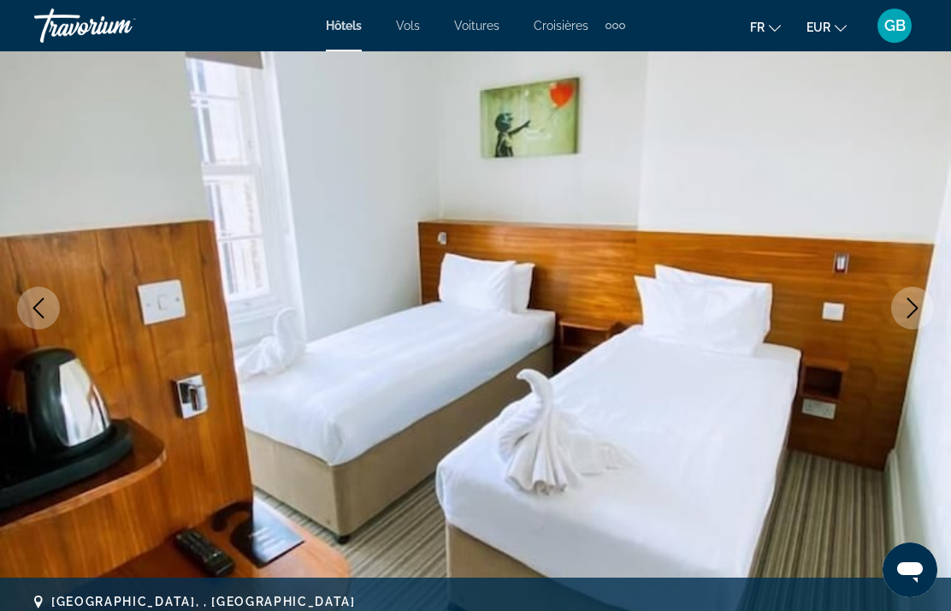
click at [913, 298] on icon "Next image" at bounding box center [912, 308] width 21 height 21
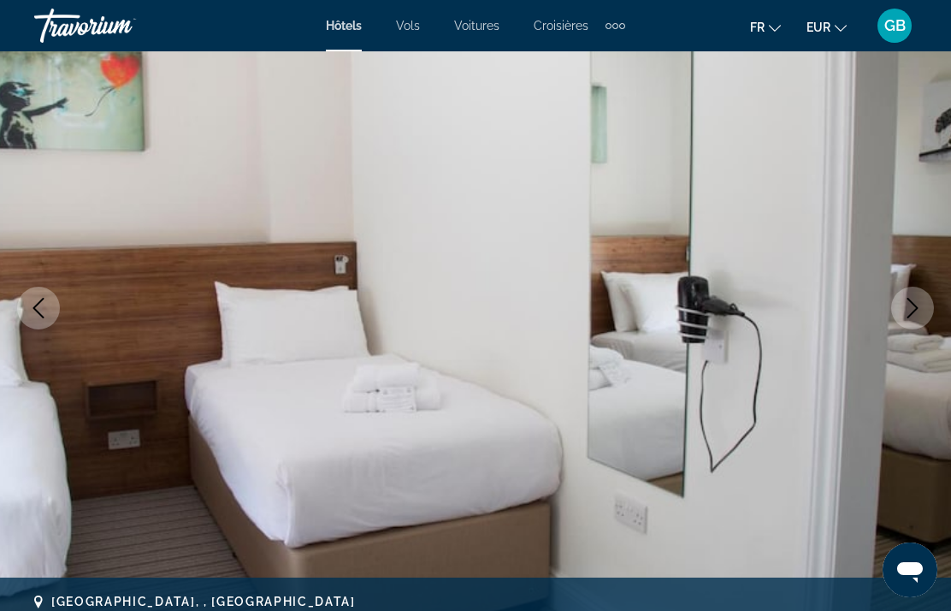
click at [912, 310] on icon "Next image" at bounding box center [912, 308] width 21 height 21
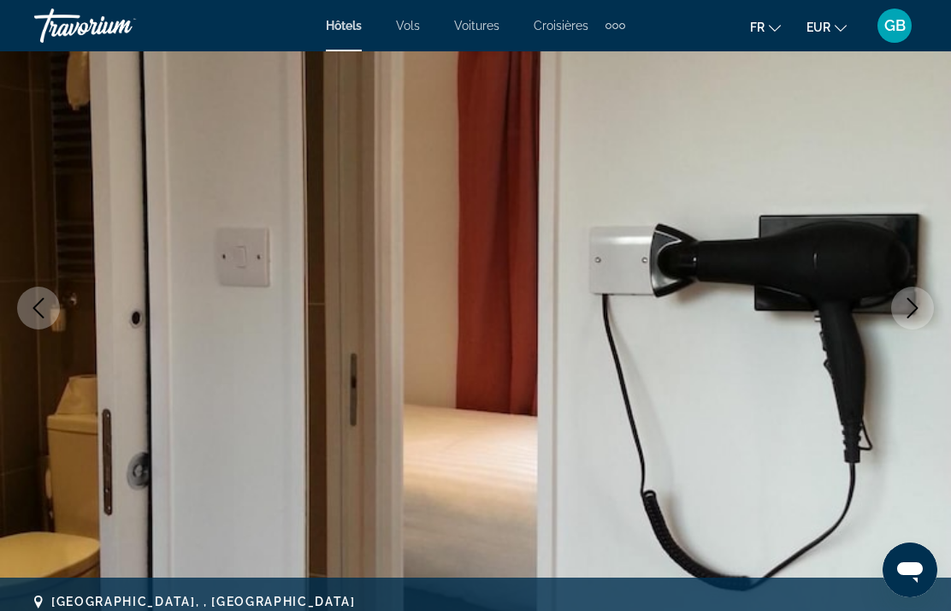
click at [912, 309] on icon "Next image" at bounding box center [912, 308] width 21 height 21
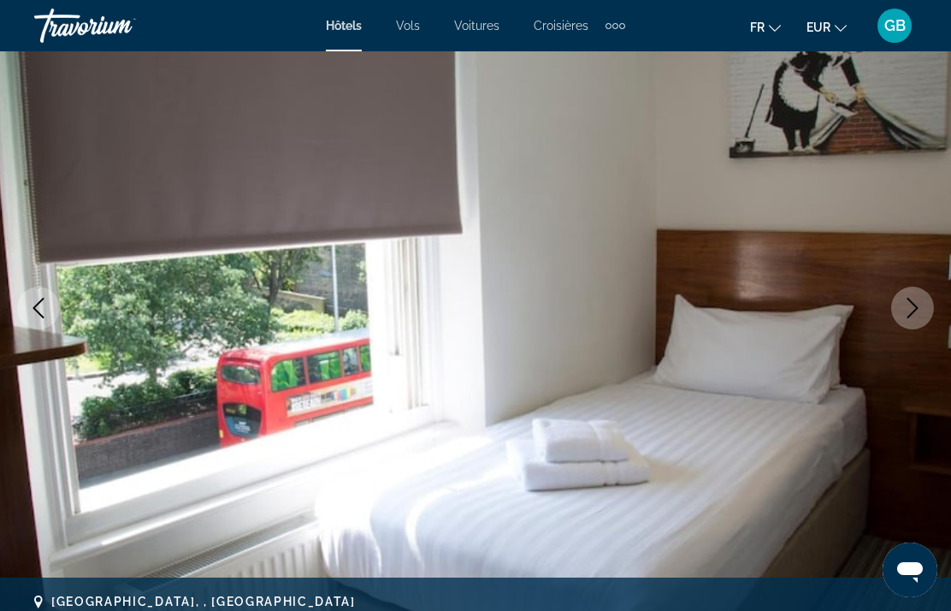
click at [901, 304] on button "Next image" at bounding box center [912, 307] width 43 height 43
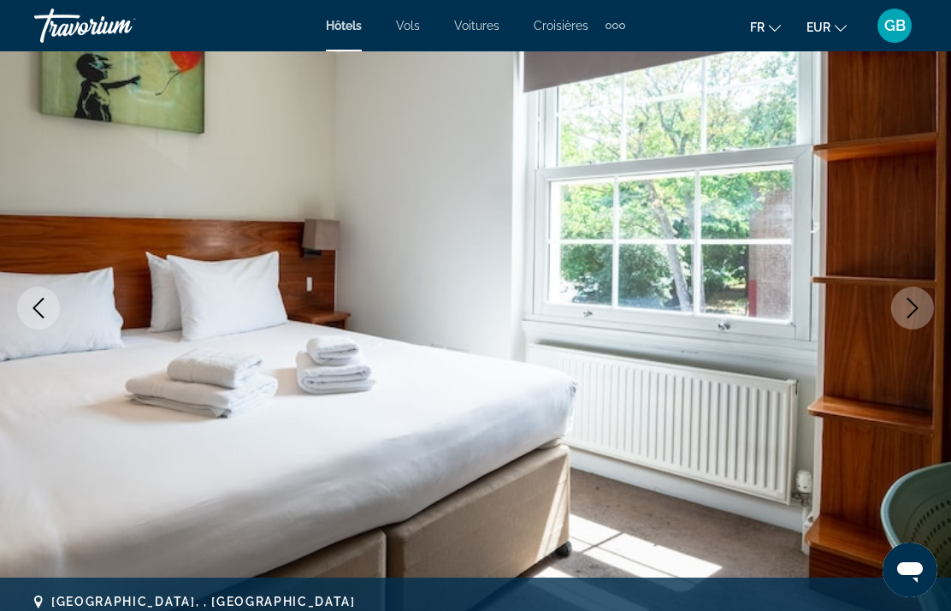
click at [906, 304] on icon "Next image" at bounding box center [912, 308] width 21 height 21
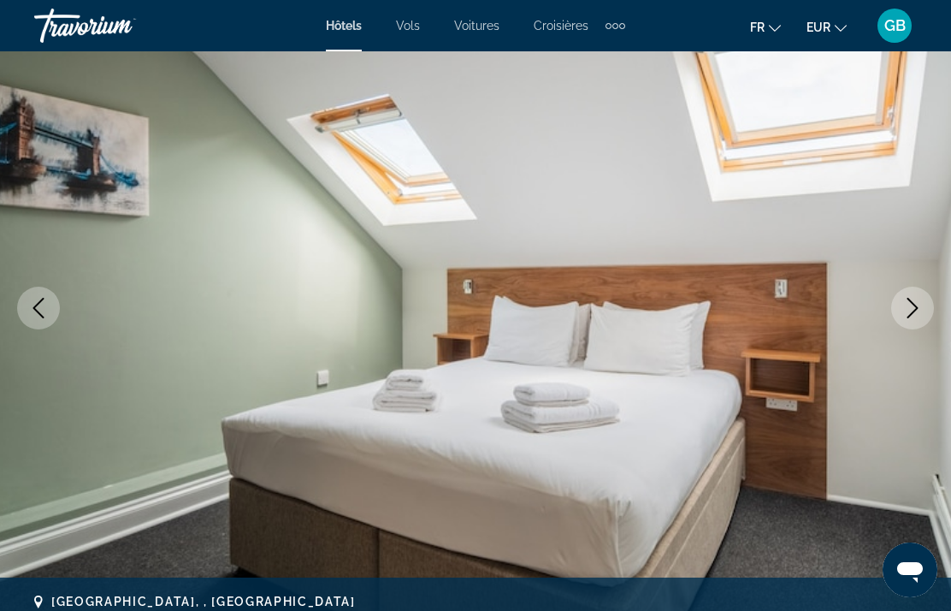
click at [903, 286] on img "Main content" at bounding box center [475, 308] width 951 height 812
click at [915, 316] on icon "Next image" at bounding box center [912, 308] width 21 height 21
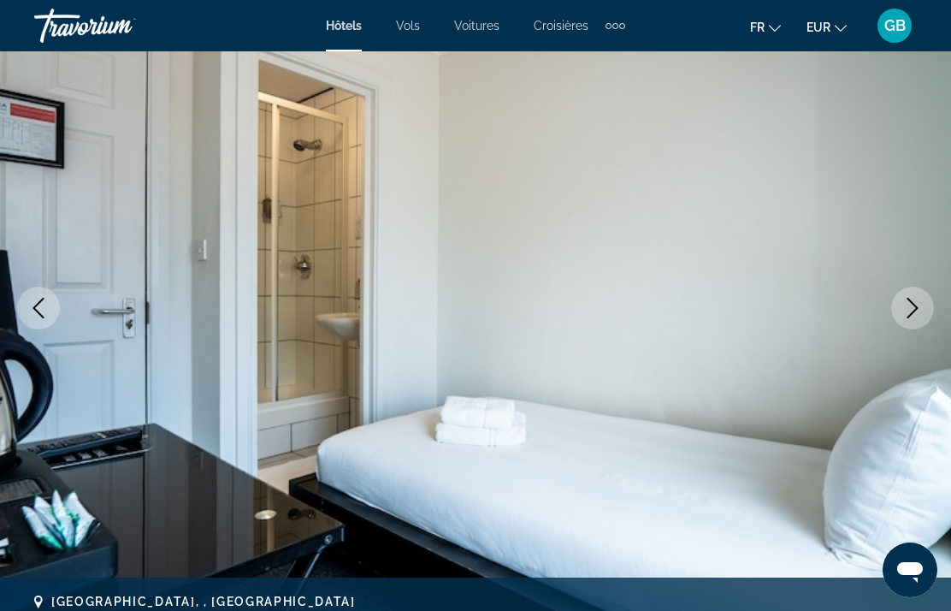
click at [908, 309] on icon "Next image" at bounding box center [912, 308] width 21 height 21
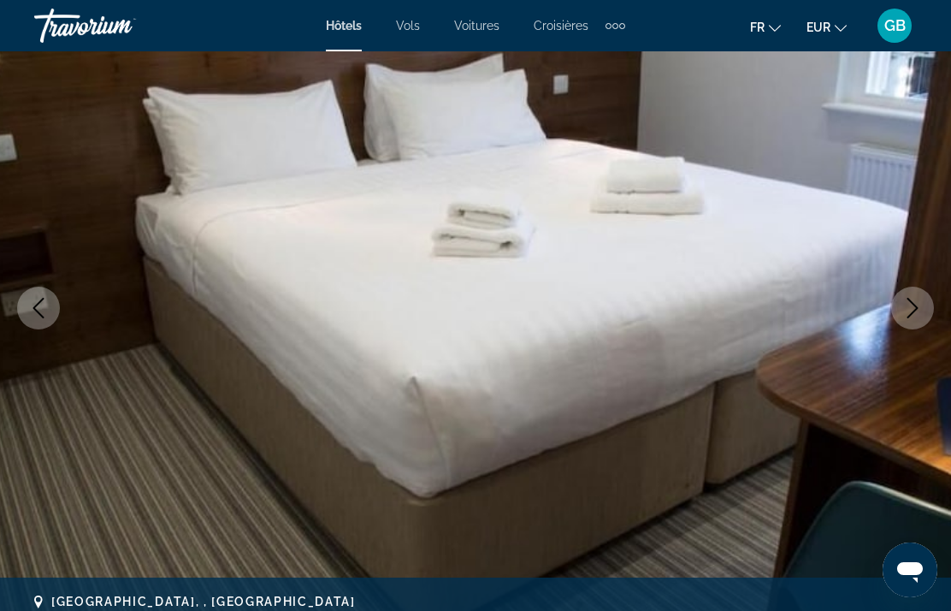
click at [907, 309] on icon "Next image" at bounding box center [912, 308] width 21 height 21
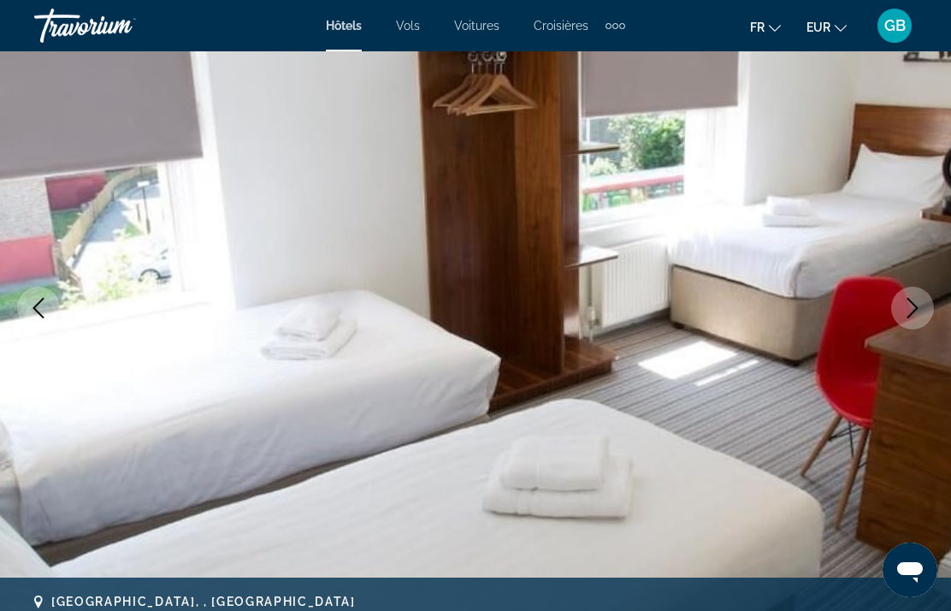
click at [911, 298] on icon "Next image" at bounding box center [912, 308] width 21 height 21
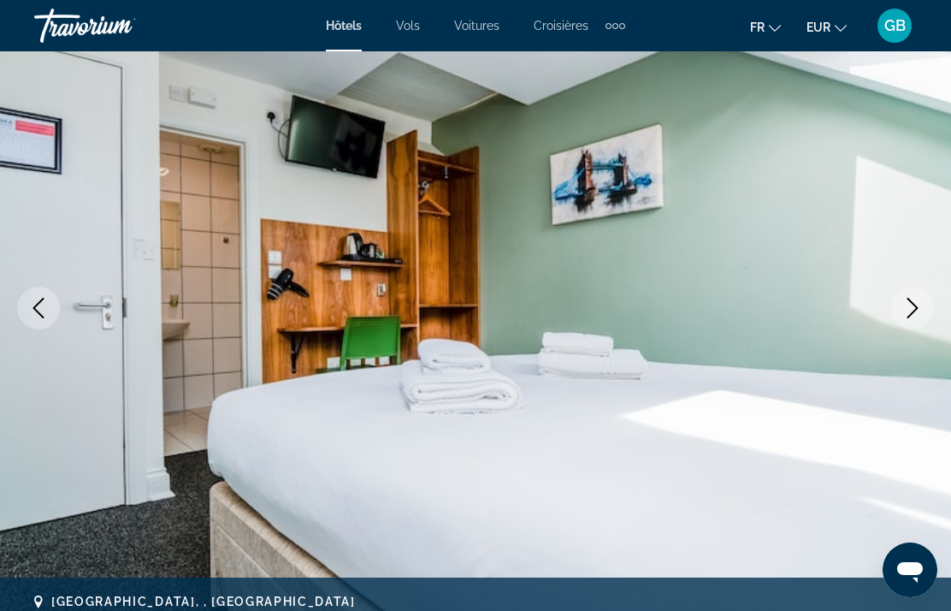
click at [912, 305] on icon "Next image" at bounding box center [912, 308] width 21 height 21
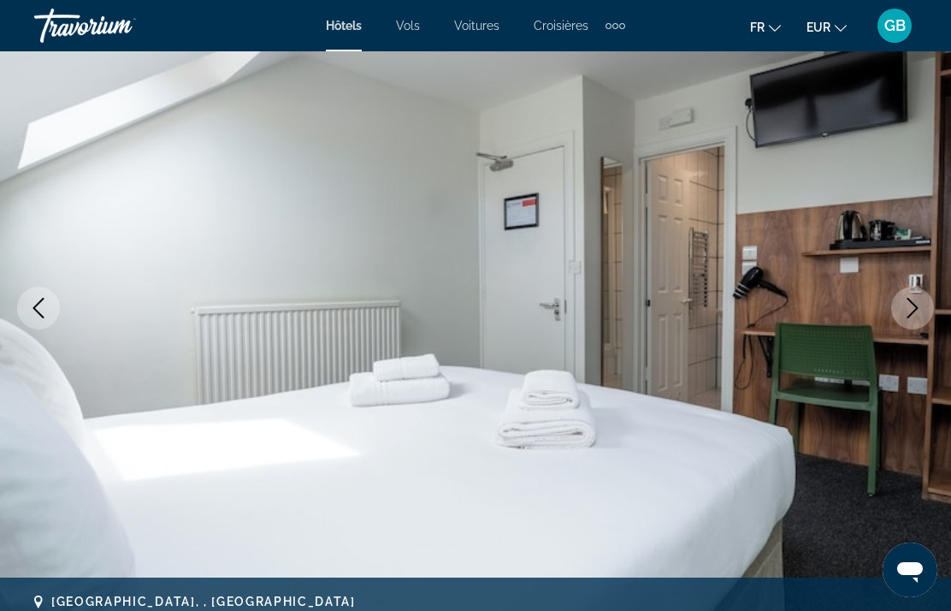
click at [907, 304] on icon "Next image" at bounding box center [912, 308] width 21 height 21
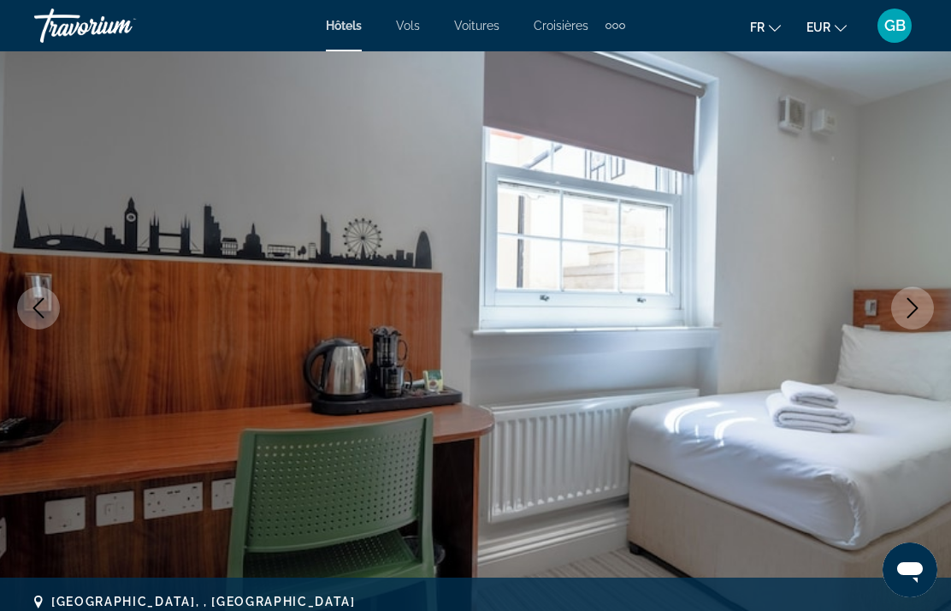
click at [906, 309] on icon "Next image" at bounding box center [912, 308] width 21 height 21
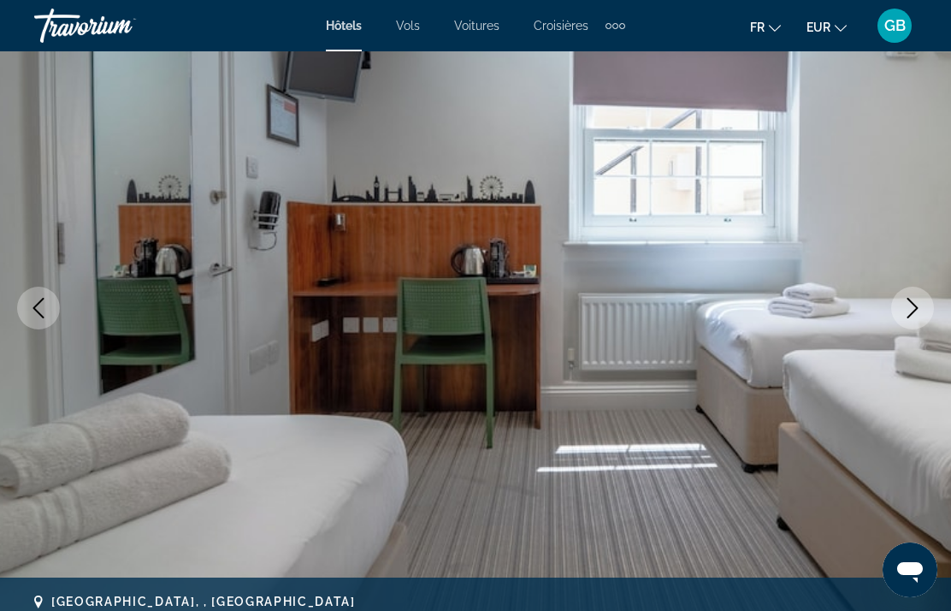
click at [913, 309] on icon "Next image" at bounding box center [912, 308] width 21 height 21
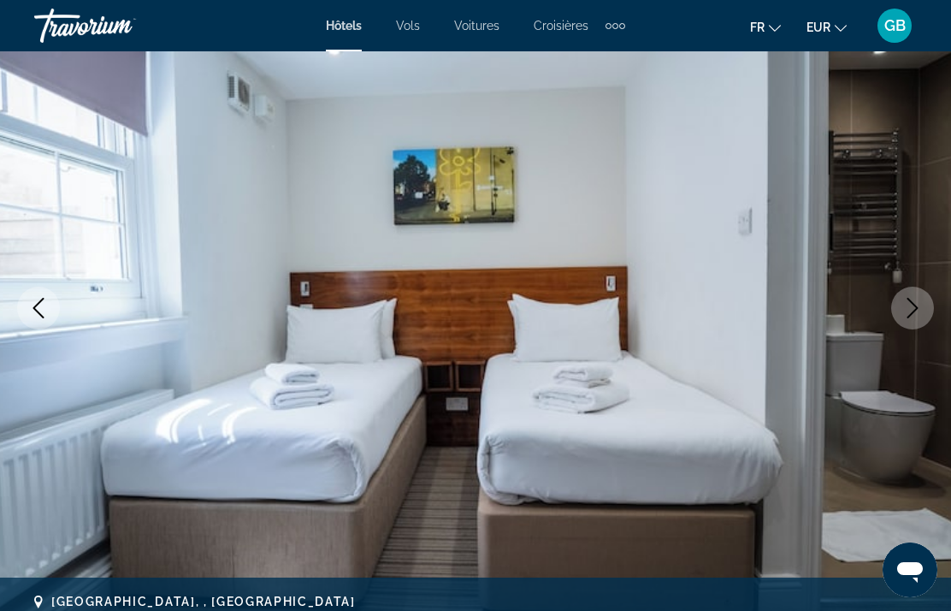
click at [911, 308] on icon "Next image" at bounding box center [912, 308] width 21 height 21
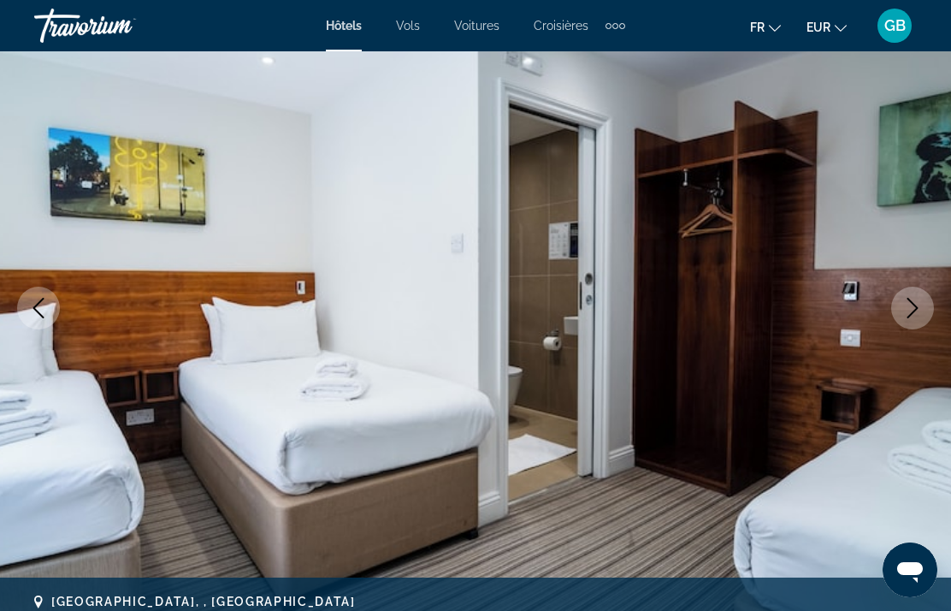
click at [911, 297] on button "Next image" at bounding box center [912, 307] width 43 height 43
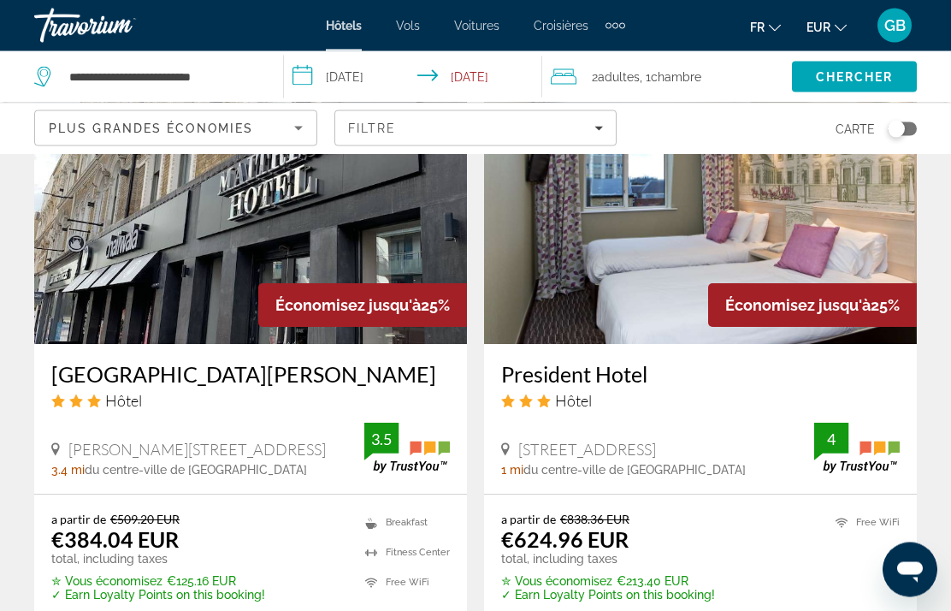
scroll to position [3349, 0]
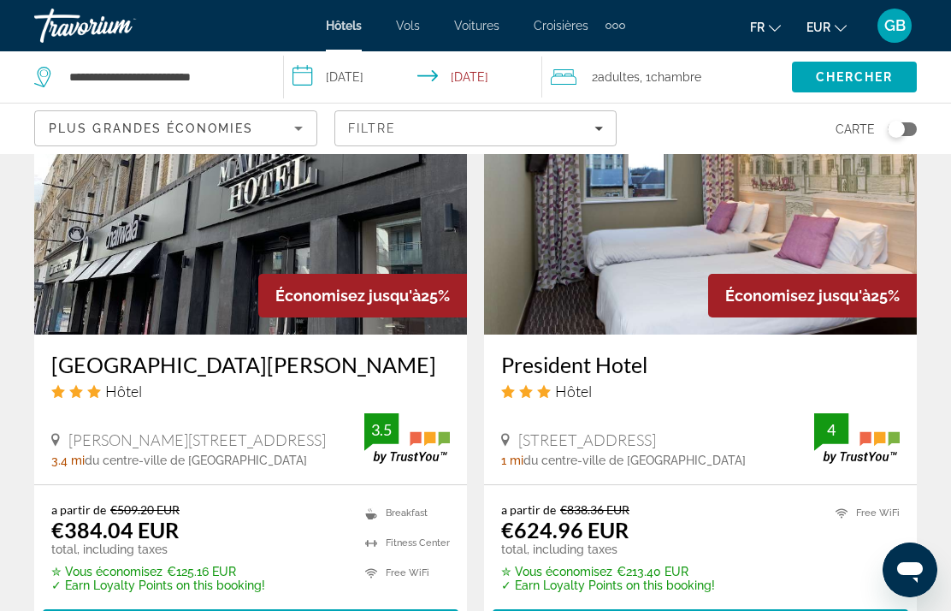
click at [212, 246] on img "Main content" at bounding box center [250, 198] width 433 height 274
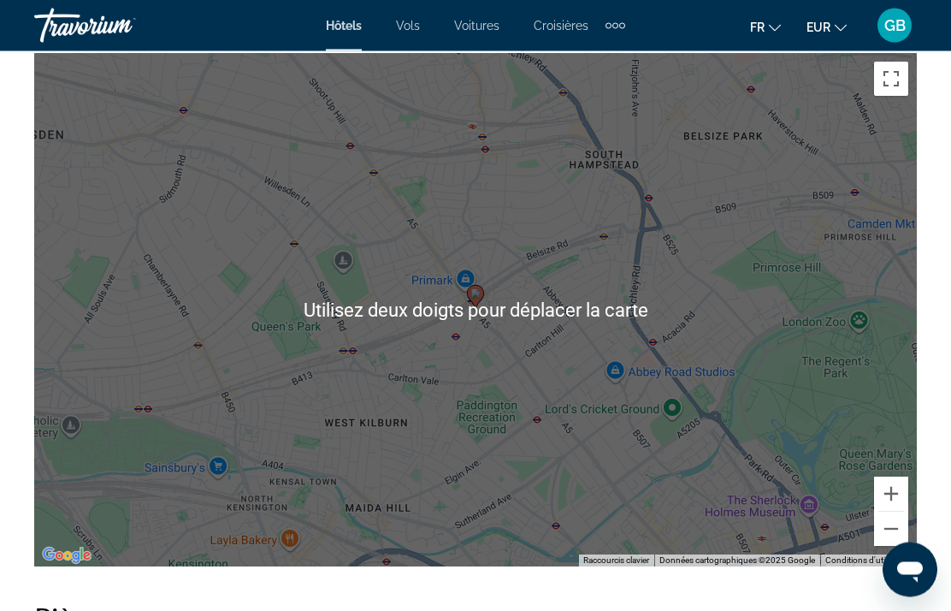
scroll to position [1928, 0]
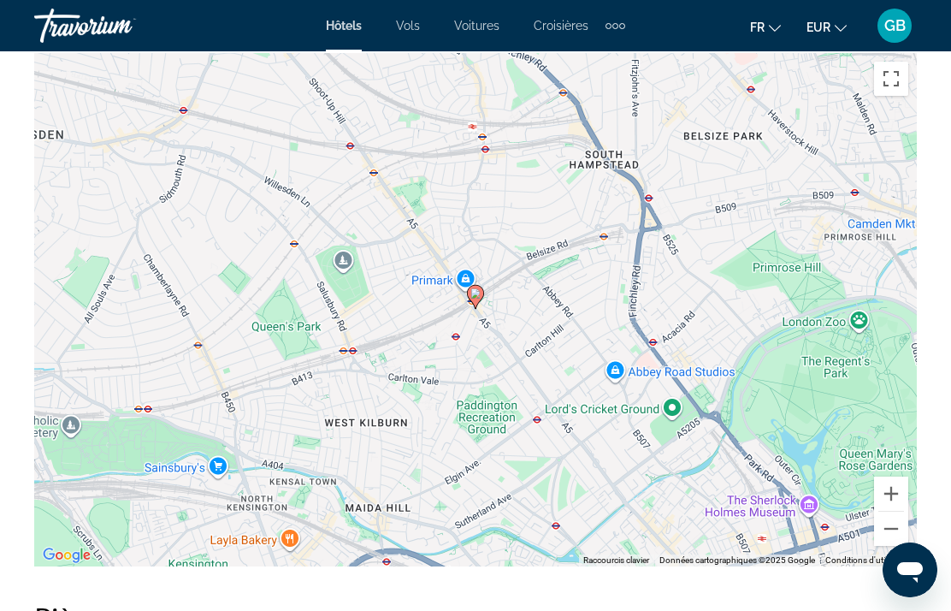
click at [900, 512] on button "Zoom arrière" at bounding box center [891, 528] width 34 height 34
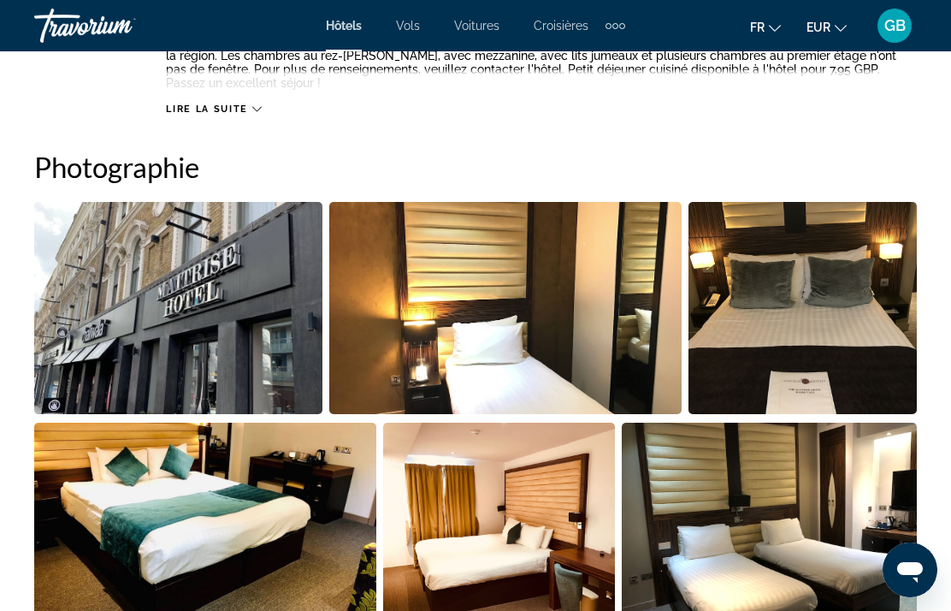
scroll to position [1053, 0]
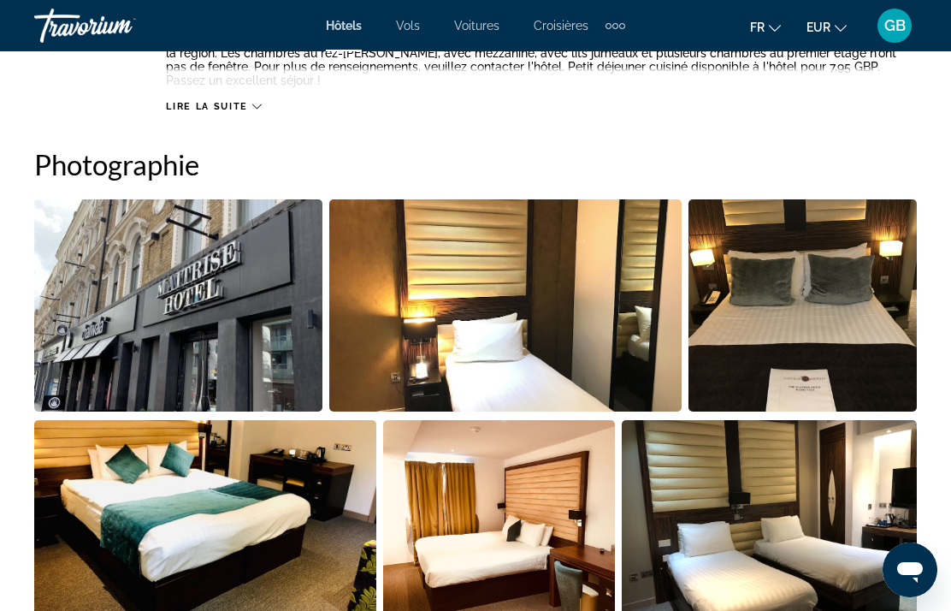
click at [254, 350] on img "Open full-screen image slider" at bounding box center [178, 305] width 288 height 212
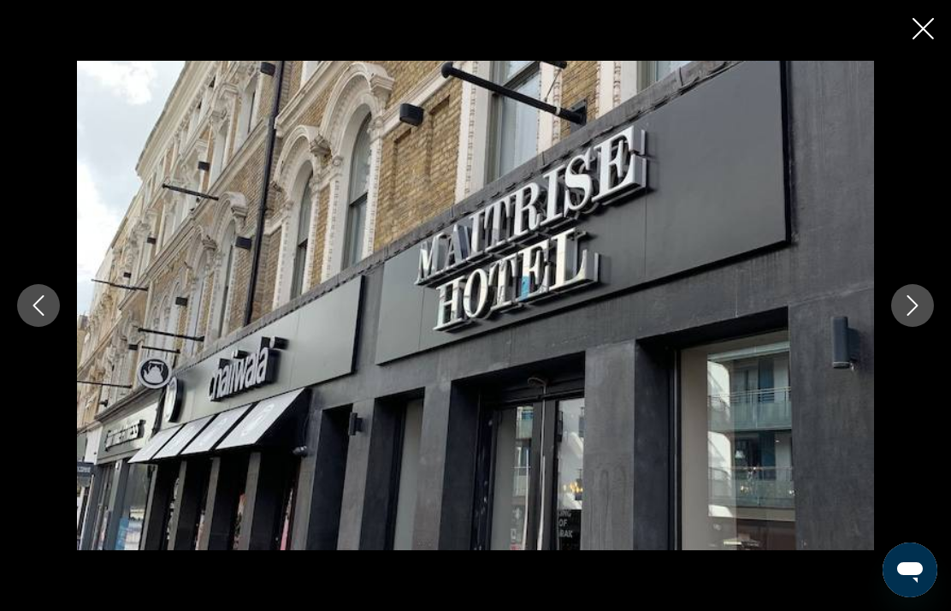
click at [912, 303] on icon "Next image" at bounding box center [912, 305] width 21 height 21
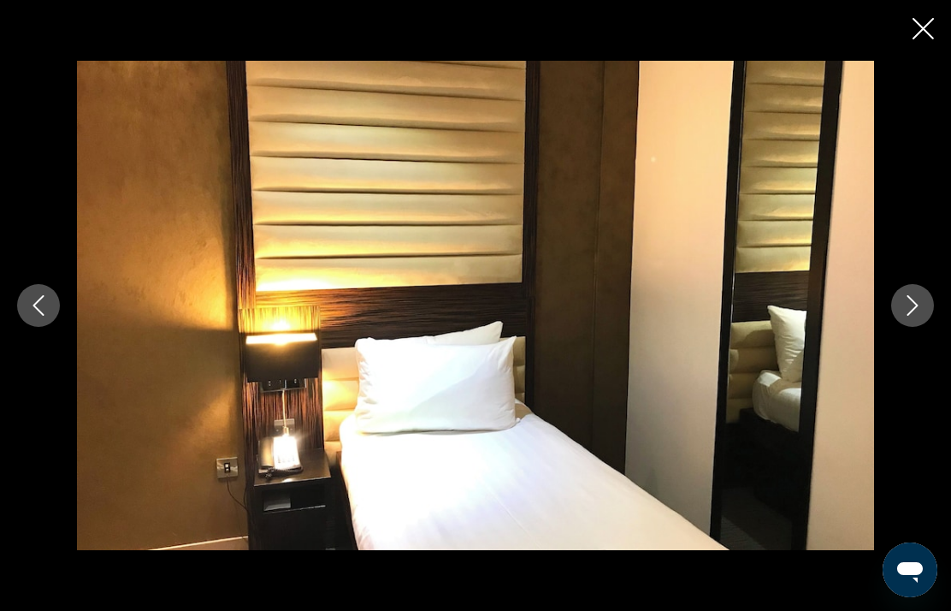
click at [914, 309] on icon "Next image" at bounding box center [912, 305] width 11 height 21
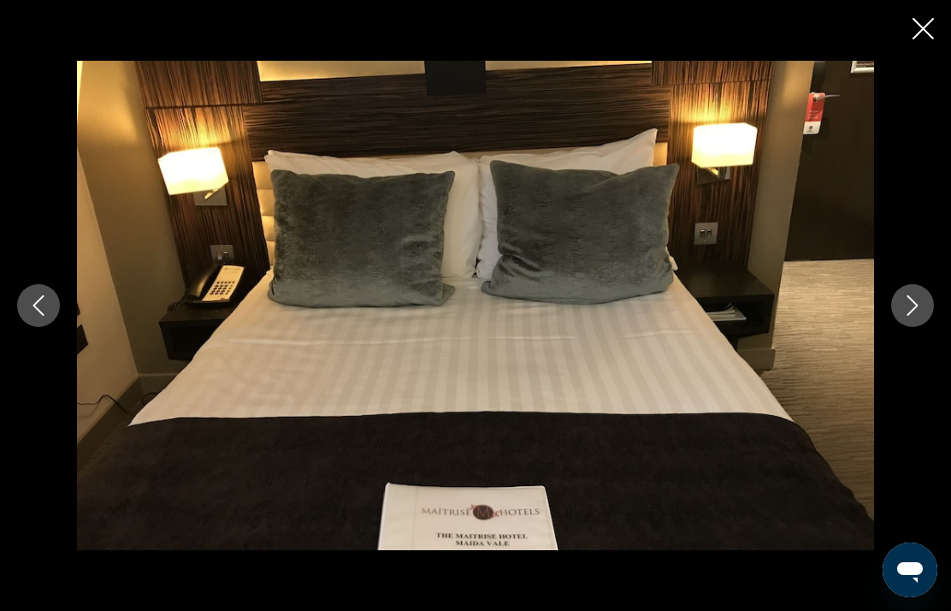
click at [906, 305] on icon "Next image" at bounding box center [912, 305] width 21 height 21
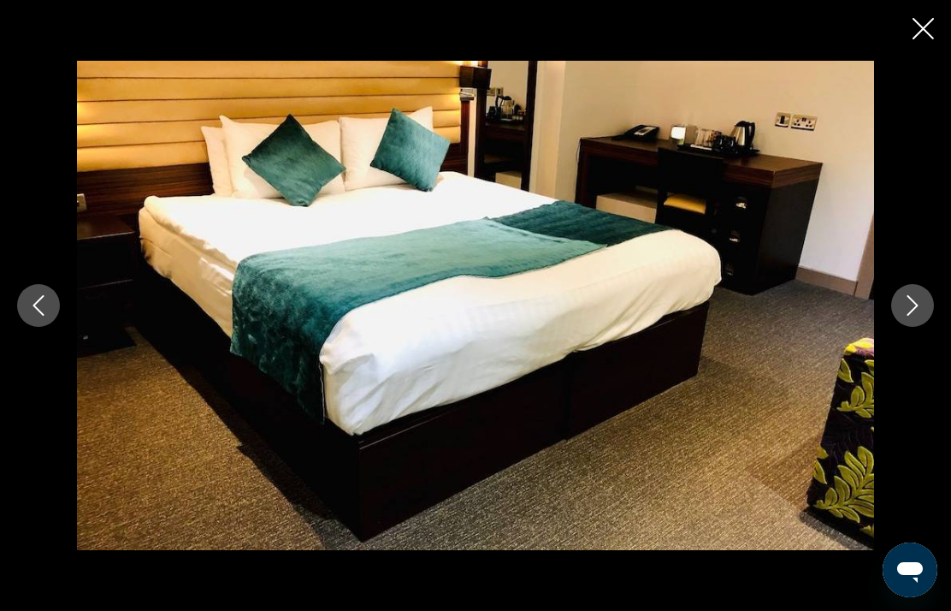
click at [907, 303] on icon "Next image" at bounding box center [912, 305] width 21 height 21
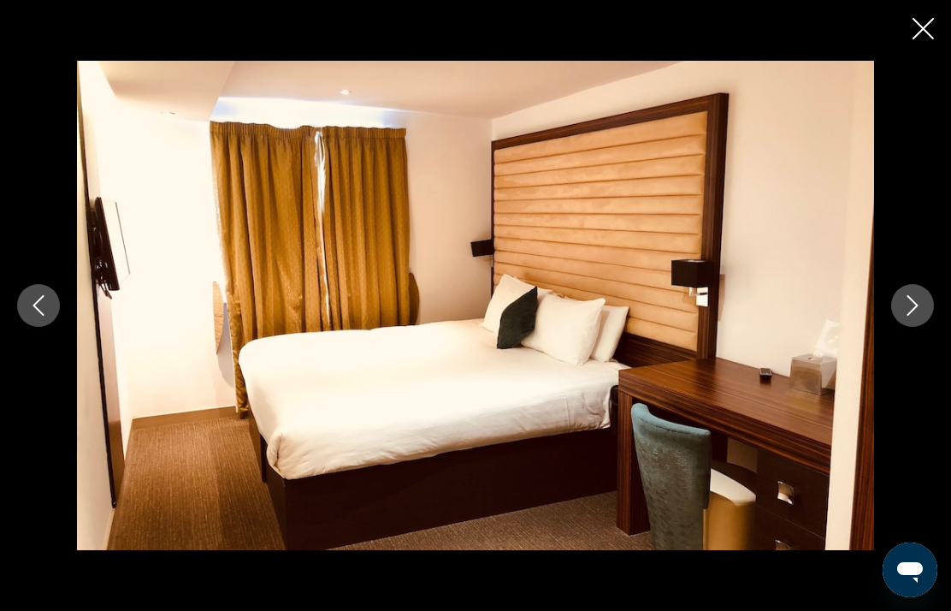
click at [906, 293] on button "Next image" at bounding box center [912, 305] width 43 height 43
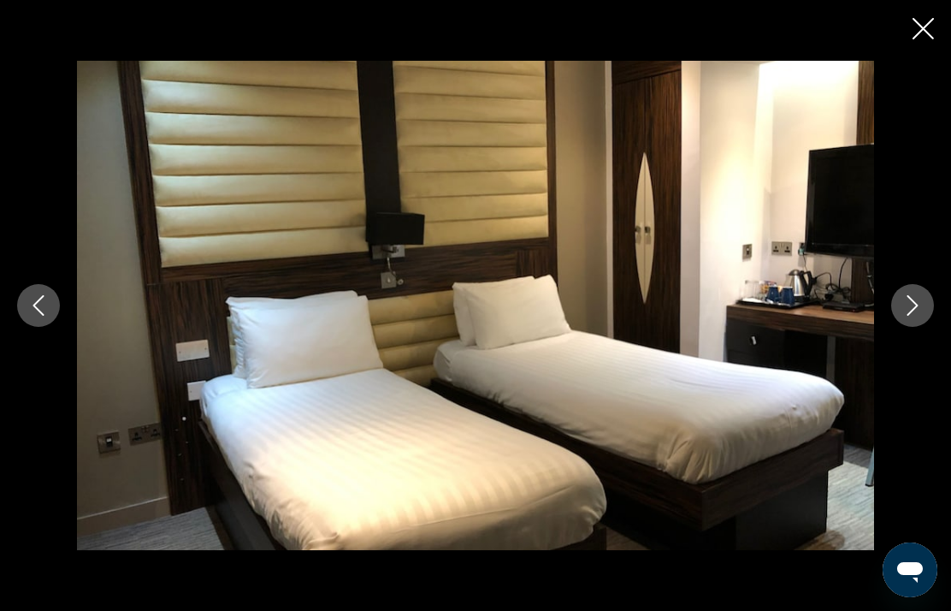
click at [912, 307] on icon "Next image" at bounding box center [912, 305] width 21 height 21
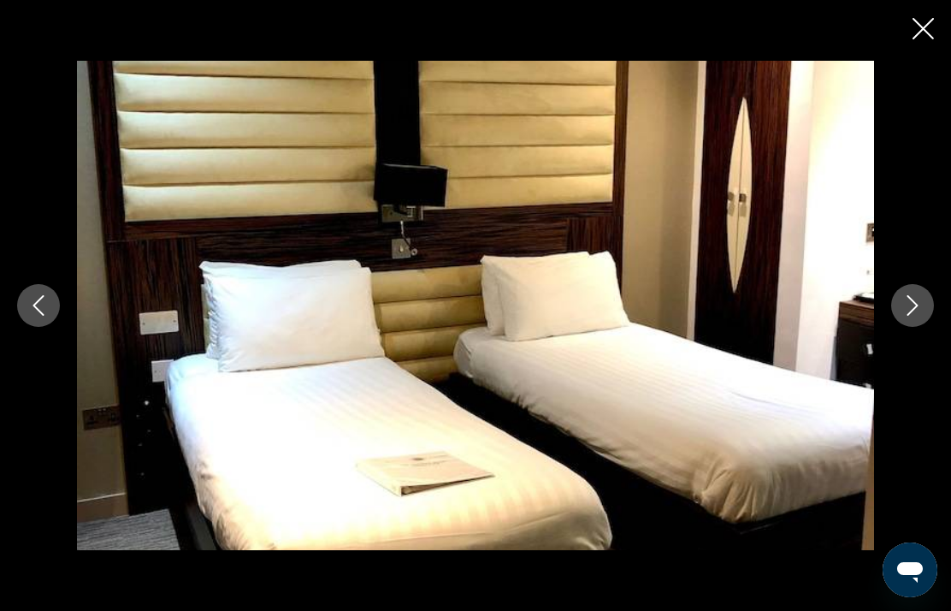
click at [910, 304] on icon "Next image" at bounding box center [912, 305] width 21 height 21
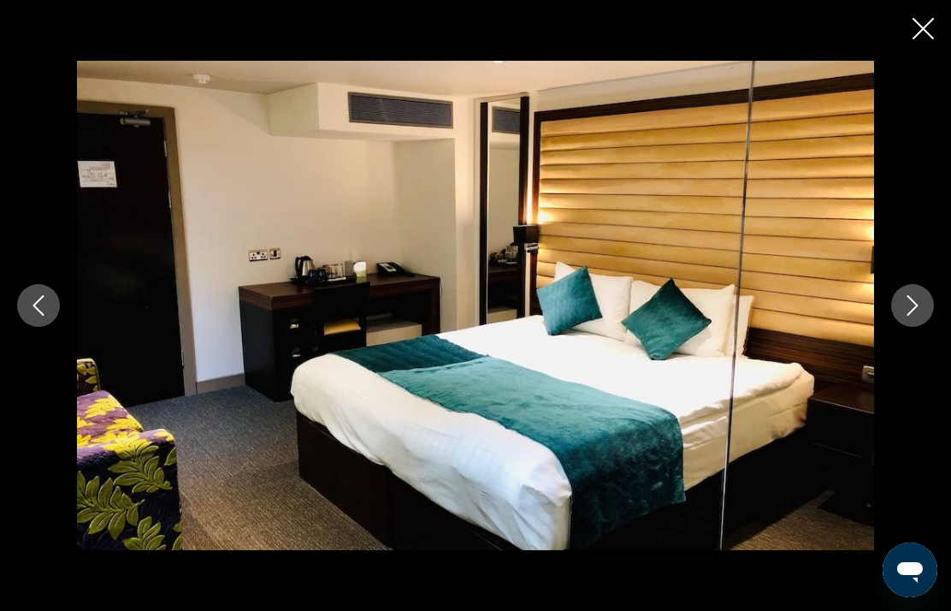
click at [910, 306] on icon "Next image" at bounding box center [912, 305] width 21 height 21
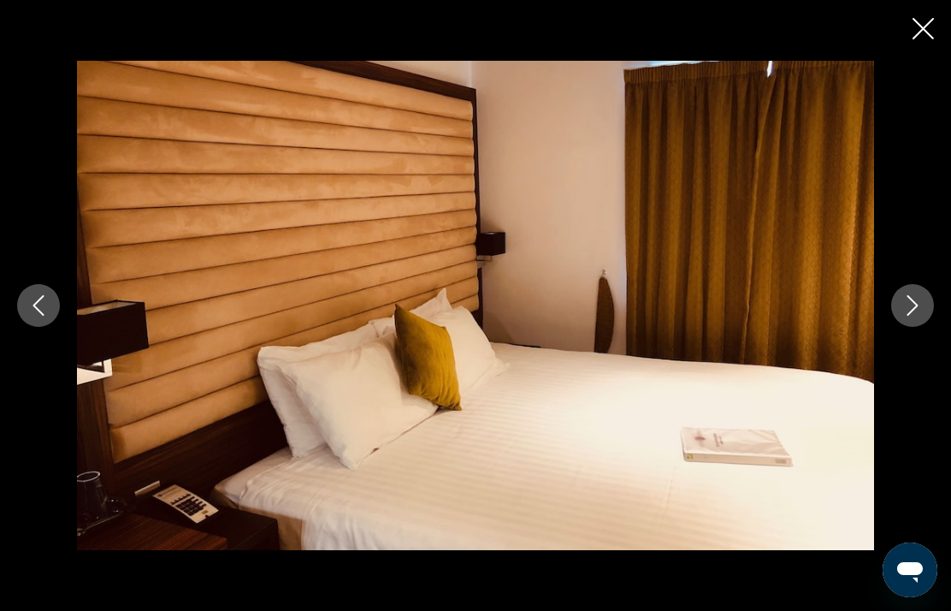
click at [909, 307] on icon "Next image" at bounding box center [912, 305] width 21 height 21
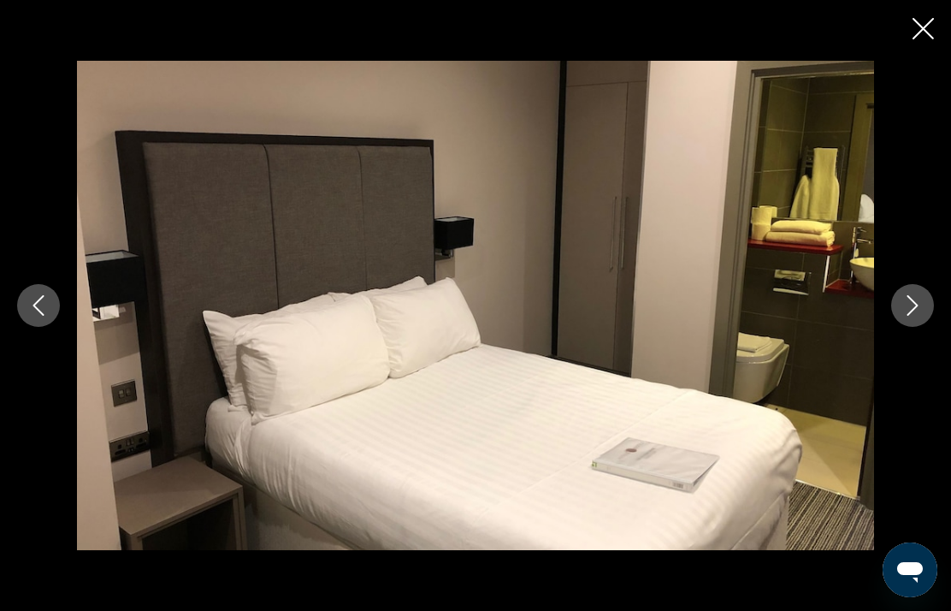
click at [906, 304] on icon "Next image" at bounding box center [912, 305] width 21 height 21
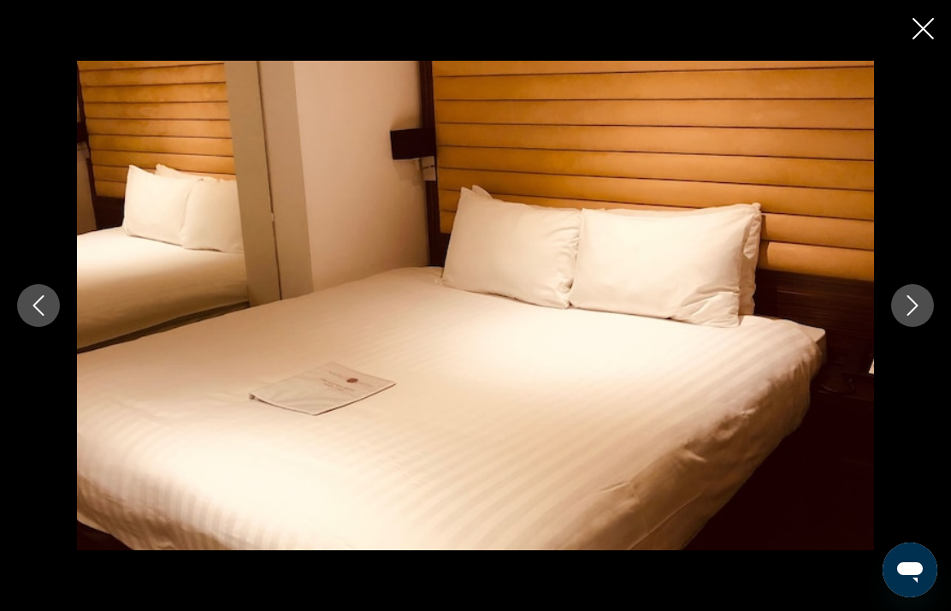
click at [906, 305] on icon "Next image" at bounding box center [912, 305] width 21 height 21
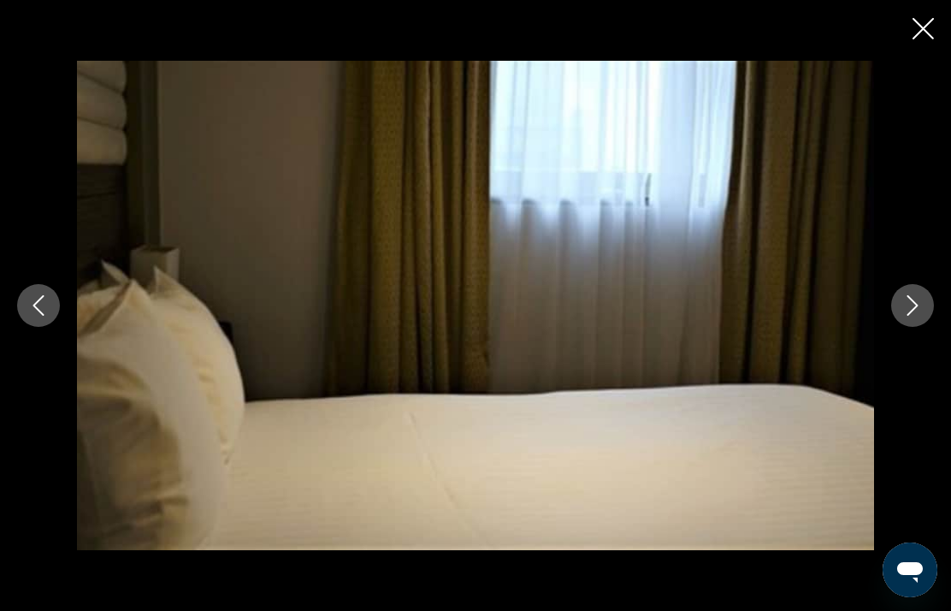
click at [907, 306] on icon "Next image" at bounding box center [912, 305] width 21 height 21
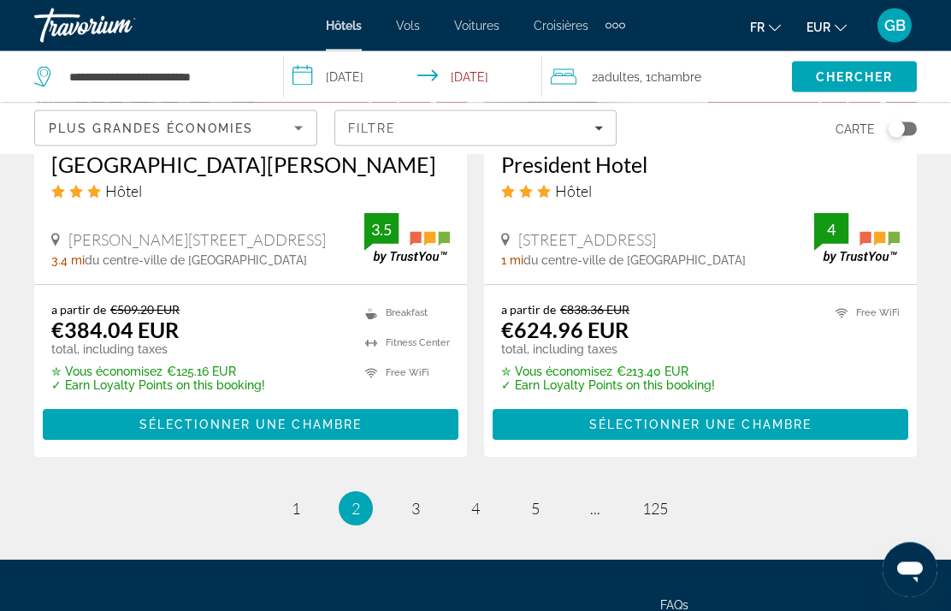
scroll to position [3549, 0]
click at [411, 509] on span "3" at bounding box center [415, 508] width 9 height 19
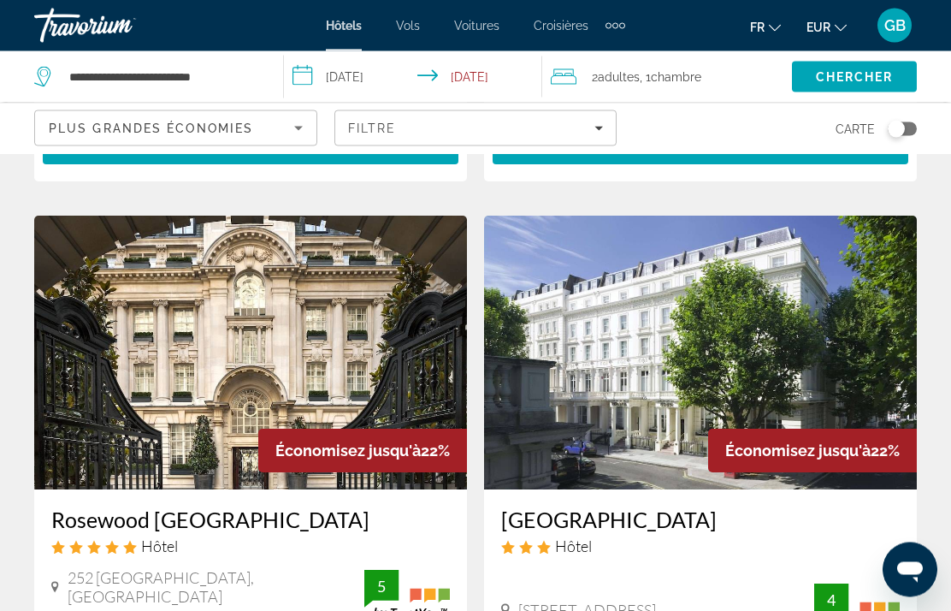
scroll to position [3675, 0]
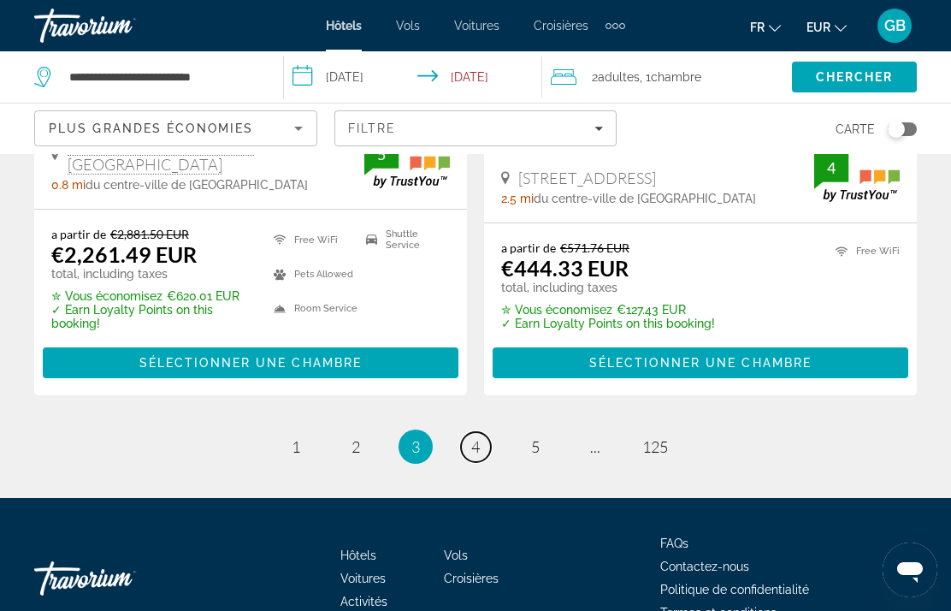
click at [471, 437] on span "4" at bounding box center [475, 446] width 9 height 19
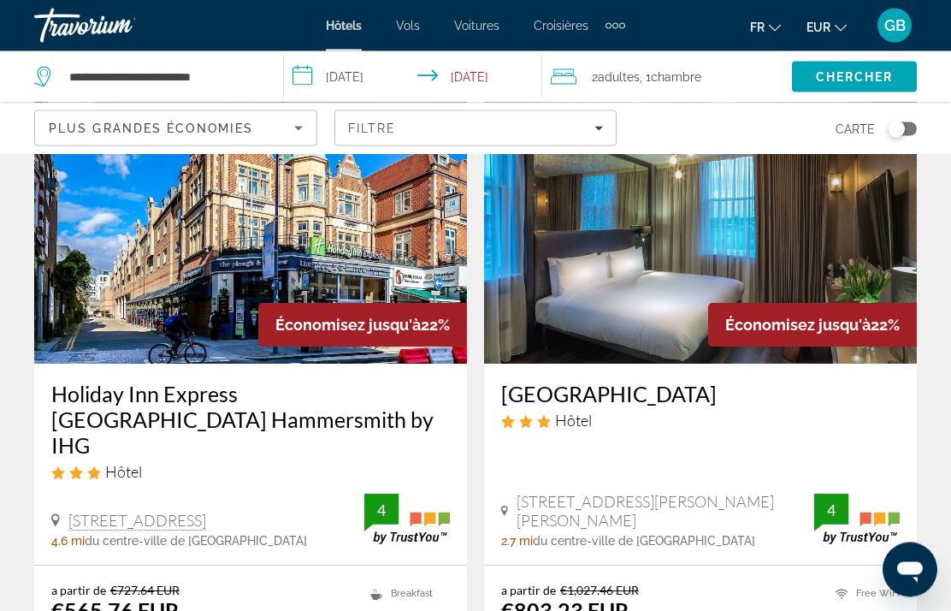
scroll to position [762, 0]
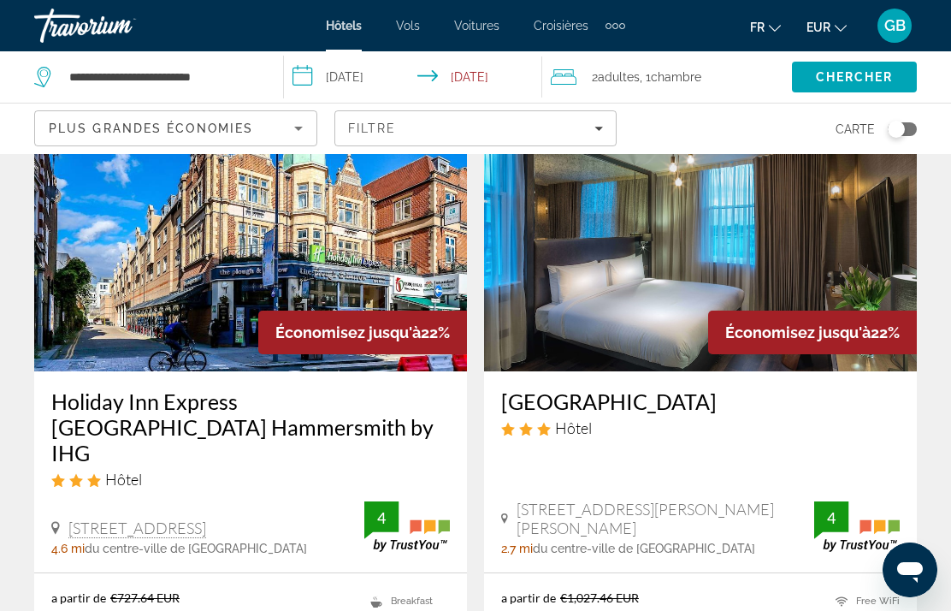
click at [400, 231] on img "Main content" at bounding box center [250, 234] width 433 height 274
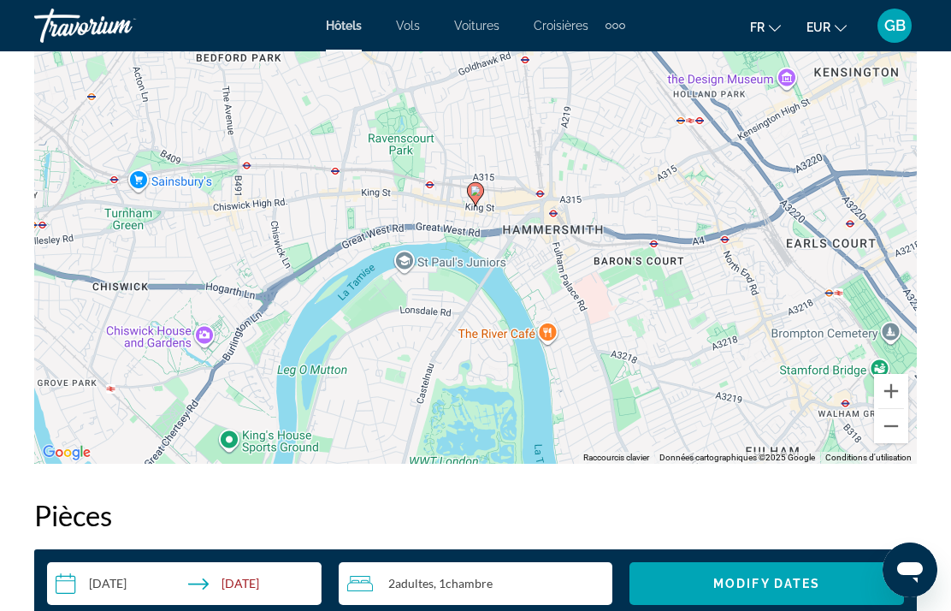
scroll to position [2046, 0]
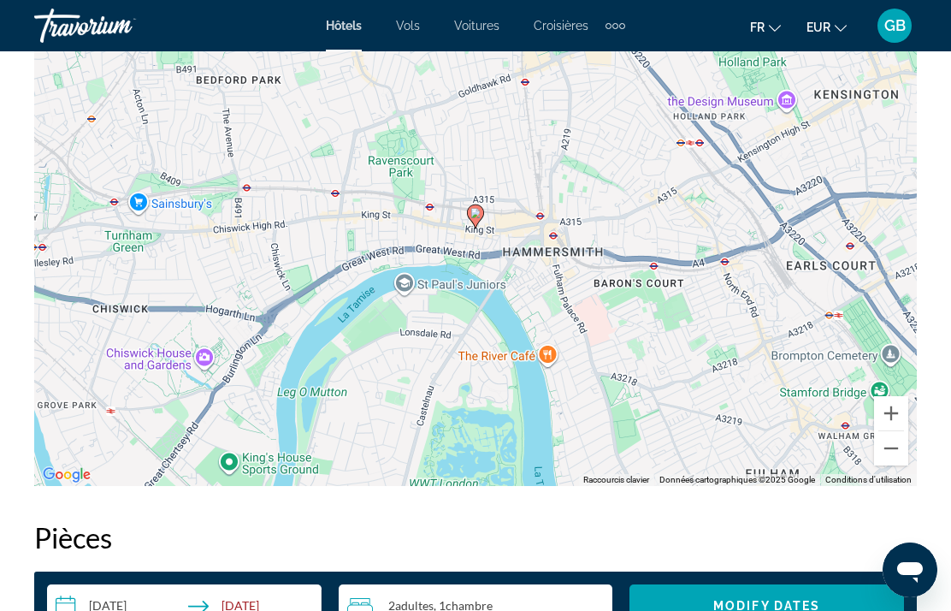
click at [900, 443] on button "Zoom arrière" at bounding box center [891, 448] width 34 height 34
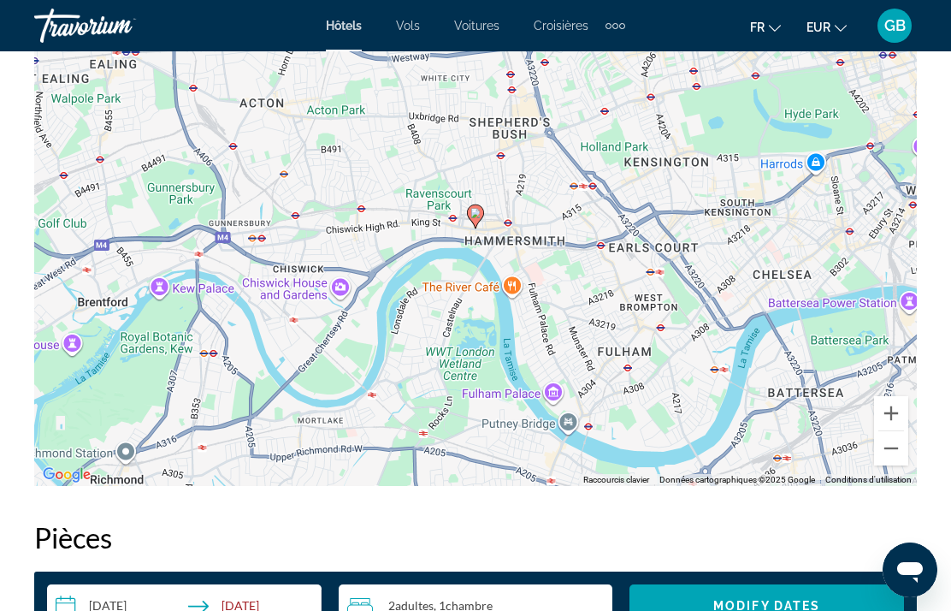
click at [900, 452] on button "Zoom arrière" at bounding box center [891, 448] width 34 height 34
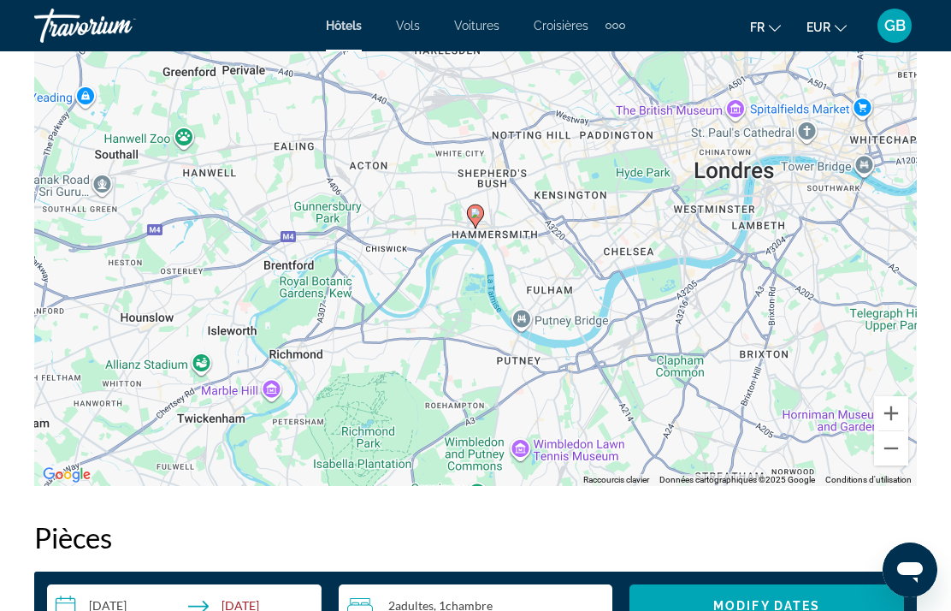
click at [900, 410] on button "Zoom avant" at bounding box center [891, 413] width 34 height 34
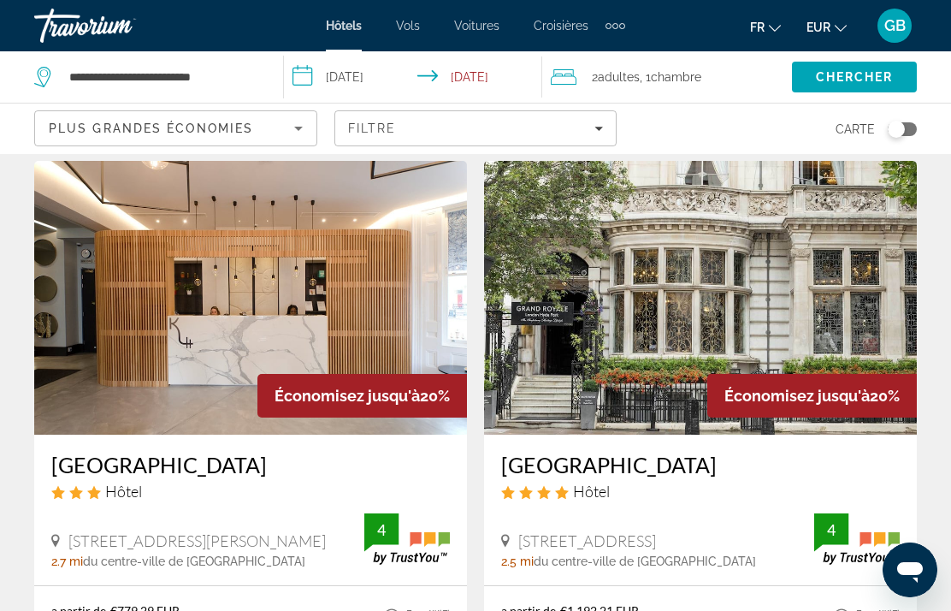
scroll to position [2015, 0]
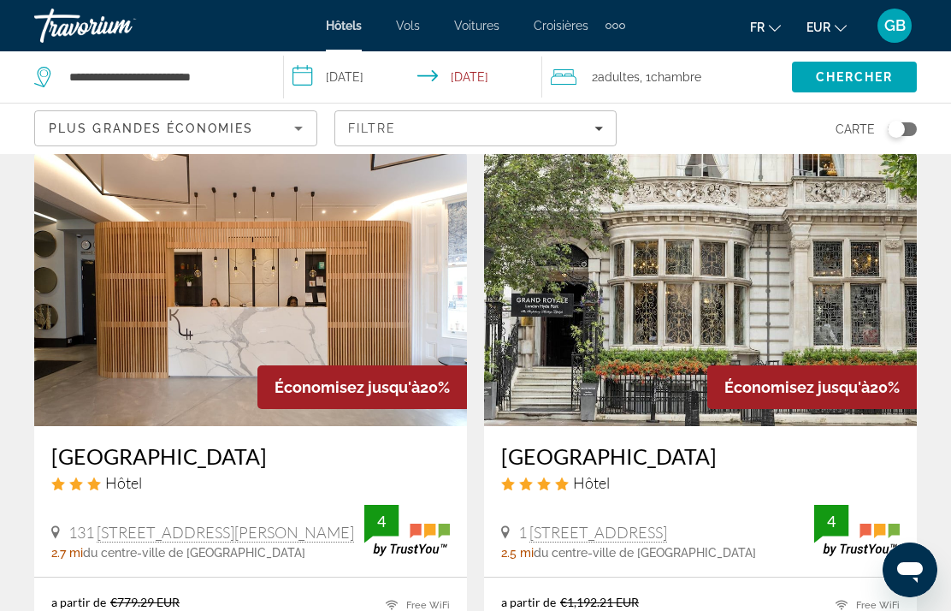
click at [366, 316] on img "Main content" at bounding box center [250, 289] width 433 height 274
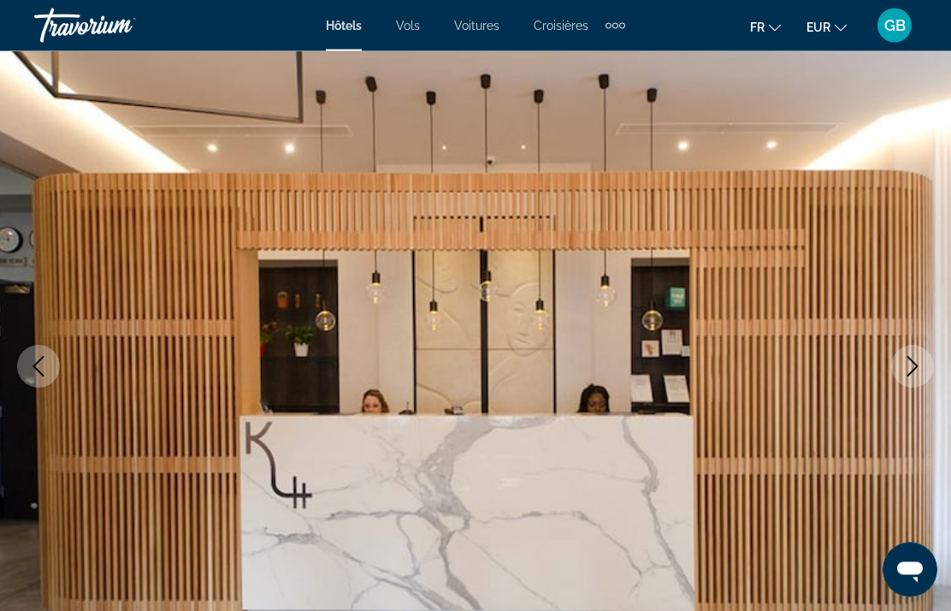
scroll to position [92, 0]
click at [914, 371] on icon "Next image" at bounding box center [912, 365] width 21 height 21
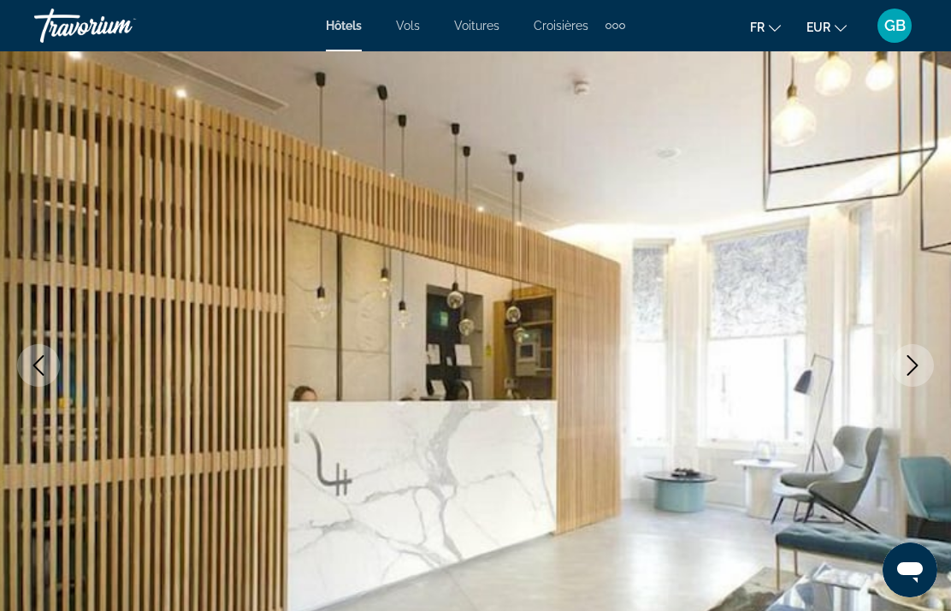
click at [913, 362] on icon "Next image" at bounding box center [912, 365] width 11 height 21
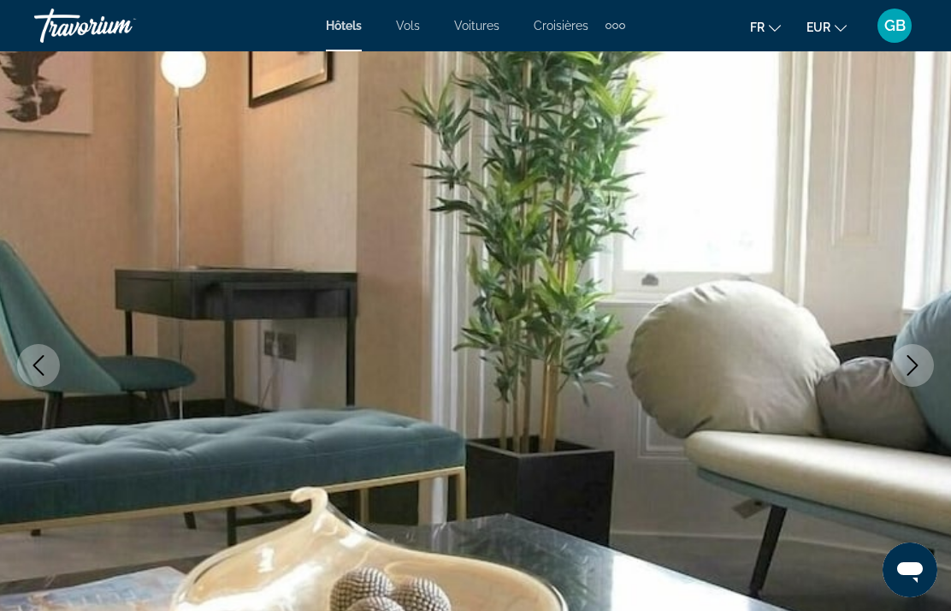
click at [921, 361] on icon "Next image" at bounding box center [912, 365] width 21 height 21
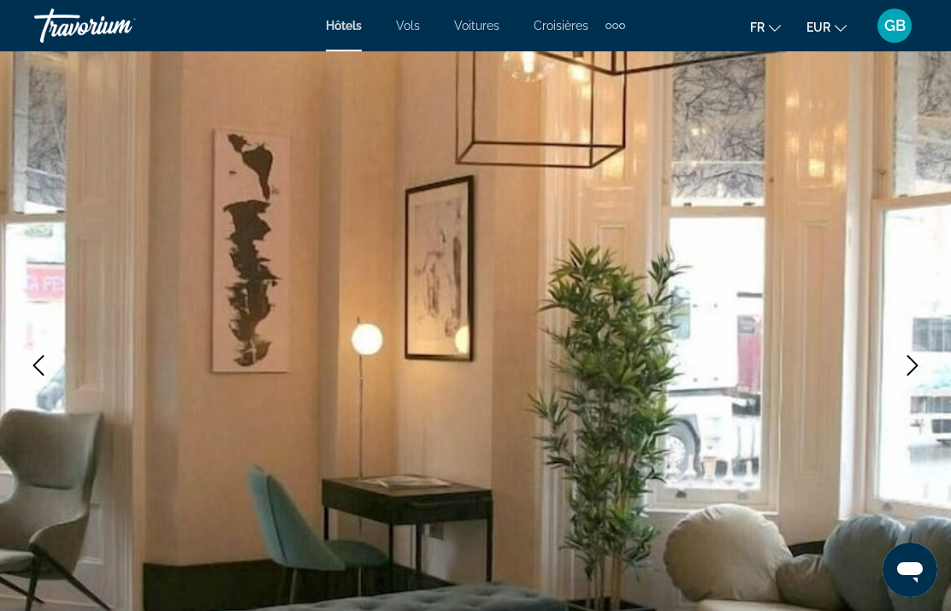
click at [914, 364] on icon "Next image" at bounding box center [912, 365] width 21 height 21
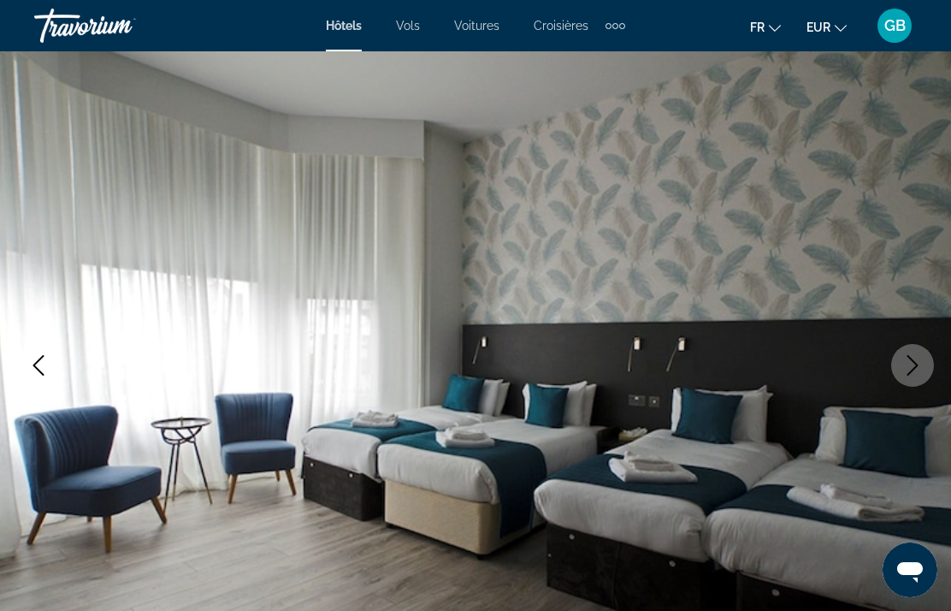
click at [915, 363] on icon "Next image" at bounding box center [912, 365] width 11 height 21
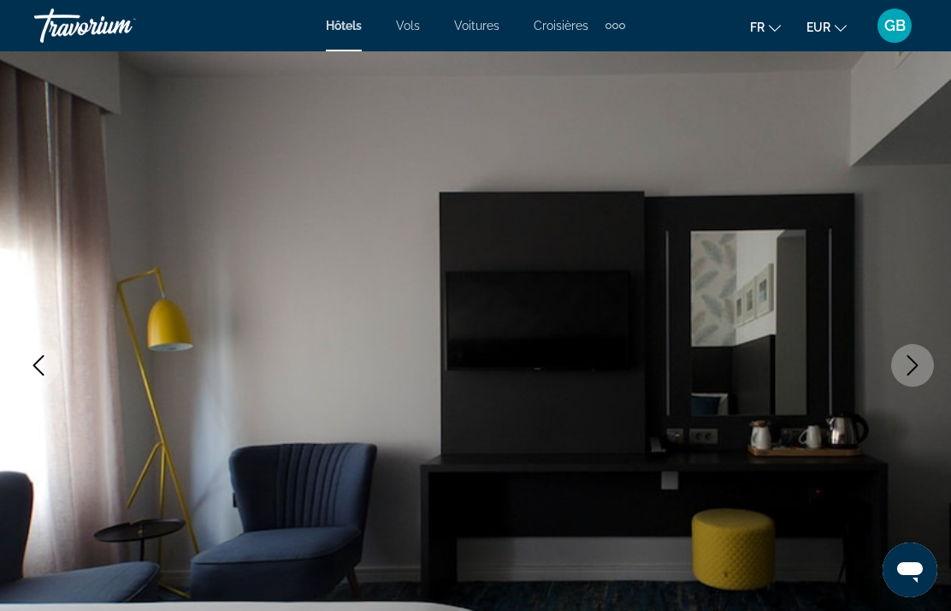
click at [913, 368] on icon "Next image" at bounding box center [912, 365] width 21 height 21
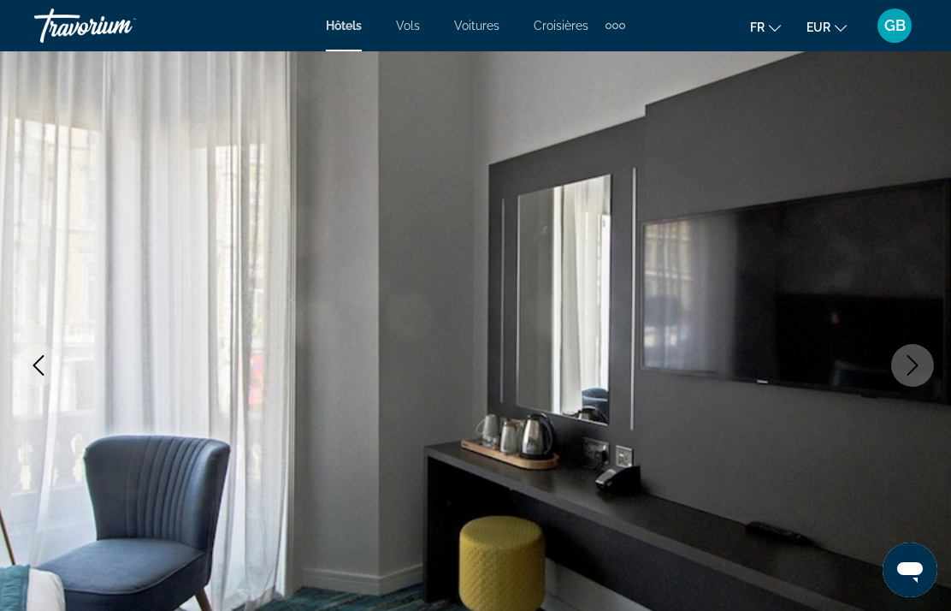
click at [50, 355] on button "Previous image" at bounding box center [38, 365] width 43 height 43
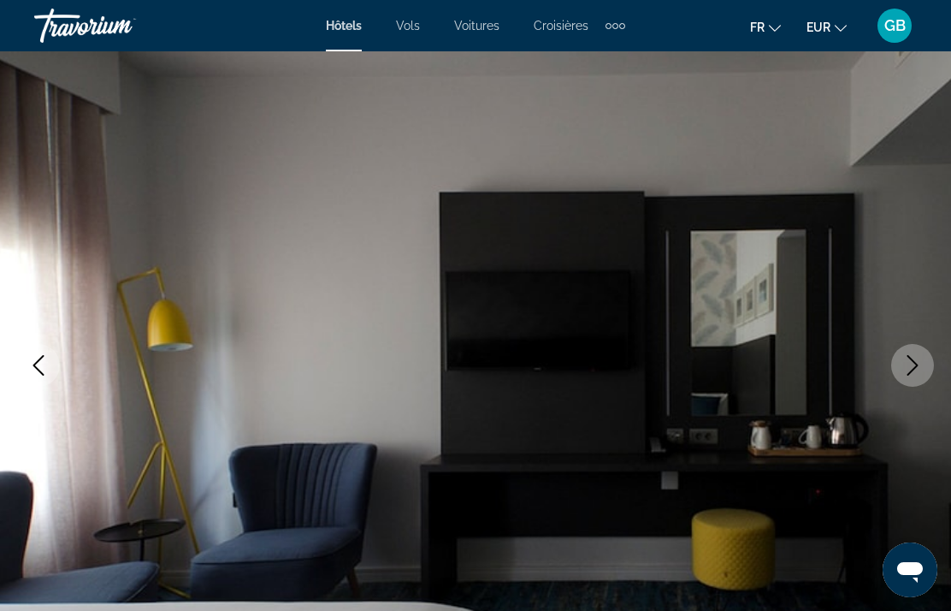
click at [40, 368] on icon "Previous image" at bounding box center [38, 365] width 21 height 21
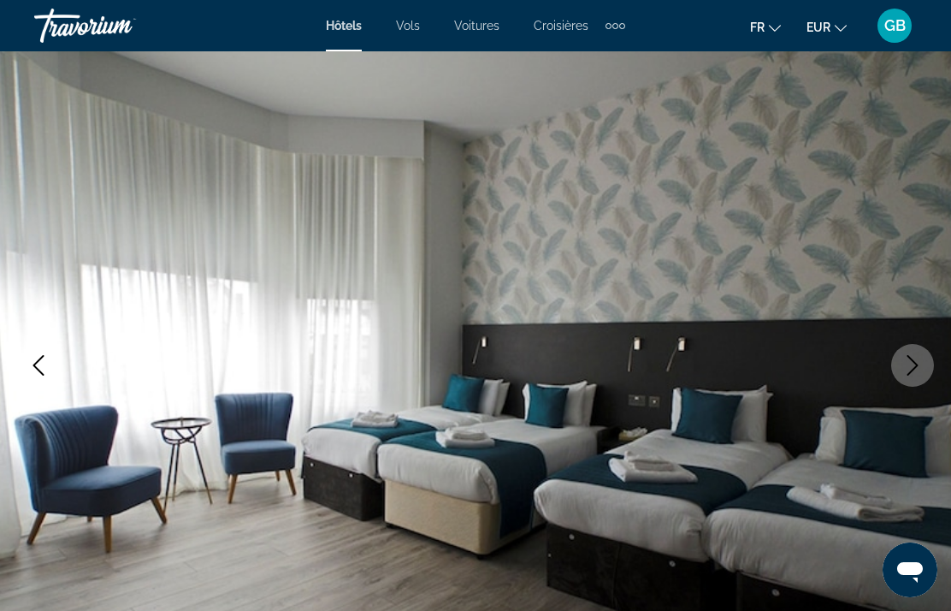
click at [853, 215] on img "Main content" at bounding box center [475, 365] width 951 height 812
click at [918, 356] on icon "Next image" at bounding box center [912, 365] width 21 height 21
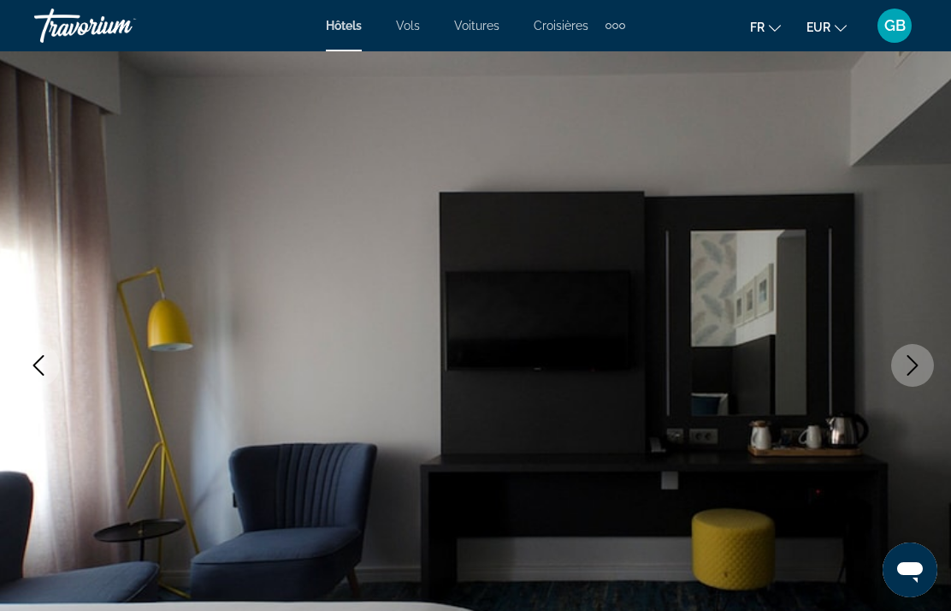
click at [917, 359] on icon "Next image" at bounding box center [912, 365] width 21 height 21
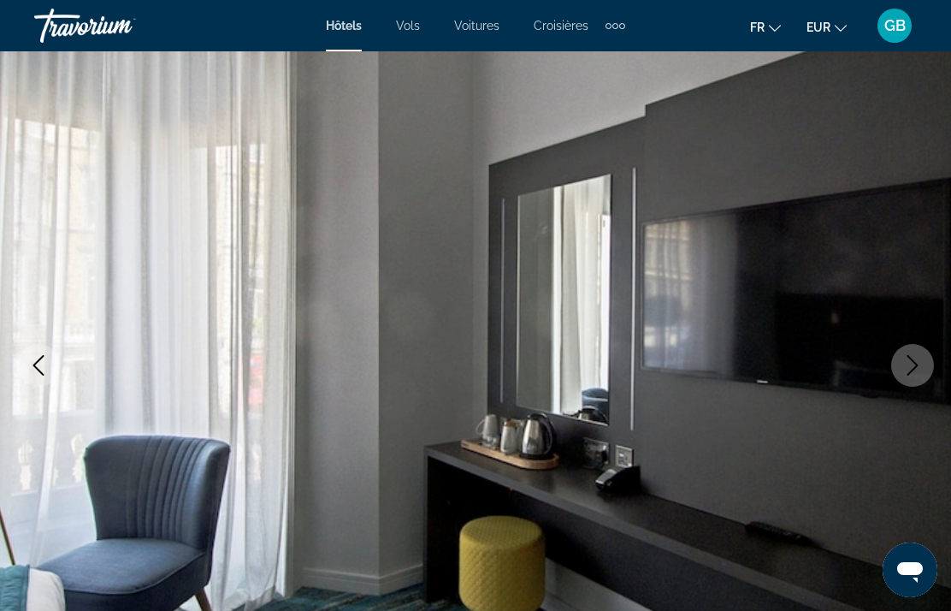
click at [920, 361] on icon "Next image" at bounding box center [912, 365] width 21 height 21
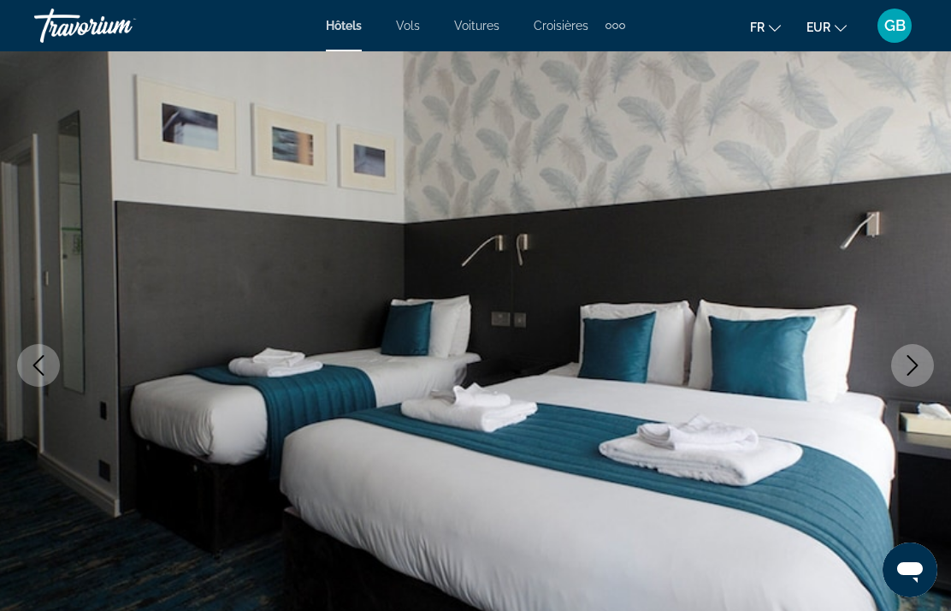
click at [922, 359] on icon "Next image" at bounding box center [912, 365] width 21 height 21
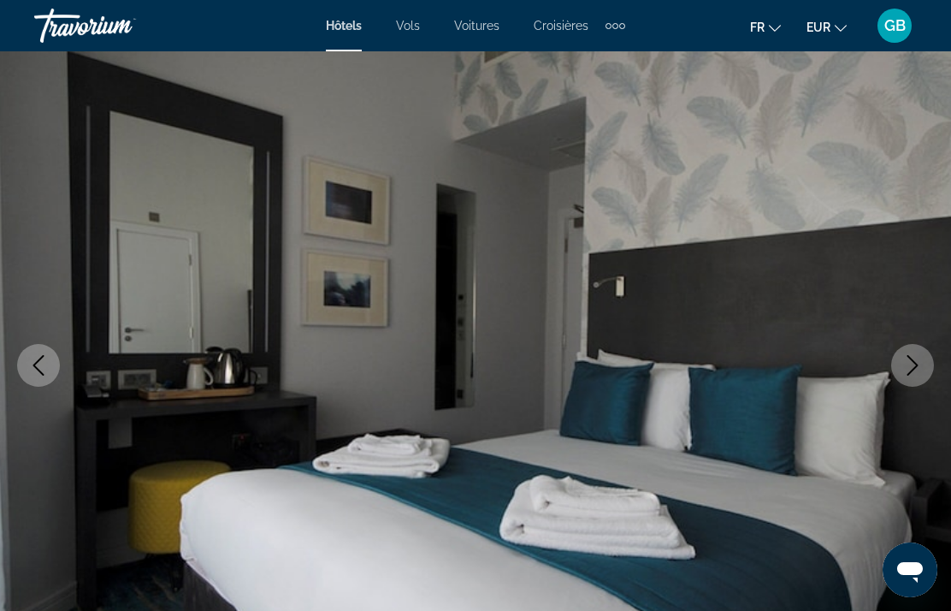
click at [921, 359] on icon "Next image" at bounding box center [912, 365] width 21 height 21
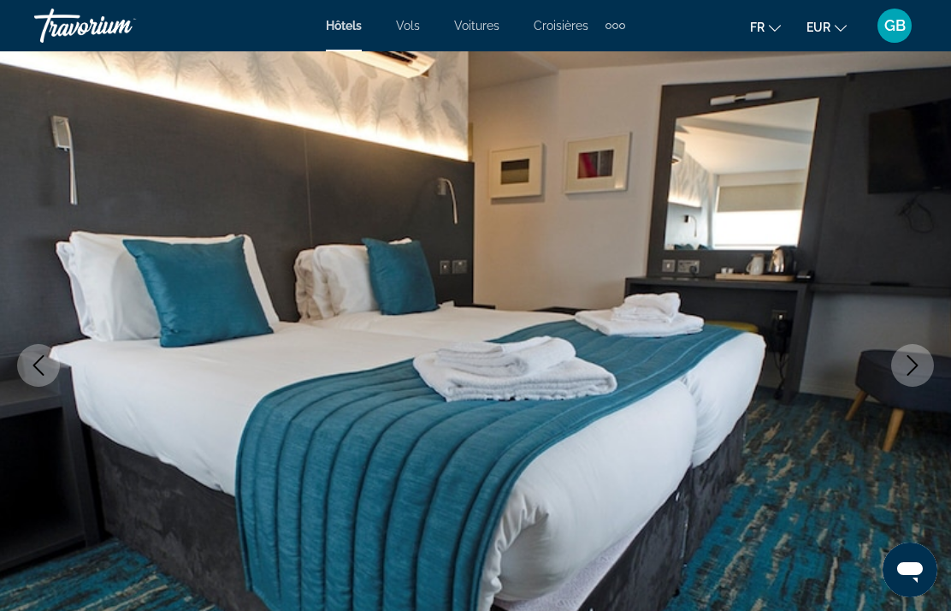
click at [920, 360] on icon "Next image" at bounding box center [912, 365] width 21 height 21
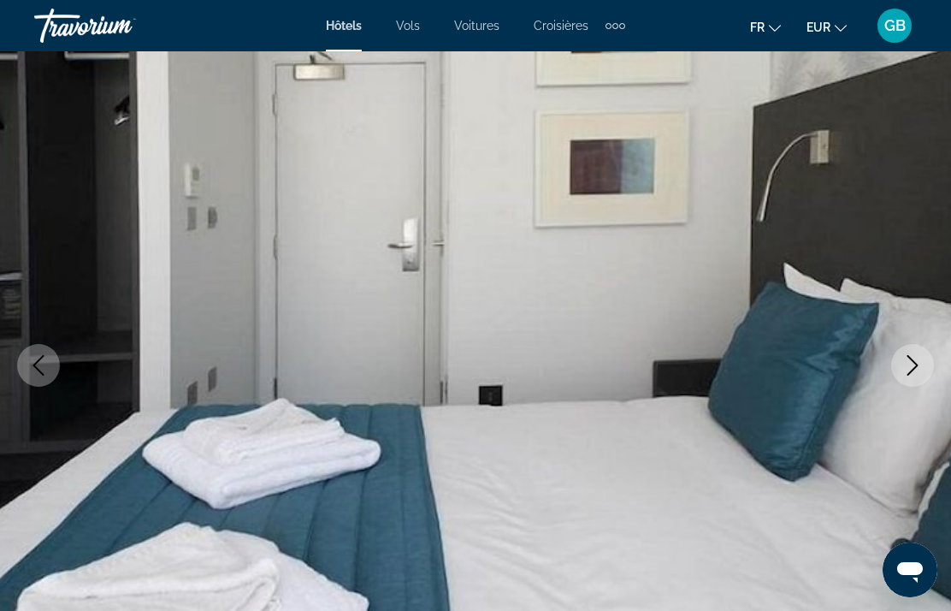
click at [919, 361] on icon "Next image" at bounding box center [912, 365] width 21 height 21
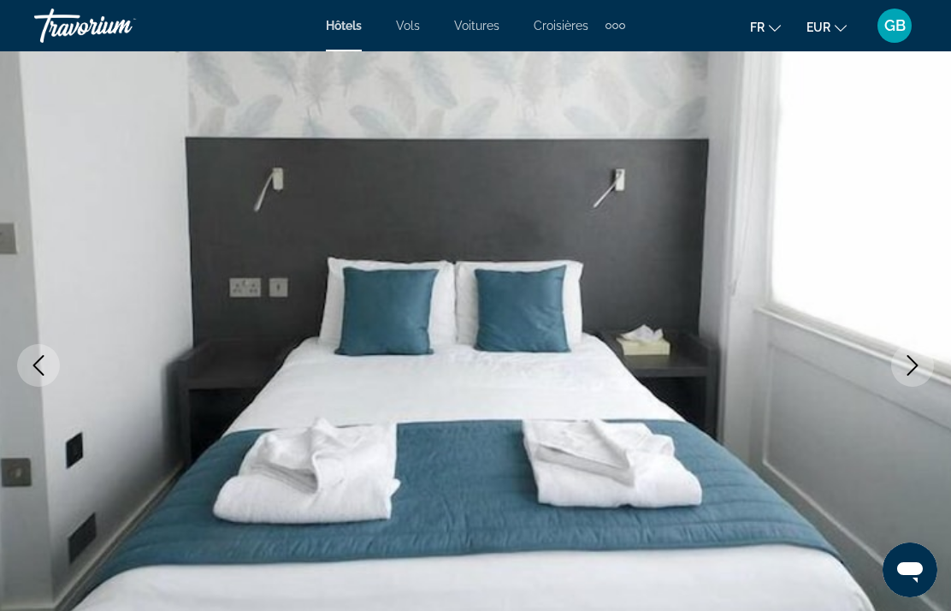
click at [916, 361] on icon "Next image" at bounding box center [912, 365] width 21 height 21
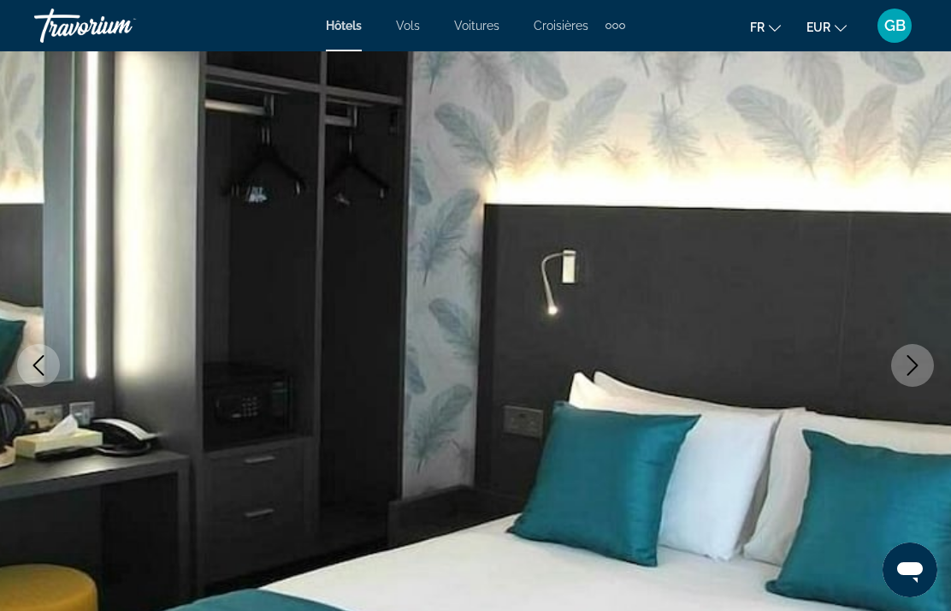
click at [920, 364] on icon "Next image" at bounding box center [912, 365] width 21 height 21
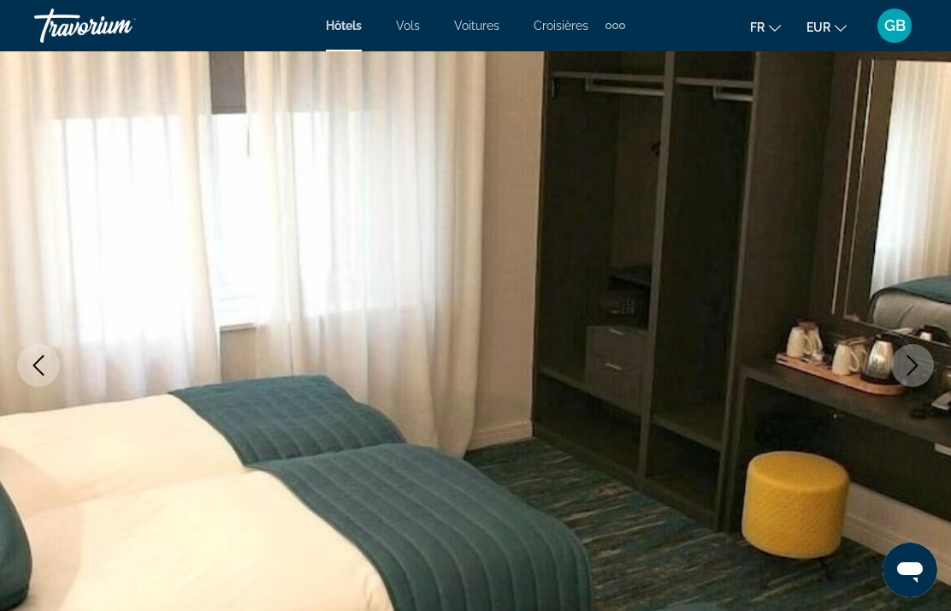
click at [918, 365] on icon "Next image" at bounding box center [912, 365] width 21 height 21
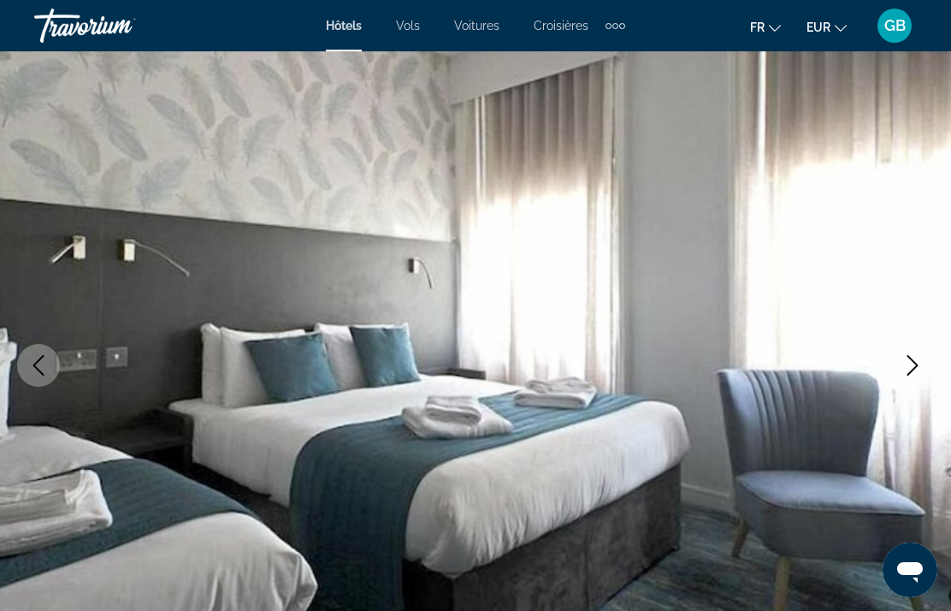
click at [916, 369] on icon "Next image" at bounding box center [912, 365] width 21 height 21
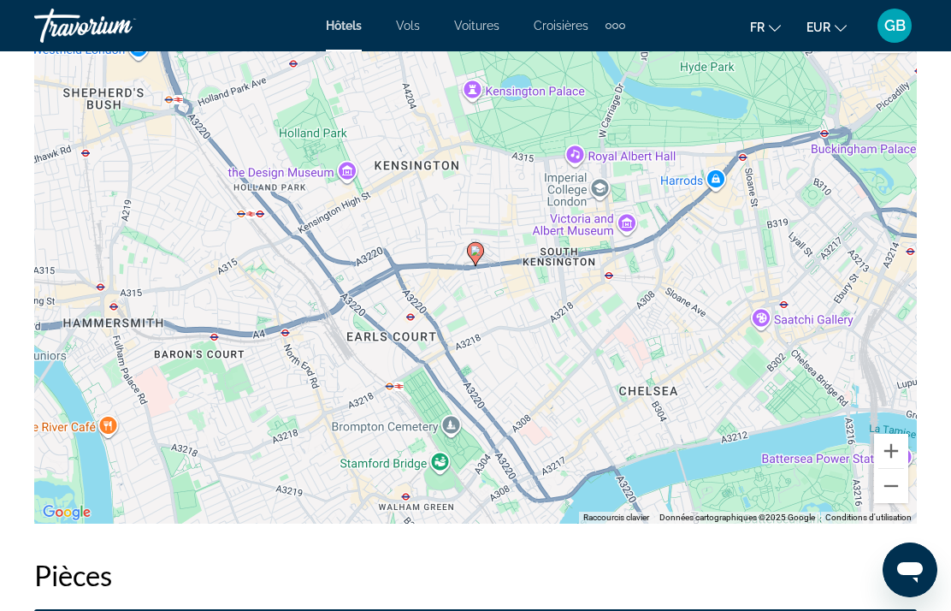
scroll to position [1915, 0]
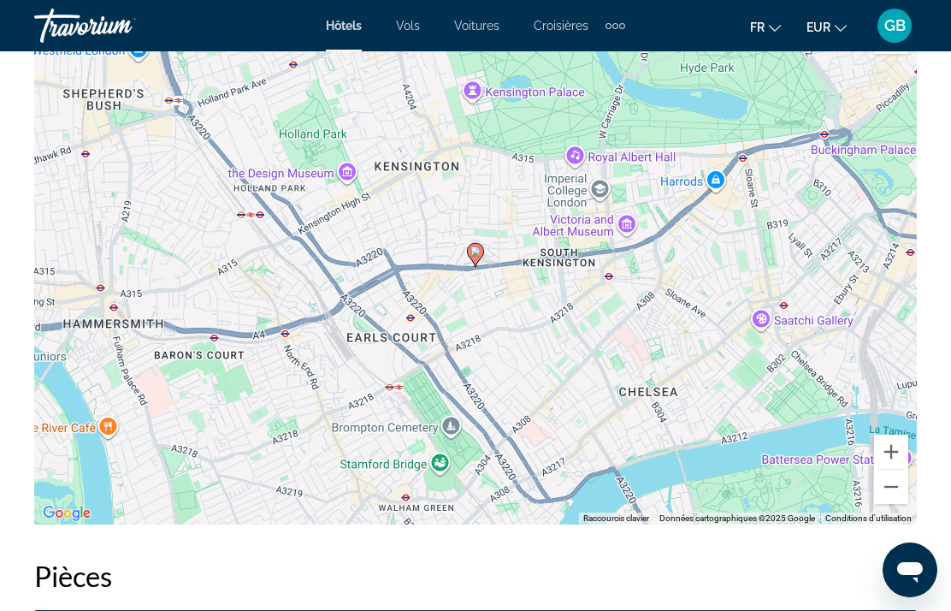
click at [900, 481] on button "Zoom arrière" at bounding box center [891, 486] width 34 height 34
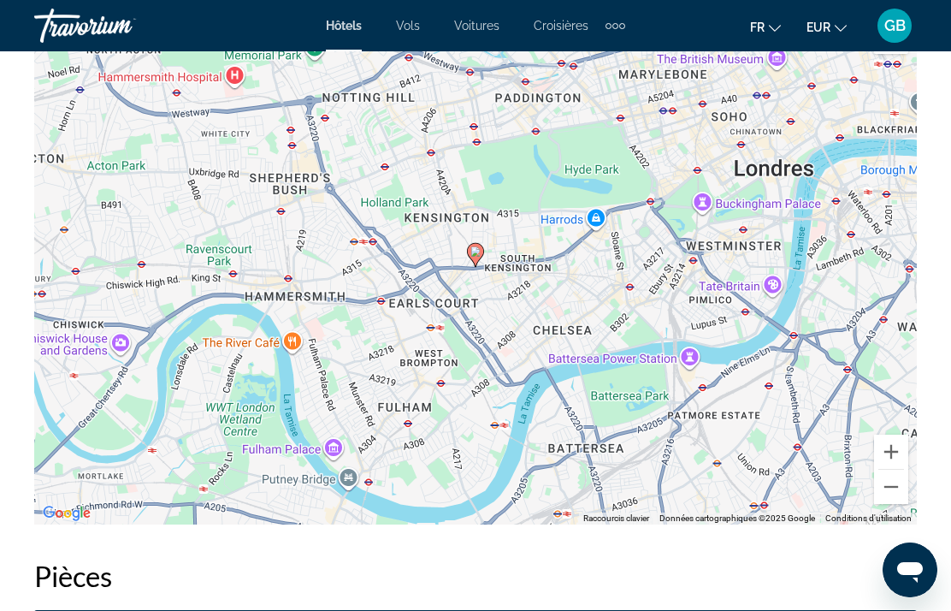
click at [904, 493] on button "Zoom arrière" at bounding box center [891, 486] width 34 height 34
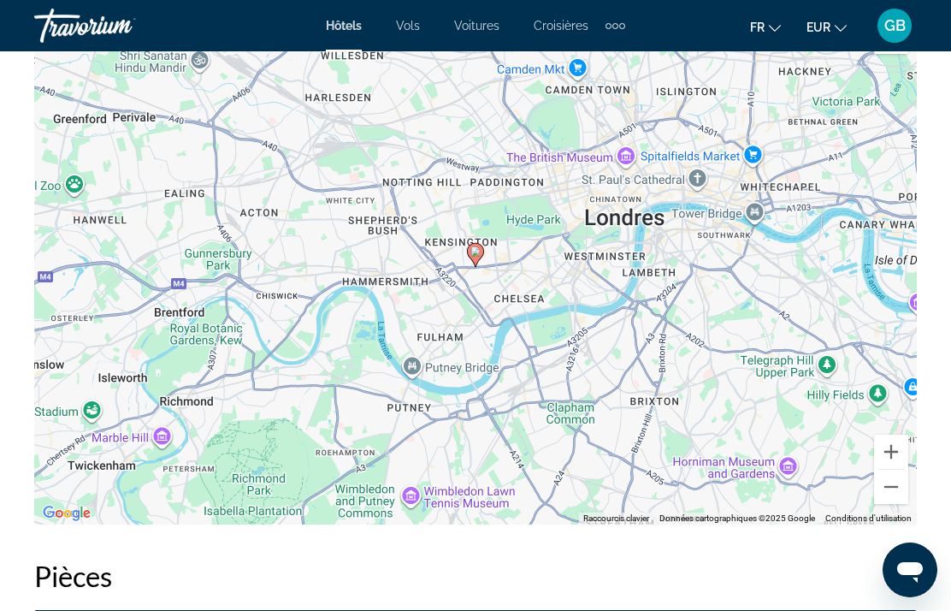
click at [887, 449] on button "Zoom avant" at bounding box center [891, 451] width 34 height 34
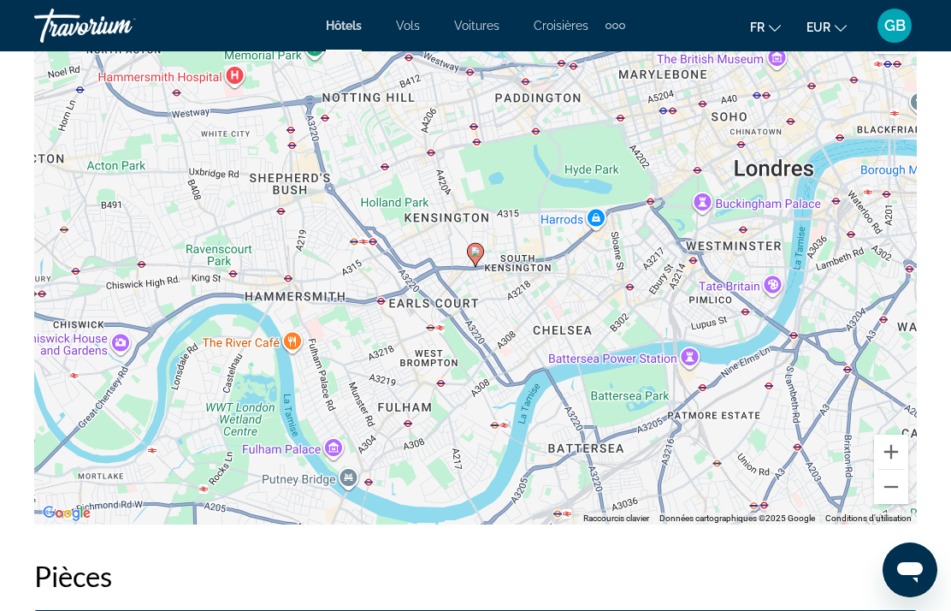
click at [894, 446] on button "Zoom avant" at bounding box center [891, 451] width 34 height 34
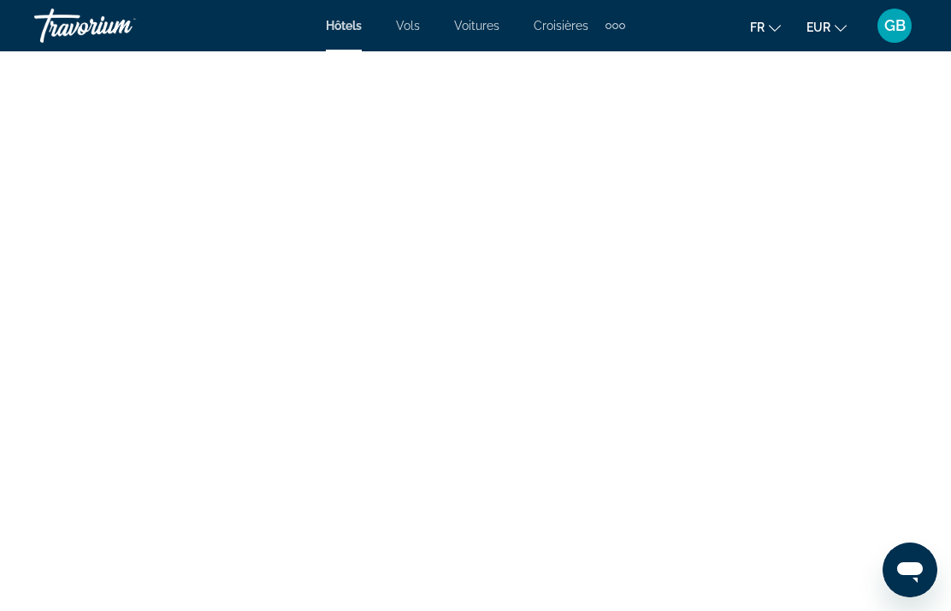
scroll to position [3933, 0]
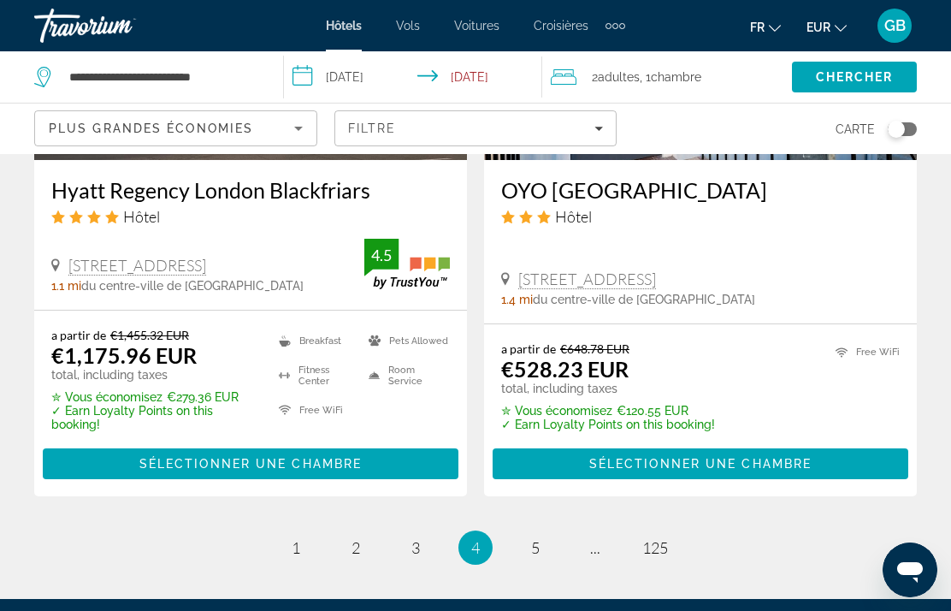
scroll to position [3555, 0]
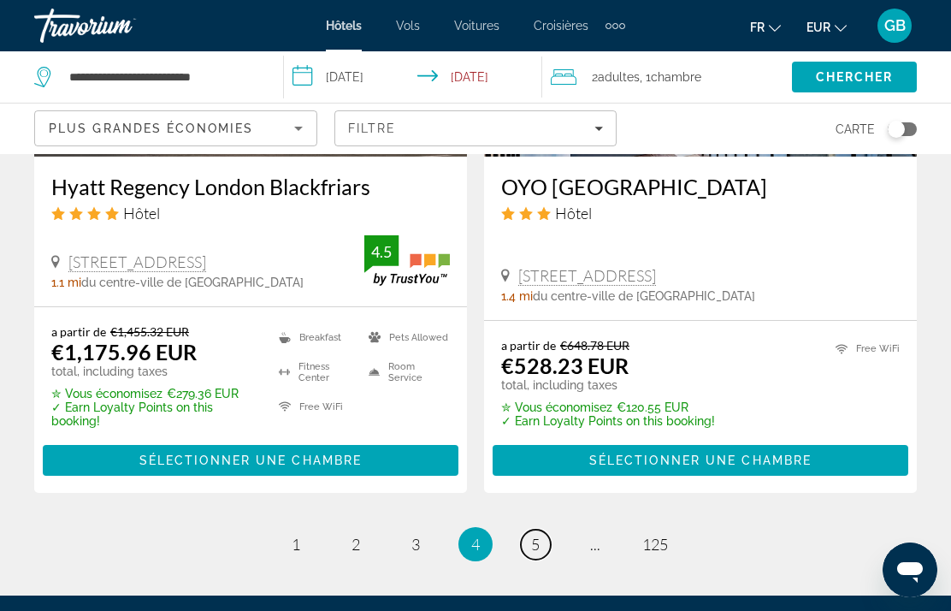
click at [527, 529] on link "page 5" at bounding box center [536, 544] width 30 height 30
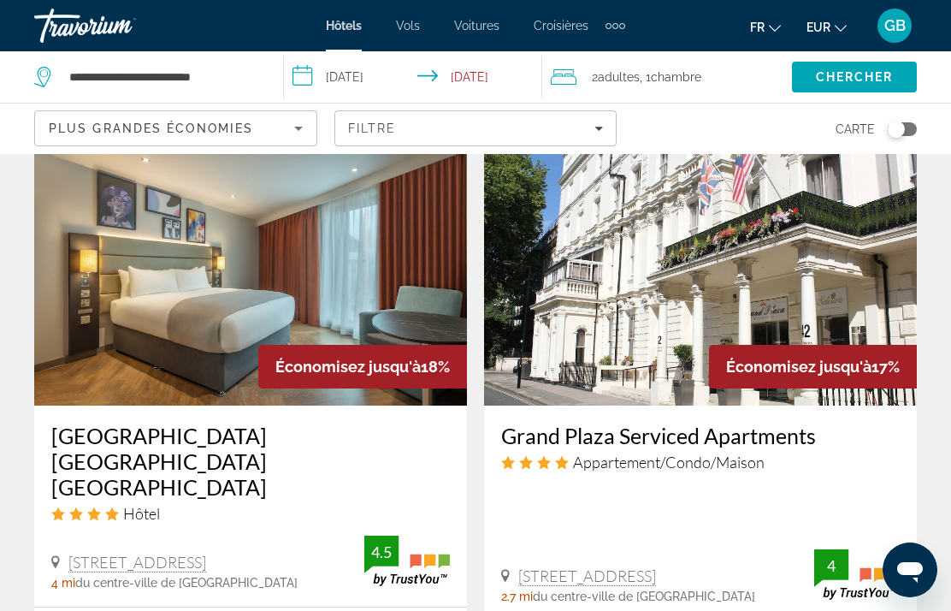
scroll to position [2676, 0]
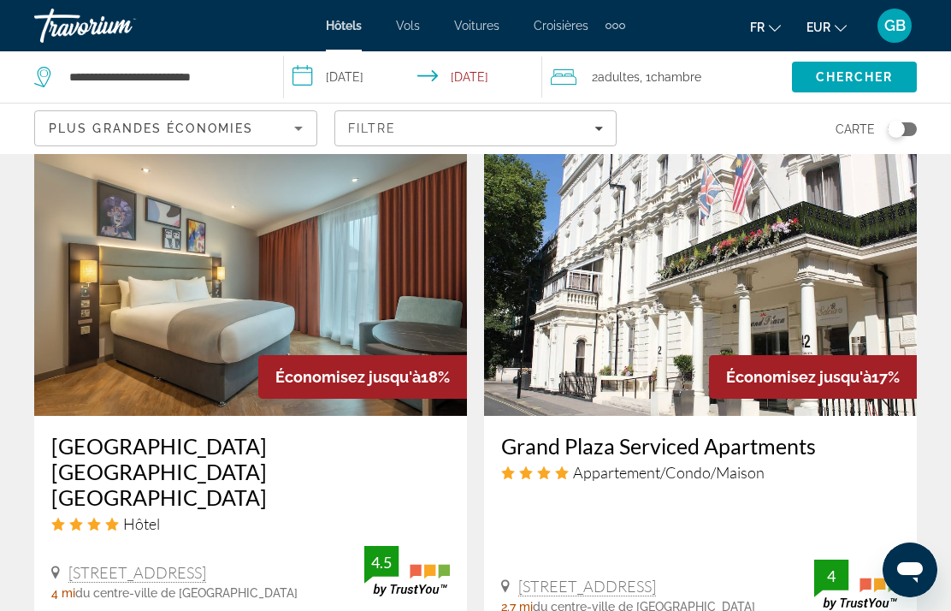
click at [812, 236] on img "Main content" at bounding box center [700, 279] width 433 height 274
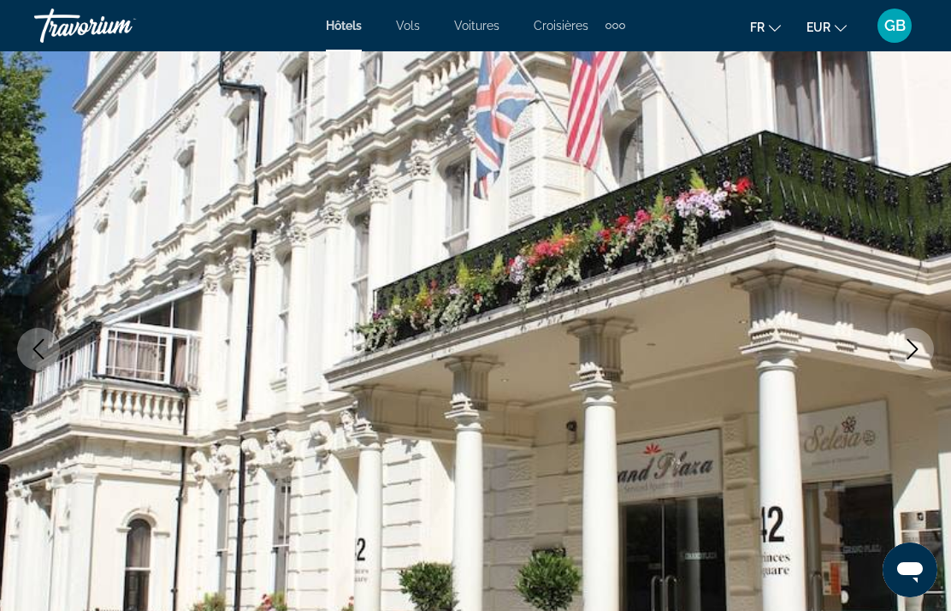
scroll to position [107, 0]
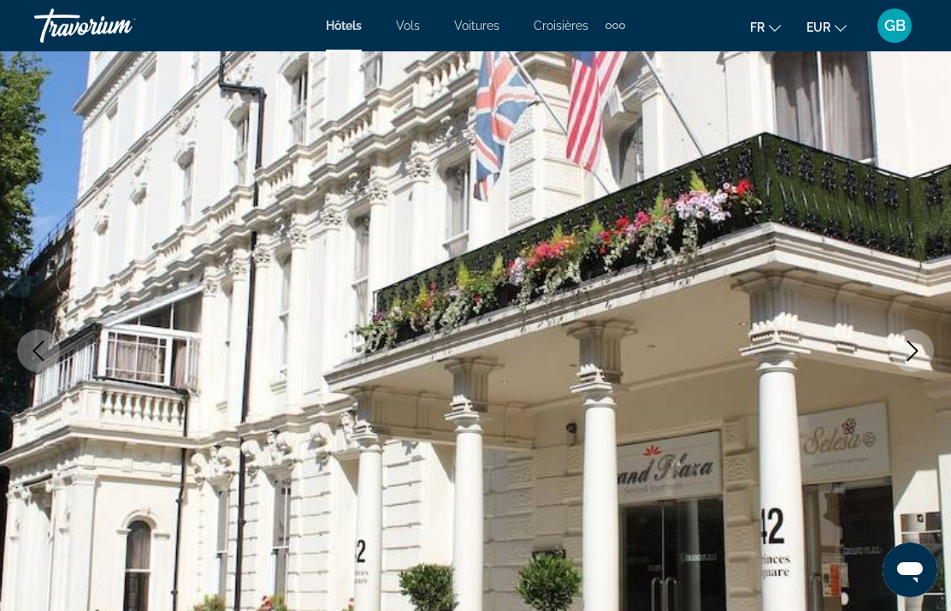
click at [903, 351] on icon "Next image" at bounding box center [912, 350] width 21 height 21
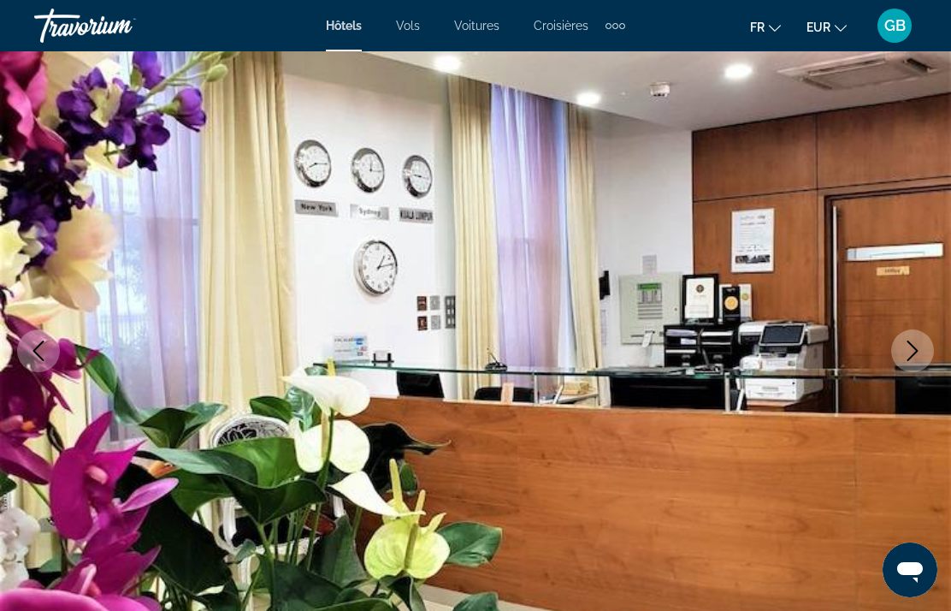
click at [898, 349] on button "Next image" at bounding box center [912, 350] width 43 height 43
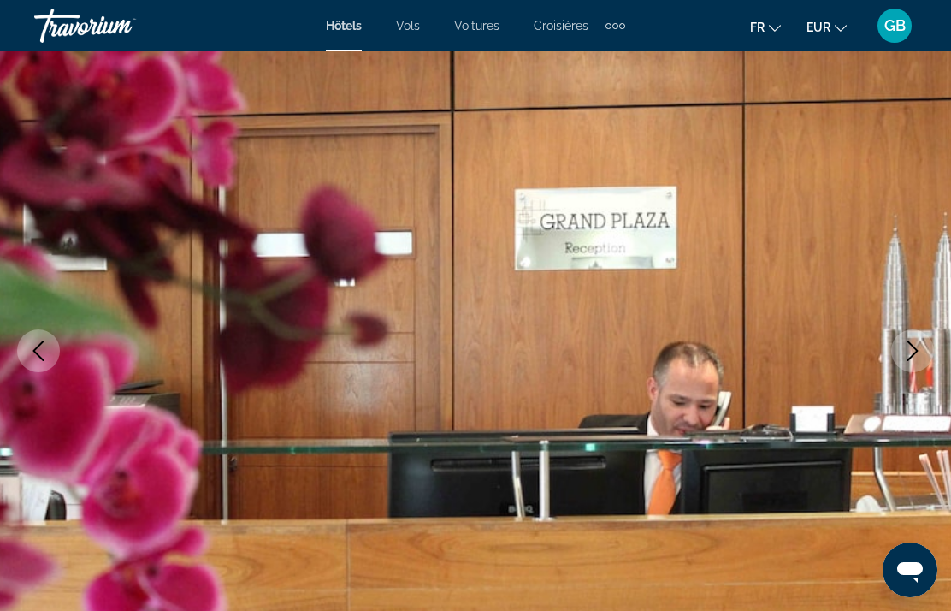
click at [906, 350] on icon "Next image" at bounding box center [912, 350] width 21 height 21
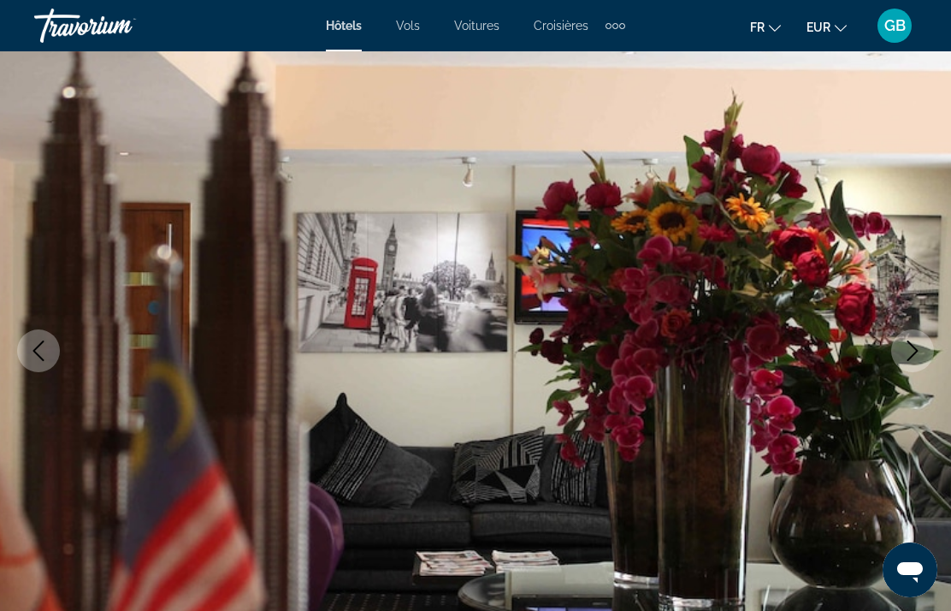
click at [922, 349] on icon "Next image" at bounding box center [912, 350] width 21 height 21
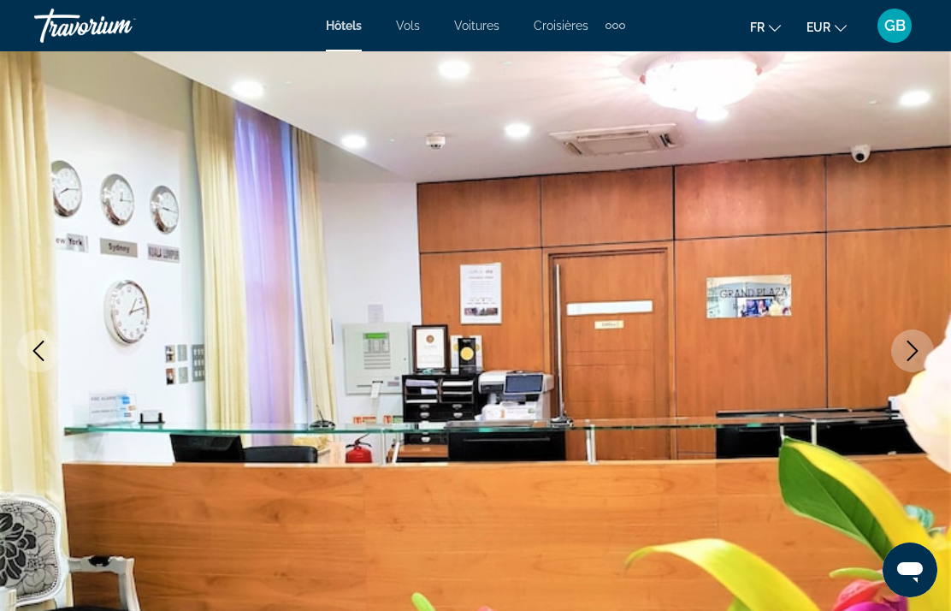
click at [914, 351] on icon "Next image" at bounding box center [912, 350] width 21 height 21
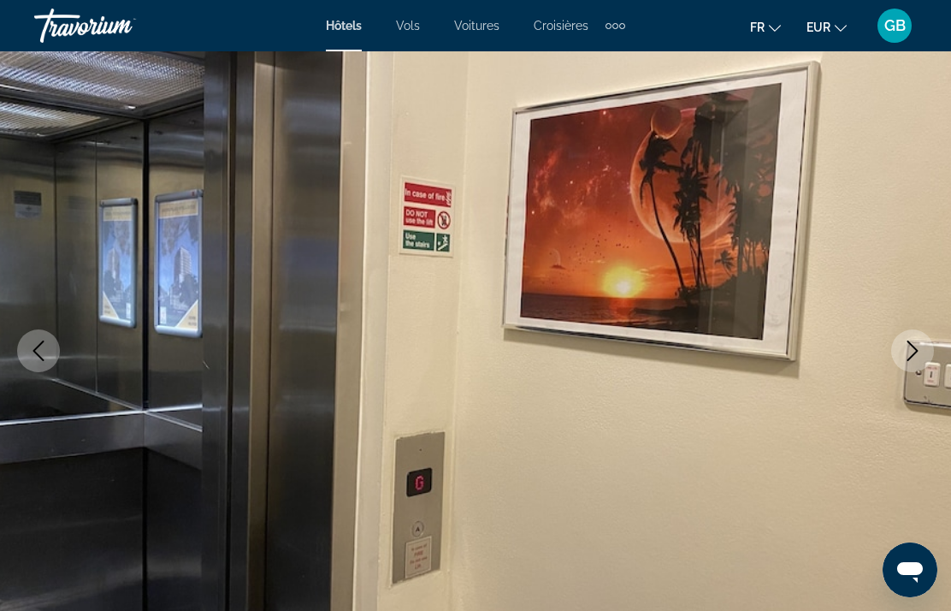
click at [917, 348] on icon "Next image" at bounding box center [912, 350] width 21 height 21
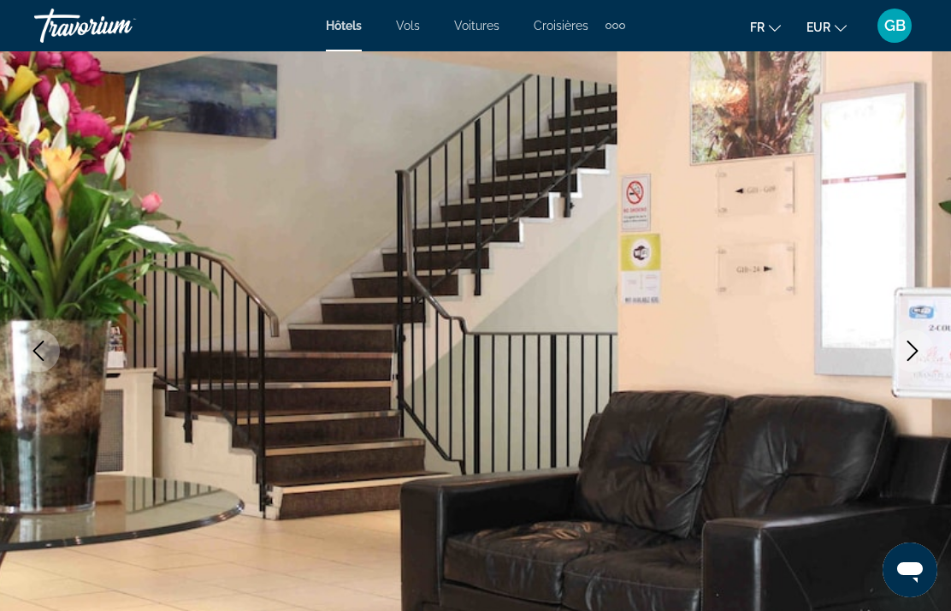
click at [913, 351] on icon "Next image" at bounding box center [912, 350] width 21 height 21
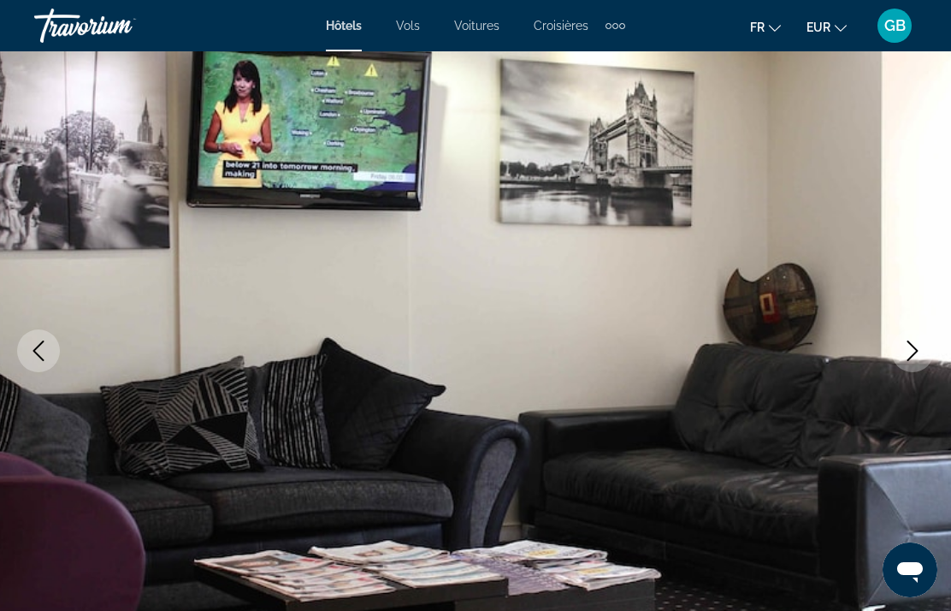
click at [917, 346] on icon "Next image" at bounding box center [912, 350] width 21 height 21
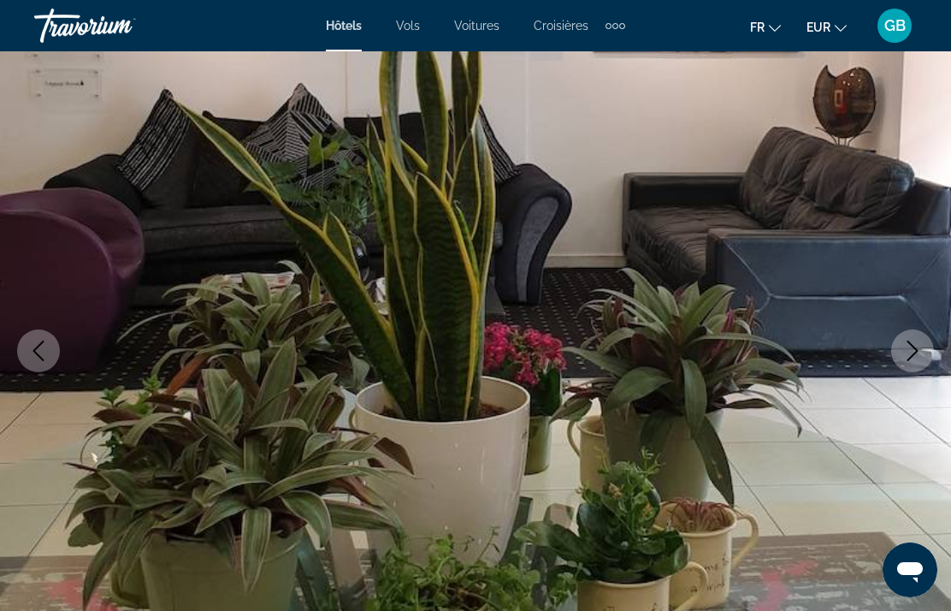
click at [916, 351] on icon "Next image" at bounding box center [912, 350] width 21 height 21
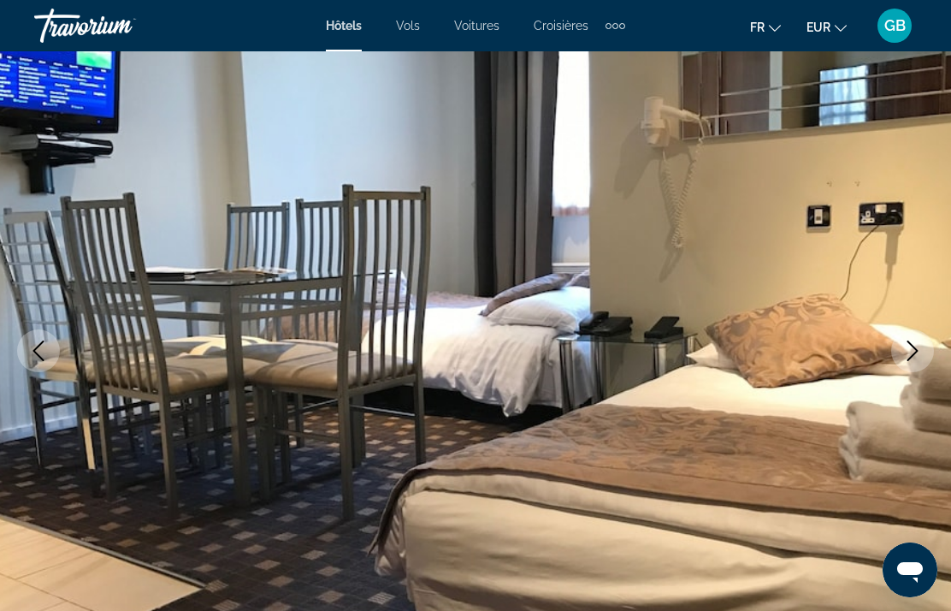
click at [914, 354] on icon "Next image" at bounding box center [912, 350] width 11 height 21
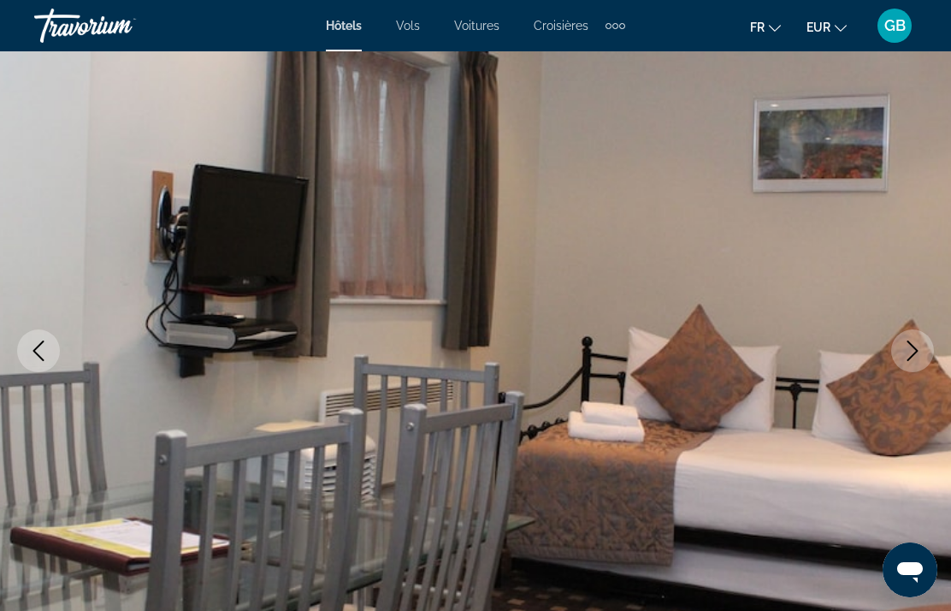
click at [915, 353] on icon "Next image" at bounding box center [912, 350] width 11 height 21
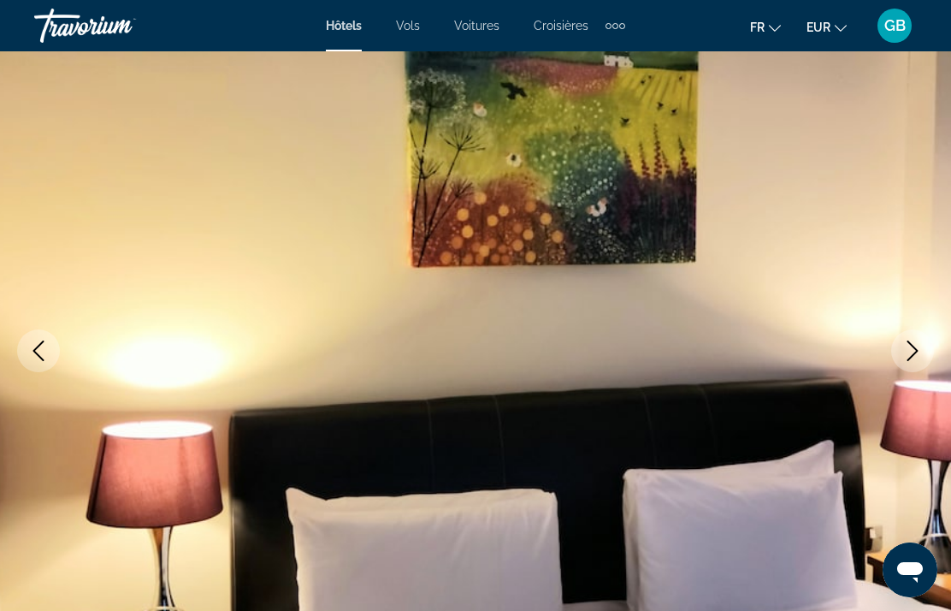
click at [915, 354] on icon "Next image" at bounding box center [912, 350] width 21 height 21
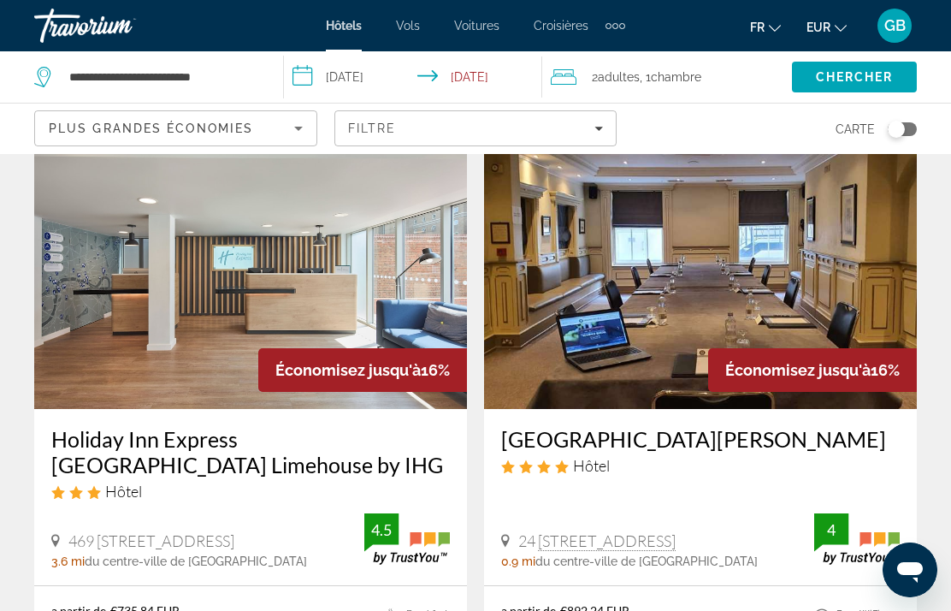
scroll to position [3378, 0]
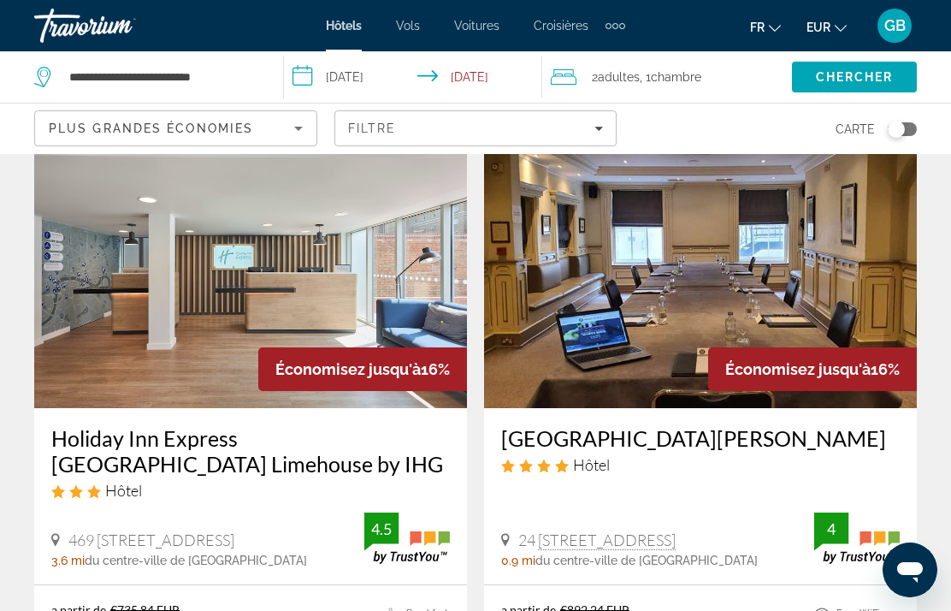
click at [397, 219] on img "Main content" at bounding box center [250, 271] width 433 height 274
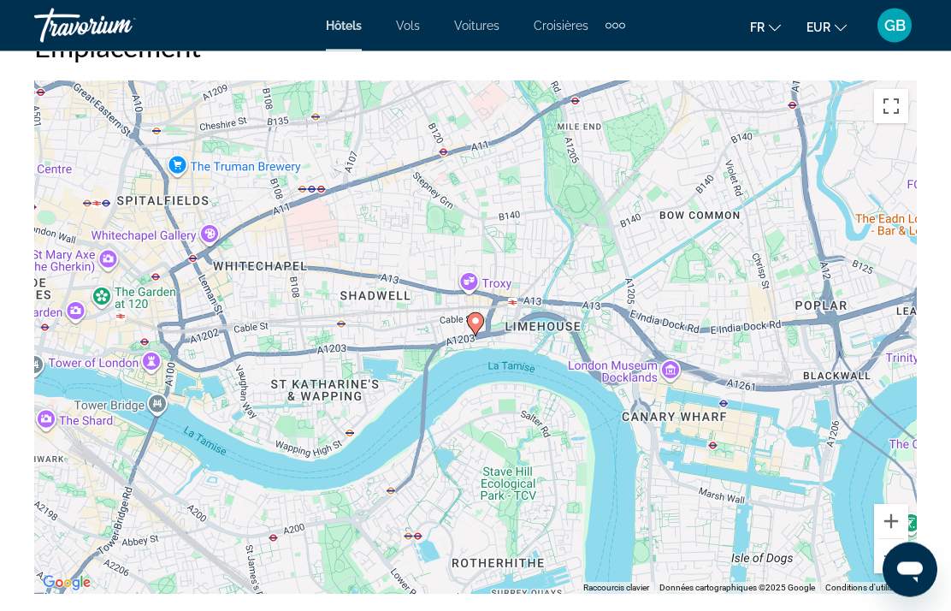
scroll to position [1939, 0]
click at [900, 555] on button "Zoom arrière" at bounding box center [891, 556] width 34 height 34
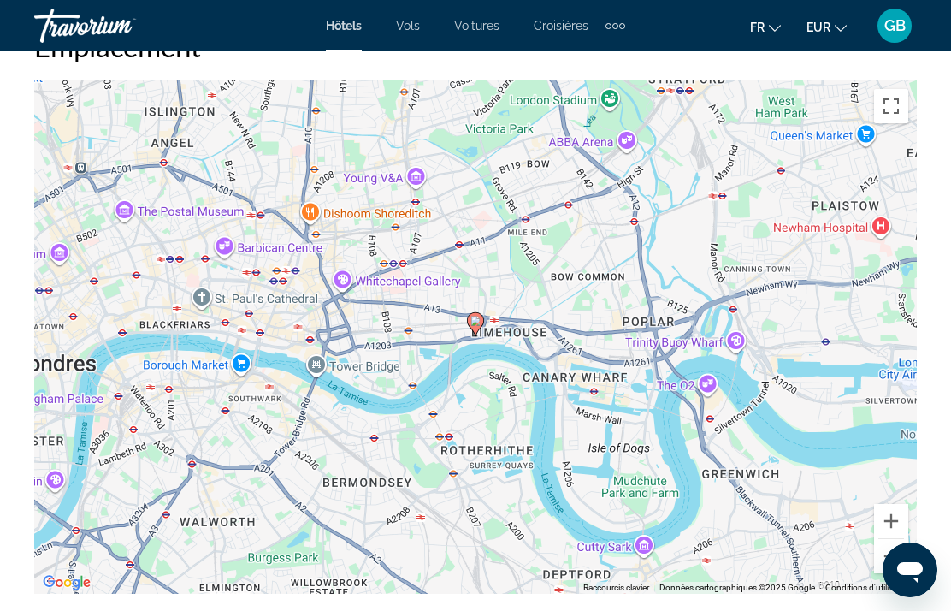
click at [895, 557] on button "Zoom arrière" at bounding box center [891, 556] width 34 height 34
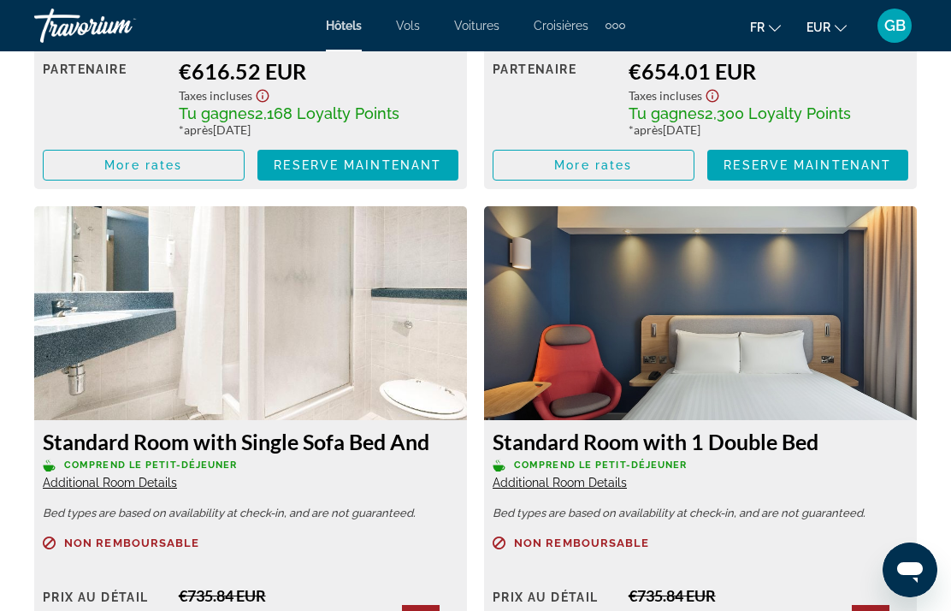
scroll to position [3167, 0]
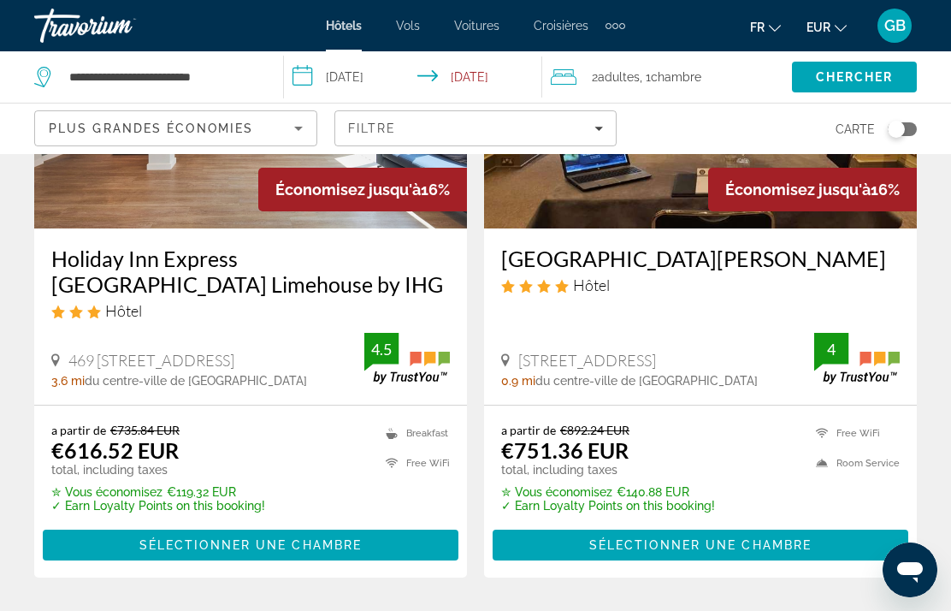
scroll to position [3561, 0]
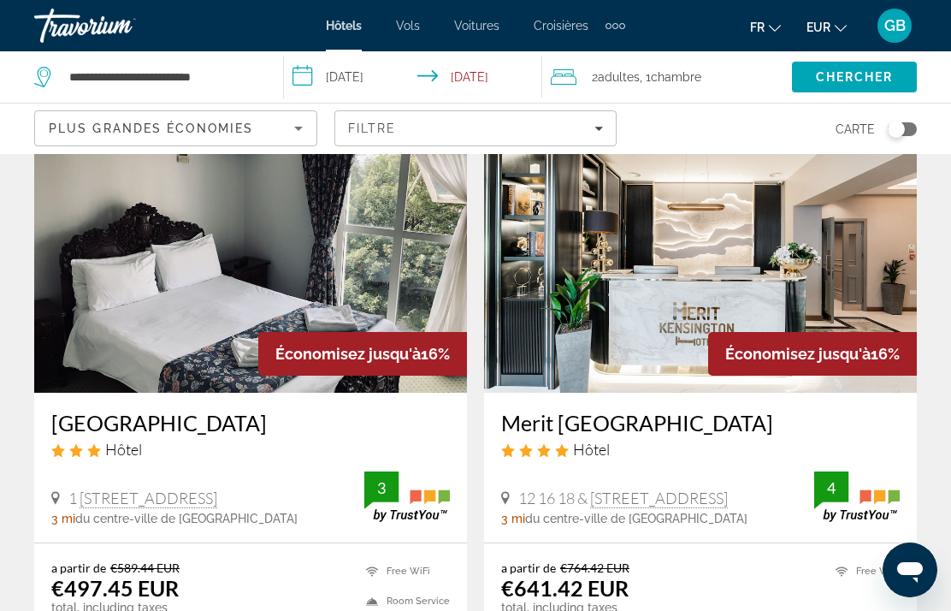
scroll to position [76, 0]
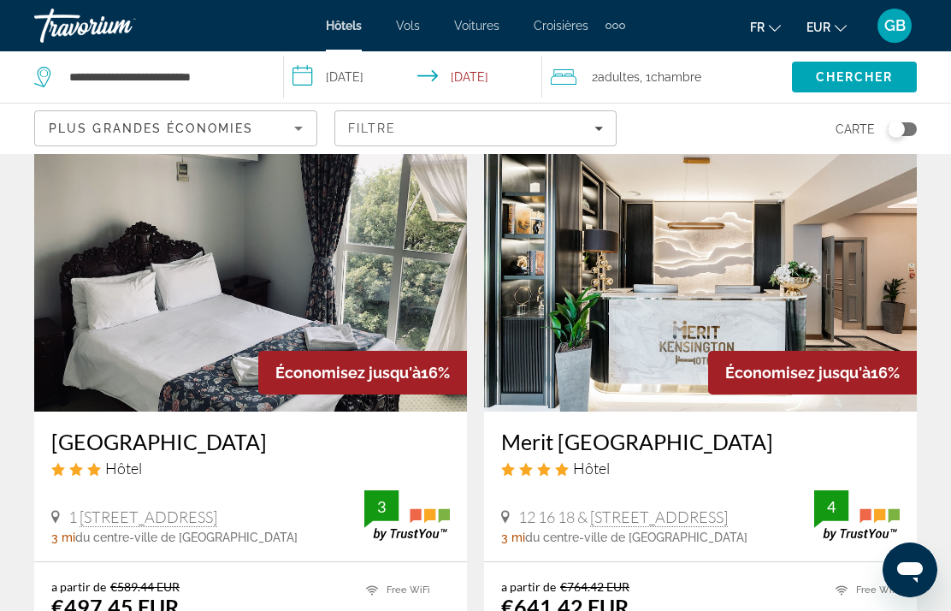
click at [736, 249] on img "Main content" at bounding box center [700, 275] width 433 height 274
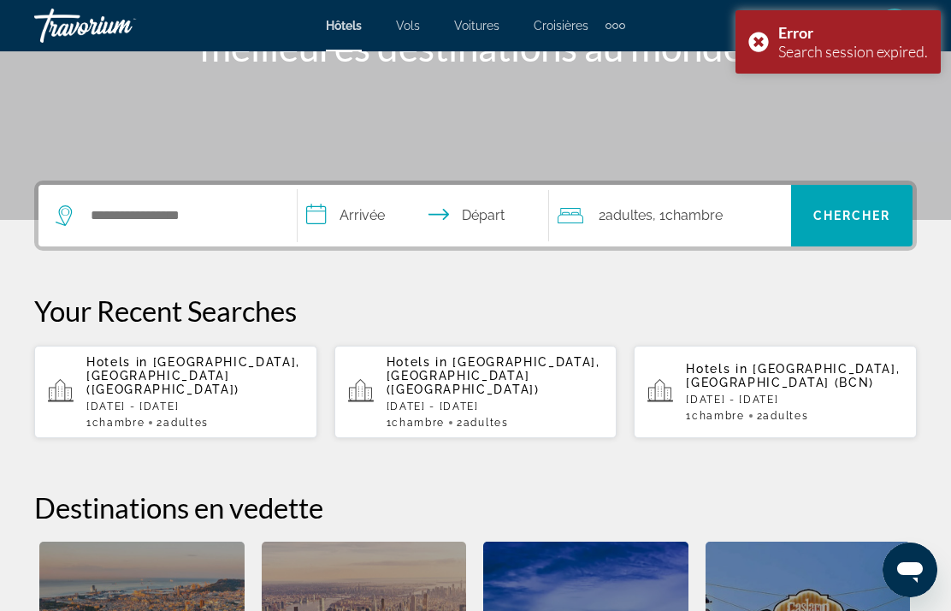
scroll to position [326, 0]
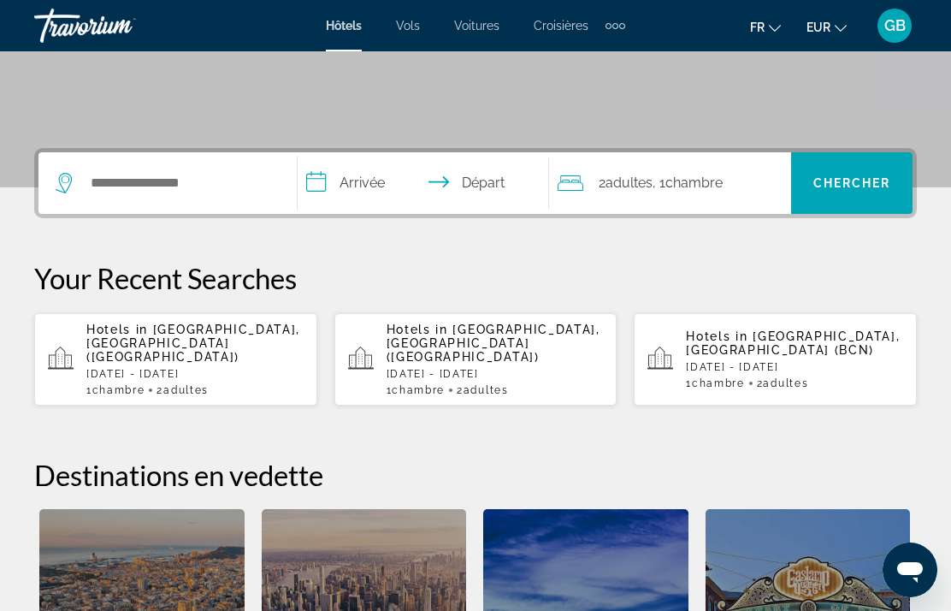
click at [201, 368] on p "[DATE] - [DATE]" at bounding box center [194, 374] width 217 height 12
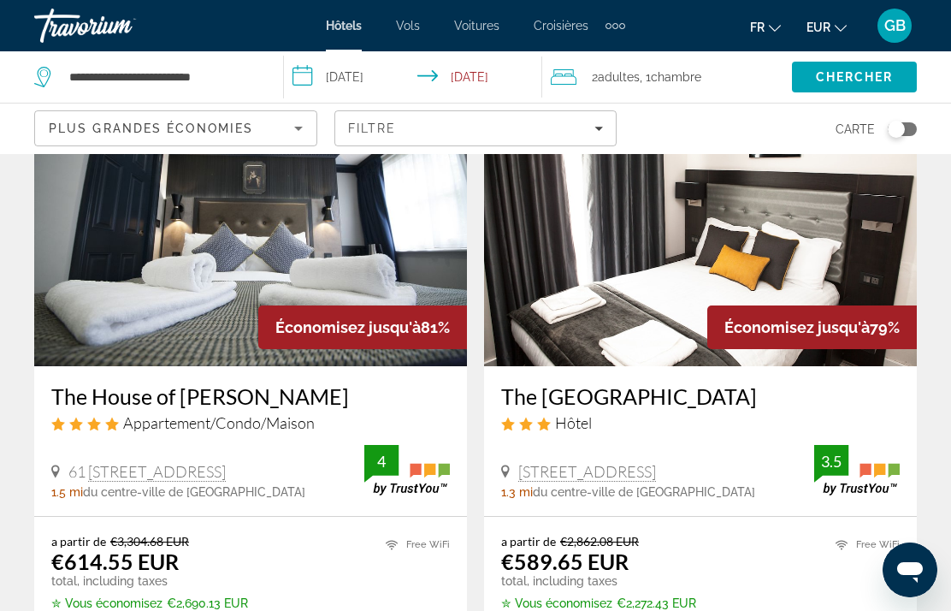
scroll to position [763, 0]
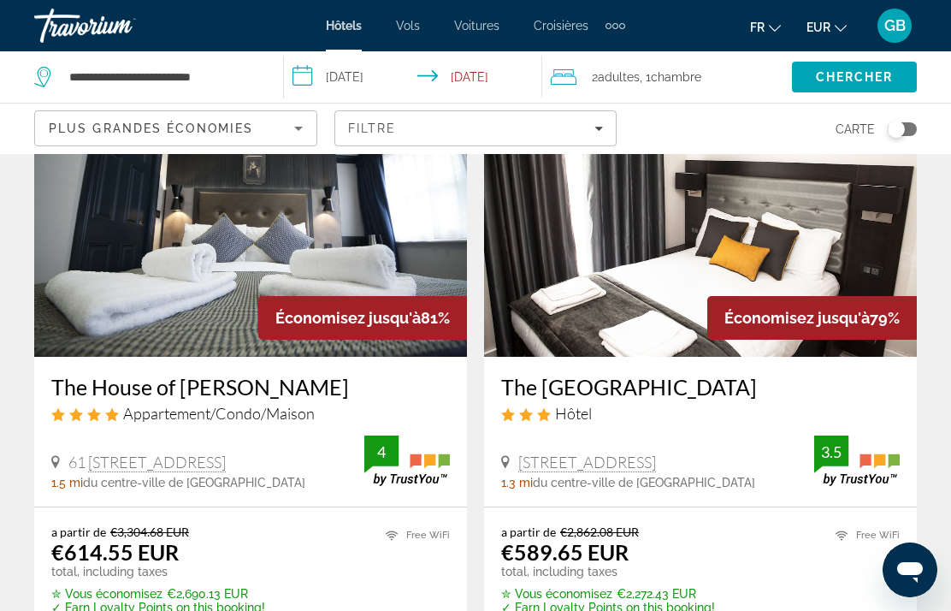
click at [783, 238] on img "Main content" at bounding box center [700, 220] width 433 height 274
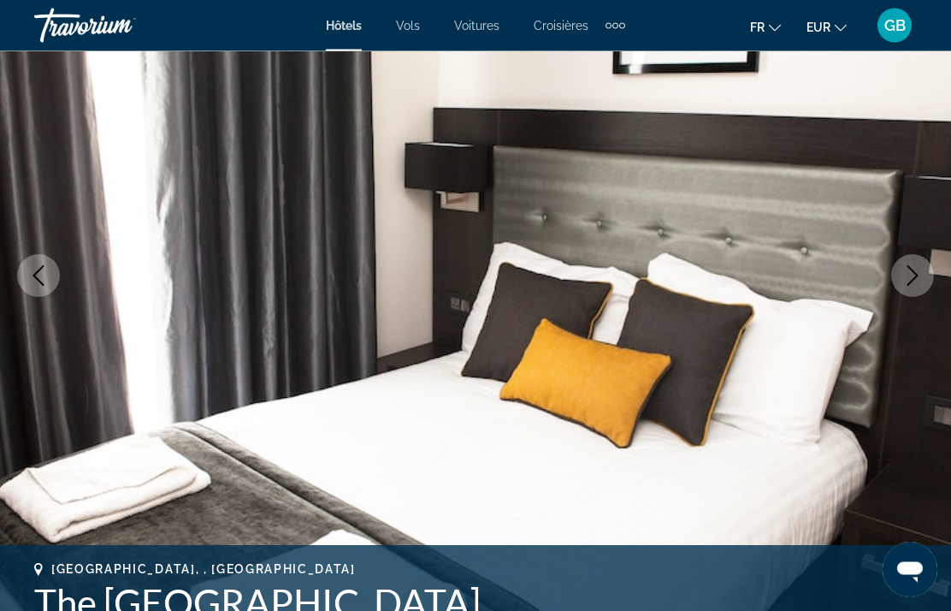
scroll to position [192, 0]
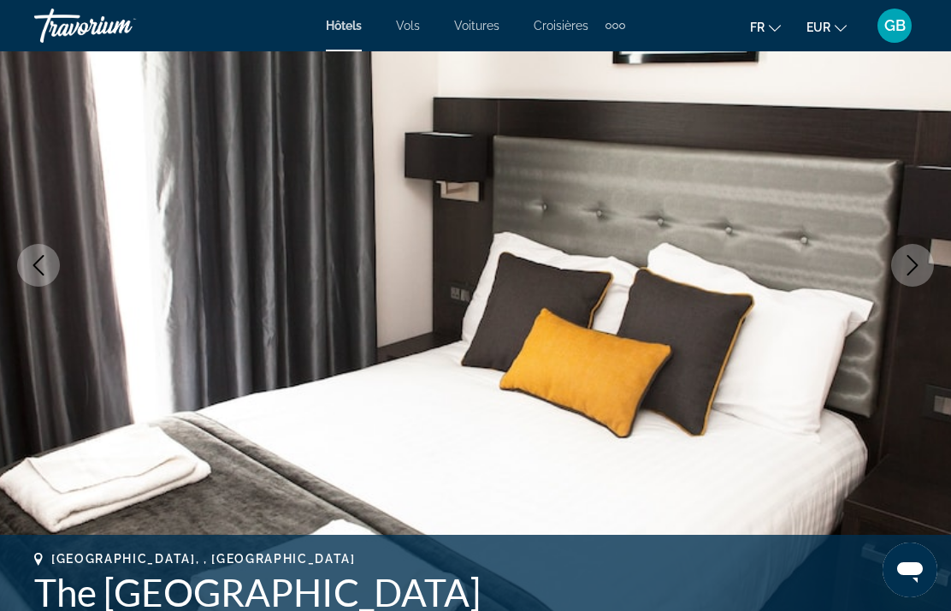
click at [917, 263] on icon "Next image" at bounding box center [912, 265] width 21 height 21
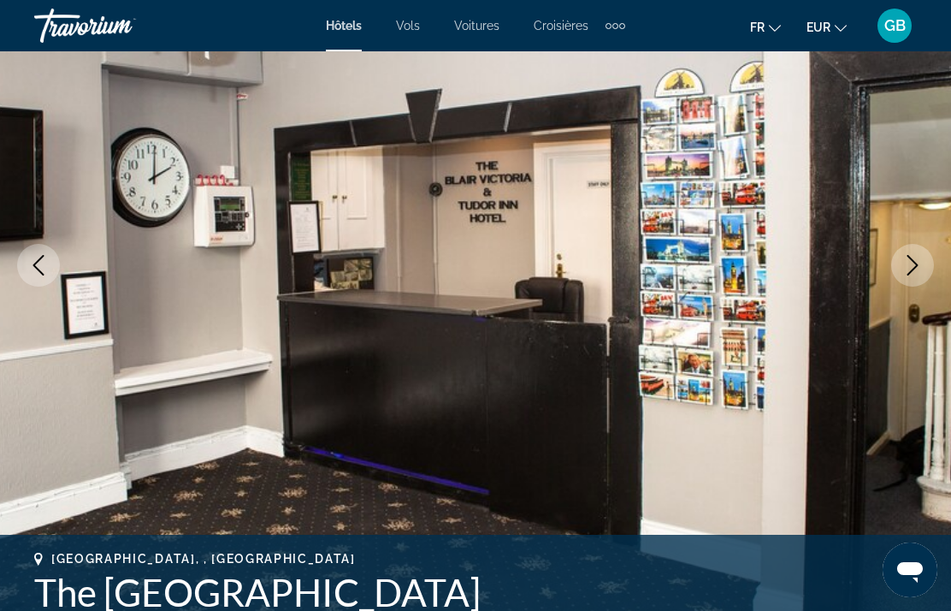
click at [908, 275] on button "Next image" at bounding box center [912, 265] width 43 height 43
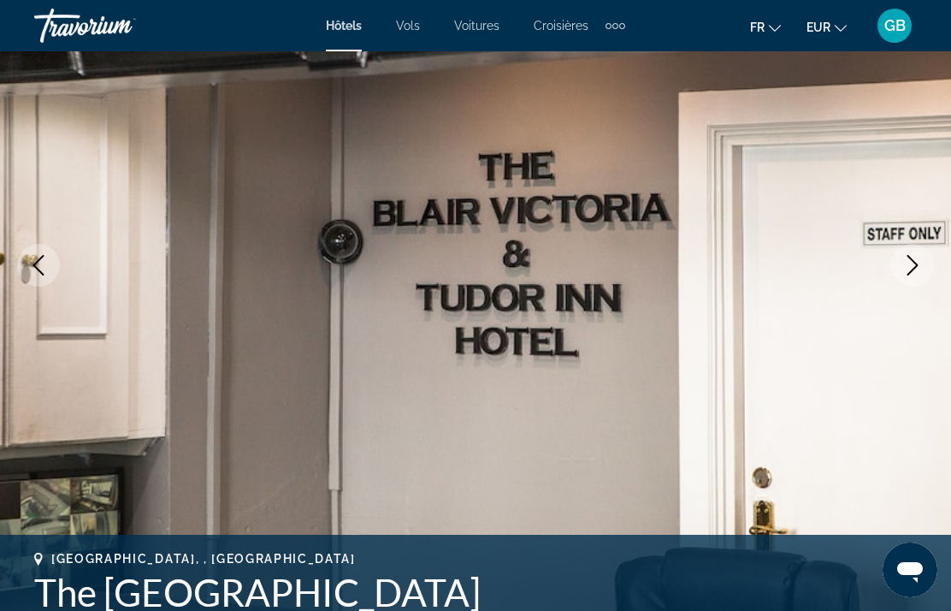
click at [904, 285] on button "Next image" at bounding box center [912, 265] width 43 height 43
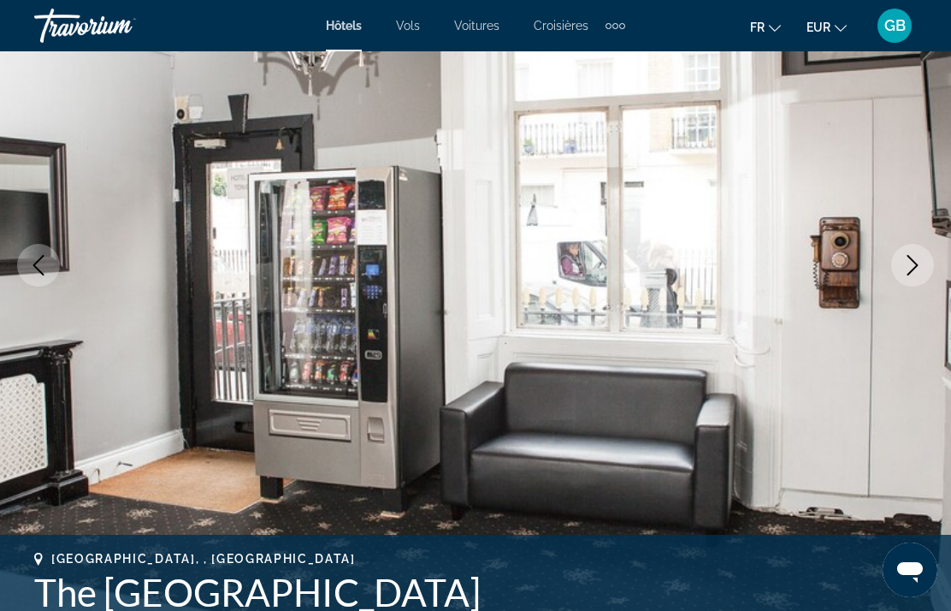
click at [906, 278] on button "Next image" at bounding box center [912, 265] width 43 height 43
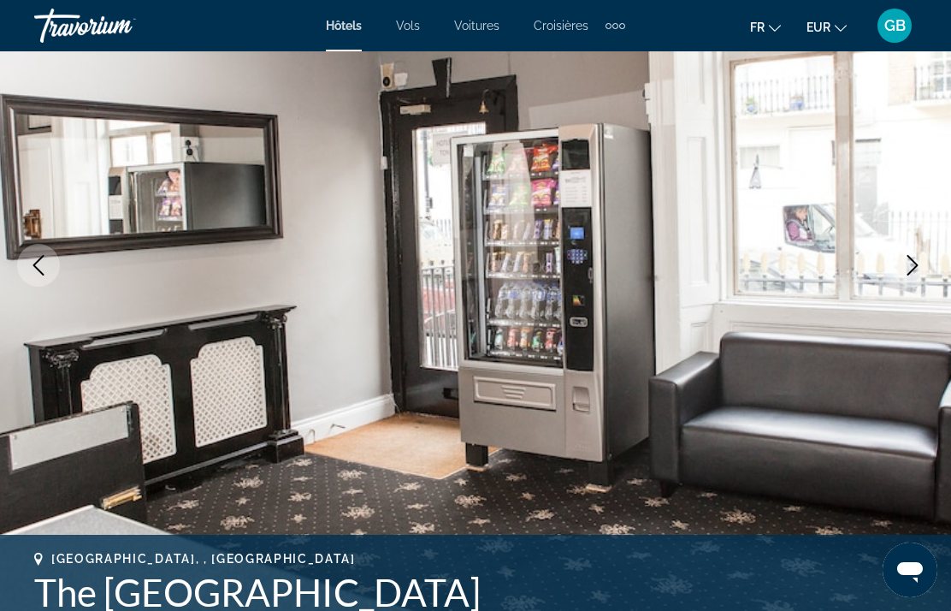
click at [942, 258] on img "Main content" at bounding box center [475, 265] width 951 height 812
click at [925, 256] on button "Next image" at bounding box center [912, 265] width 43 height 43
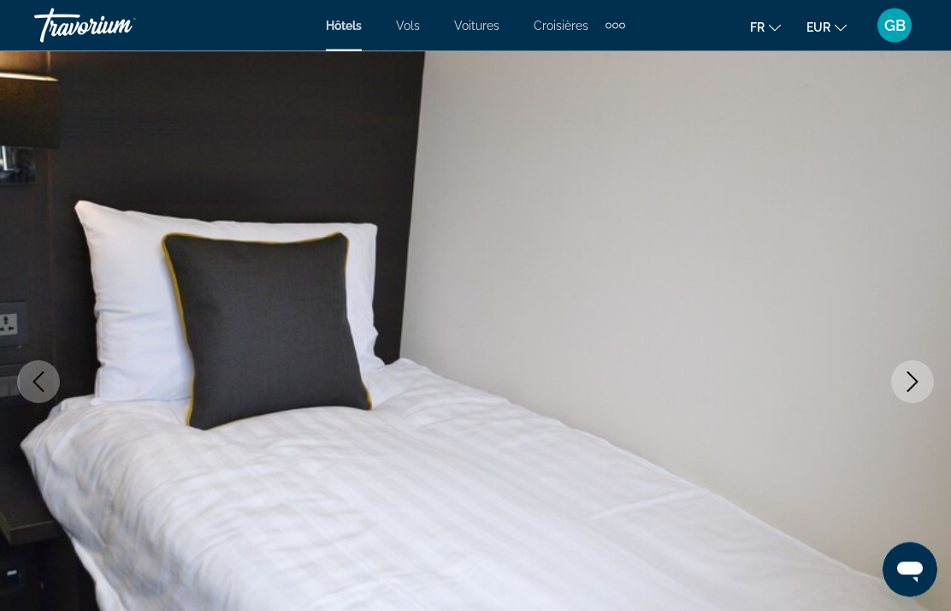
scroll to position [0, 0]
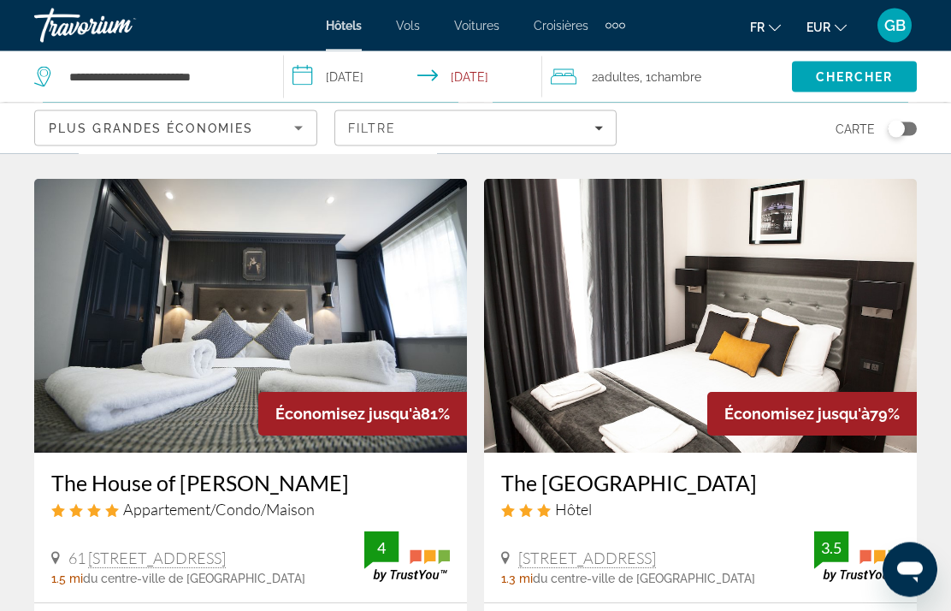
scroll to position [651, 0]
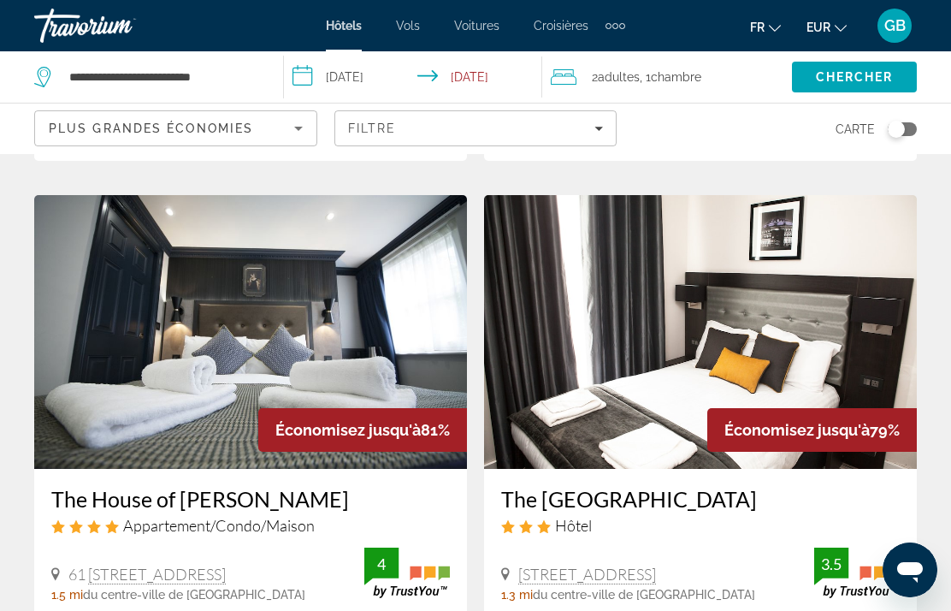
click at [478, 72] on input "**********" at bounding box center [416, 79] width 265 height 56
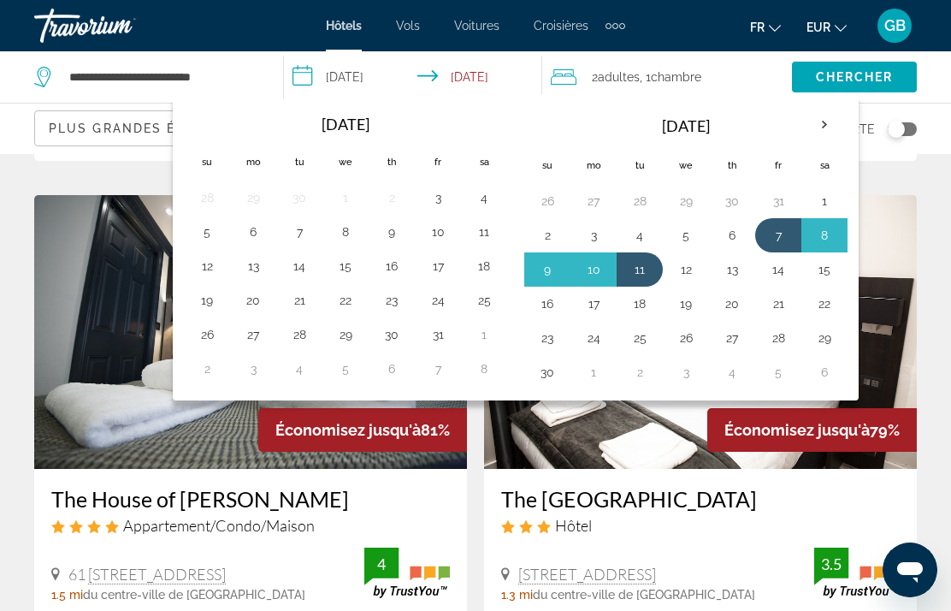
click at [593, 269] on button "10" at bounding box center [593, 269] width 27 height 24
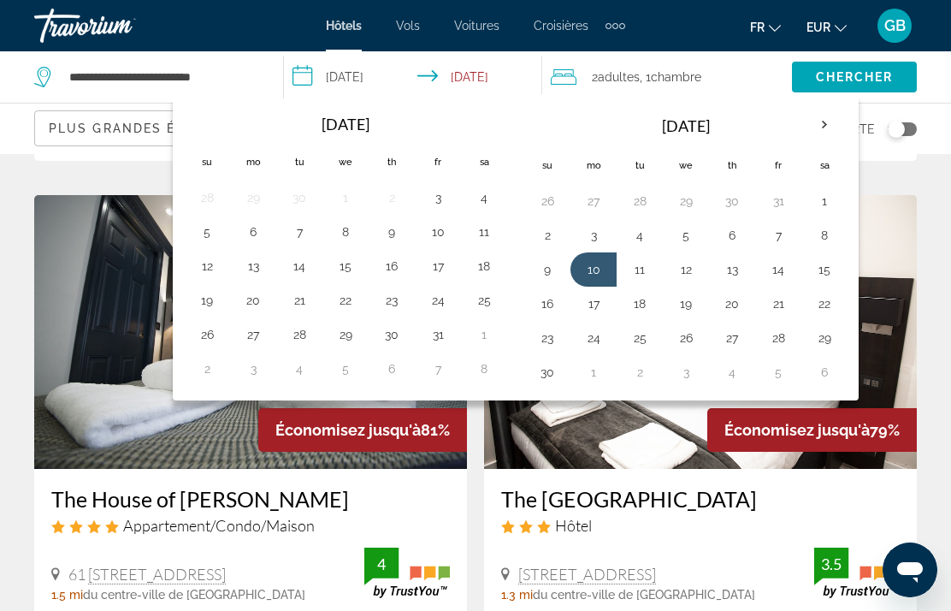
click at [771, 230] on button "7" at bounding box center [777, 235] width 27 height 24
type input "**********"
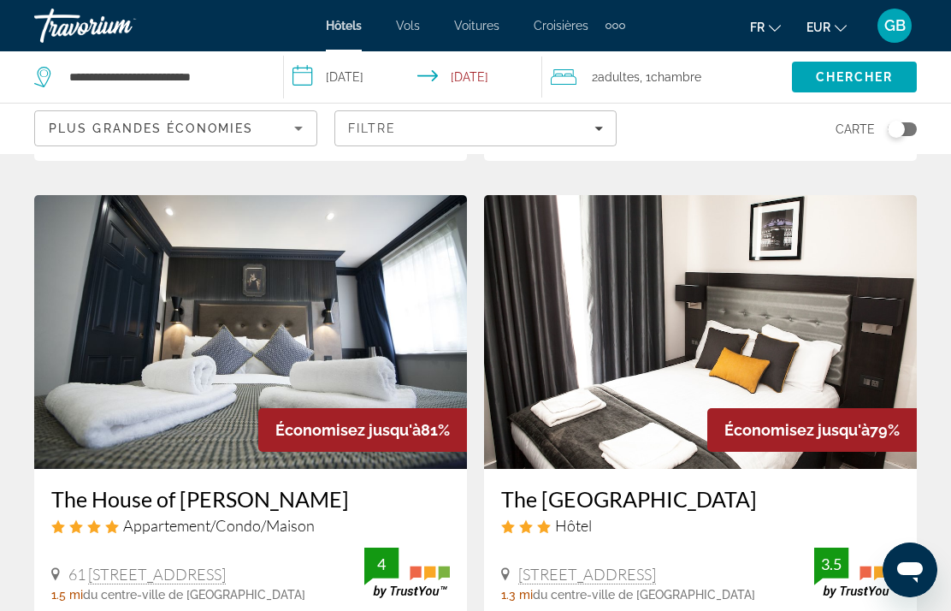
click at [847, 70] on span "Chercher" at bounding box center [855, 77] width 78 height 14
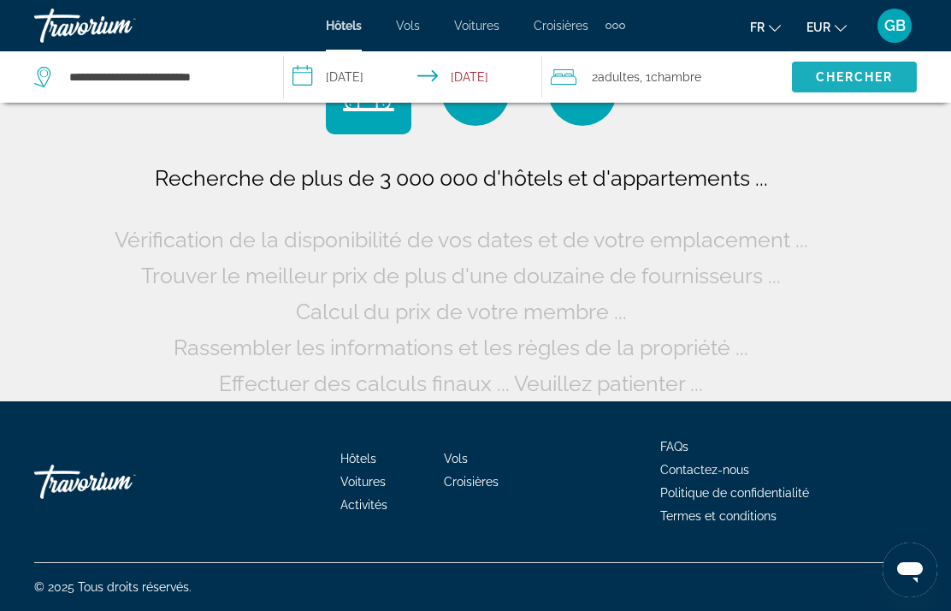
scroll to position [80, 0]
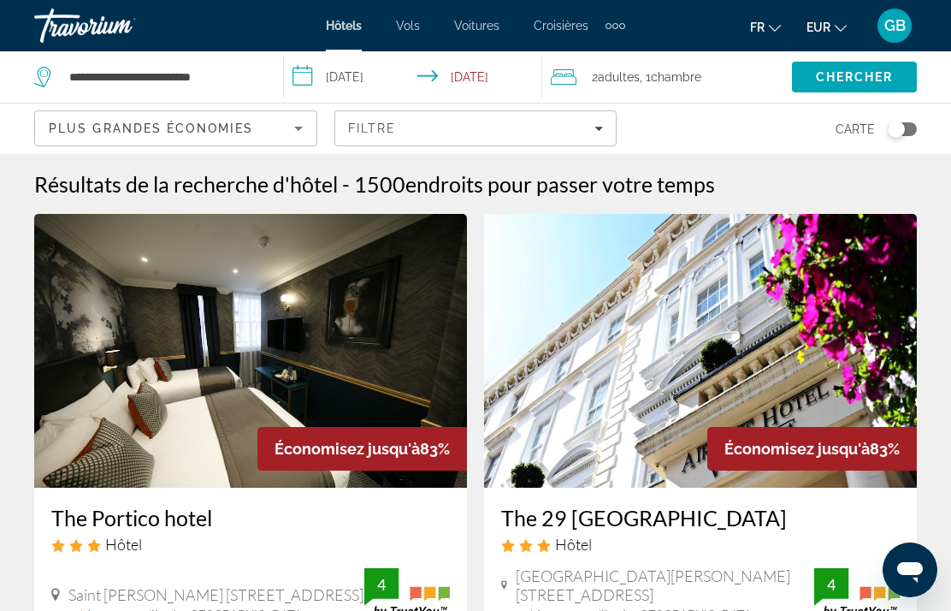
click at [586, 189] on span "endroits pour passer votre temps" at bounding box center [560, 184] width 310 height 26
click at [562, 195] on span "endroits pour passer votre temps" at bounding box center [560, 184] width 310 height 26
click at [578, 192] on span "endroits pour passer votre temps" at bounding box center [560, 184] width 310 height 26
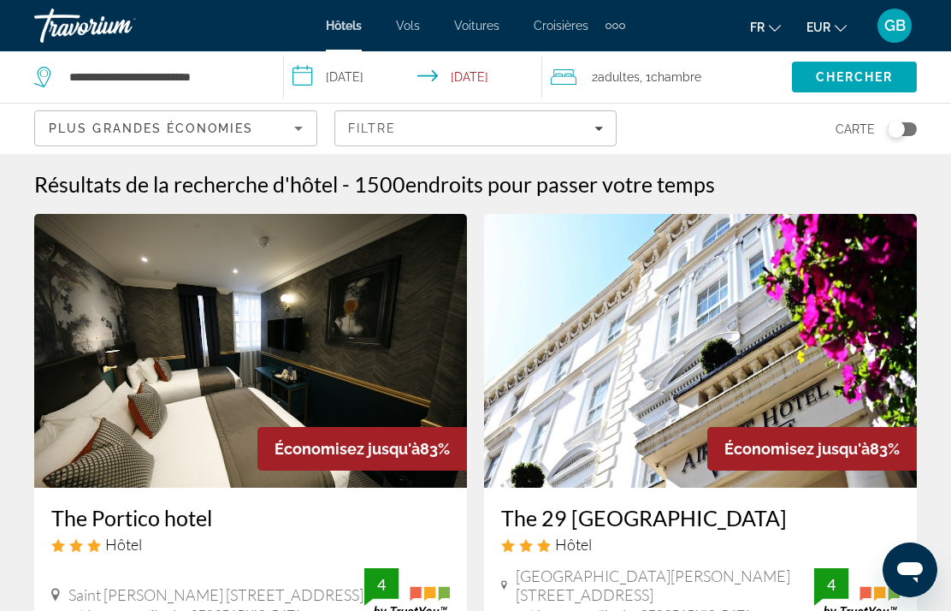
click at [556, 182] on span "endroits pour passer votre temps" at bounding box center [560, 184] width 310 height 26
click at [582, 120] on span "Filters" at bounding box center [475, 128] width 281 height 41
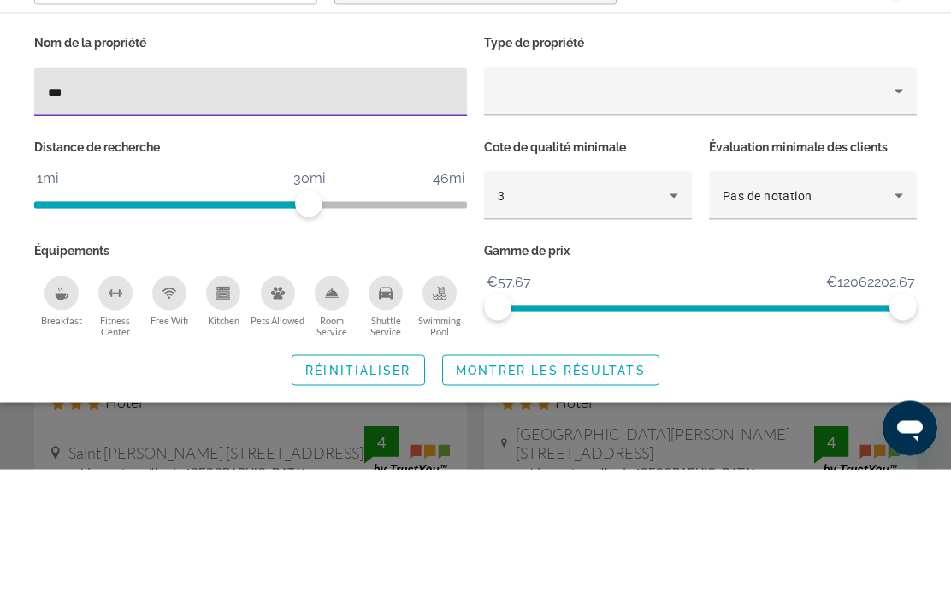
type input "****"
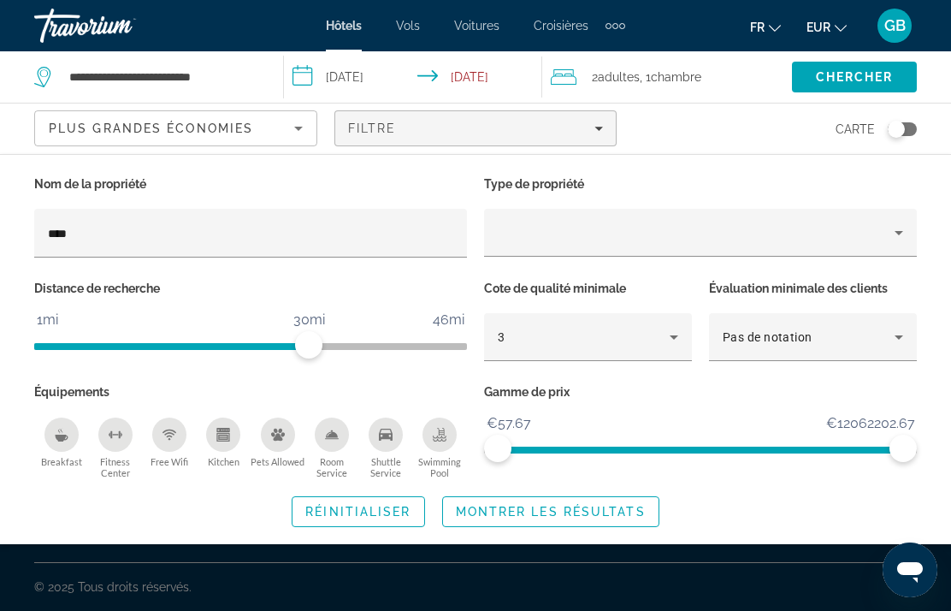
click at [557, 509] on span "Montrer les résultats" at bounding box center [551, 512] width 190 height 14
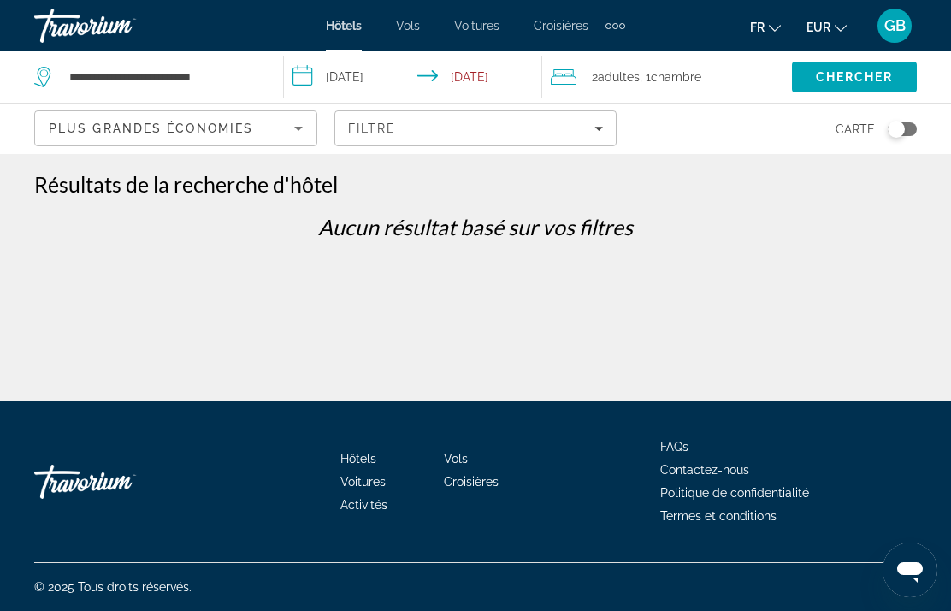
click at [588, 124] on div "Filtre" at bounding box center [476, 128] width 256 height 14
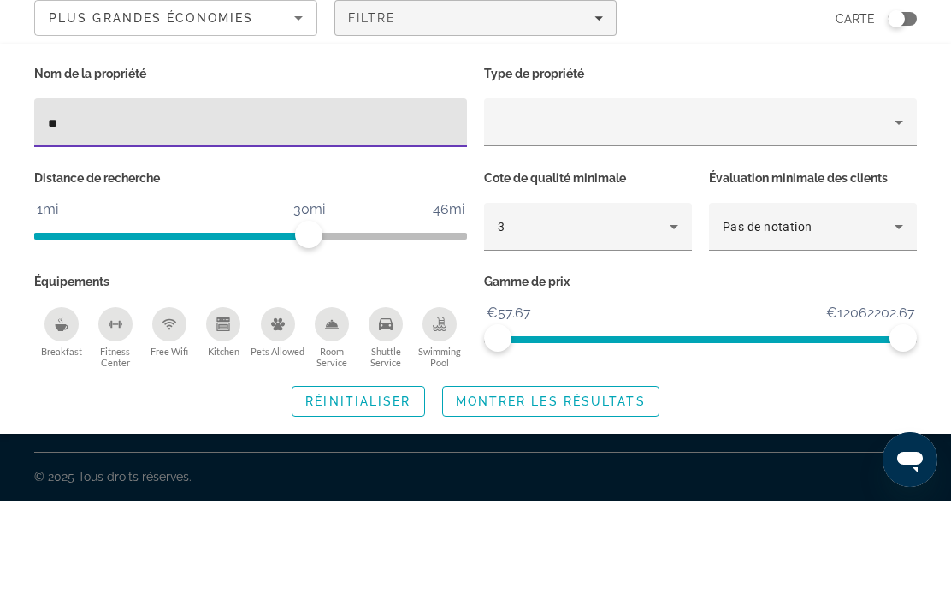
type input "*"
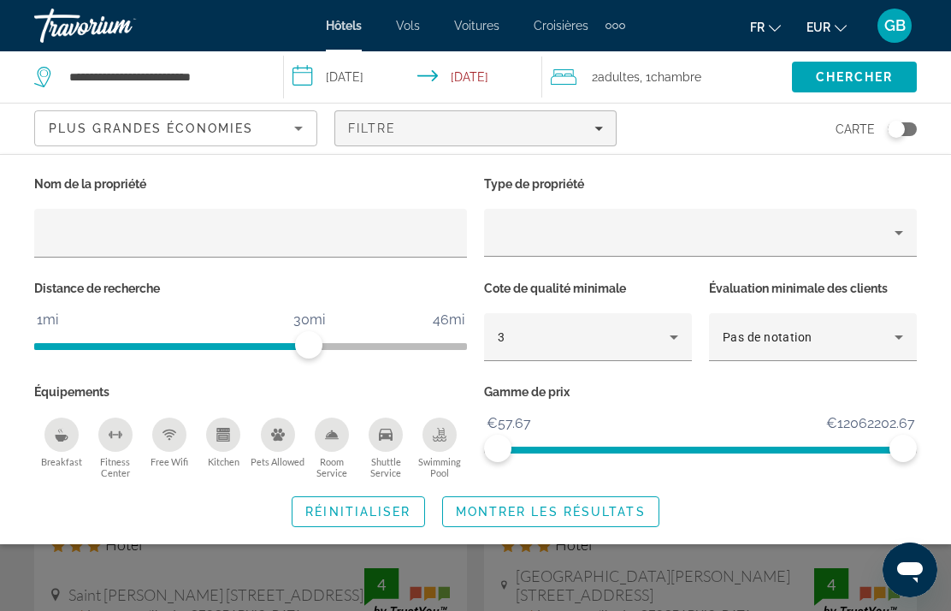
click at [723, 231] on div "Property type" at bounding box center [696, 232] width 397 height 21
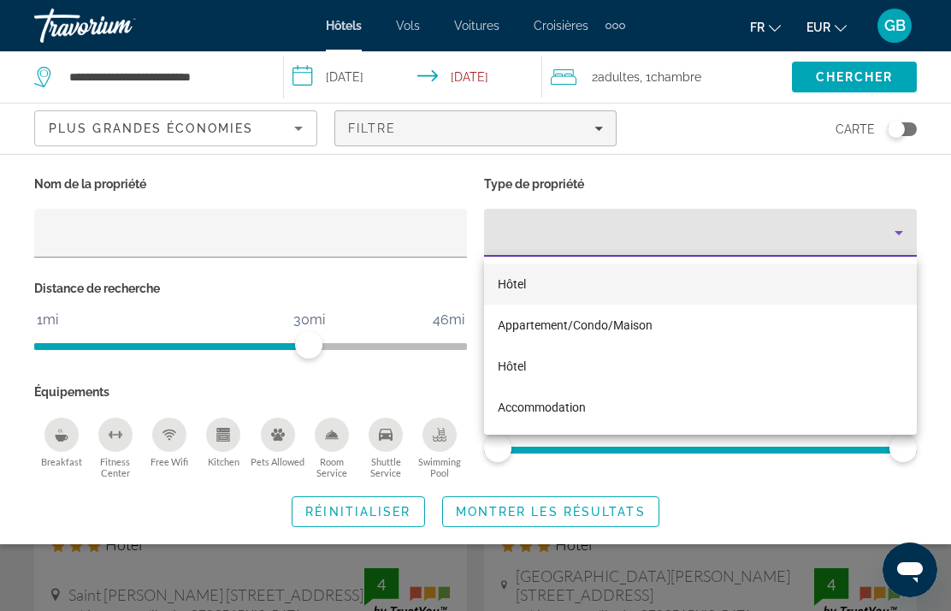
click at [600, 568] on div at bounding box center [475, 305] width 951 height 611
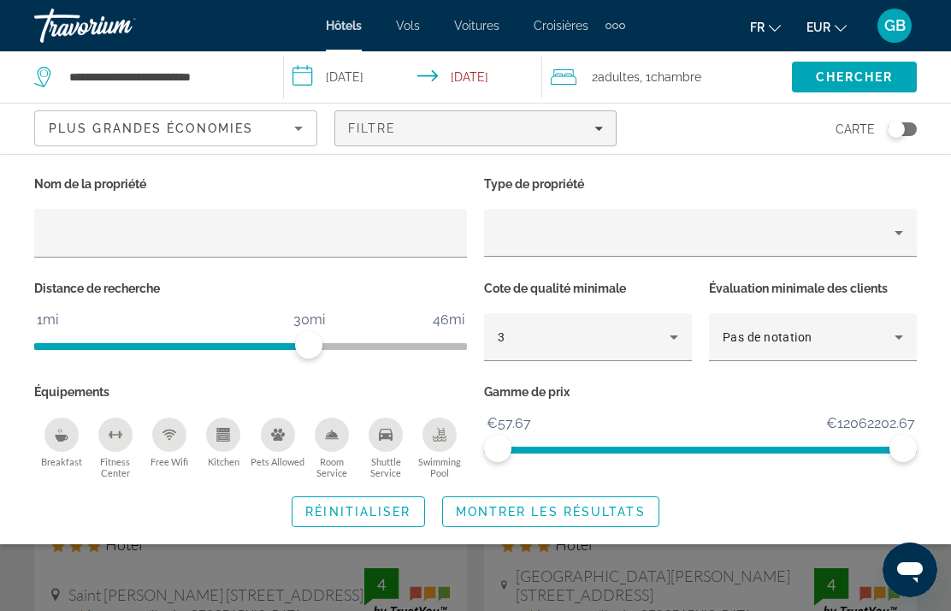
scroll to position [78, 0]
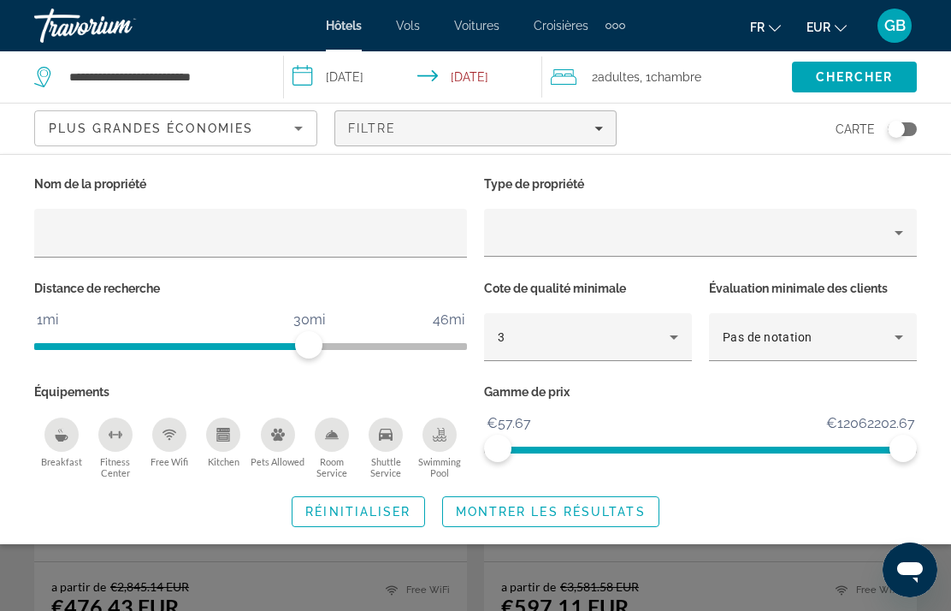
click at [268, 137] on div "Plus grandes économies" at bounding box center [171, 128] width 245 height 21
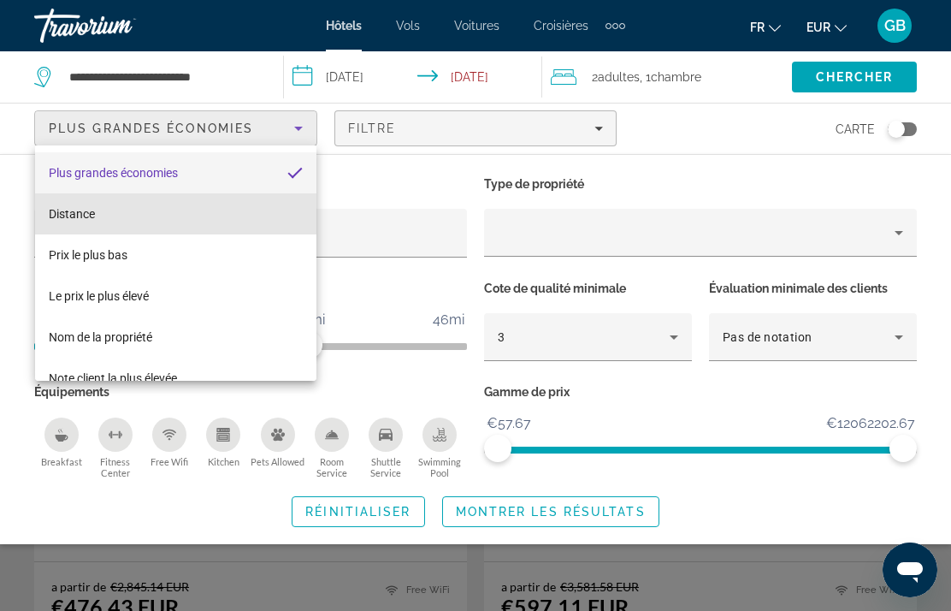
click at [234, 210] on mat-option "Distance" at bounding box center [175, 213] width 281 height 41
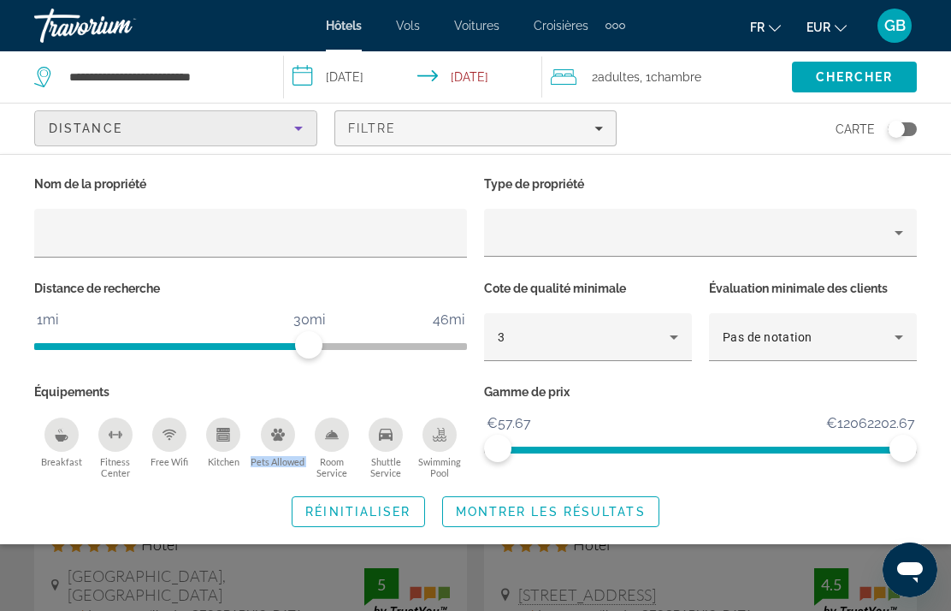
click at [649, 578] on div "Search widget" at bounding box center [475, 434] width 951 height 354
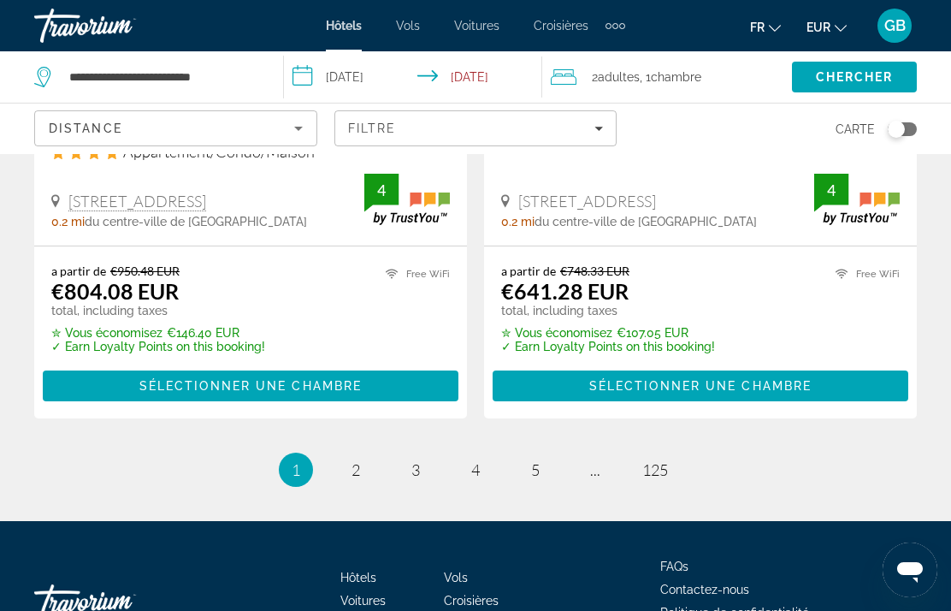
scroll to position [3641, 0]
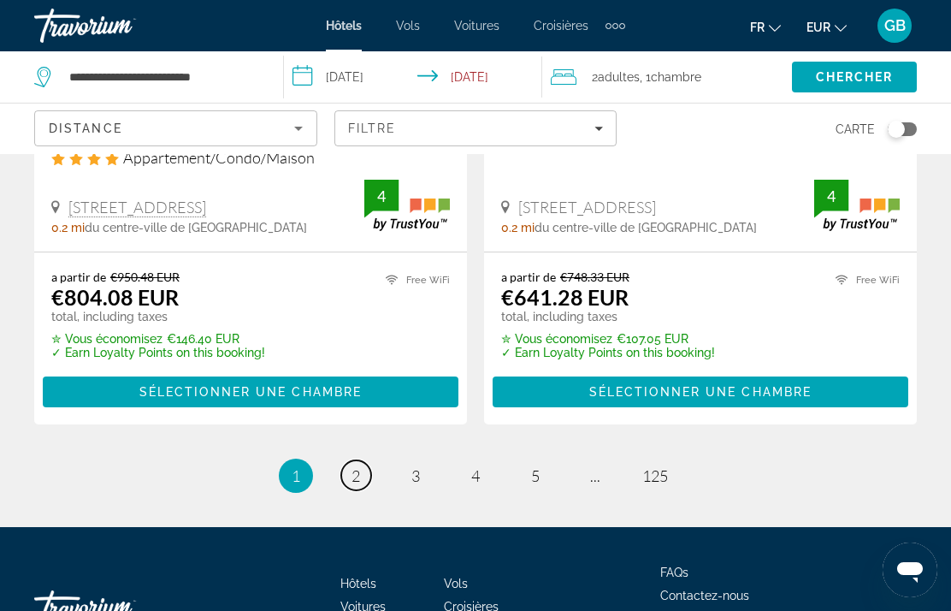
click at [359, 466] on span "2" at bounding box center [355, 475] width 9 height 19
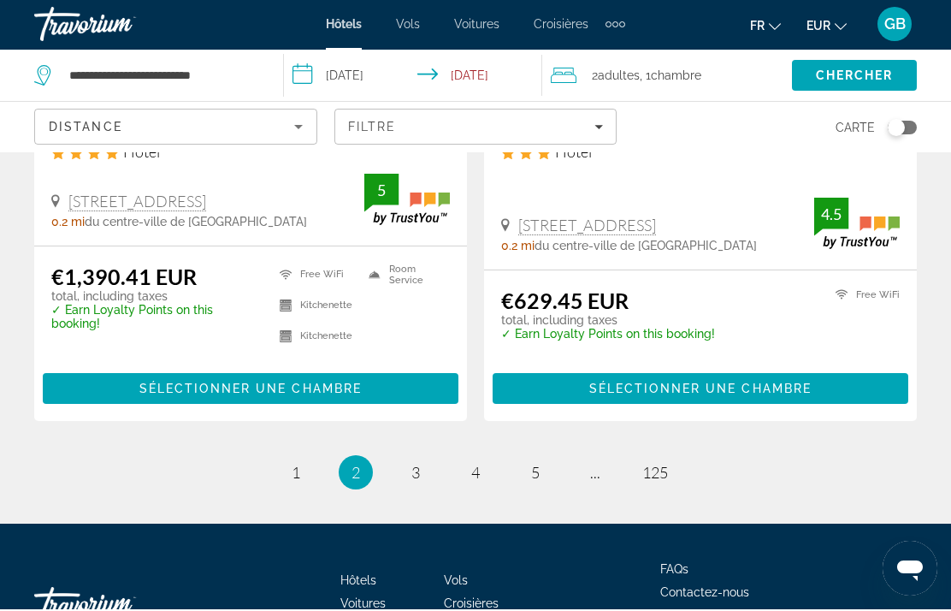
scroll to position [3664, 0]
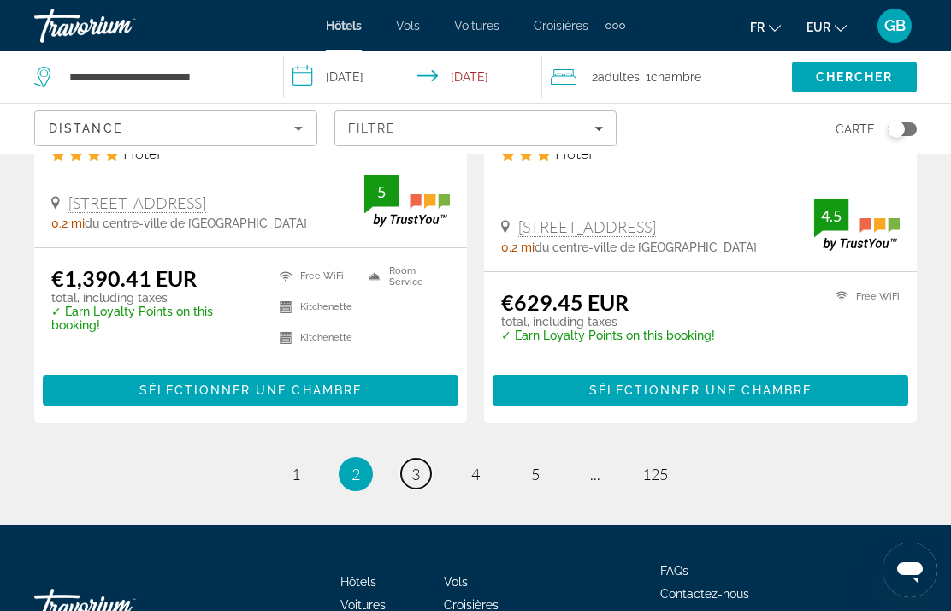
click at [418, 458] on link "page 3" at bounding box center [416, 473] width 30 height 30
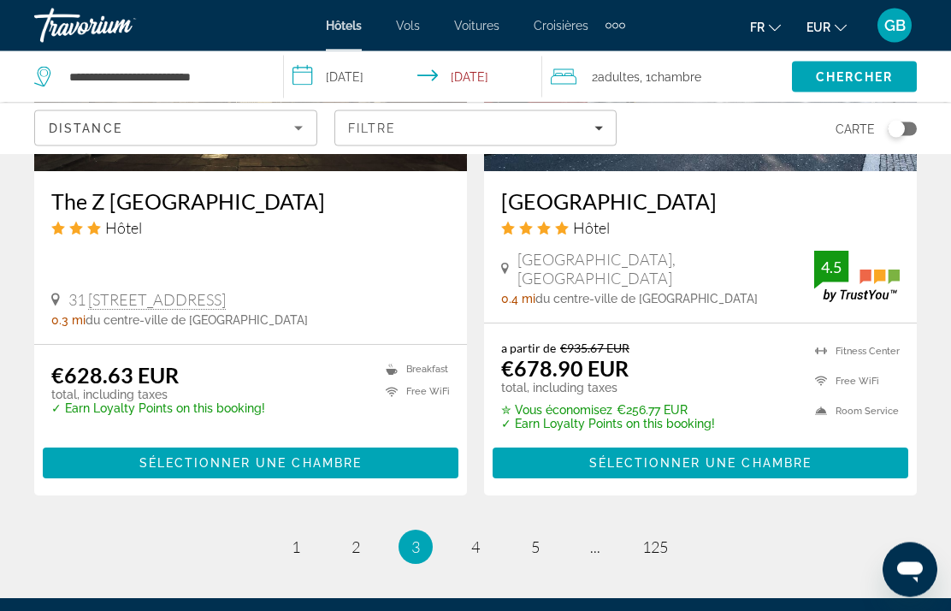
scroll to position [3469, 0]
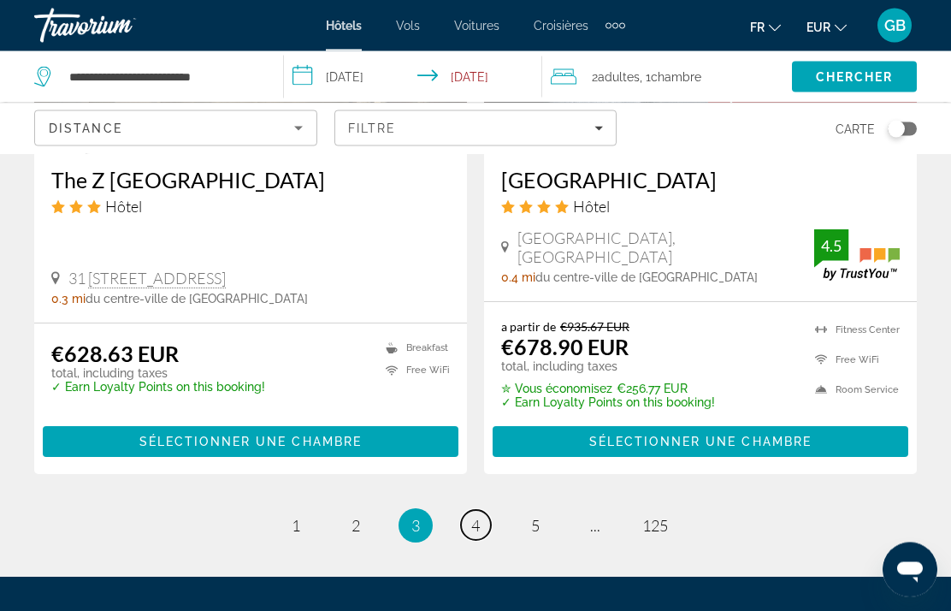
click at [480, 516] on span "4" at bounding box center [475, 525] width 9 height 19
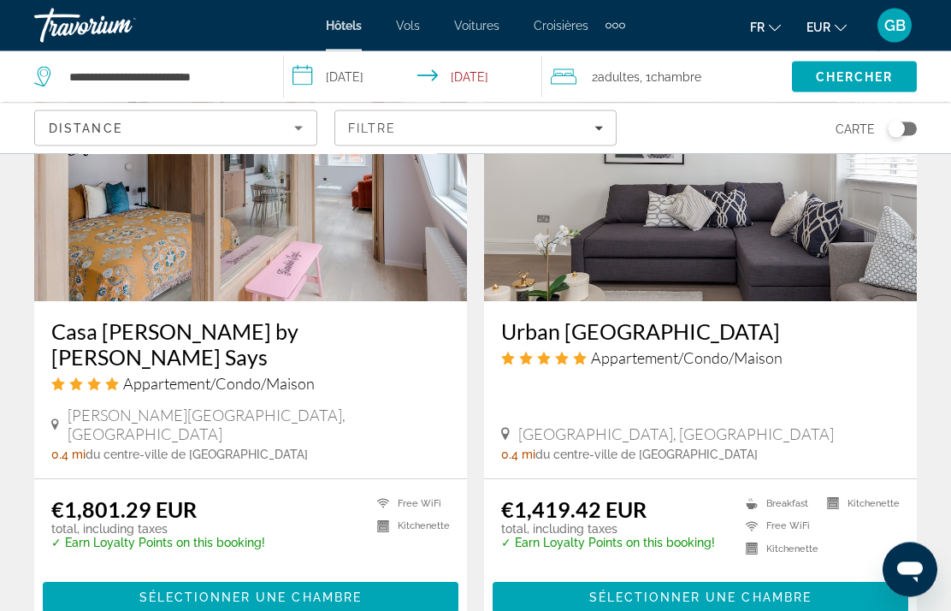
scroll to position [3526, 0]
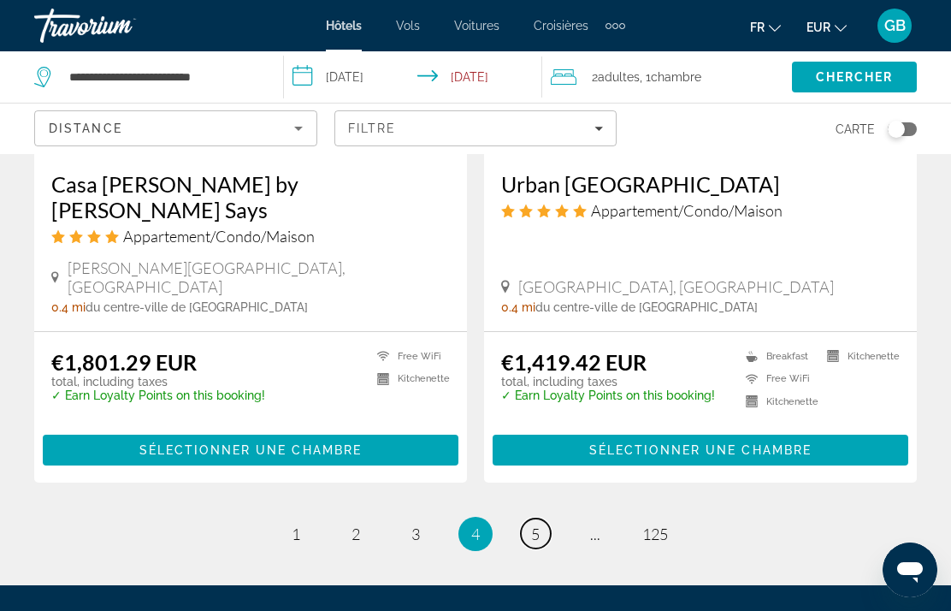
click at [526, 518] on link "page 5" at bounding box center [536, 533] width 30 height 30
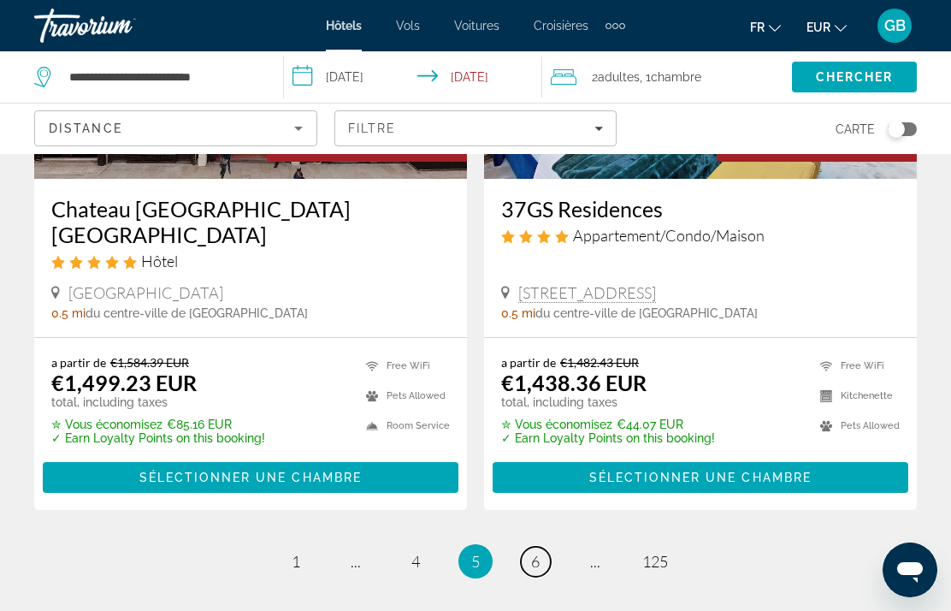
scroll to position [3460, 0]
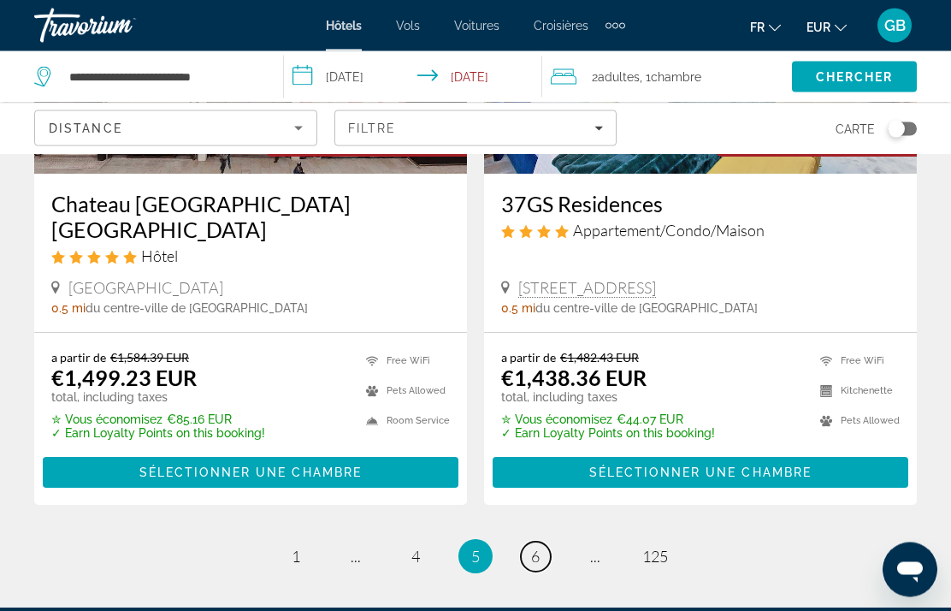
click at [531, 547] on span "6" at bounding box center [535, 556] width 9 height 19
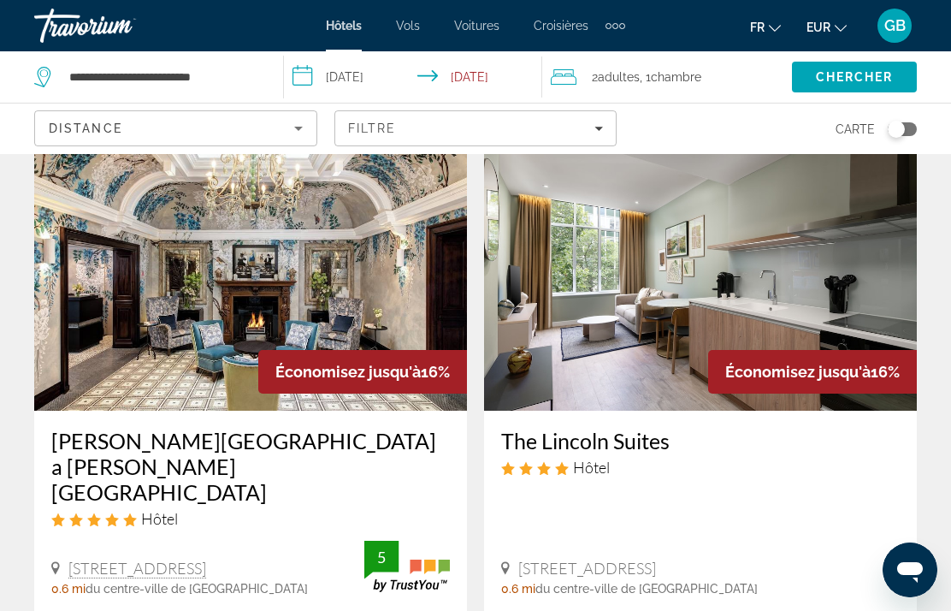
scroll to position [1948, 0]
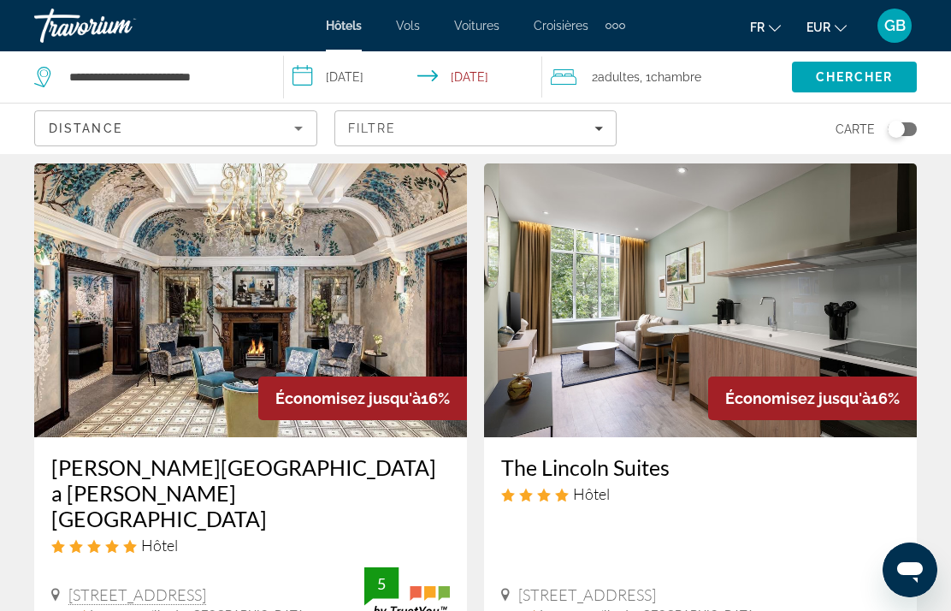
click at [847, 328] on img "Main content" at bounding box center [700, 300] width 433 height 274
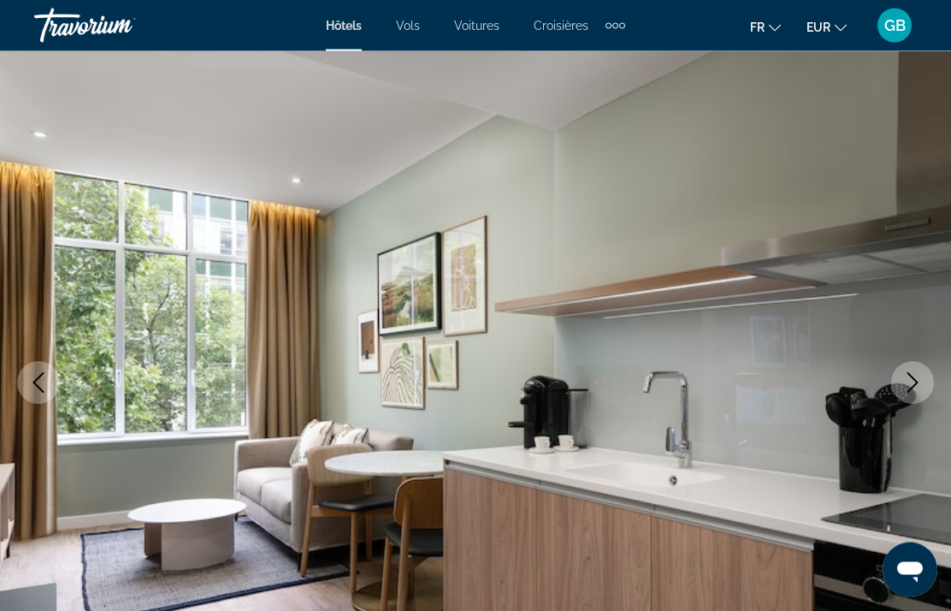
scroll to position [133, 0]
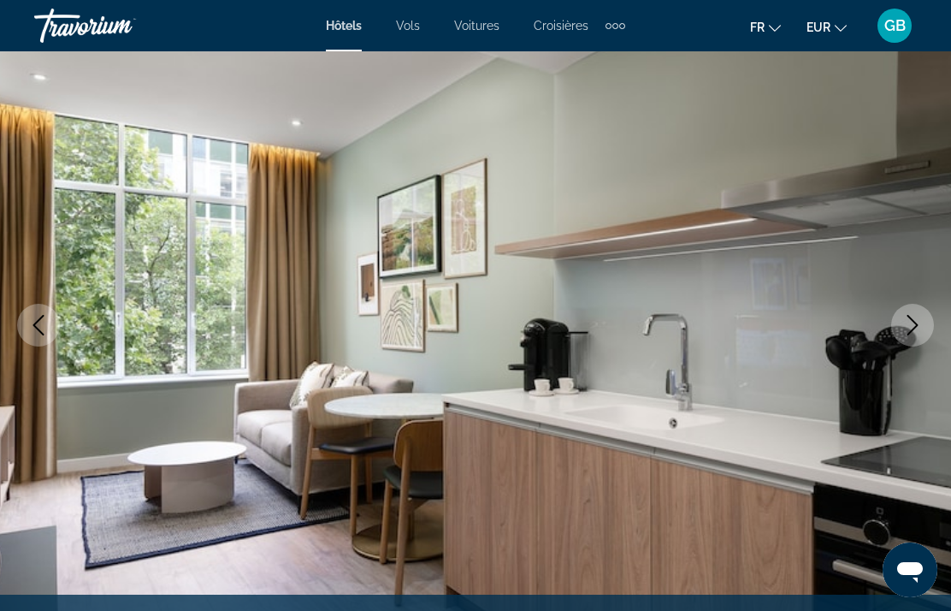
click at [916, 330] on icon "Next image" at bounding box center [912, 325] width 21 height 21
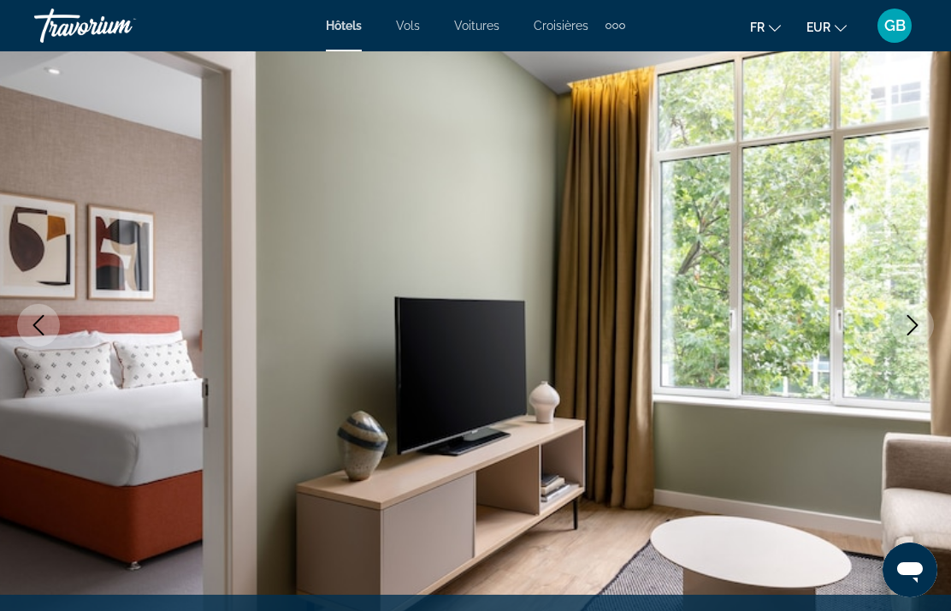
click at [911, 333] on icon "Next image" at bounding box center [912, 325] width 21 height 21
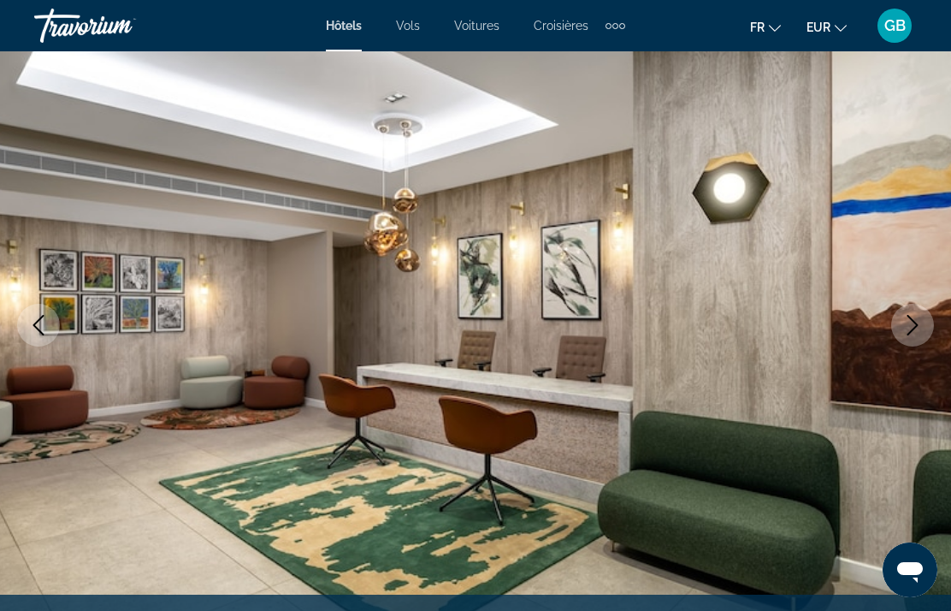
click at [906, 344] on button "Next image" at bounding box center [912, 325] width 43 height 43
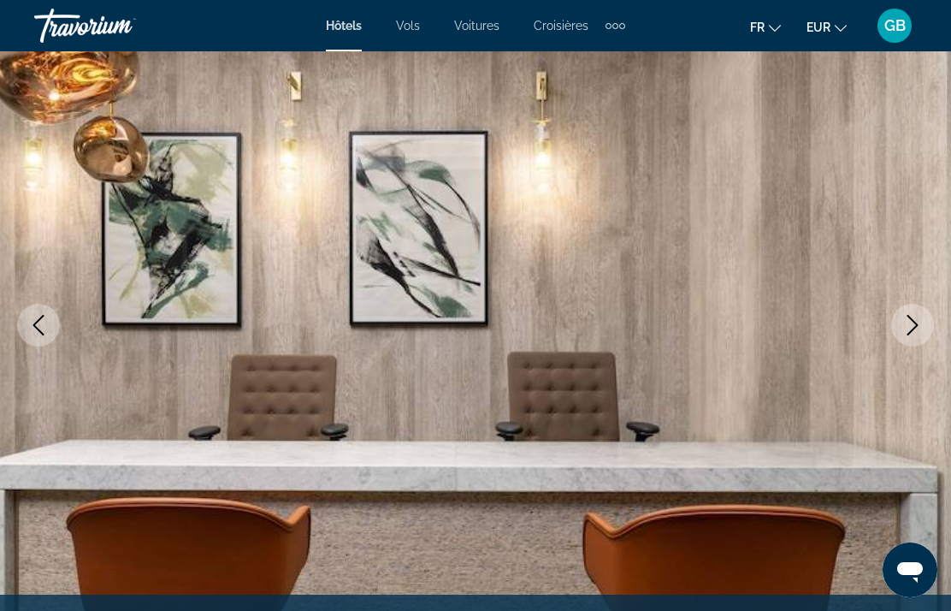
click at [906, 349] on img "Main content" at bounding box center [475, 325] width 951 height 812
click at [900, 332] on button "Next image" at bounding box center [912, 325] width 43 height 43
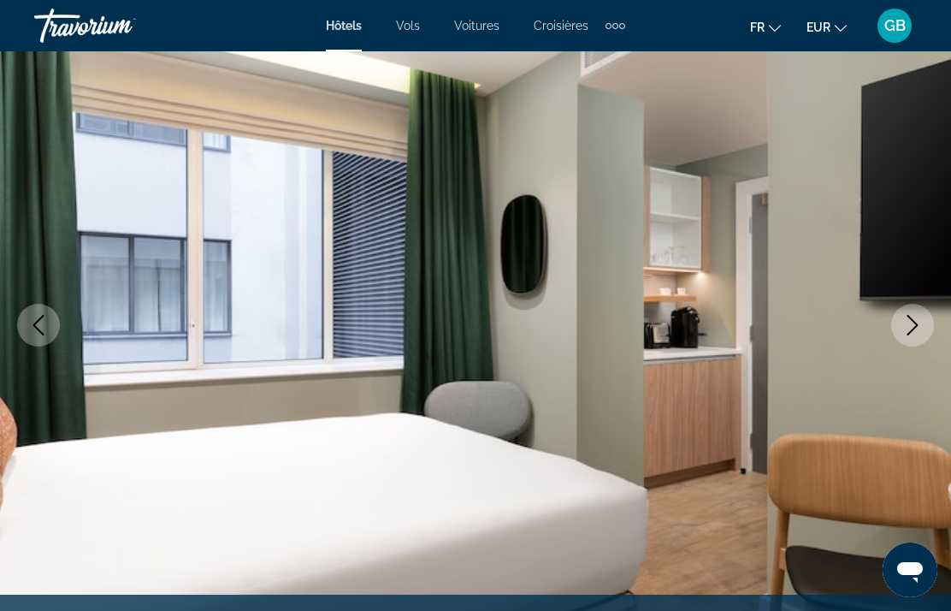
click at [910, 330] on icon "Next image" at bounding box center [912, 325] width 21 height 21
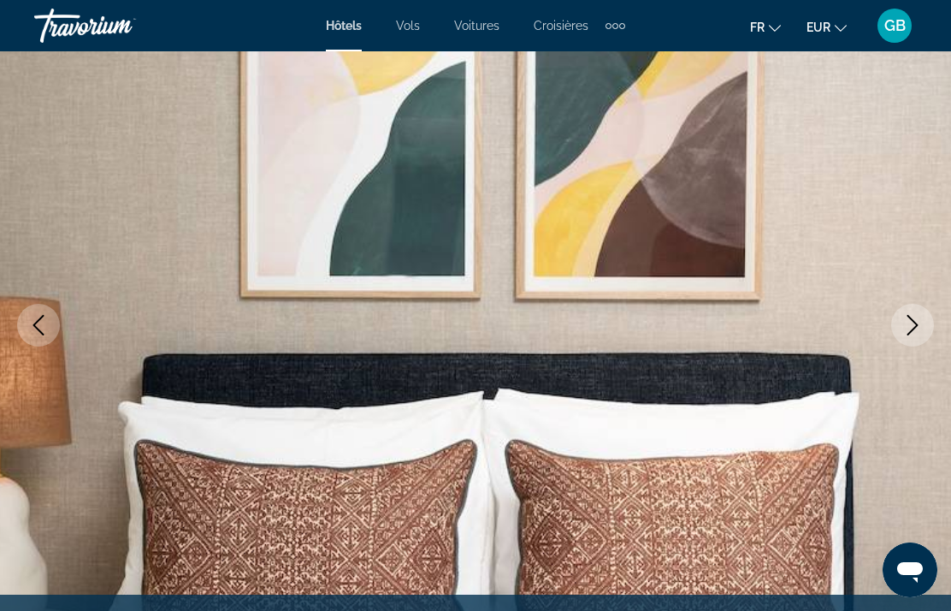
click at [910, 325] on icon "Next image" at bounding box center [912, 325] width 21 height 21
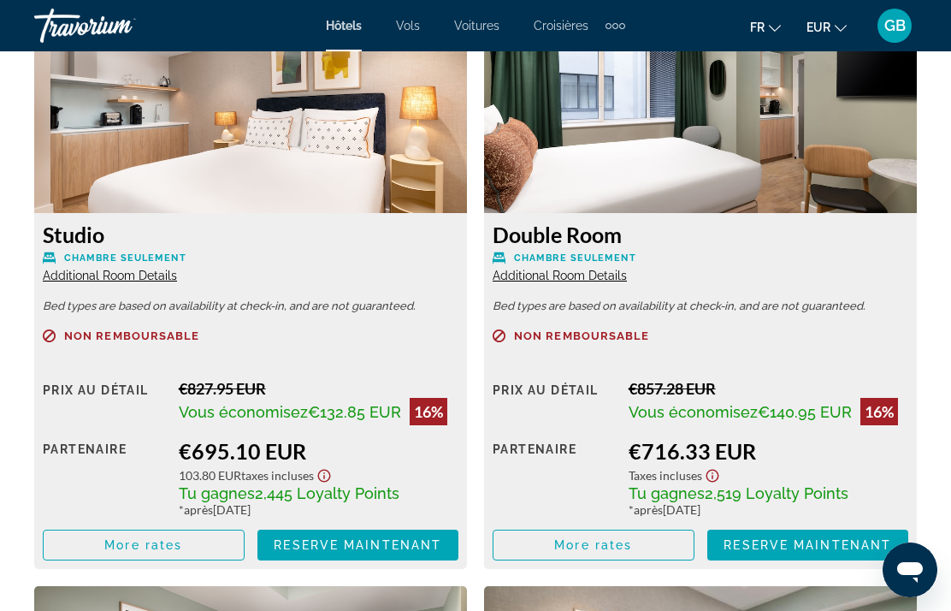
scroll to position [2720, 0]
click at [192, 552] on span "Main content" at bounding box center [144, 545] width 200 height 41
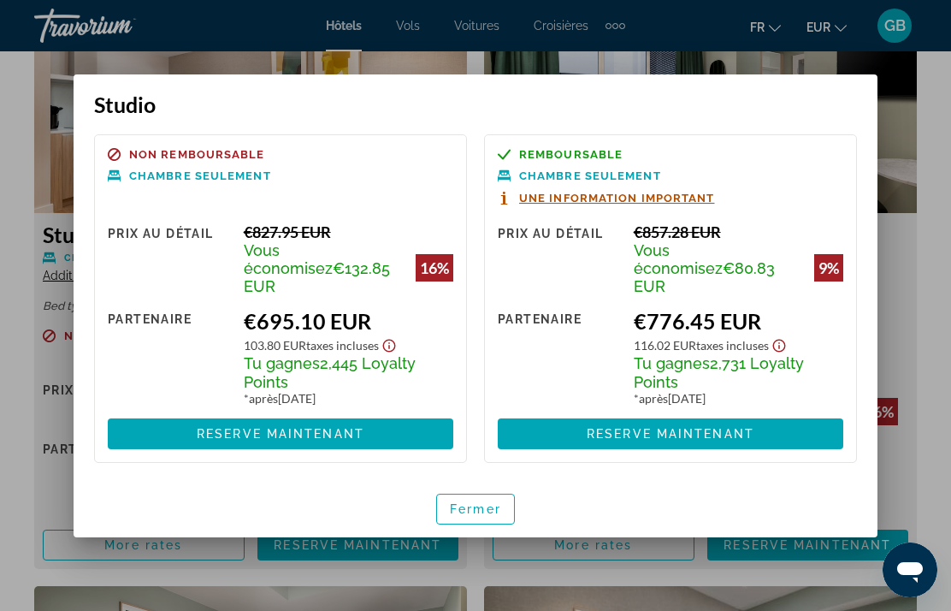
click at [913, 280] on div at bounding box center [475, 305] width 951 height 611
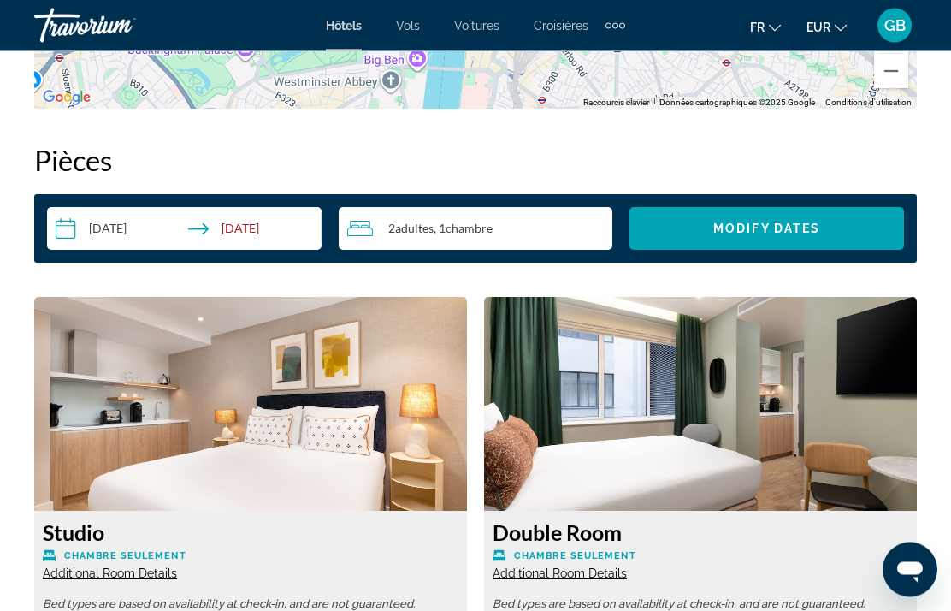
scroll to position [2407, 0]
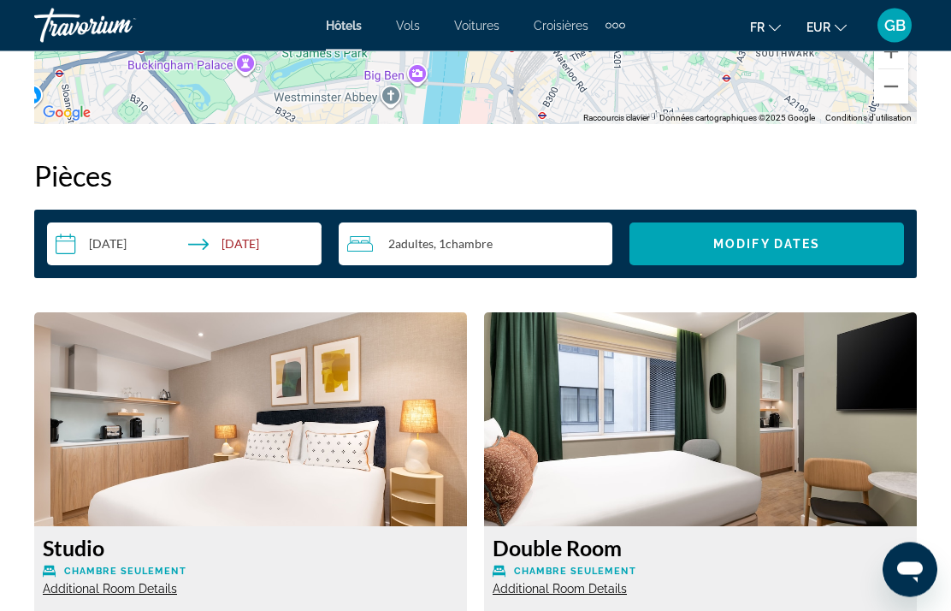
click at [274, 452] on img "Main content" at bounding box center [250, 420] width 433 height 214
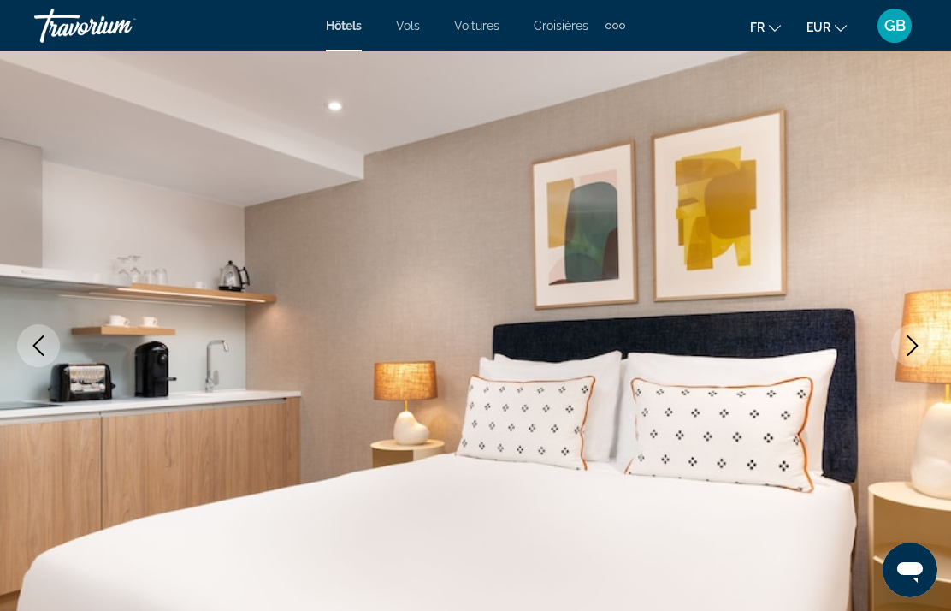
scroll to position [112, 0]
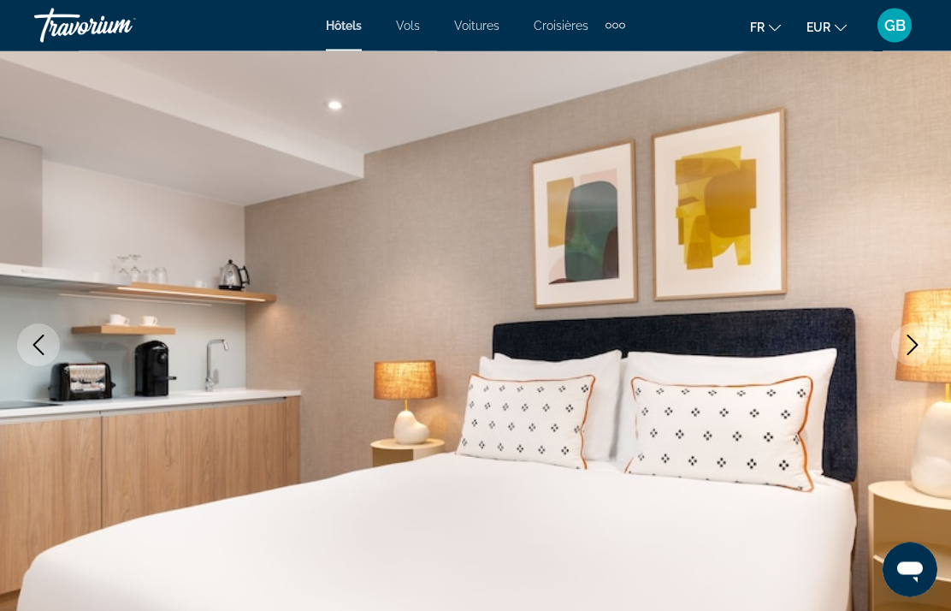
click at [895, 345] on button "Next image" at bounding box center [912, 345] width 43 height 43
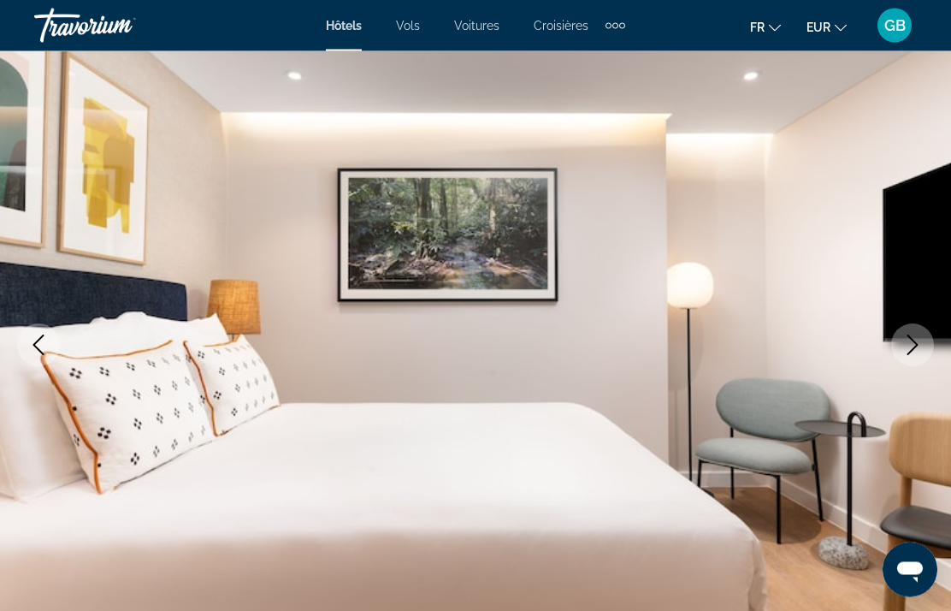
click at [882, 351] on img "Main content" at bounding box center [475, 345] width 951 height 812
click at [909, 351] on icon "Next image" at bounding box center [912, 345] width 21 height 21
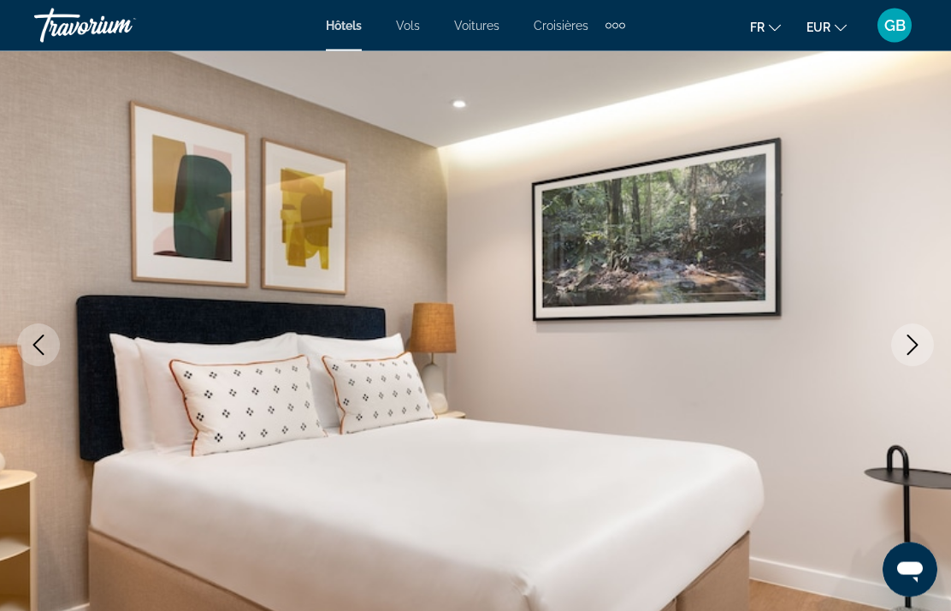
click at [900, 341] on button "Next image" at bounding box center [912, 345] width 43 height 43
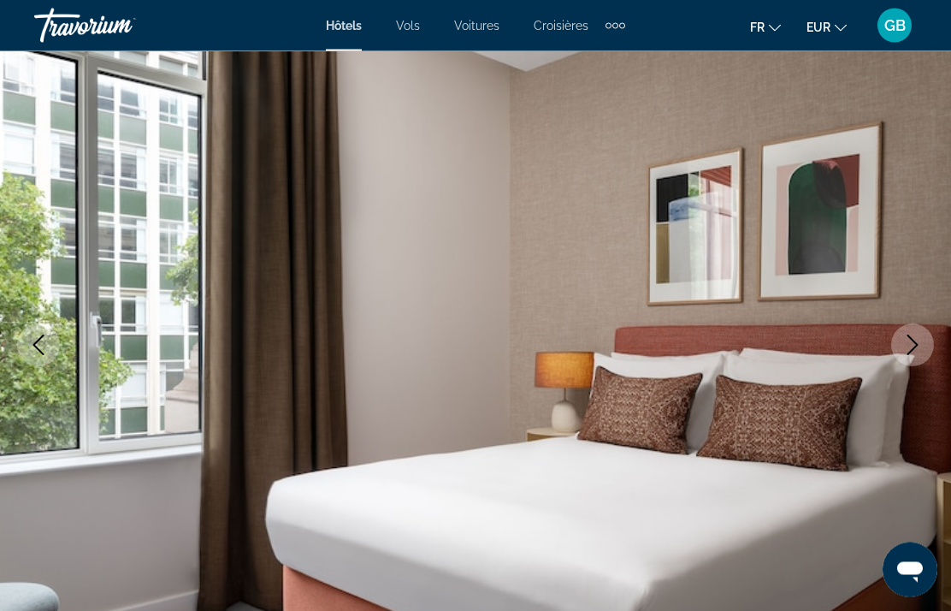
click at [898, 332] on button "Next image" at bounding box center [912, 345] width 43 height 43
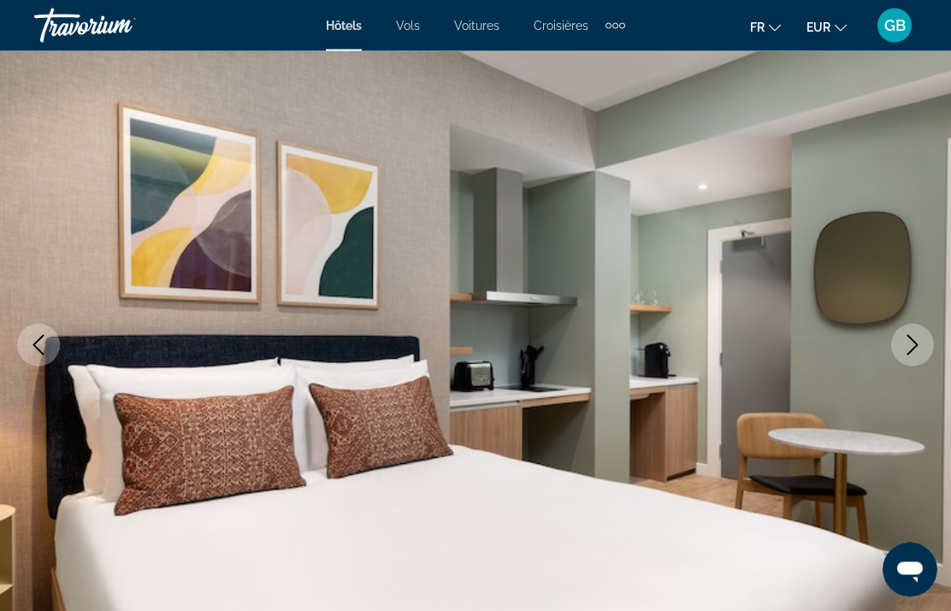
click at [895, 334] on button "Next image" at bounding box center [912, 345] width 43 height 43
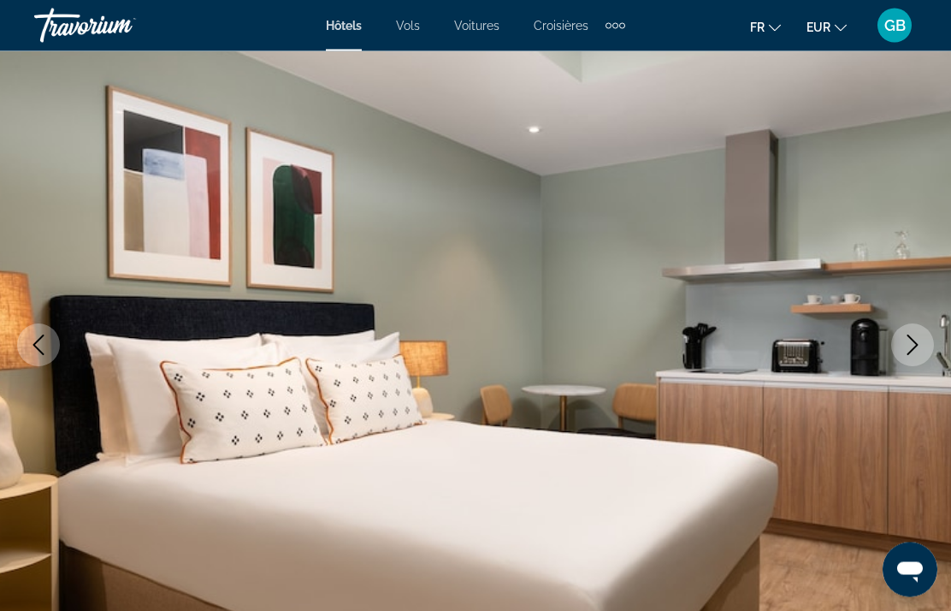
click at [900, 337] on button "Next image" at bounding box center [912, 345] width 43 height 43
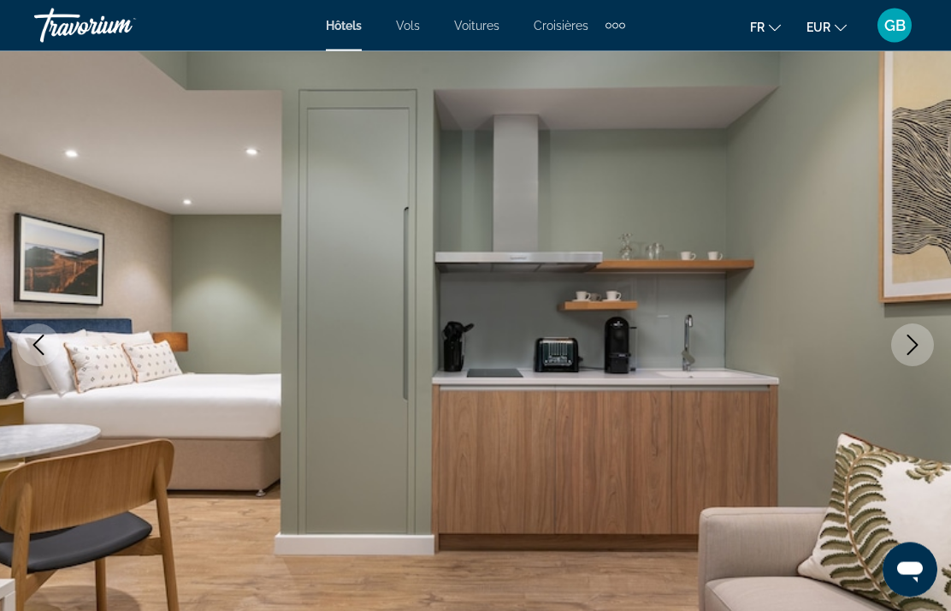
click at [909, 343] on icon "Next image" at bounding box center [912, 345] width 21 height 21
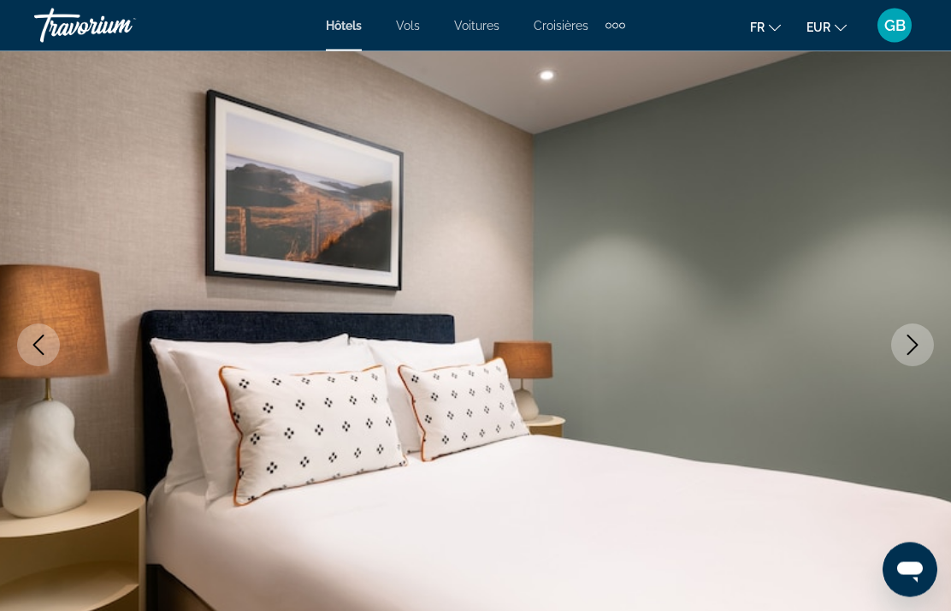
click at [915, 343] on icon "Next image" at bounding box center [912, 345] width 11 height 21
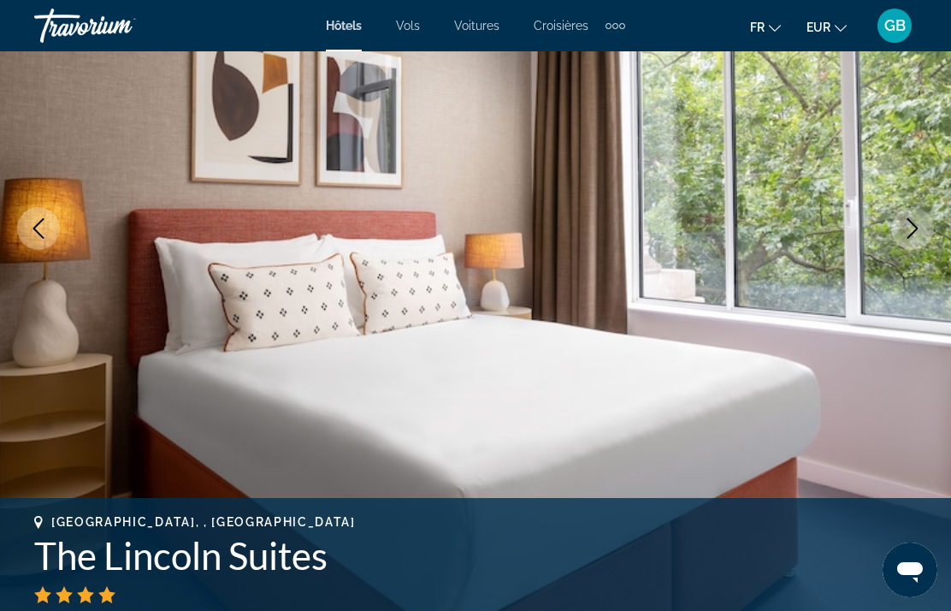
scroll to position [228, 0]
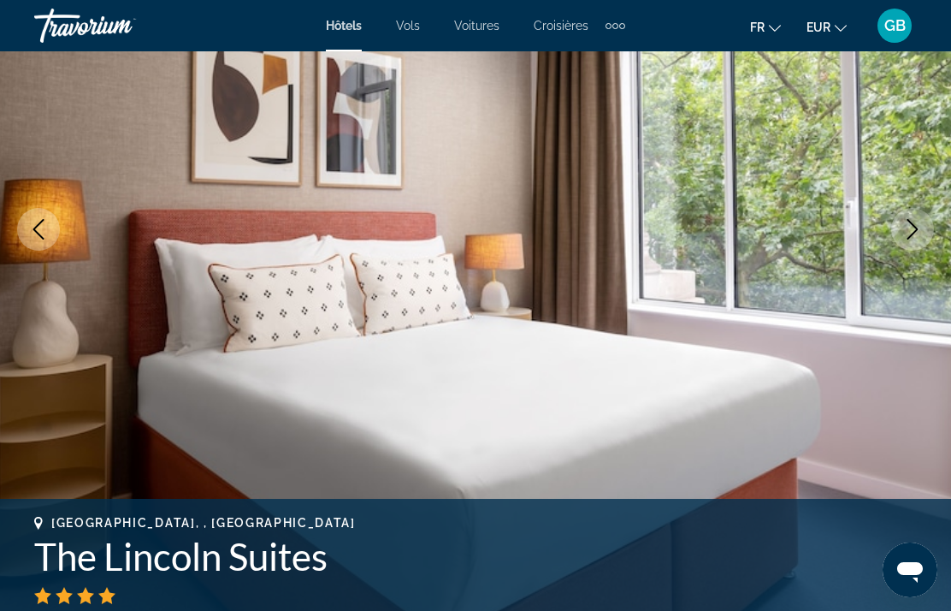
click at [914, 224] on icon "Next image" at bounding box center [912, 229] width 21 height 21
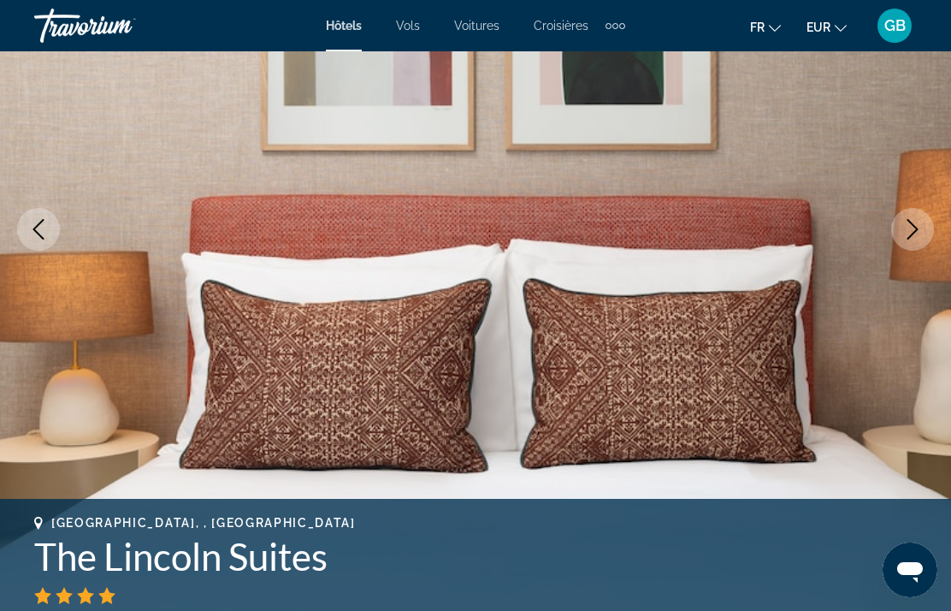
click at [912, 233] on icon "Next image" at bounding box center [912, 229] width 11 height 21
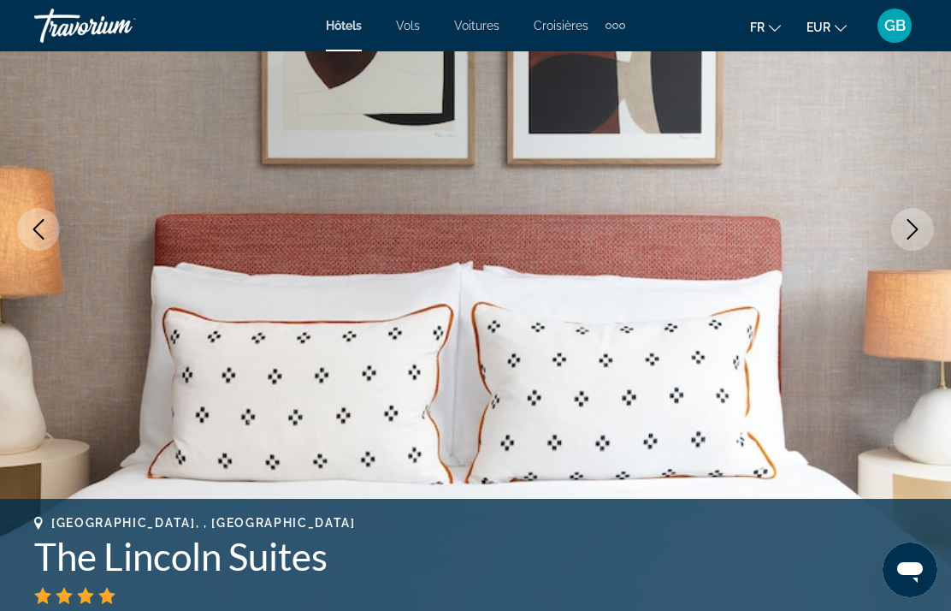
click at [898, 234] on button "Next image" at bounding box center [912, 229] width 43 height 43
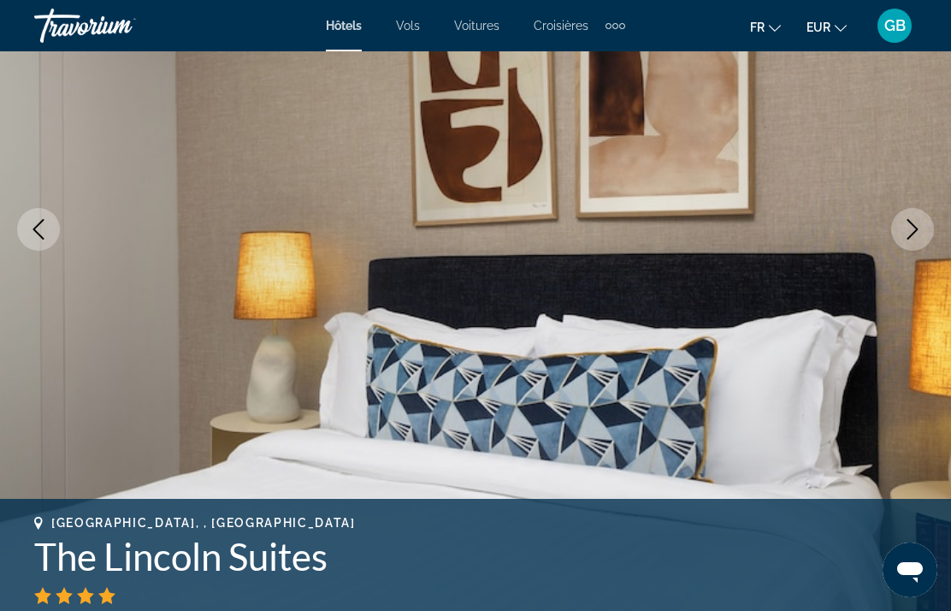
click at [917, 238] on icon "Next image" at bounding box center [912, 229] width 21 height 21
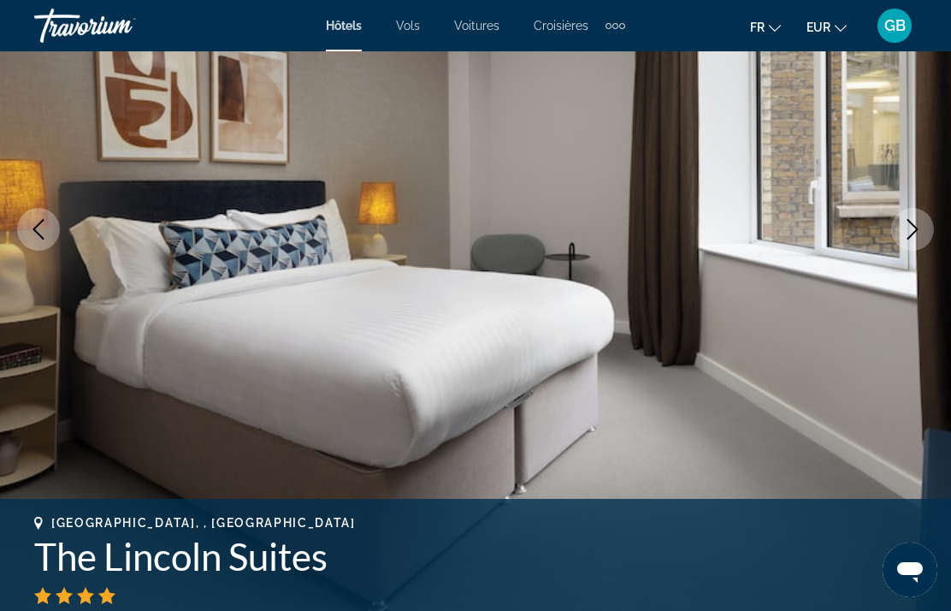
click at [918, 234] on icon "Next image" at bounding box center [912, 229] width 21 height 21
